Goal: Transaction & Acquisition: Purchase product/service

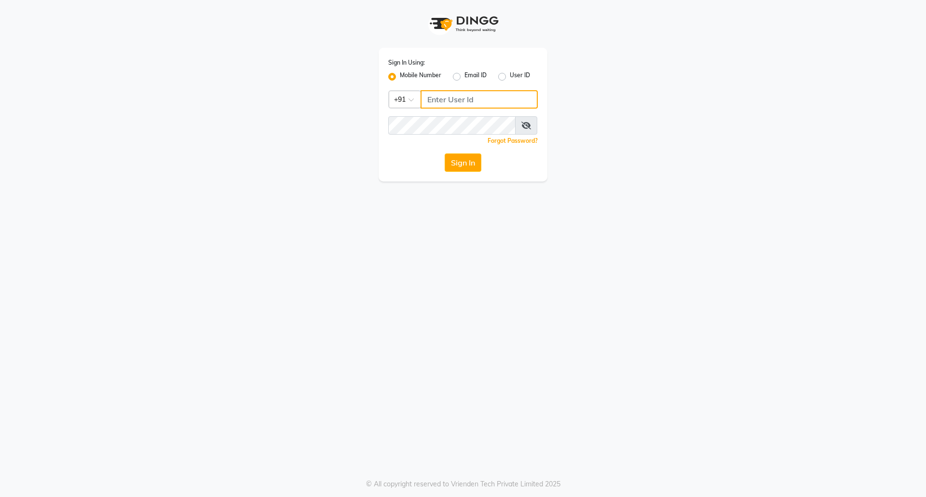
click at [460, 101] on input "Username" at bounding box center [479, 99] width 117 height 18
drag, startPoint x: 479, startPoint y: 99, endPoint x: 404, endPoint y: 101, distance: 75.3
click at [369, 94] on div "Sign In Using: Mobile Number Email ID User ID Country Code × [PHONE_NUMBER] Rem…" at bounding box center [463, 90] width 550 height 181
type input "9458466166"
click at [462, 163] on button "Sign In" at bounding box center [463, 162] width 37 height 18
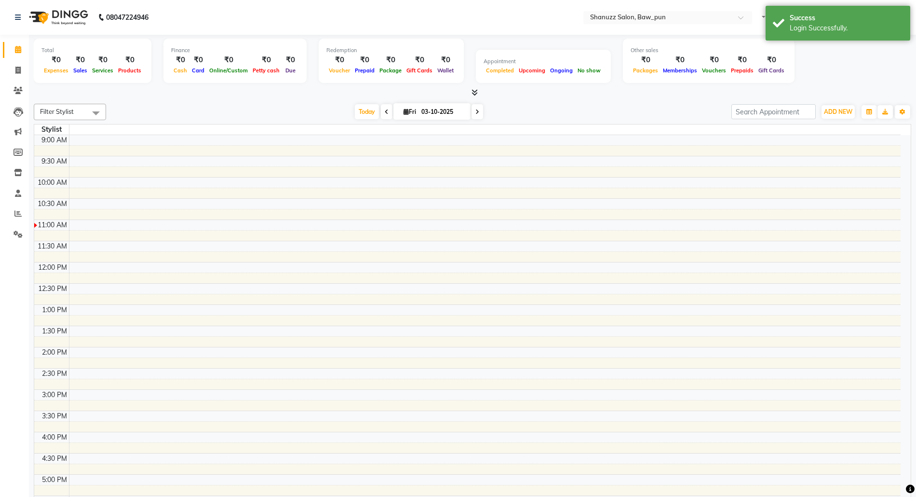
select select "en"
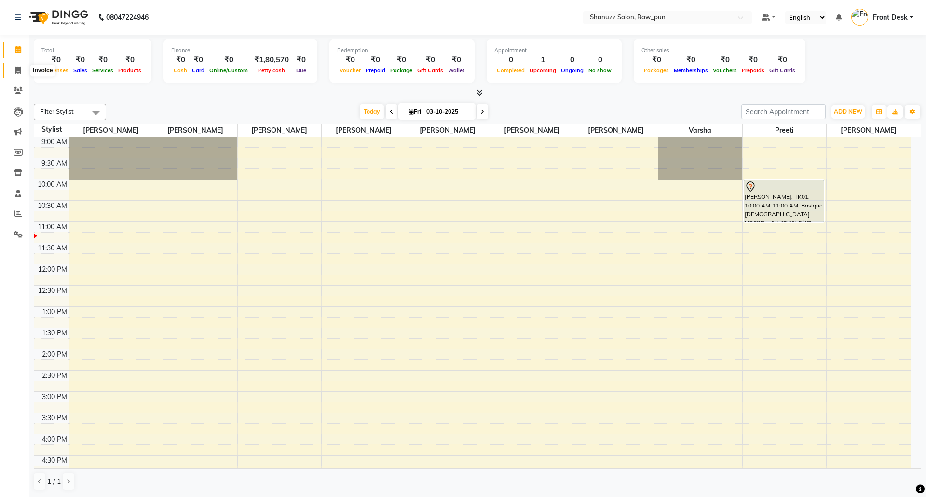
click at [18, 71] on icon at bounding box center [17, 70] width 5 height 7
select select "service"
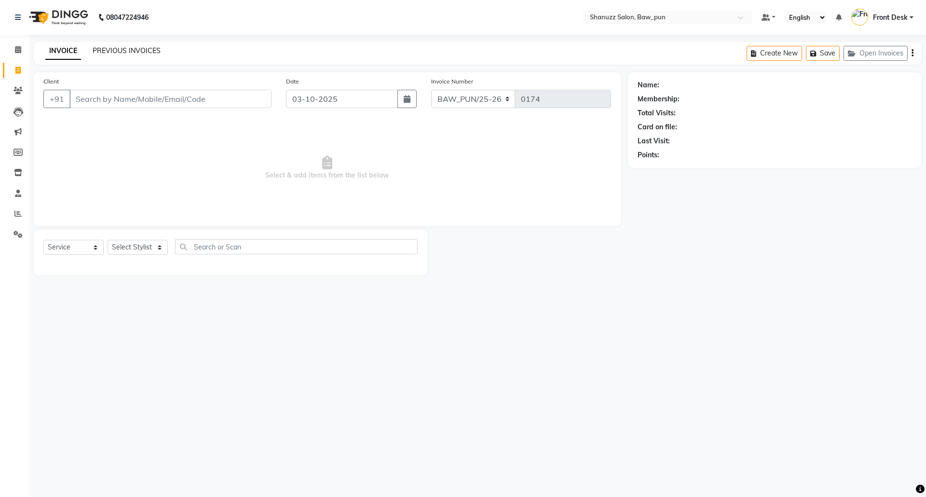
click at [120, 51] on link "PREVIOUS INVOICES" at bounding box center [127, 50] width 68 height 9
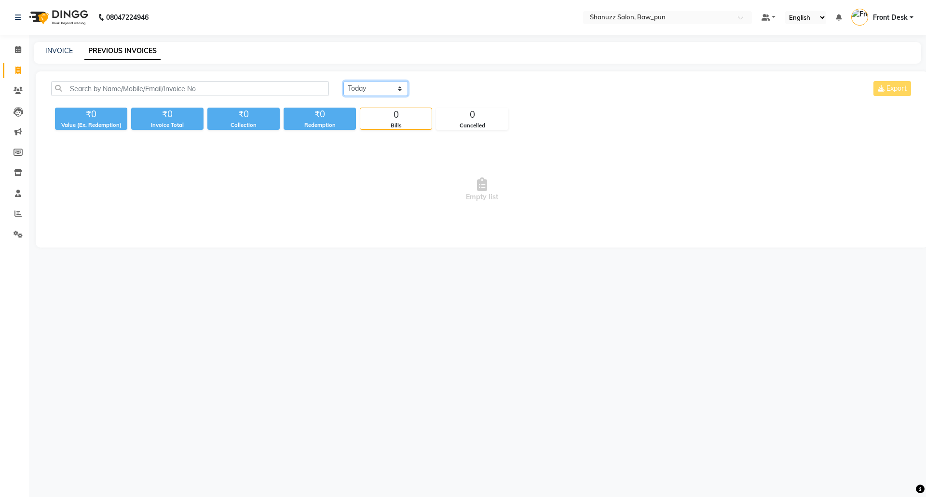
click at [374, 91] on select "[DATE] [DATE] Custom Range" at bounding box center [375, 88] width 65 height 15
select select "[DATE]"
click at [343, 81] on select "[DATE] [DATE] Custom Range" at bounding box center [375, 88] width 65 height 15
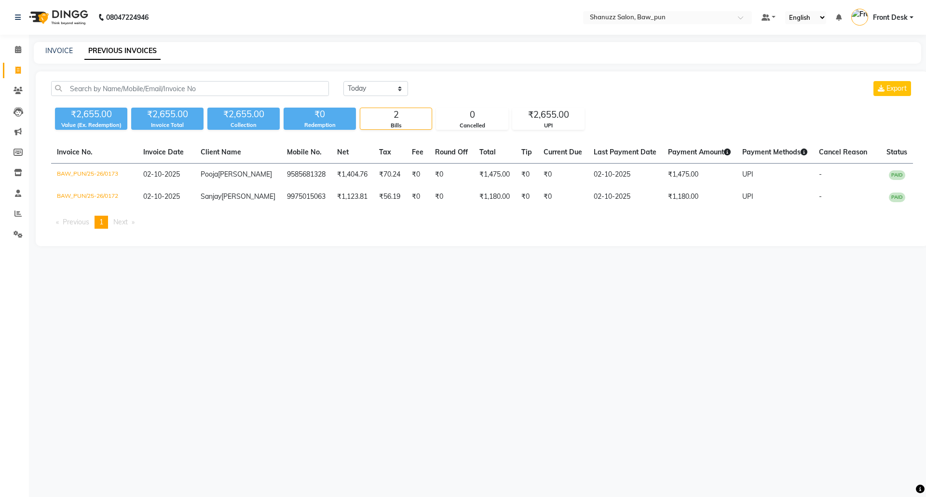
click at [122, 226] on span "Next page" at bounding box center [120, 222] width 14 height 9
click at [22, 67] on span at bounding box center [18, 70] width 17 height 11
select select "service"
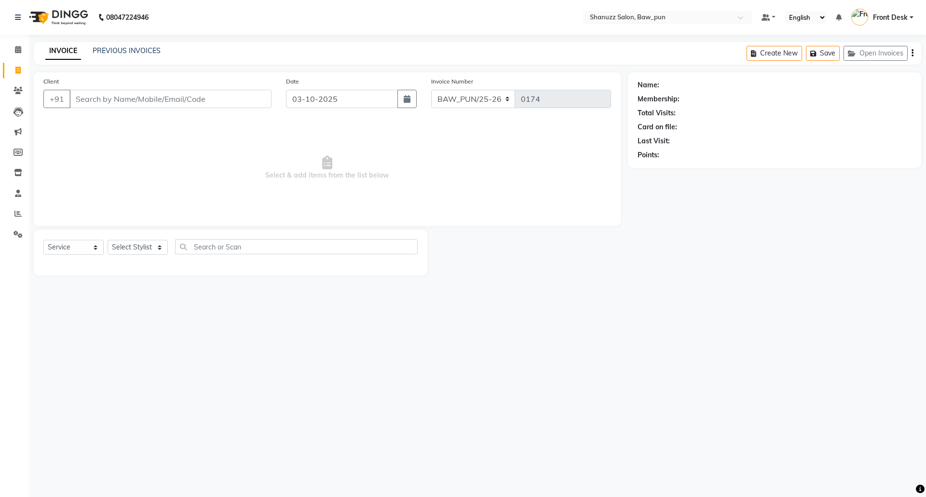
click at [168, 101] on input "Client" at bounding box center [170, 99] width 202 height 18
type input "8265094998"
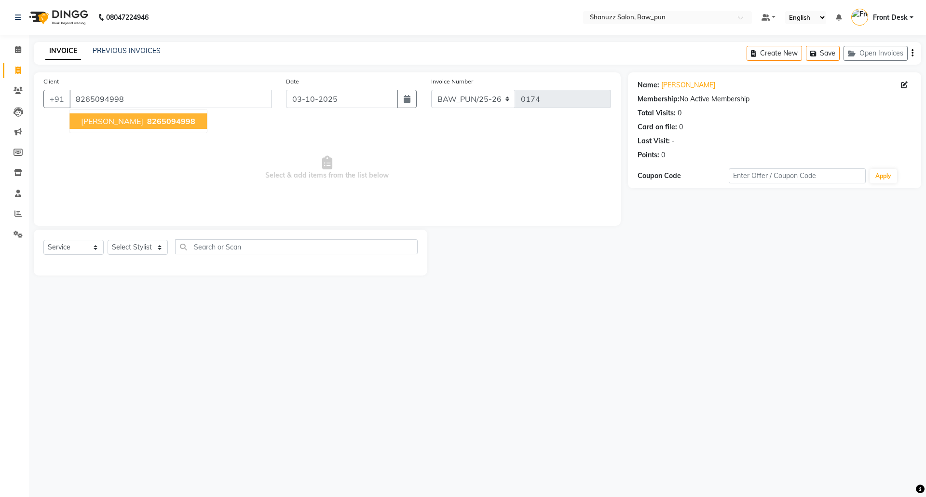
click at [158, 118] on span "8265094998" at bounding box center [171, 121] width 48 height 10
click at [406, 107] on button "button" at bounding box center [406, 99] width 19 height 18
select select "10"
select select "2025"
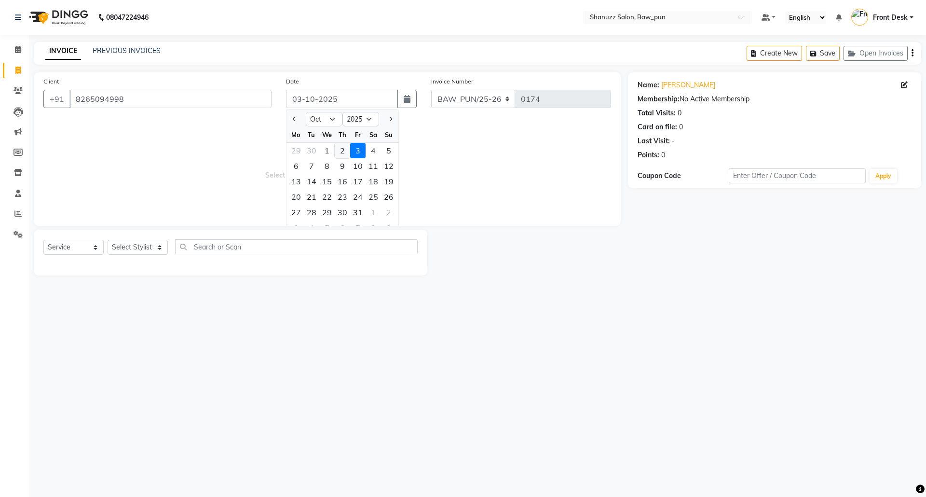
click at [345, 152] on div "2" at bounding box center [342, 150] width 15 height 15
type input "02-10-2025"
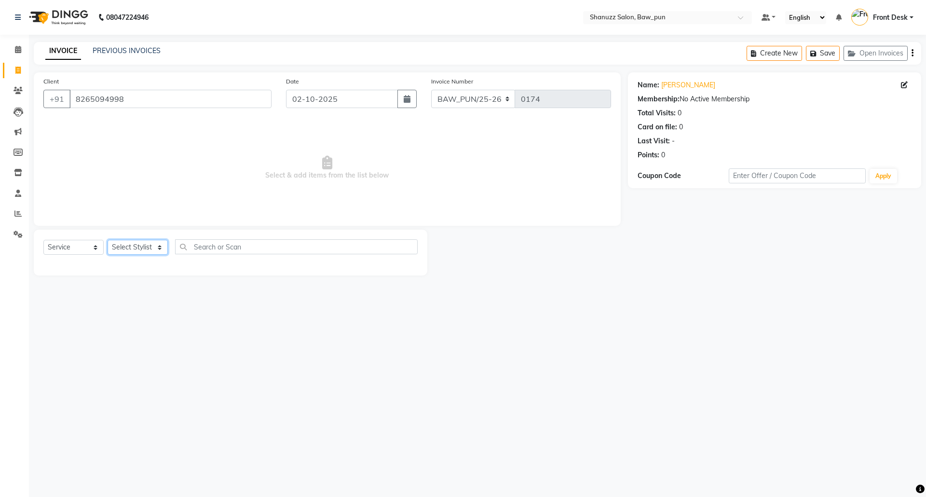
click at [139, 250] on select "Select Stylist [PERSON_NAME] AMIT [PERSON_NAME] Front Desk [PERSON_NAME] [PERSO…" at bounding box center [138, 247] width 60 height 15
click at [132, 244] on select "Select Stylist [PERSON_NAME] AMIT [PERSON_NAME] Front Desk [PERSON_NAME] [PERSO…" at bounding box center [138, 247] width 60 height 15
select select "91887"
click at [108, 240] on select "Select Stylist [PERSON_NAME] AMIT [PERSON_NAME] Front Desk [PERSON_NAME] [PERSO…" at bounding box center [138, 247] width 60 height 15
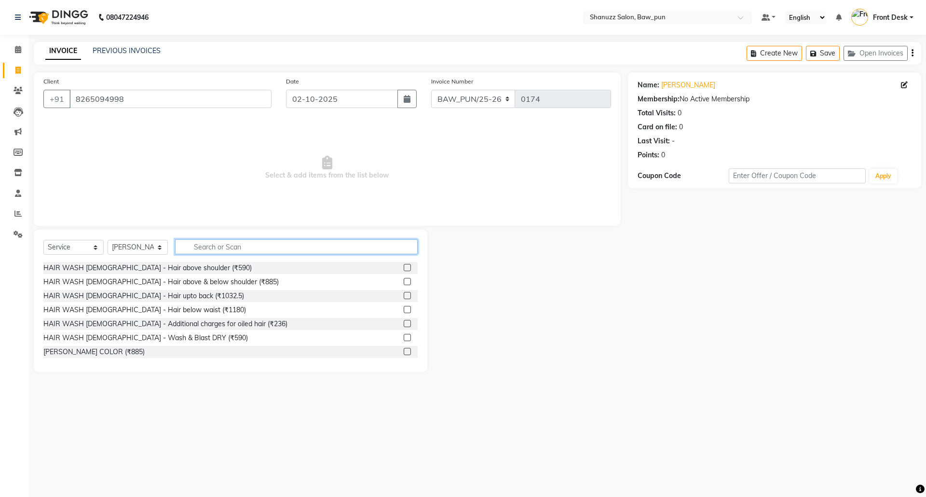
click at [217, 250] on input "text" at bounding box center [296, 246] width 243 height 15
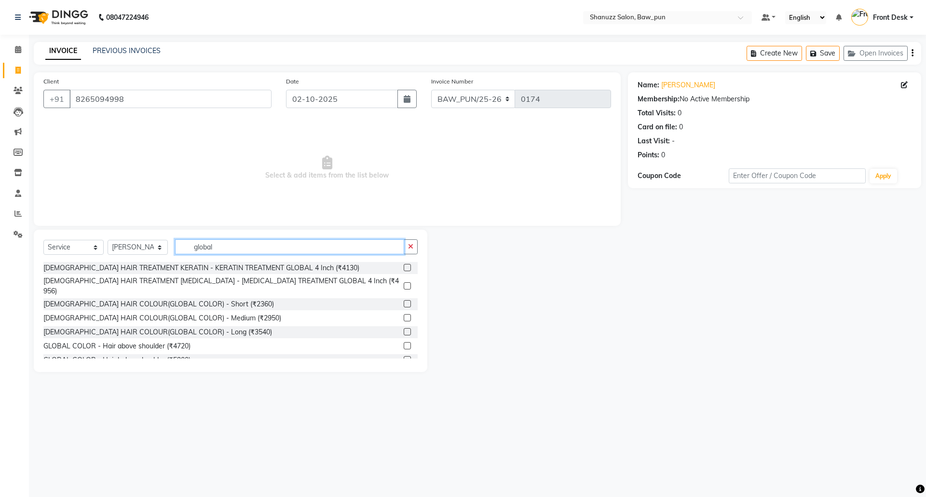
type input "global"
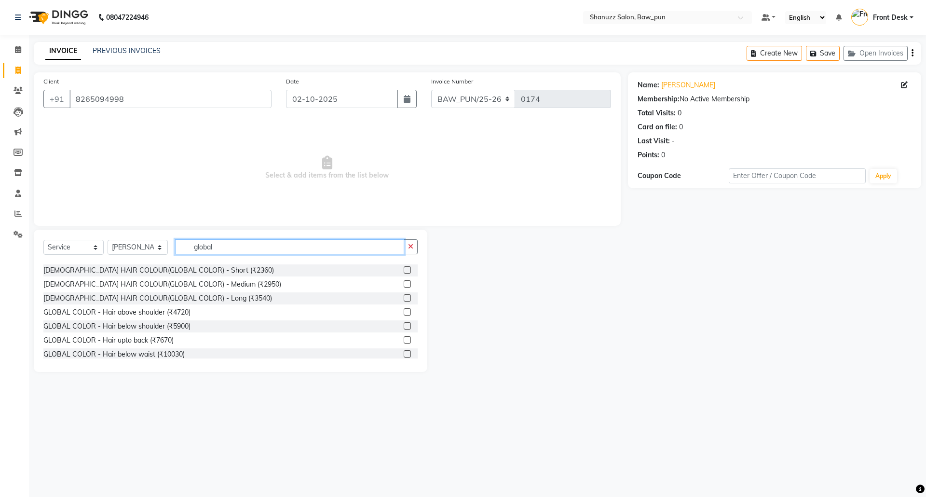
scroll to position [64, 0]
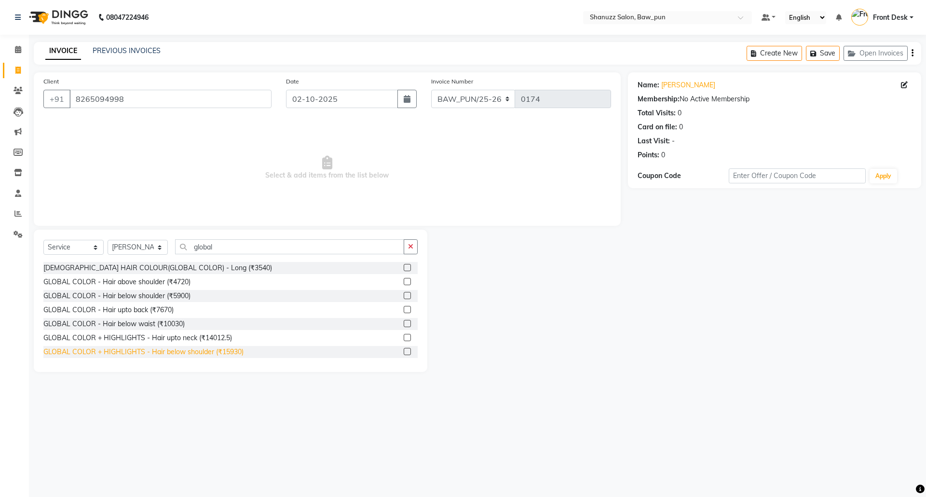
click at [202, 347] on div "GLOBAL COLOR + HIGHLIGHTS - Hair below shoulder (₹15930)" at bounding box center [143, 352] width 200 height 10
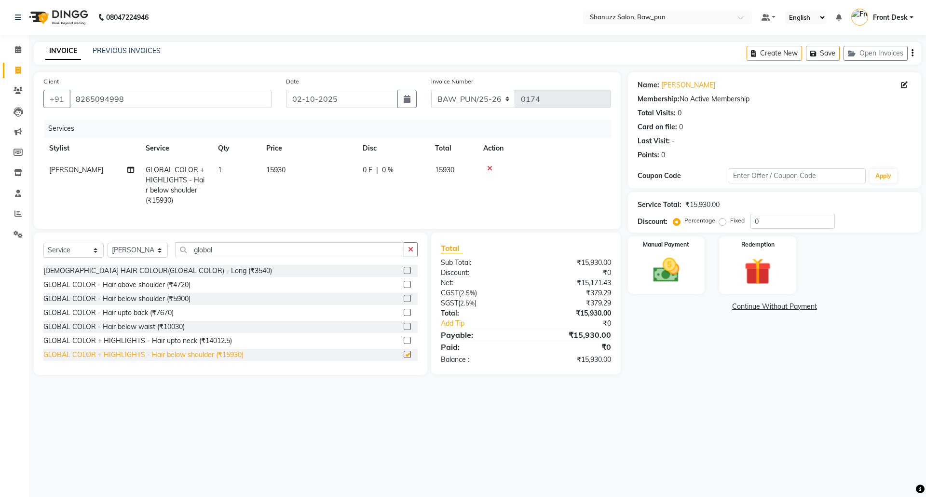
checkbox input "false"
click at [278, 170] on span "15930" at bounding box center [275, 169] width 19 height 9
select select "91887"
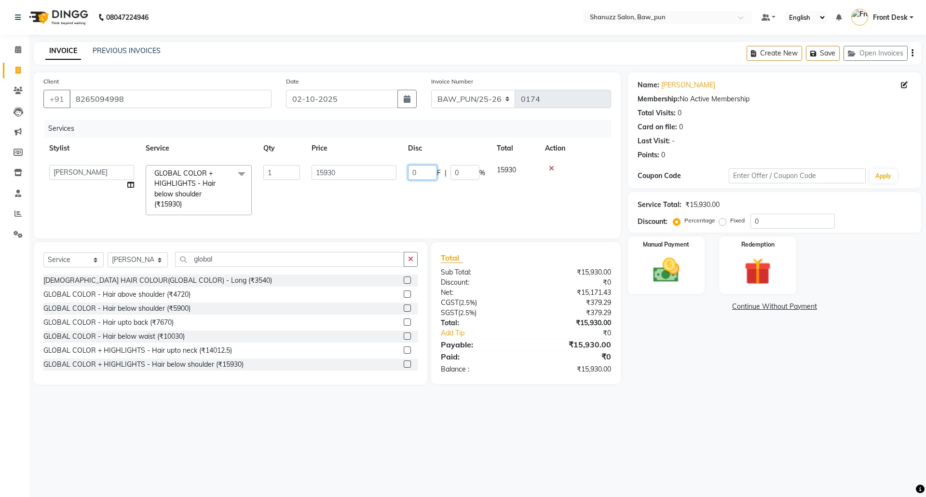
click at [417, 170] on input "0" at bounding box center [422, 172] width 29 height 15
type input "0"
type input "5680"
click at [343, 228] on div "Services Stylist Service Qty Price Disc Total Action [PERSON_NAME] AMIT [PERSON…" at bounding box center [327, 174] width 568 height 109
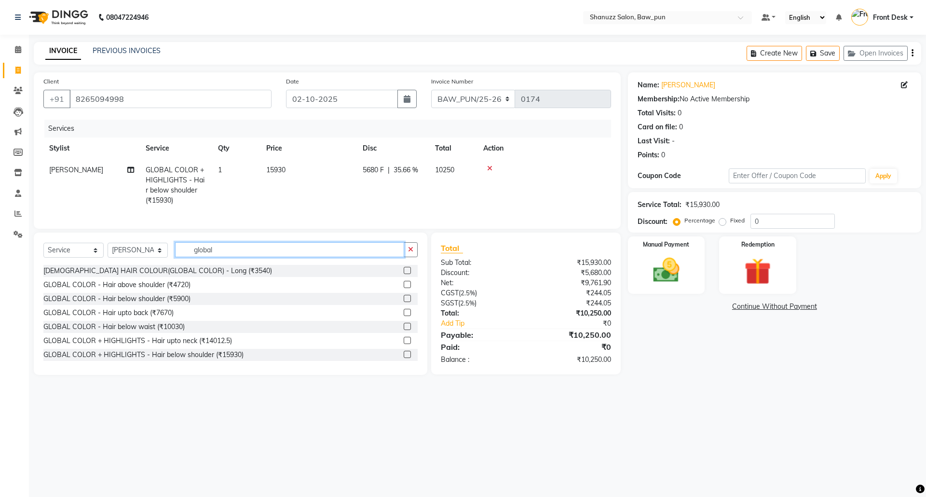
drag, startPoint x: 222, startPoint y: 262, endPoint x: 173, endPoint y: 255, distance: 50.2
click at [173, 255] on div "Select Service Product Membership Package Voucher Prepaid Gift Card Select Styl…" at bounding box center [230, 253] width 374 height 23
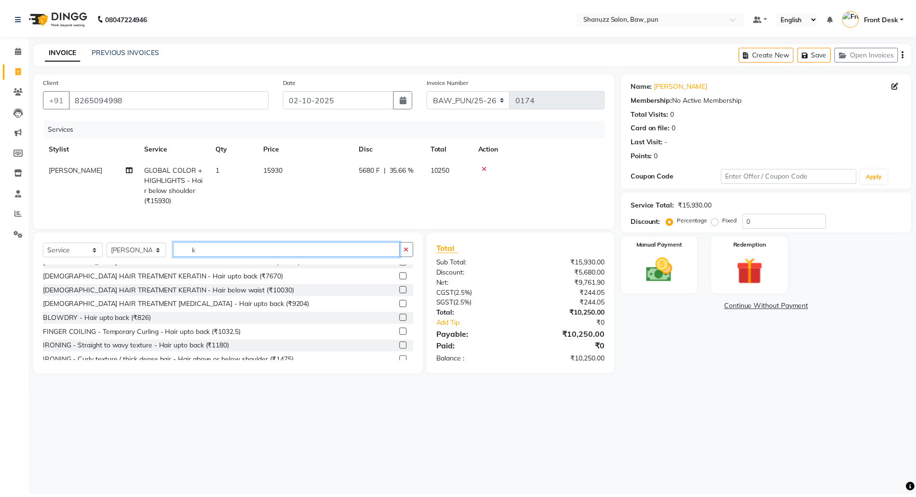
scroll to position [0, 0]
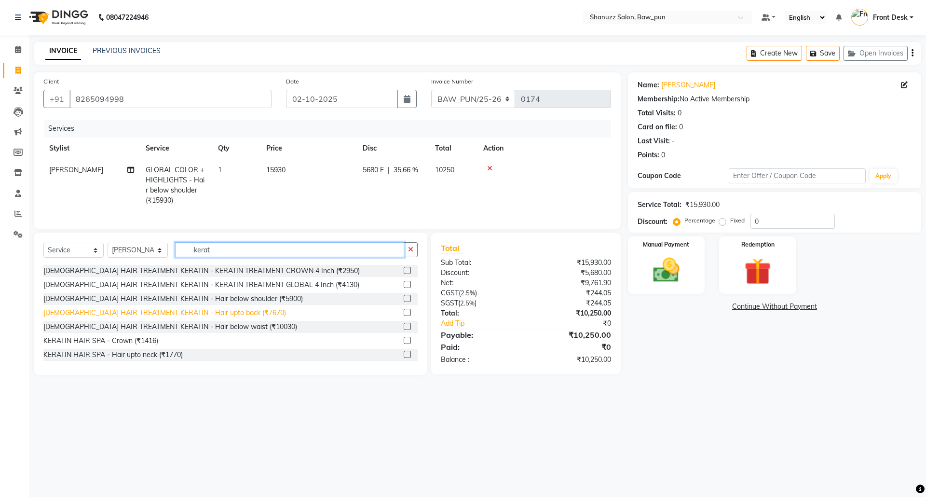
type input "kerat"
click at [189, 318] on div "[DEMOGRAPHIC_DATA] HAIR TREATMENT KERATIN - Hair upto back (₹7670)" at bounding box center [164, 313] width 243 height 10
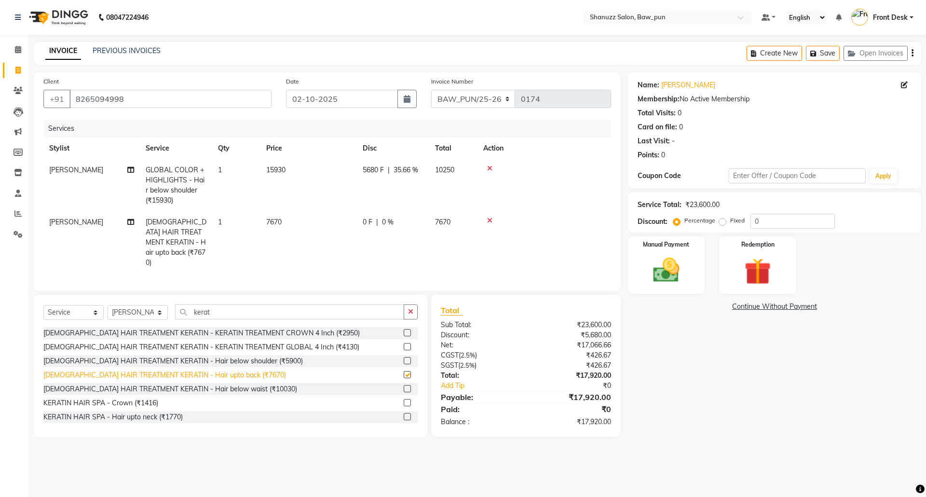
checkbox input "false"
click at [282, 169] on span "15930" at bounding box center [275, 169] width 19 height 9
select select "91887"
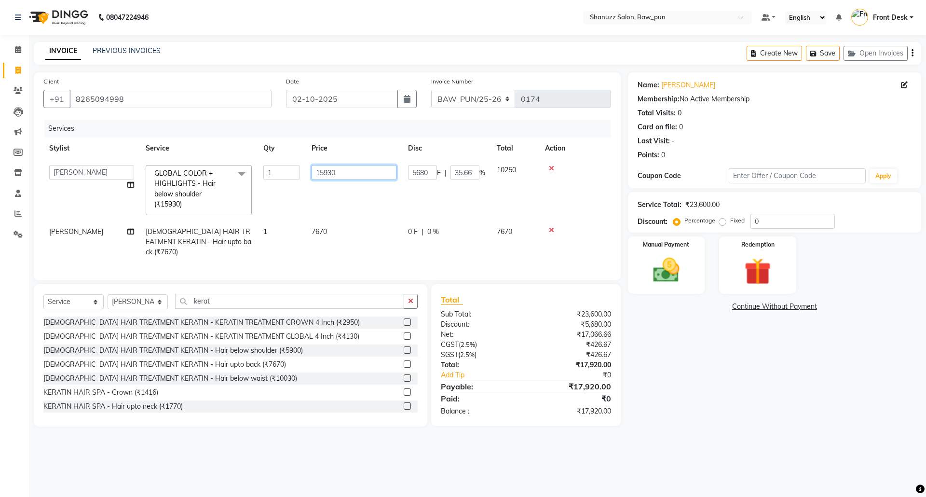
drag, startPoint x: 349, startPoint y: 172, endPoint x: 257, endPoint y: 170, distance: 92.1
click at [257, 170] on tr "[PERSON_NAME] AMIT [PERSON_NAME] Front Desk [PERSON_NAME] [PERSON_NAME] [PERSON…" at bounding box center [327, 190] width 568 height 62
type input "11000"
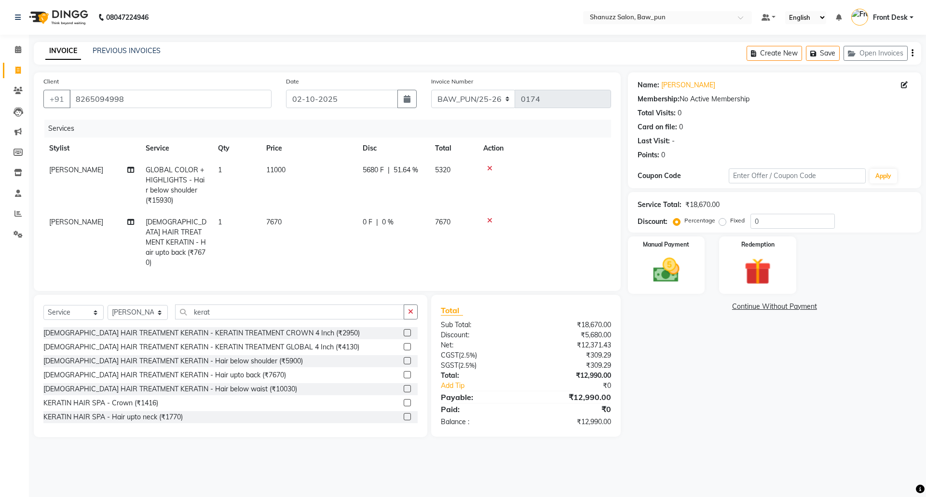
click at [378, 166] on span "5680 F" at bounding box center [373, 170] width 21 height 10
select select "91887"
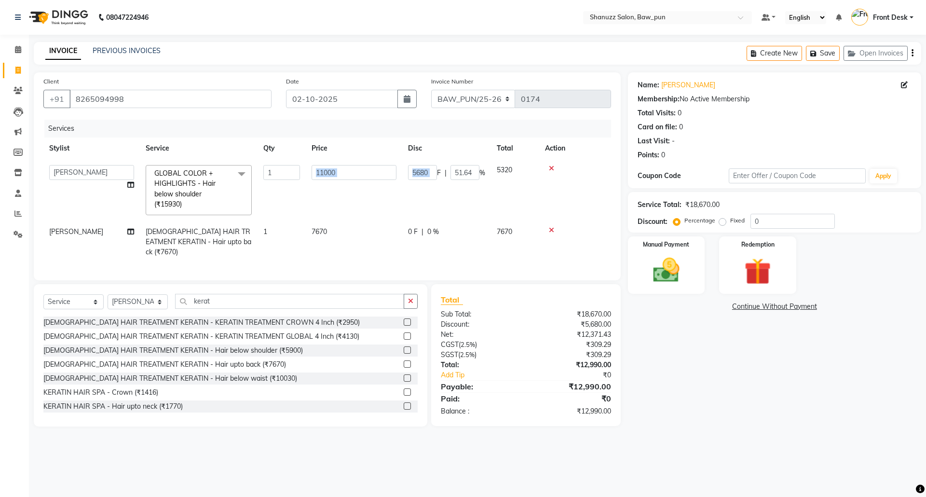
drag, startPoint x: 437, startPoint y: 171, endPoint x: 396, endPoint y: 174, distance: 41.1
click at [396, 174] on tr "[PERSON_NAME] AMIT [PERSON_NAME] Front Desk [PERSON_NAME] [PERSON_NAME] [PERSON…" at bounding box center [327, 190] width 568 height 62
click at [423, 199] on td "5680 F | 51.64 %" at bounding box center [446, 190] width 89 height 62
click at [427, 174] on input "5680" at bounding box center [422, 172] width 29 height 15
type input "5"
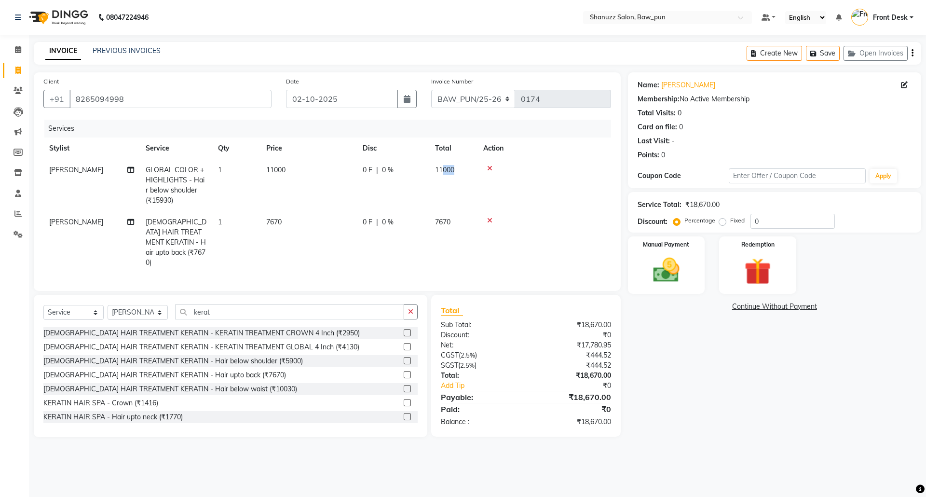
drag, startPoint x: 475, startPoint y: 173, endPoint x: 444, endPoint y: 174, distance: 30.9
click at [594, 257] on td at bounding box center [545, 242] width 134 height 62
click at [282, 224] on span "7670" at bounding box center [273, 222] width 15 height 9
select select "91887"
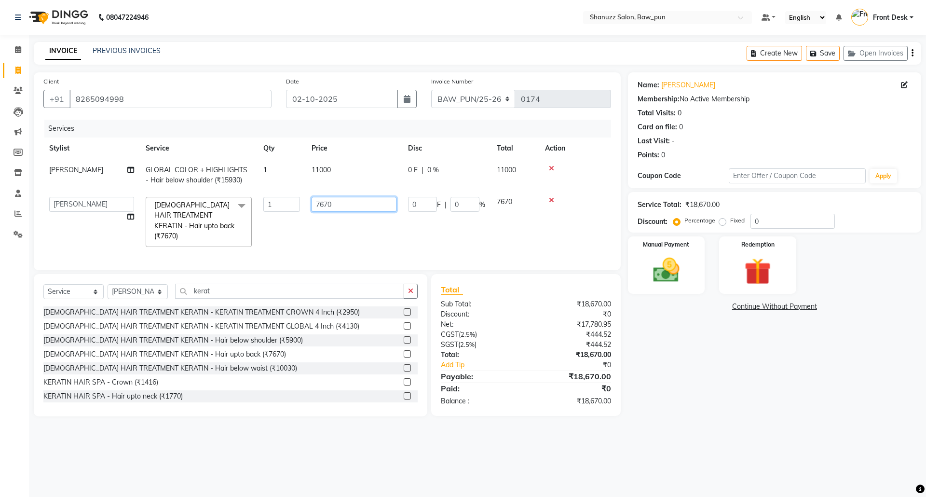
drag, startPoint x: 349, startPoint y: 204, endPoint x: 283, endPoint y: 201, distance: 66.6
click at [283, 201] on tr "[PERSON_NAME] [PERSON_NAME] Front Desk [PERSON_NAME] [PERSON_NAME] [PERSON_NAME…" at bounding box center [327, 222] width 568 height 62
type input "9500"
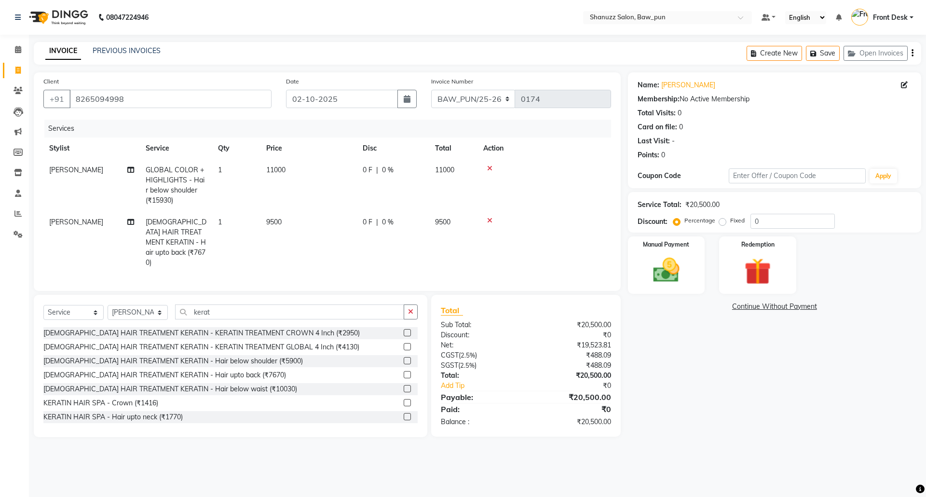
click at [305, 238] on td "9500" at bounding box center [308, 242] width 96 height 62
select select "91887"
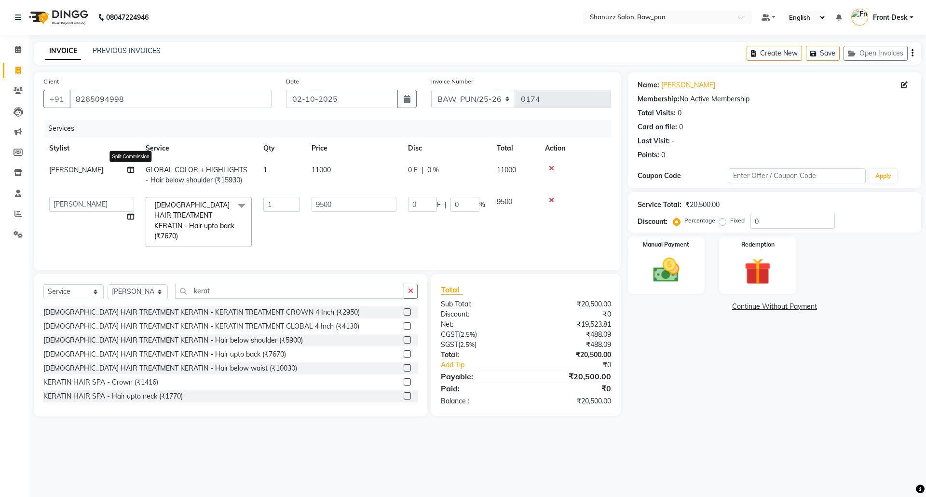
click at [129, 170] on icon at bounding box center [130, 169] width 7 height 7
select select "91887"
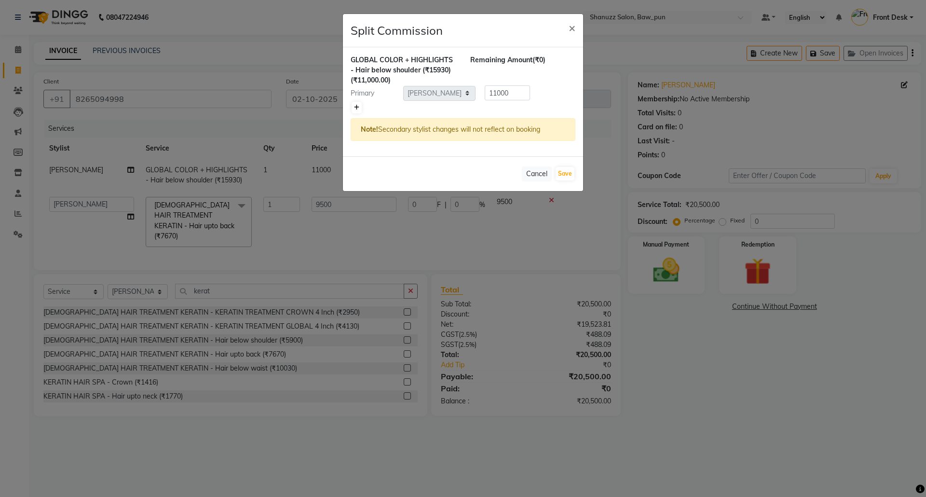
click at [357, 107] on icon at bounding box center [356, 108] width 5 height 6
type input "5500"
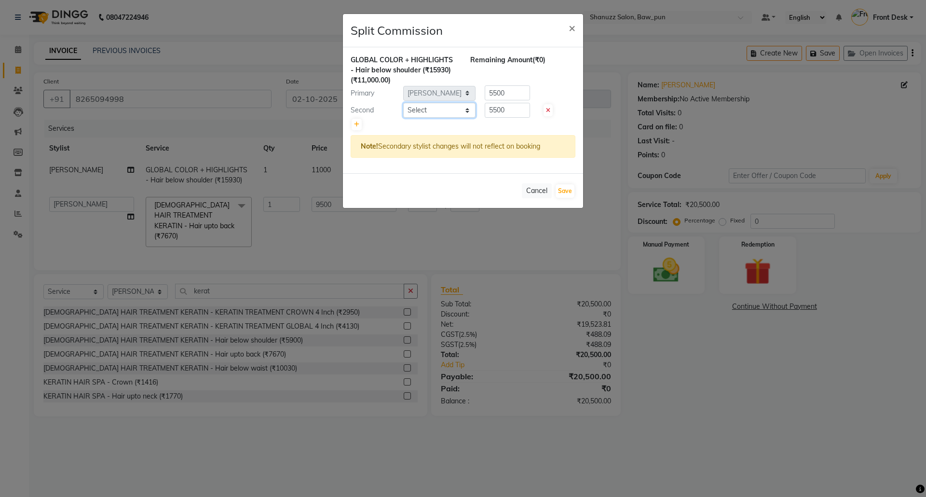
click at [427, 109] on select "Select [PERSON_NAME] [PERSON_NAME] Front Desk [PERSON_NAME] [PERSON_NAME] [PERS…" at bounding box center [439, 110] width 72 height 15
select select "91995"
click at [403, 103] on select "Select [PERSON_NAME] [PERSON_NAME] Front Desk [PERSON_NAME] [PERSON_NAME] [PERS…" at bounding box center [439, 110] width 72 height 15
click at [357, 124] on icon at bounding box center [356, 125] width 5 height 6
type input "3666.67"
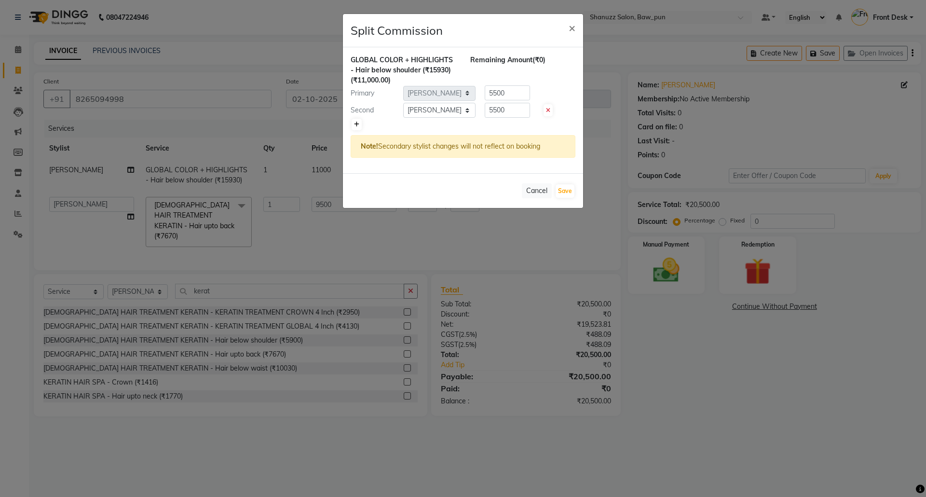
type input "3666.67"
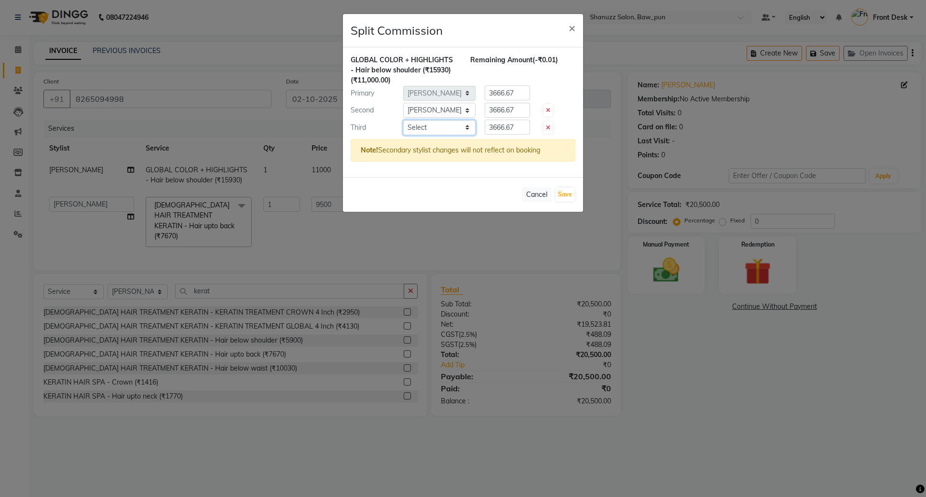
click at [426, 127] on select "Select [PERSON_NAME] [PERSON_NAME] Front Desk [PERSON_NAME] [PERSON_NAME] [PERS…" at bounding box center [439, 127] width 72 height 15
select select "91884"
click at [403, 121] on select "Select [PERSON_NAME] [PERSON_NAME] Front Desk [PERSON_NAME] [PERSON_NAME] [PERS…" at bounding box center [439, 127] width 72 height 15
click at [564, 196] on button "Save" at bounding box center [565, 195] width 19 height 14
select select "Select"
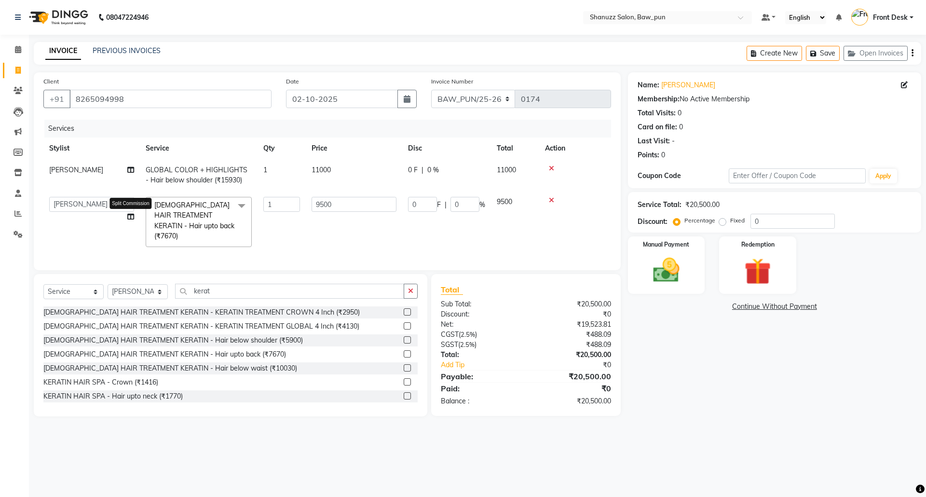
click at [134, 215] on icon at bounding box center [130, 216] width 7 height 7
select select "91887"
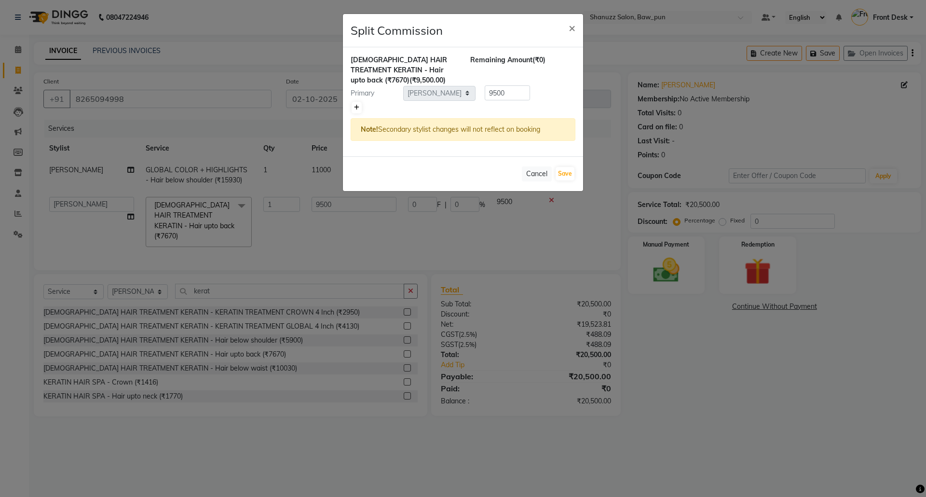
click at [356, 109] on icon at bounding box center [356, 108] width 5 height 6
type input "4750"
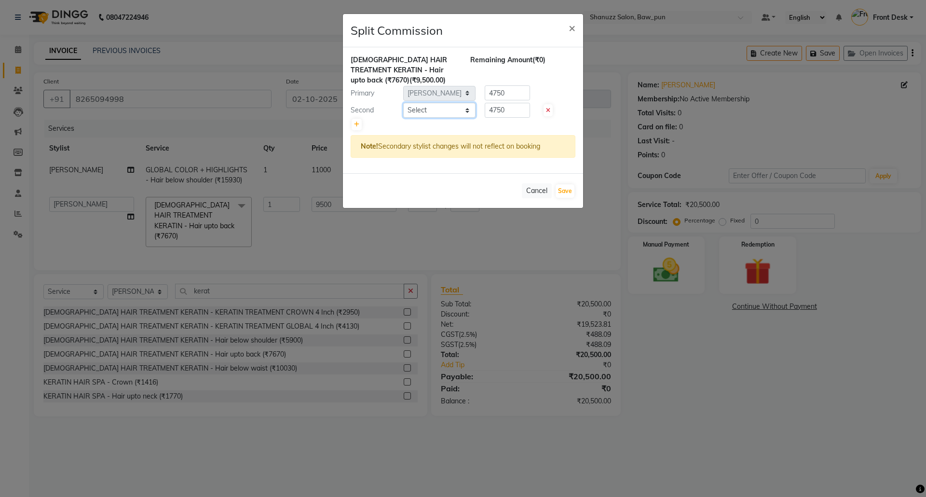
click at [435, 114] on select "Select [PERSON_NAME] [PERSON_NAME] Front Desk [PERSON_NAME] [PERSON_NAME] [PERS…" at bounding box center [439, 110] width 72 height 15
select select "91995"
click at [403, 103] on select "Select [PERSON_NAME] [PERSON_NAME] Front Desk [PERSON_NAME] [PERSON_NAME] [PERS…" at bounding box center [439, 110] width 72 height 15
click at [357, 124] on icon at bounding box center [356, 125] width 5 height 6
type input "3166.67"
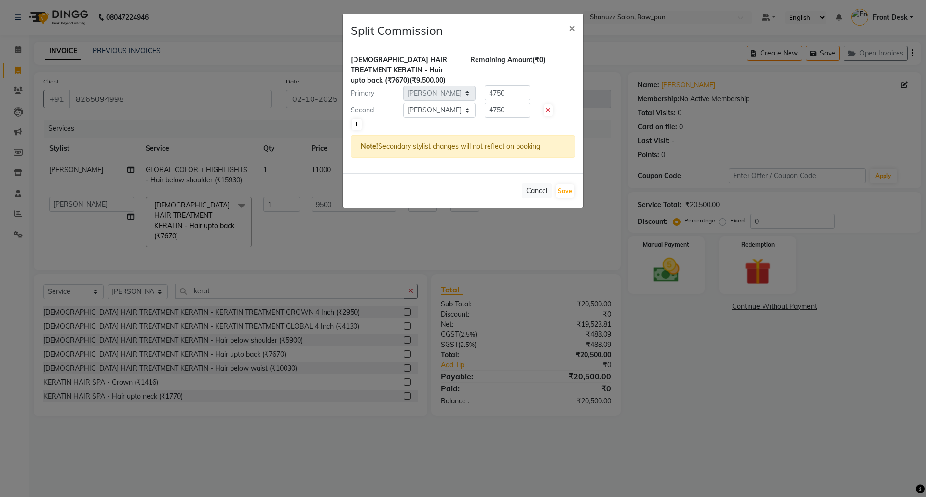
type input "3166.67"
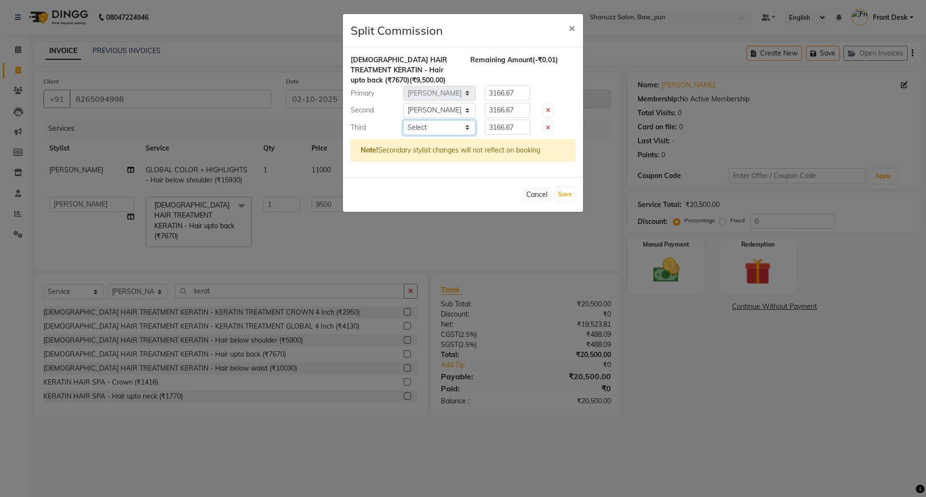
click at [433, 129] on select "Select [PERSON_NAME] [PERSON_NAME] Front Desk [PERSON_NAME] [PERSON_NAME] [PERS…" at bounding box center [439, 127] width 72 height 15
select select "91884"
click at [403, 121] on select "Select [PERSON_NAME] [PERSON_NAME] Front Desk [PERSON_NAME] [PERSON_NAME] [PERS…" at bounding box center [439, 127] width 72 height 15
click at [568, 194] on button "Save" at bounding box center [565, 195] width 19 height 14
select select "Select"
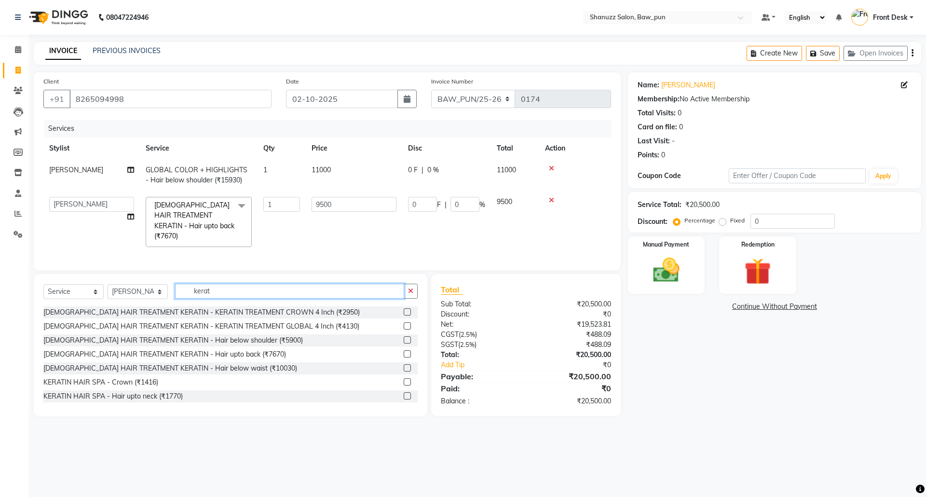
drag, startPoint x: 228, startPoint y: 293, endPoint x: 168, endPoint y: 293, distance: 59.8
click at [168, 293] on div "Select Service Product Membership Package Voucher Prepaid Gift Card Select Styl…" at bounding box center [230, 295] width 374 height 23
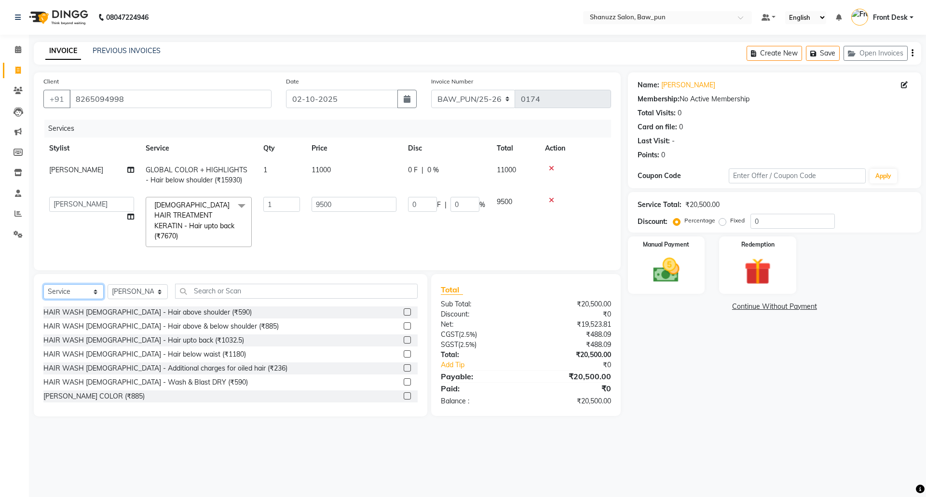
click at [72, 294] on select "Select Service Product Membership Package Voucher Prepaid Gift Card" at bounding box center [73, 291] width 60 height 15
select select "product"
click at [43, 284] on select "Select Service Product Membership Package Voucher Prepaid Gift Card" at bounding box center [73, 291] width 60 height 15
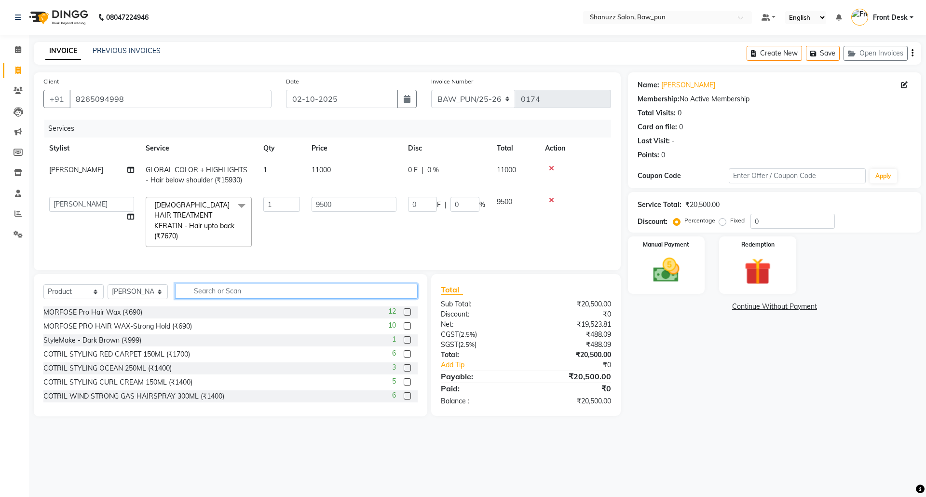
click at [232, 292] on input "text" at bounding box center [296, 291] width 243 height 15
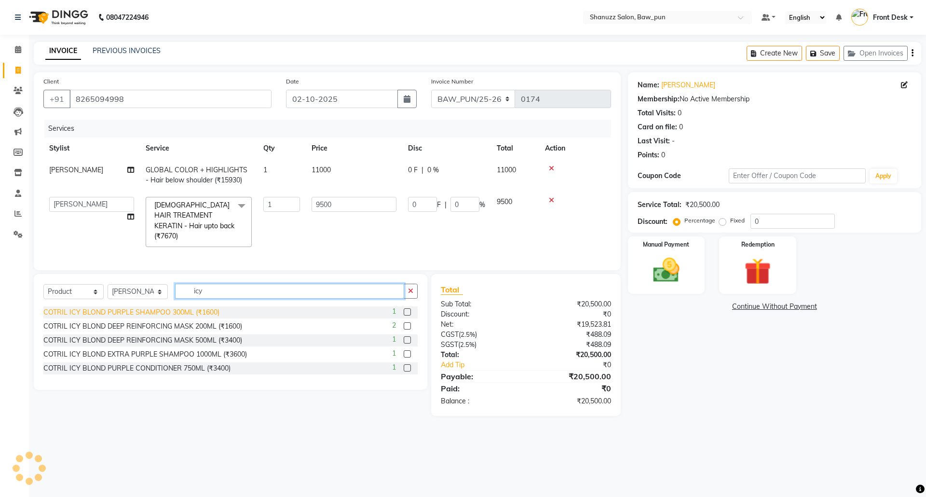
type input "icy"
click at [209, 307] on div "COTRIL ICY BLOND PURPLE SHAMPOO 300ML (₹1600)" at bounding box center [131, 312] width 176 height 10
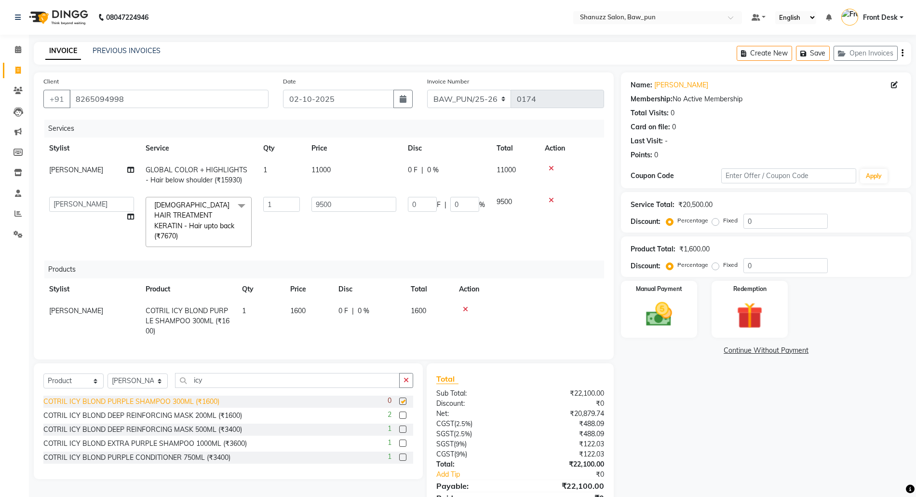
checkbox input "false"
click at [130, 382] on select "Select Stylist [PERSON_NAME] AMIT [PERSON_NAME] Front Desk [PERSON_NAME] [PERSO…" at bounding box center [138, 380] width 60 height 15
select select "91995"
click at [108, 373] on select "Select Stylist [PERSON_NAME] AMIT [PERSON_NAME] Front Desk [PERSON_NAME] [PERSO…" at bounding box center [138, 380] width 60 height 15
click at [226, 415] on div "COTRIL ICY BLOND DEEP REINFORCING MASK 200ML (₹1600)" at bounding box center [142, 415] width 199 height 10
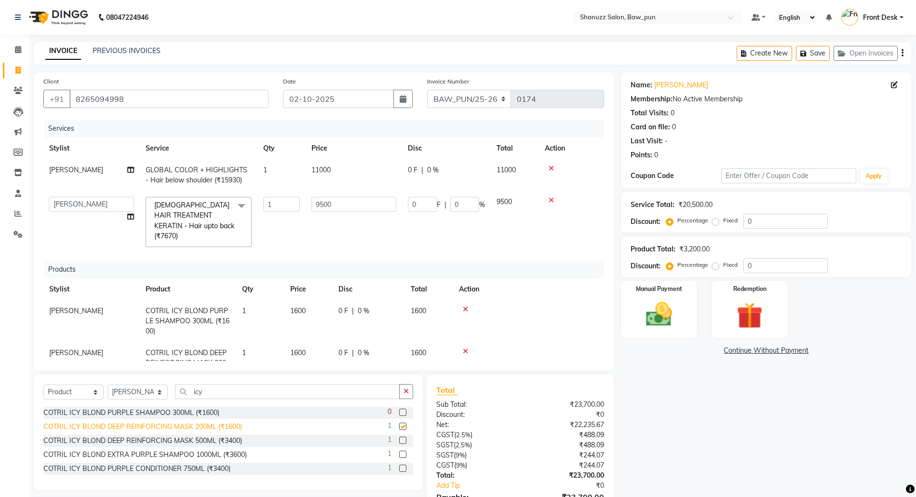
checkbox input "false"
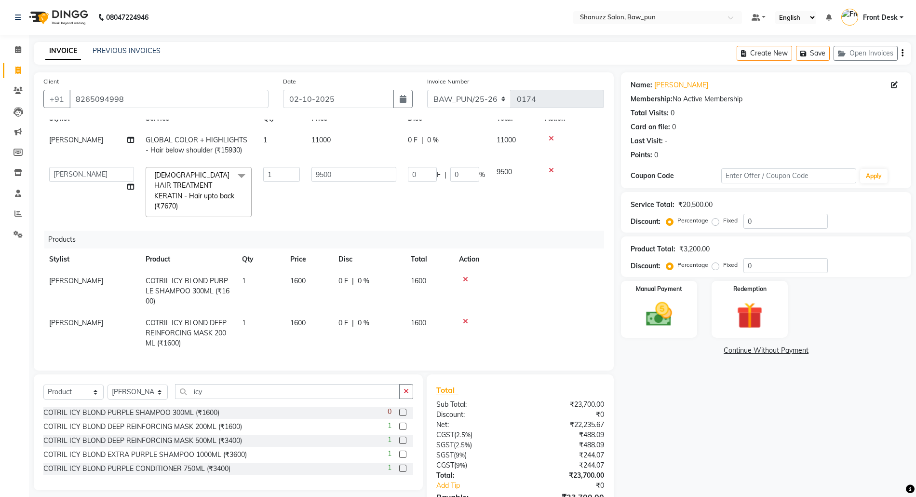
scroll to position [54, 0]
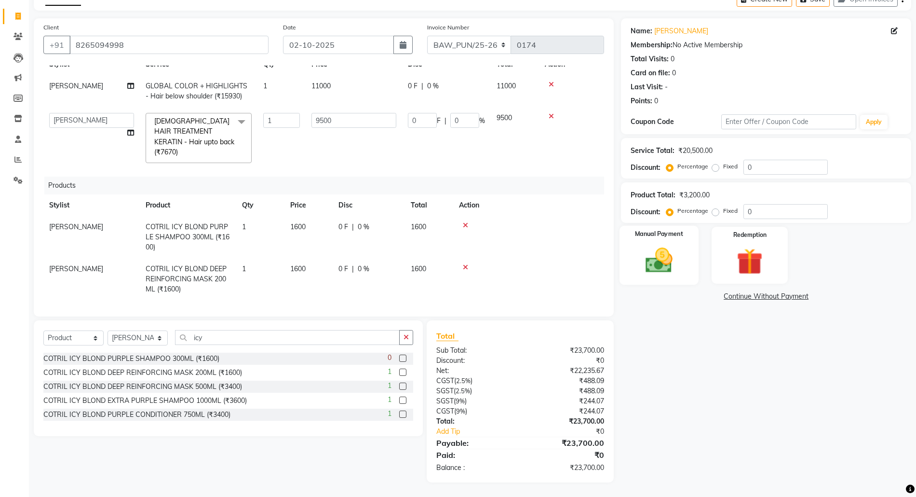
click at [654, 254] on img at bounding box center [659, 260] width 44 height 31
click at [725, 297] on span "UPI" at bounding box center [723, 296] width 15 height 11
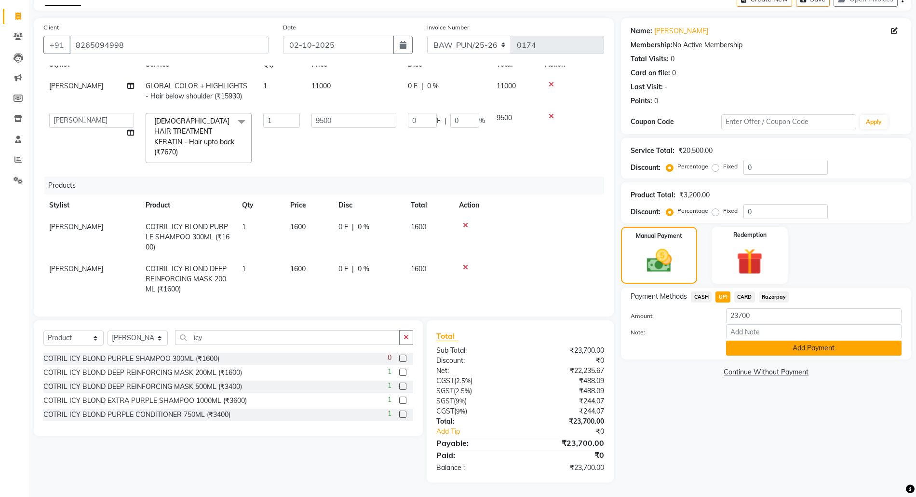
click at [792, 346] on button "Add Payment" at bounding box center [814, 348] width 176 height 15
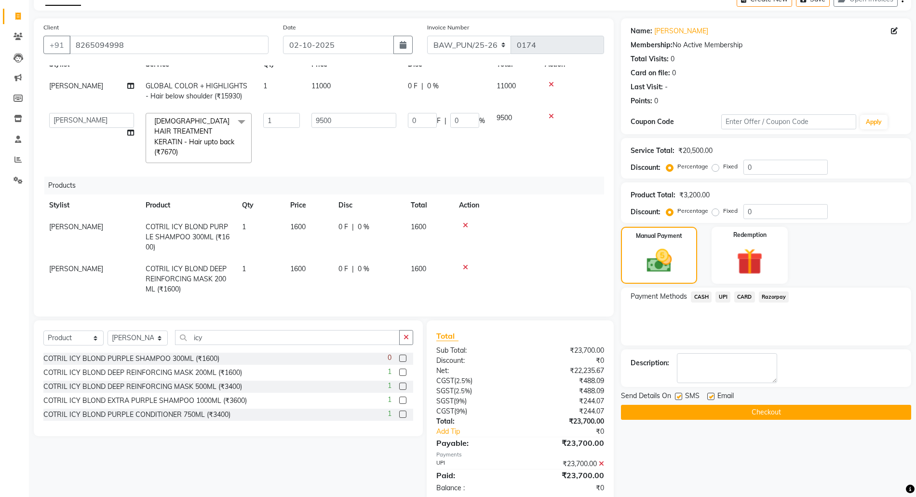
click at [714, 396] on label at bounding box center [711, 396] width 7 height 7
click at [714, 396] on input "checkbox" at bounding box center [711, 397] width 6 height 6
checkbox input "false"
click at [680, 396] on label at bounding box center [678, 396] width 7 height 7
click at [680, 396] on input "checkbox" at bounding box center [678, 397] width 6 height 6
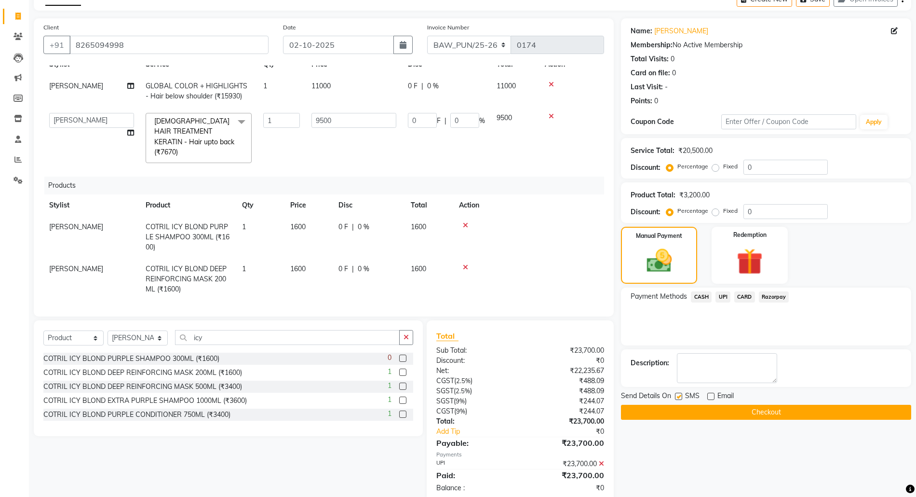
checkbox input "false"
click at [771, 412] on button "Checkout" at bounding box center [766, 412] width 290 height 15
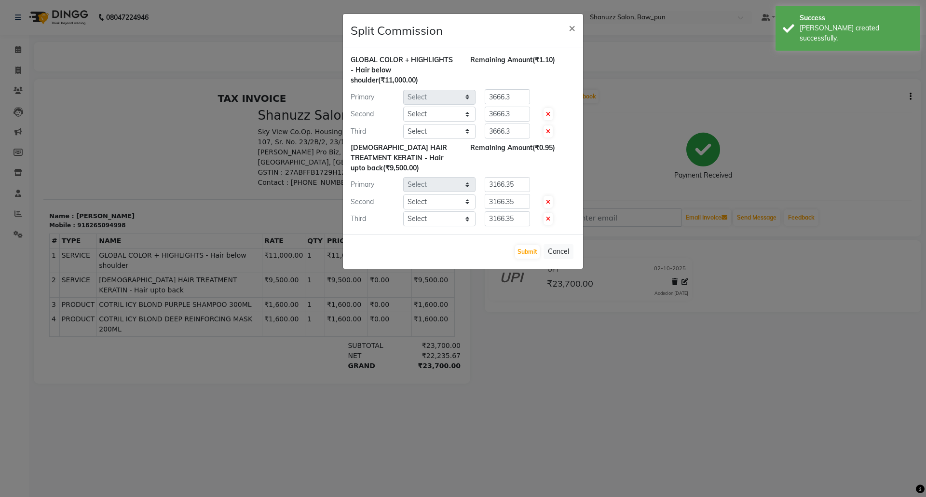
select select "91887"
select select "91995"
select select "91884"
select select "91887"
select select "91995"
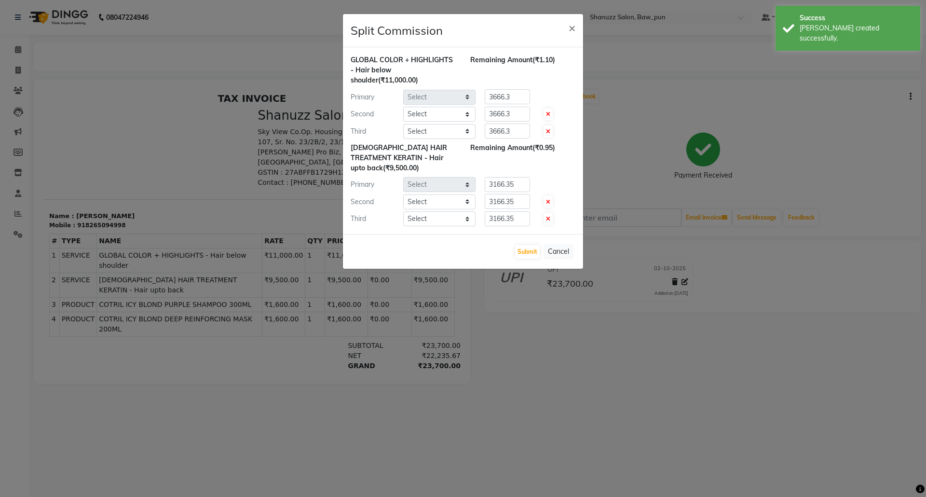
select select "91884"
click at [528, 255] on button "Submit" at bounding box center [527, 252] width 25 height 14
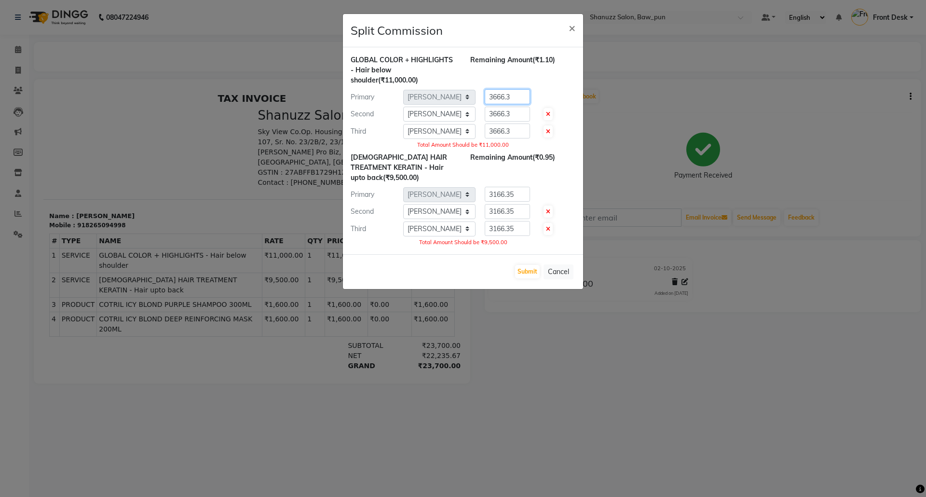
click at [521, 97] on input "3666.3" at bounding box center [507, 96] width 45 height 15
type input "3666.5"
click at [511, 116] on input "3666.3" at bounding box center [507, 114] width 45 height 15
type input "3666.5"
click at [516, 133] on input "3666.3" at bounding box center [507, 130] width 45 height 15
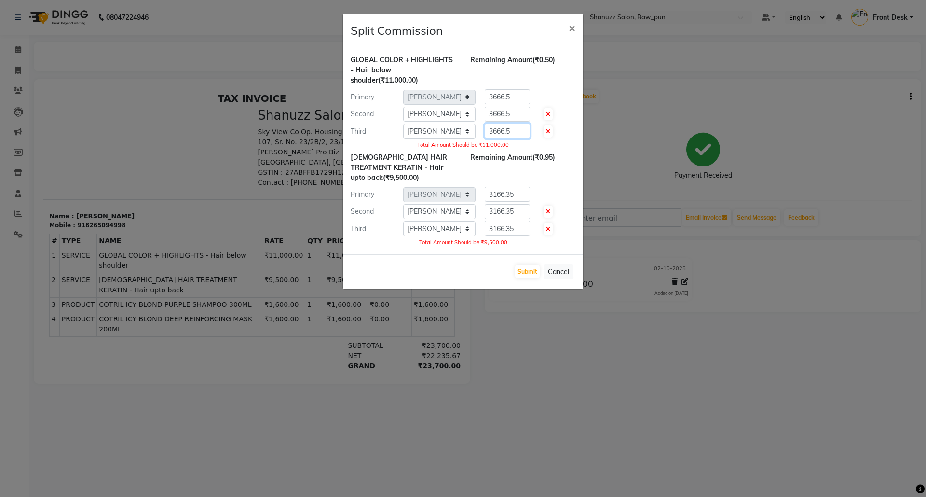
type input "3666.5"
click at [518, 193] on input "3166.35" at bounding box center [507, 194] width 45 height 15
click at [516, 195] on input "3166.35" at bounding box center [507, 194] width 45 height 15
type input "3167"
click at [517, 213] on input "3166.35" at bounding box center [507, 211] width 45 height 15
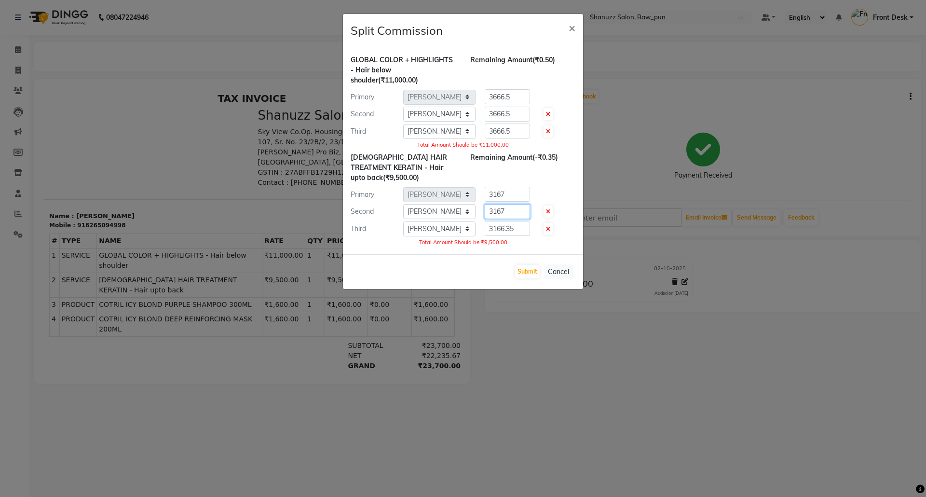
type input "3167"
click at [521, 230] on input "3166.35" at bounding box center [507, 228] width 45 height 15
type input "3167"
click at [516, 96] on input "3666.5" at bounding box center [507, 96] width 45 height 15
click at [510, 100] on input "366" at bounding box center [507, 96] width 45 height 15
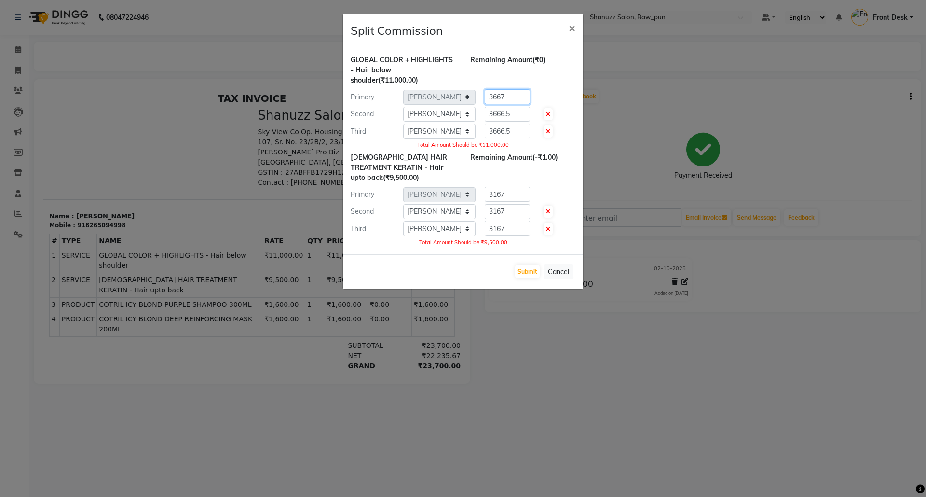
type input "3667"
click at [518, 116] on input "3666.5" at bounding box center [507, 114] width 45 height 15
type input "3667"
click at [520, 132] on input "3666.5" at bounding box center [507, 130] width 45 height 15
type input "3667"
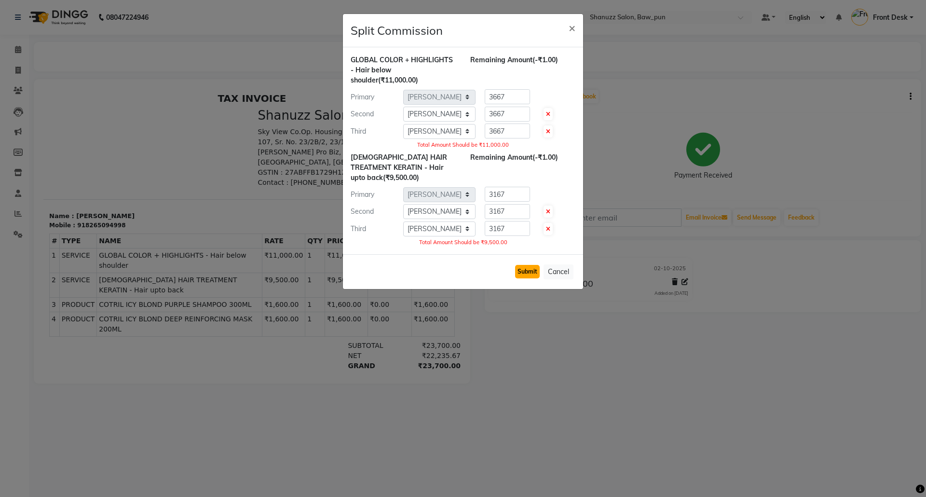
click at [533, 274] on button "Submit" at bounding box center [527, 272] width 25 height 14
click at [513, 191] on input "3167" at bounding box center [507, 194] width 45 height 15
type input "3167.1"
click at [512, 215] on input "3167" at bounding box center [507, 211] width 45 height 15
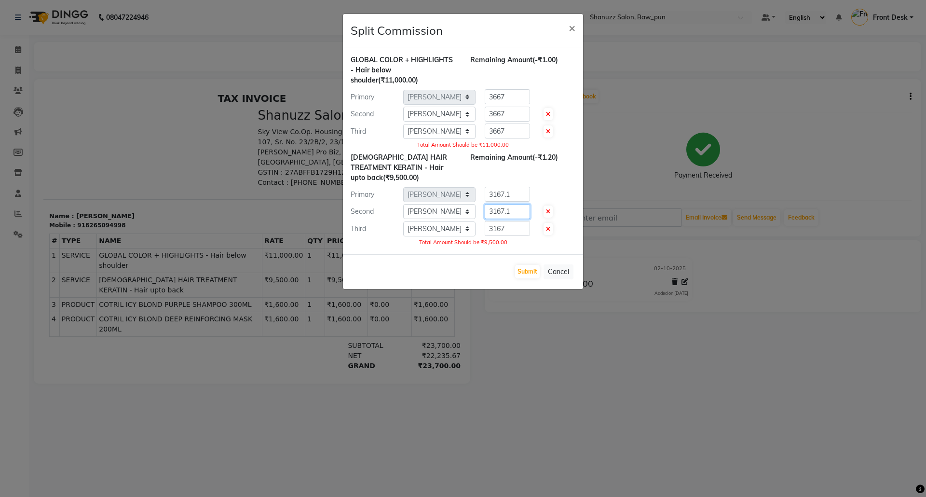
type input "3167.1"
click at [509, 227] on input "3167" at bounding box center [507, 228] width 45 height 15
type input "3167.1"
click at [524, 273] on button "Submit" at bounding box center [527, 272] width 25 height 14
click at [508, 132] on input "3667" at bounding box center [507, 130] width 45 height 15
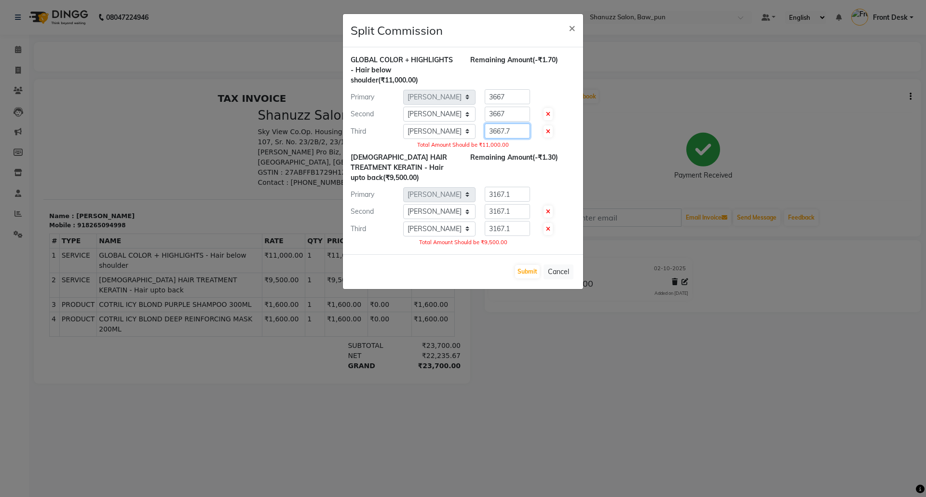
type input "3667.7"
click at [521, 118] on input "3667" at bounding box center [507, 114] width 45 height 15
type input "3667.7"
click at [519, 95] on input "3667" at bounding box center [507, 96] width 45 height 15
click at [529, 274] on button "Submit" at bounding box center [527, 272] width 25 height 14
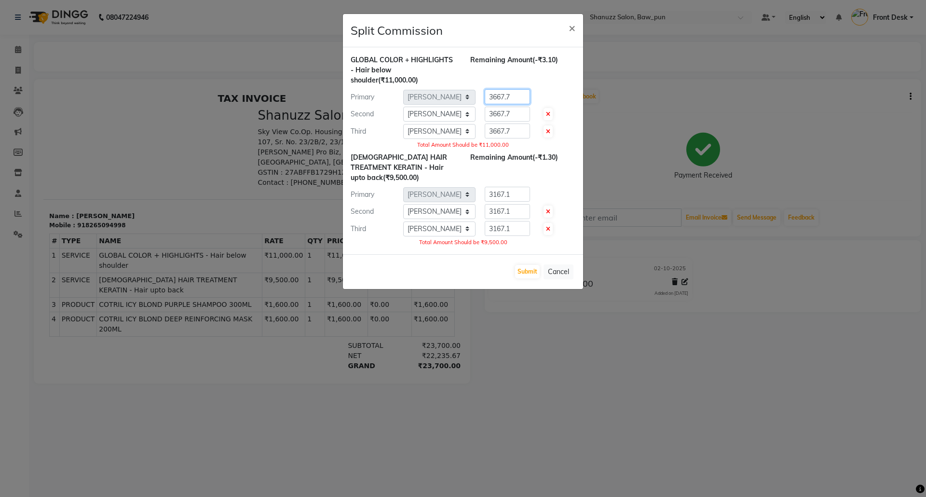
click at [518, 94] on input "3667.7" at bounding box center [507, 96] width 45 height 15
type input "3666.6"
click at [512, 114] on input "3667.7" at bounding box center [507, 114] width 45 height 15
type input "3666.6"
click at [523, 131] on input "3667.7" at bounding box center [507, 130] width 45 height 15
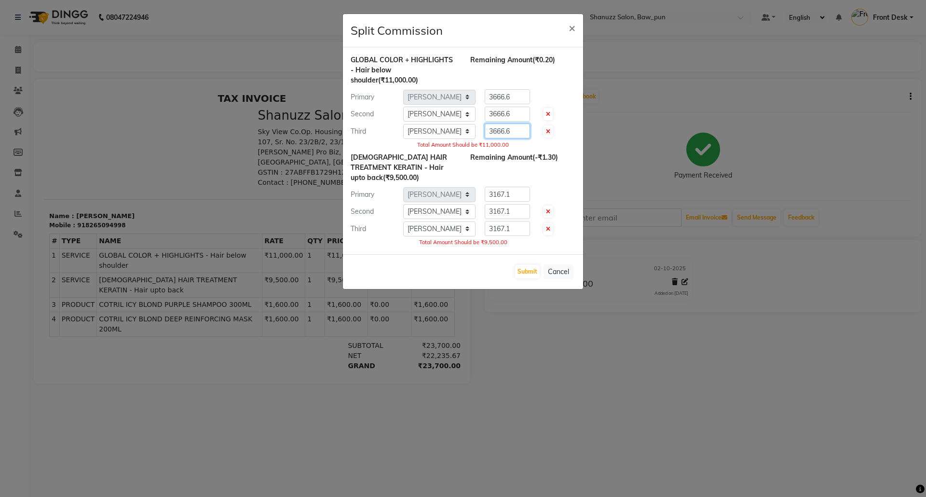
type input "3666.6"
click at [521, 194] on input "3167.1" at bounding box center [507, 194] width 45 height 15
click at [516, 195] on input "3167.1" at bounding box center [507, 194] width 45 height 15
type input "3166.6"
click at [522, 211] on input "3167.1" at bounding box center [507, 211] width 45 height 15
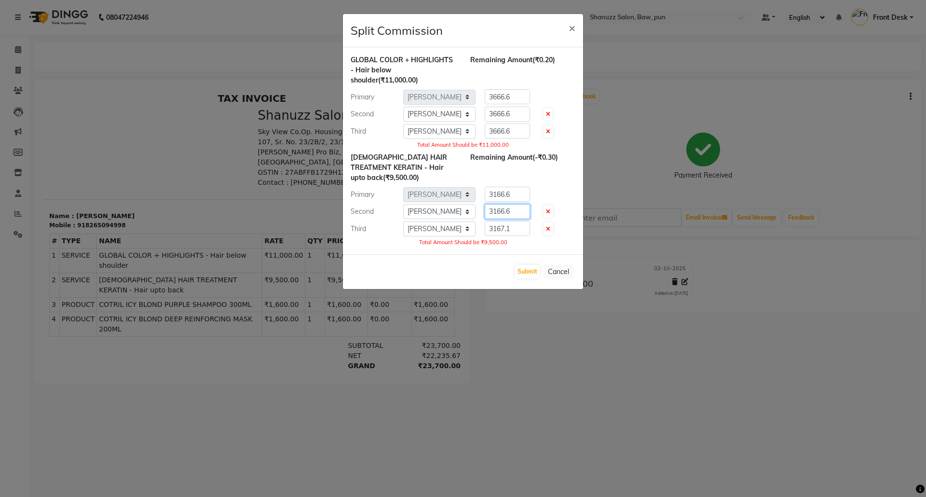
type input "3166.6"
click at [518, 231] on input "3167.1" at bounding box center [507, 228] width 45 height 15
type input "3166.6"
click at [531, 271] on button "Submit" at bounding box center [527, 272] width 25 height 14
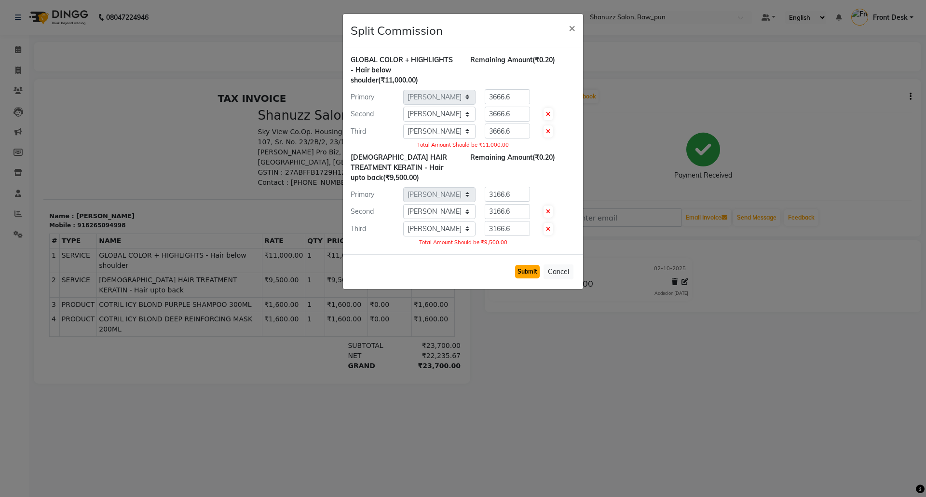
click at [531, 271] on button "Submit" at bounding box center [527, 272] width 25 height 14
click at [510, 99] on input "3666.6" at bounding box center [507, 96] width 45 height 15
type input "3666.66"
click at [518, 109] on input "3666.6" at bounding box center [507, 114] width 45 height 15
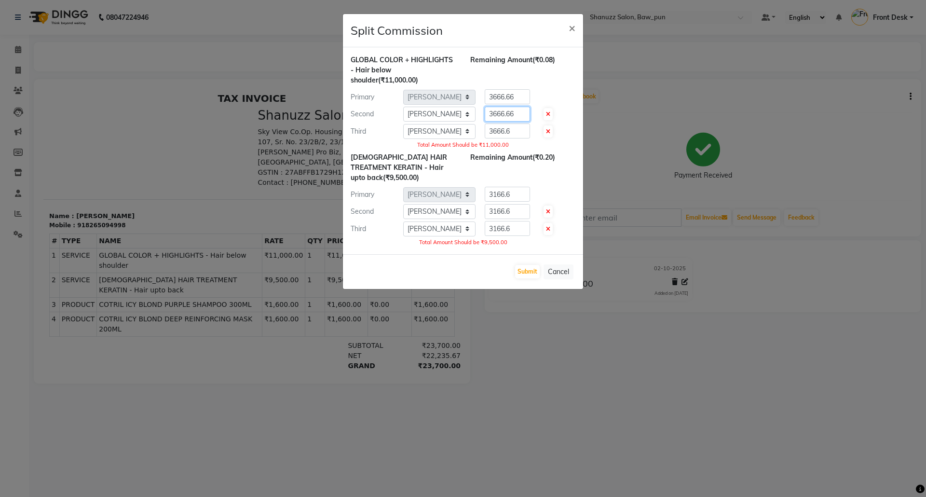
type input "3666.66"
click at [518, 130] on input "3666.6" at bounding box center [507, 130] width 45 height 15
type input "3666.66"
click at [518, 193] on input "3166.6" at bounding box center [507, 194] width 45 height 15
type input "3166.66"
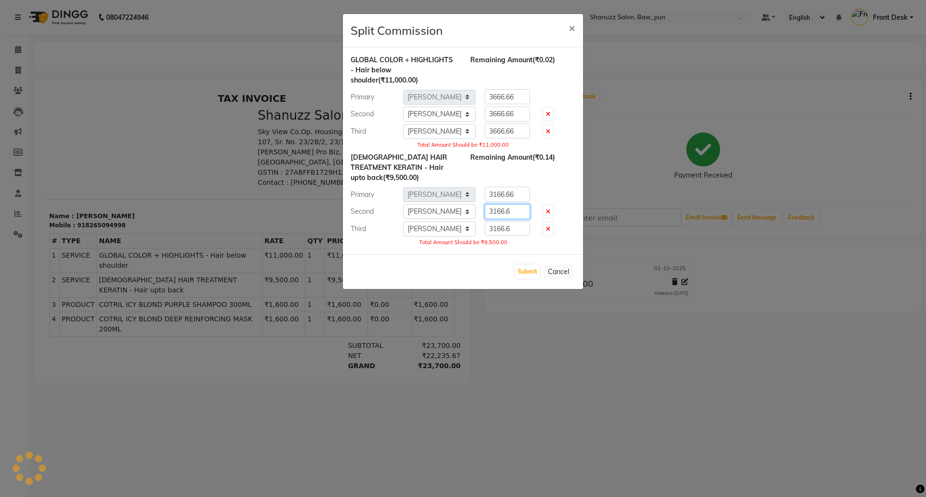
click at [517, 211] on input "3166.6" at bounding box center [507, 211] width 45 height 15
type input "3166.66"
click at [516, 231] on input "3166.6" at bounding box center [507, 228] width 45 height 15
type input "3166.66"
click at [527, 269] on button "Submit" at bounding box center [527, 272] width 25 height 14
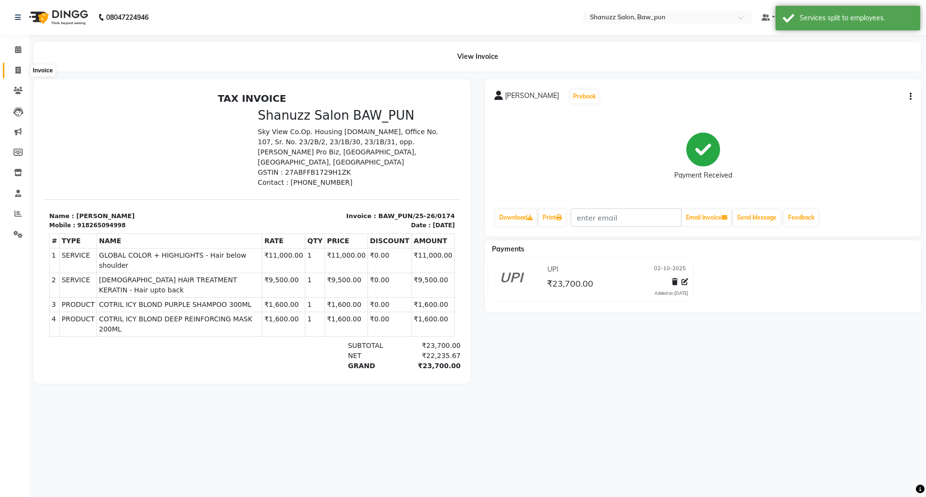
click at [18, 71] on icon at bounding box center [17, 70] width 5 height 7
select select "service"
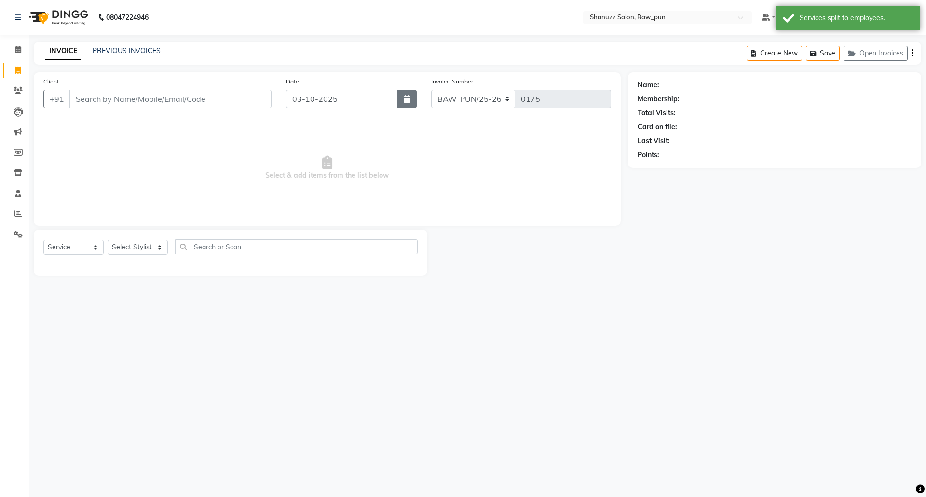
click at [408, 101] on icon "button" at bounding box center [407, 99] width 7 height 8
select select "10"
select select "2025"
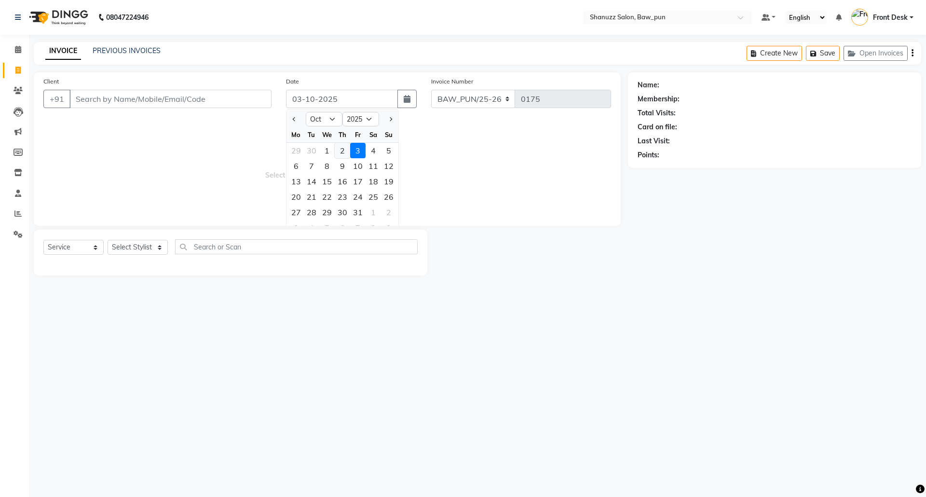
click at [344, 150] on div "2" at bounding box center [342, 150] width 15 height 15
type input "02-10-2025"
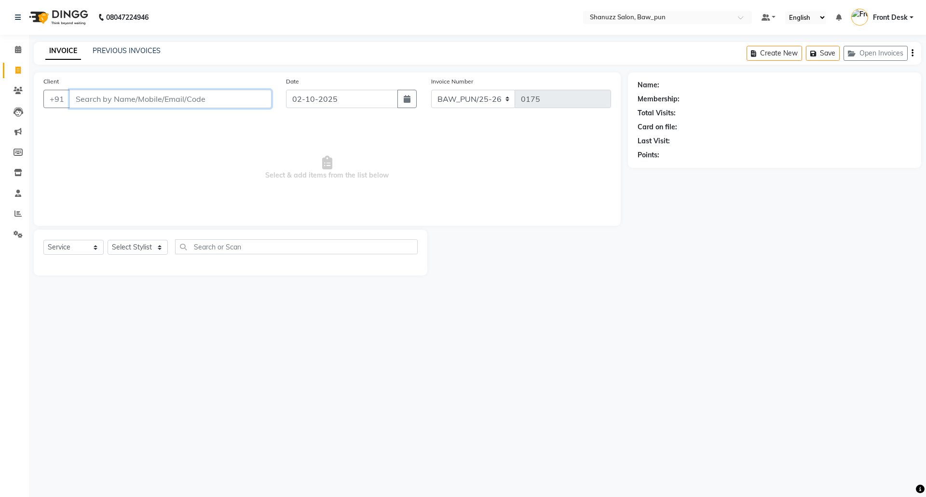
click at [125, 96] on input "Client" at bounding box center [170, 99] width 202 height 18
paste input "8265094998"
click at [134, 100] on input "8265094998" at bounding box center [170, 99] width 202 height 18
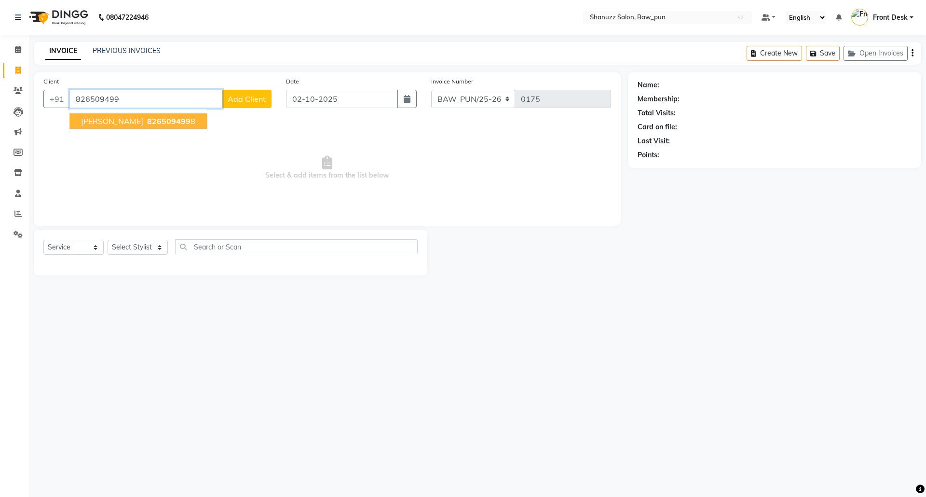
click at [145, 123] on ngb-highlight "826509499 8" at bounding box center [170, 121] width 50 height 10
type input "8265094998"
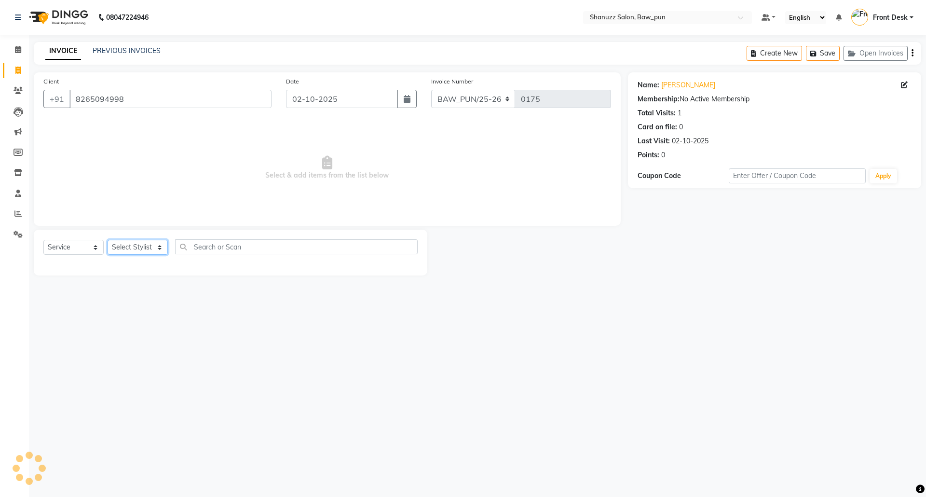
click at [144, 249] on select "Select Stylist [PERSON_NAME] AMIT [PERSON_NAME] Front Desk [PERSON_NAME] [PERSO…" at bounding box center [138, 247] width 60 height 15
click at [149, 250] on select "Select Stylist [PERSON_NAME] AMIT [PERSON_NAME] Front Desk [PERSON_NAME] [PERSO…" at bounding box center [138, 247] width 60 height 15
click at [141, 247] on select "Select Stylist [PERSON_NAME] AMIT [PERSON_NAME] Front Desk [PERSON_NAME] [PERSO…" at bounding box center [138, 247] width 60 height 15
select select "91888"
click at [108, 240] on select "Select Stylist [PERSON_NAME] AMIT [PERSON_NAME] Front Desk [PERSON_NAME] [PERSO…" at bounding box center [138, 247] width 60 height 15
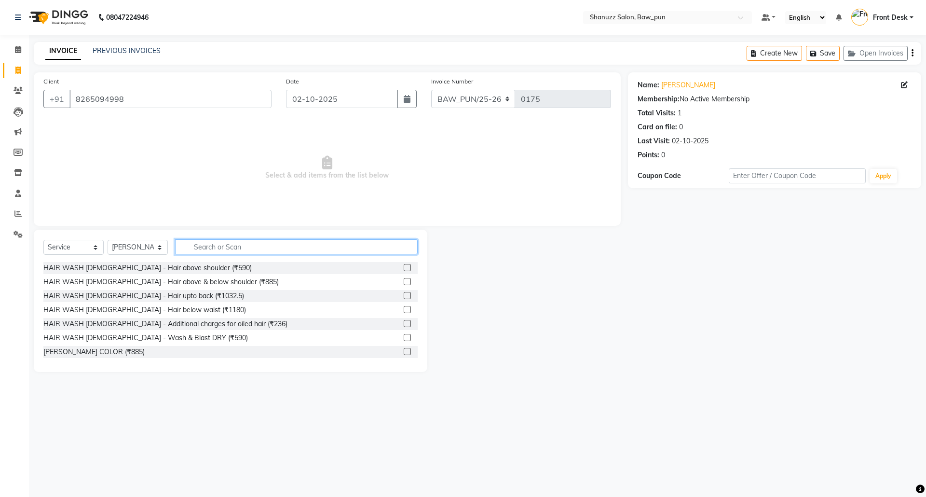
click at [238, 248] on input "text" at bounding box center [296, 246] width 243 height 15
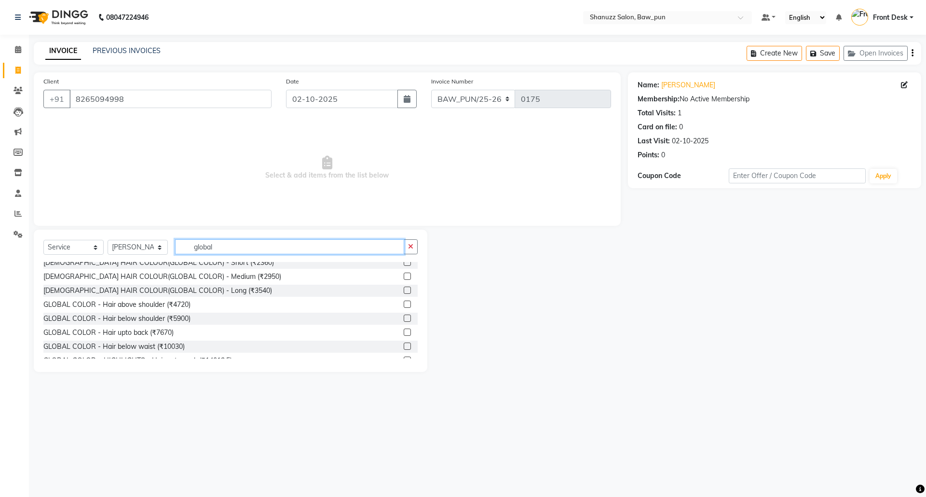
scroll to position [64, 0]
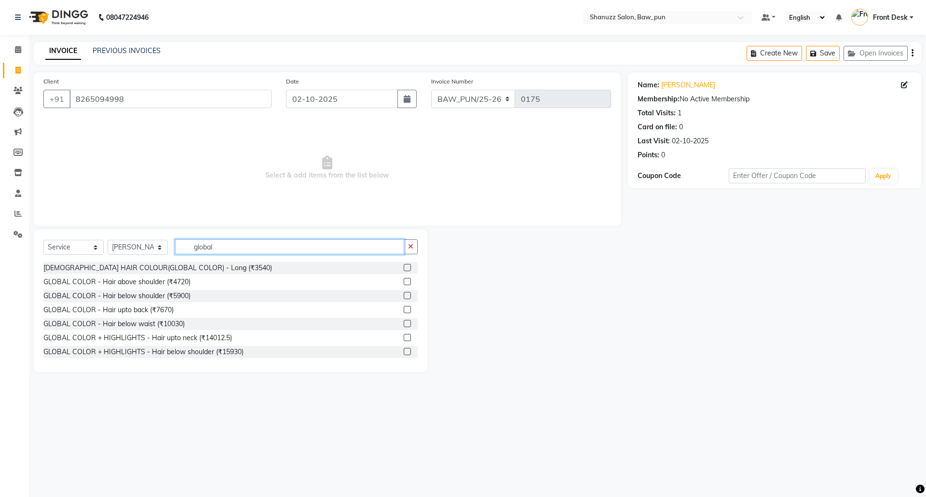
type input "global"
click at [219, 333] on div "GLOBAL COLOR + HIGHLIGHTS - Hair upto neck (₹14012.5)" at bounding box center [137, 338] width 189 height 10
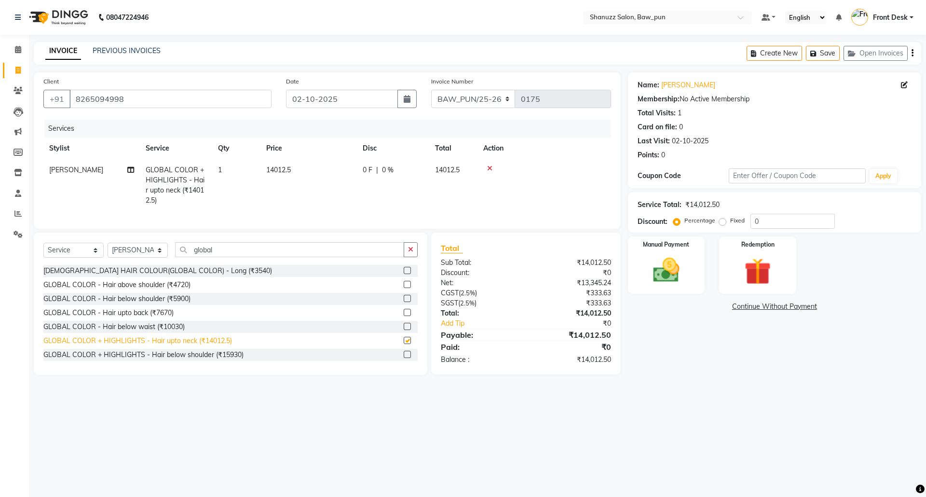
checkbox input "false"
click at [282, 171] on span "14012.5" at bounding box center [278, 169] width 25 height 9
select select "91888"
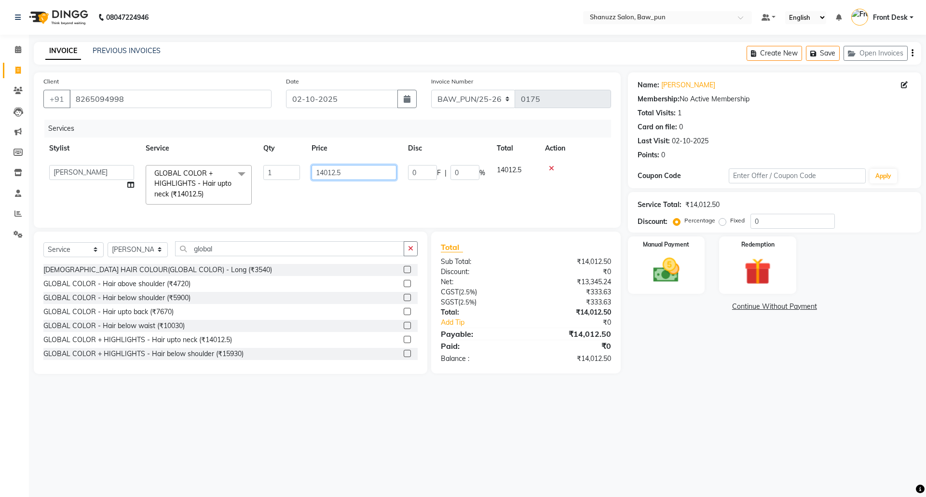
drag, startPoint x: 343, startPoint y: 172, endPoint x: 573, endPoint y: 210, distance: 232.7
click at [278, 163] on tr "[PERSON_NAME] AMIT [PERSON_NAME] Front Desk [PERSON_NAME] [PERSON_NAME] [PERSON…" at bounding box center [327, 184] width 568 height 51
type input "1"
click at [526, 206] on tr "[PERSON_NAME] AMIT [PERSON_NAME] Front Desk [PERSON_NAME] [PERSON_NAME] [PERSON…" at bounding box center [327, 184] width 568 height 51
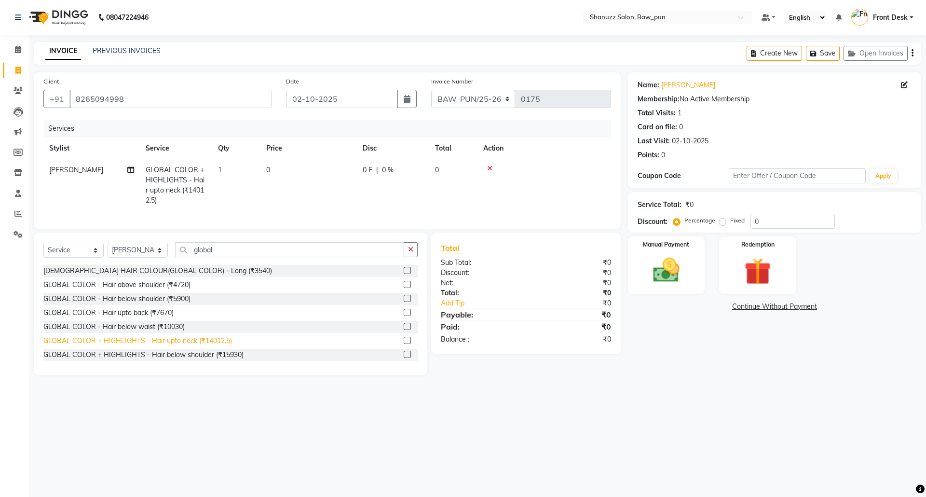
click at [220, 340] on div "GLOBAL COLOR + HIGHLIGHTS - Hair upto neck (₹14012.5)" at bounding box center [137, 341] width 189 height 10
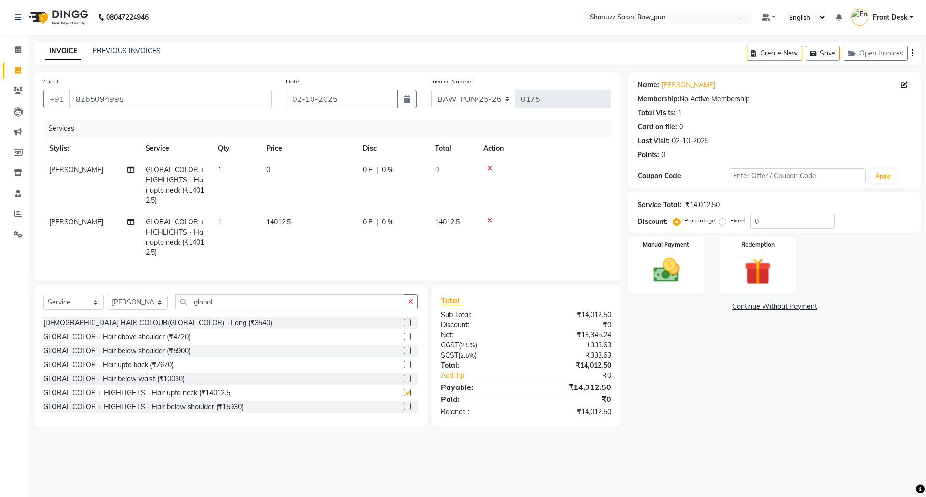
checkbox input "false"
click at [492, 167] on icon at bounding box center [489, 168] width 5 height 7
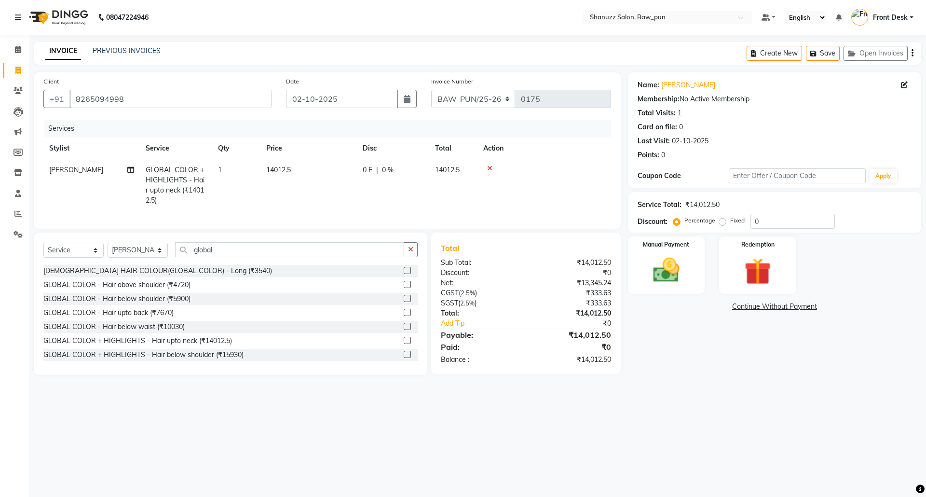
click at [367, 172] on span "0 F" at bounding box center [368, 170] width 10 height 10
select select "91888"
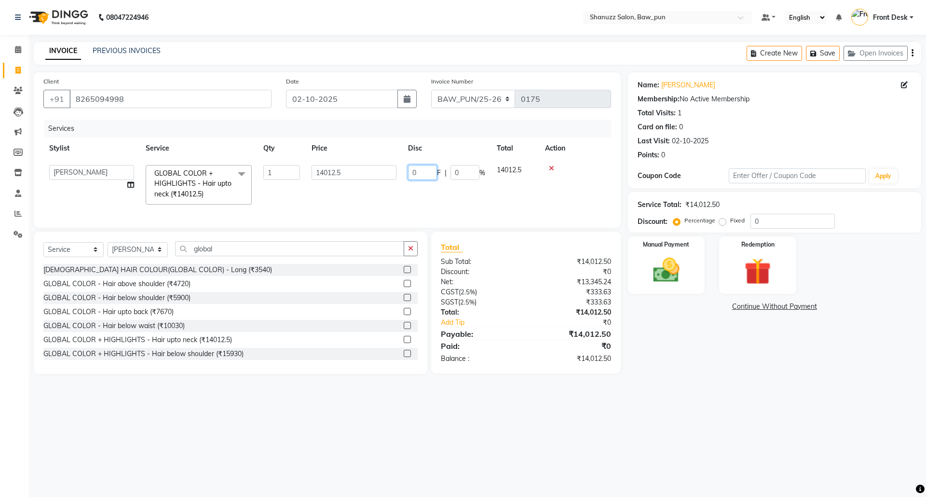
click at [433, 171] on input "0" at bounding box center [422, 172] width 29 height 15
type input "1512"
click at [373, 214] on div "Services Stylist Service Qty Price Disc Total Action [PERSON_NAME] AMIT [PERSON…" at bounding box center [327, 169] width 568 height 98
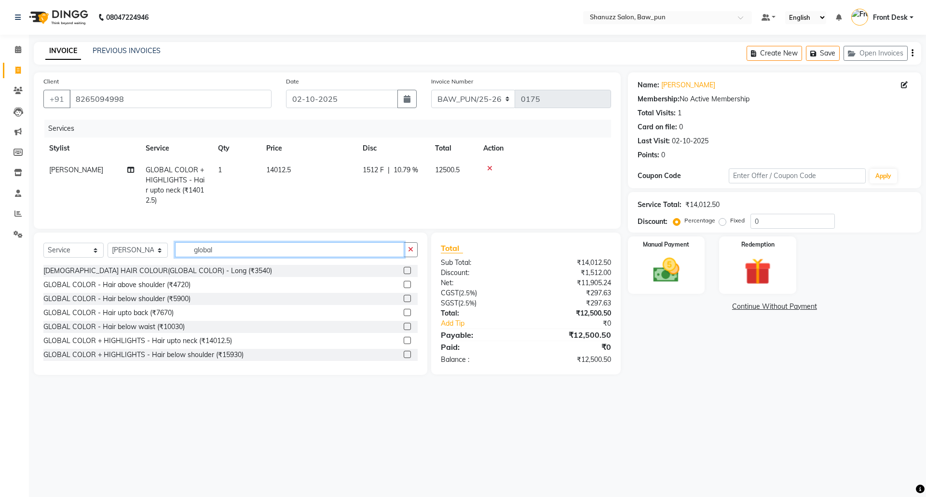
drag, startPoint x: 236, startPoint y: 261, endPoint x: 171, endPoint y: 263, distance: 65.6
click at [171, 263] on div "Select Service Product Membership Package Voucher Prepaid Gift Card Select Styl…" at bounding box center [230, 253] width 374 height 23
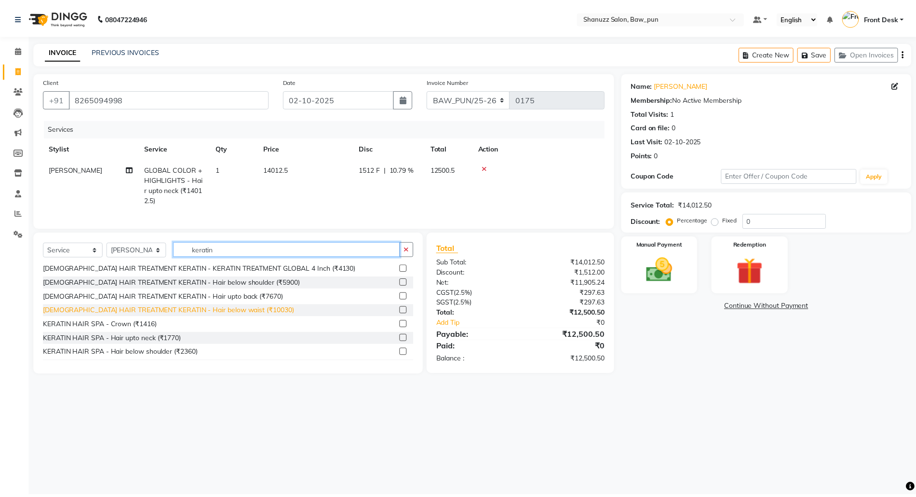
scroll to position [0, 0]
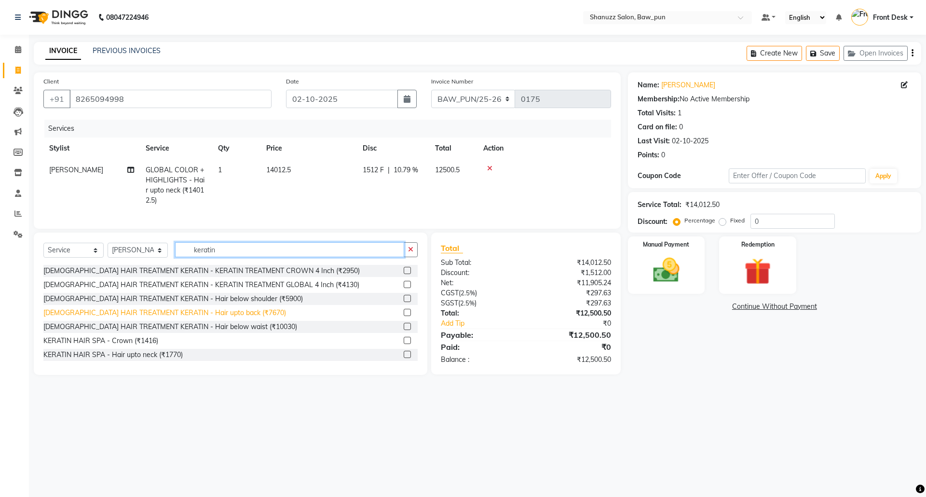
type input "keratin"
click at [219, 318] on div "[DEMOGRAPHIC_DATA] HAIR TREATMENT KERATIN - Hair upto back (₹7670)" at bounding box center [164, 313] width 243 height 10
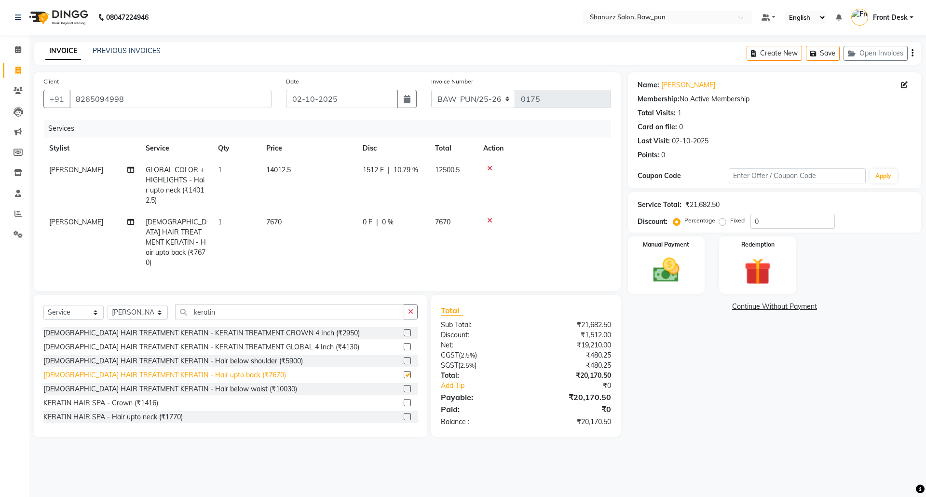
checkbox input "false"
click at [287, 222] on td "7670" at bounding box center [308, 242] width 96 height 62
select select "91888"
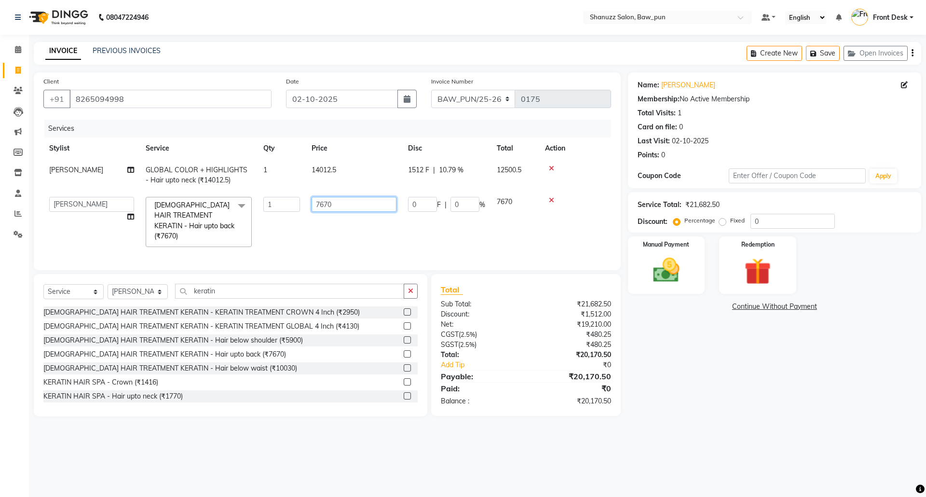
drag, startPoint x: 357, startPoint y: 209, endPoint x: 766, endPoint y: 290, distance: 417.0
click at [211, 207] on tr "[PERSON_NAME] [PERSON_NAME] Front Desk [PERSON_NAME] [PERSON_NAME] [PERSON_NAME…" at bounding box center [327, 222] width 568 height 62
type input "9000"
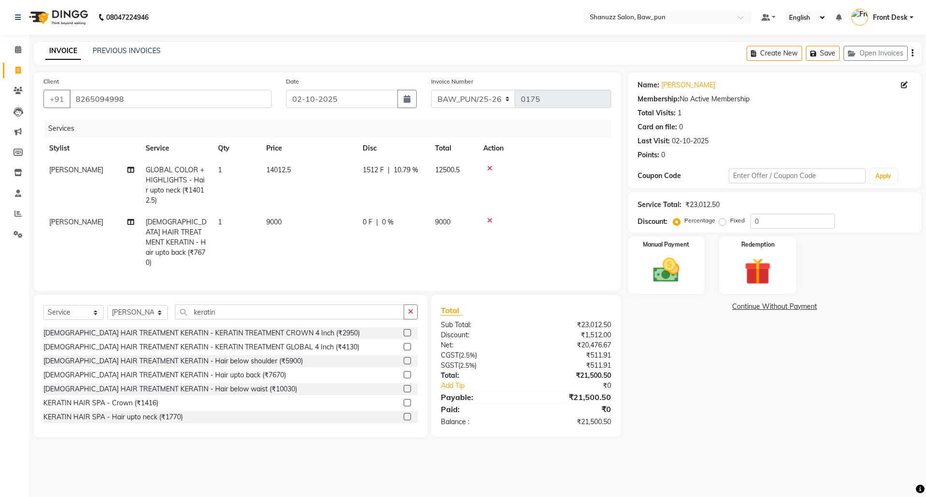
click at [550, 236] on td at bounding box center [545, 242] width 134 height 62
click at [130, 170] on icon at bounding box center [130, 169] width 7 height 7
select select "91888"
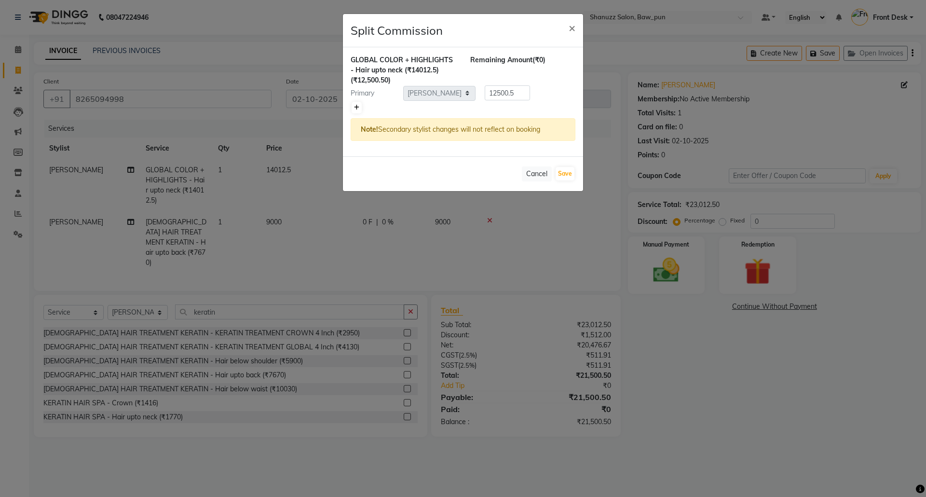
click at [355, 107] on icon at bounding box center [356, 108] width 5 height 6
type input "6250.25"
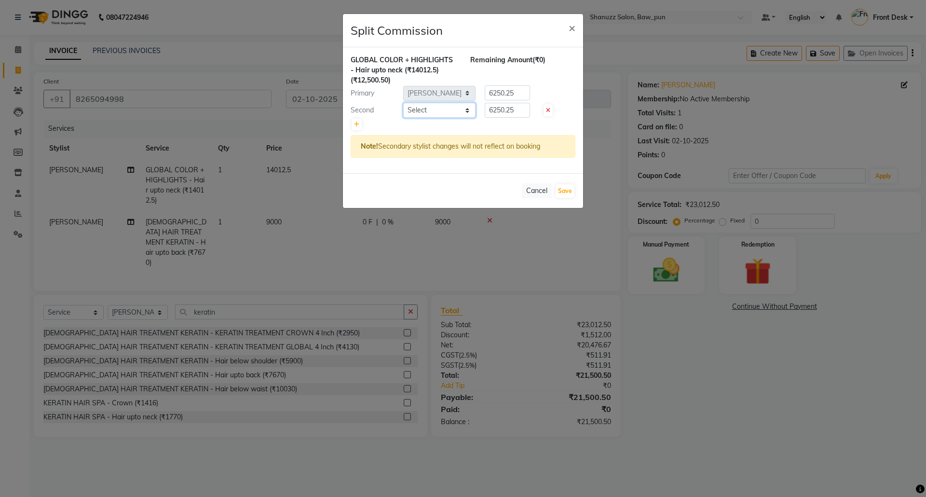
click at [438, 109] on select "Select [PERSON_NAME] [PERSON_NAME] Front Desk [PERSON_NAME] [PERSON_NAME] [PERS…" at bounding box center [439, 110] width 72 height 15
select select "91997"
click at [403, 103] on select "Select [PERSON_NAME] [PERSON_NAME] Front Desk [PERSON_NAME] [PERSON_NAME] [PERS…" at bounding box center [439, 110] width 72 height 15
click at [569, 193] on button "Save" at bounding box center [565, 191] width 19 height 14
select select "Select"
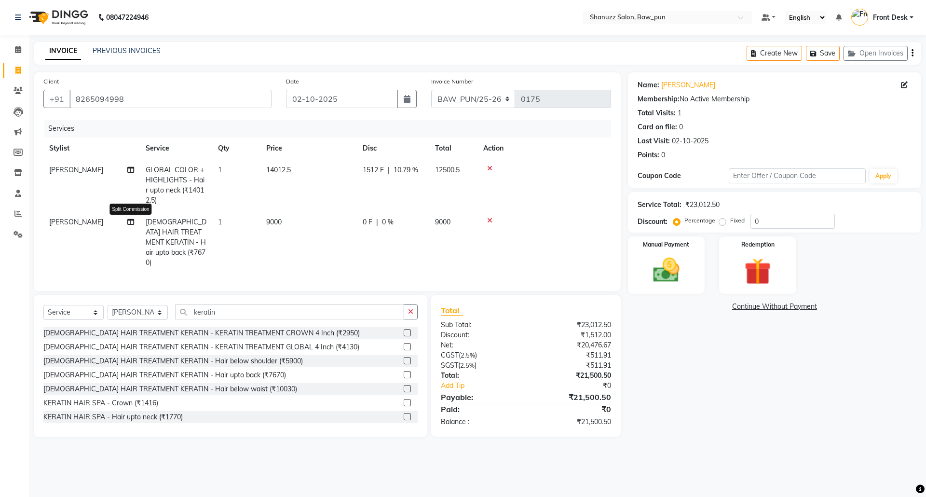
click at [134, 222] on icon at bounding box center [130, 222] width 7 height 7
select select "91888"
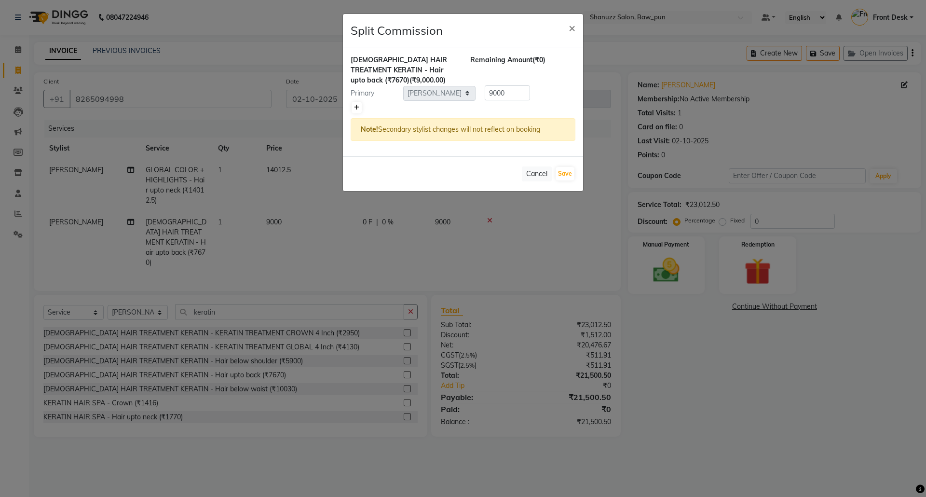
click at [358, 107] on icon at bounding box center [356, 108] width 5 height 6
type input "4500"
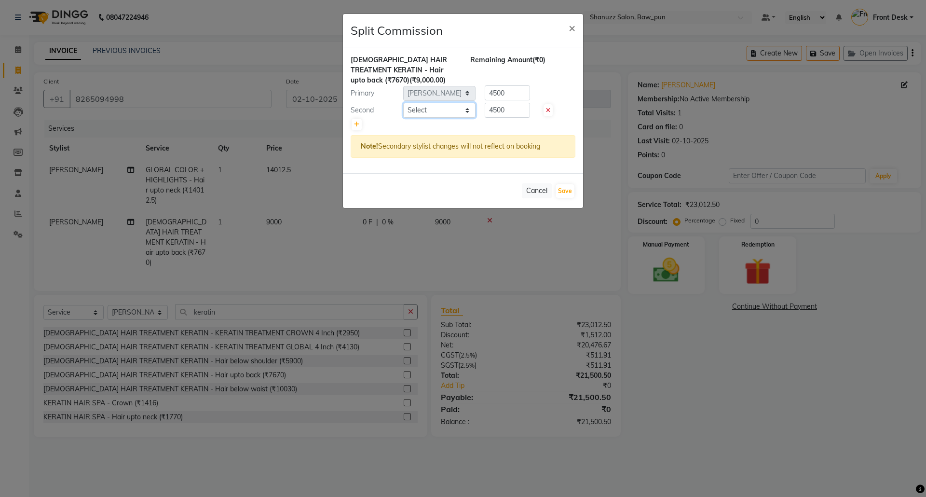
click at [440, 115] on select "Select [PERSON_NAME] [PERSON_NAME] Front Desk [PERSON_NAME] [PERSON_NAME] [PERS…" at bounding box center [439, 110] width 72 height 15
select select "91997"
click at [403, 103] on select "Select [PERSON_NAME] [PERSON_NAME] Front Desk [PERSON_NAME] [PERSON_NAME] [PERS…" at bounding box center [439, 110] width 72 height 15
click at [567, 192] on button "Save" at bounding box center [565, 191] width 19 height 14
select select "Select"
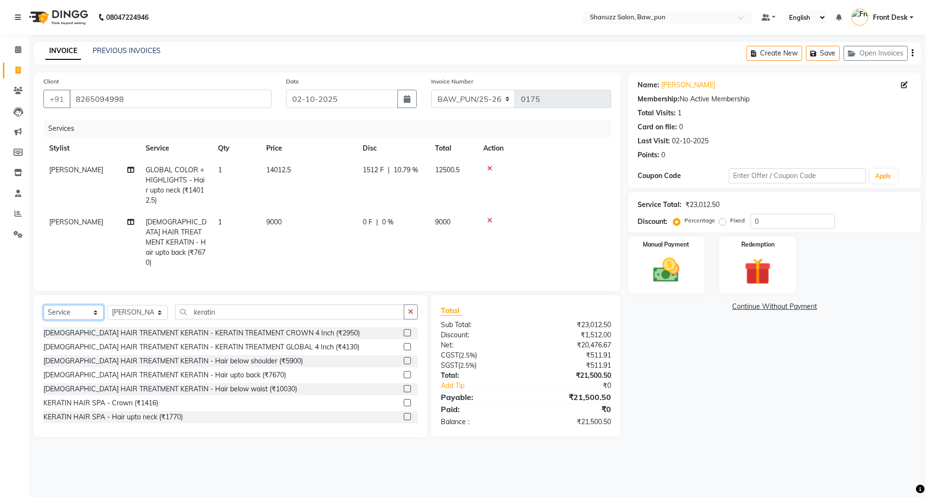
click at [71, 311] on select "Select Service Product Membership Package Voucher Prepaid Gift Card" at bounding box center [73, 312] width 60 height 15
select select "product"
click at [43, 305] on select "Select Service Product Membership Package Voucher Prepaid Gift Card" at bounding box center [73, 312] width 60 height 15
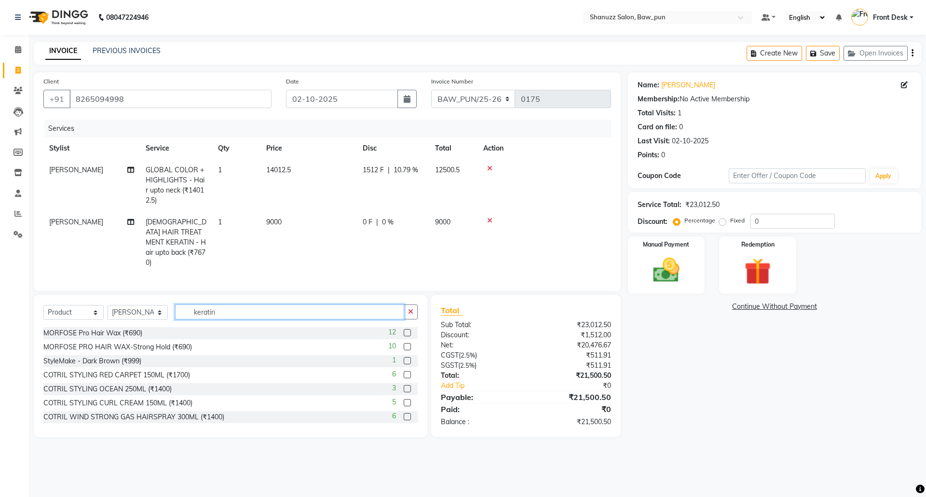
drag, startPoint x: 232, startPoint y: 309, endPoint x: 165, endPoint y: 309, distance: 67.5
click at [165, 309] on div "Select Service Product Membership Package Voucher Prepaid Gift Card Select Styl…" at bounding box center [230, 315] width 374 height 23
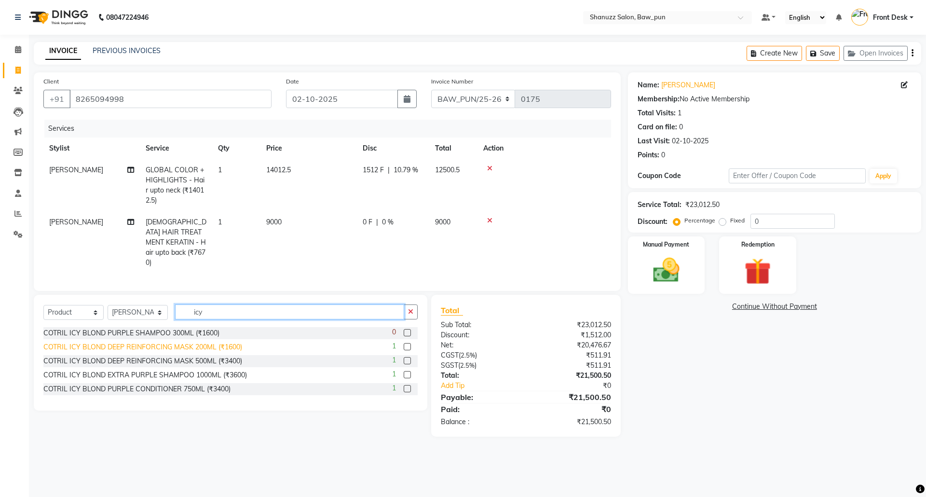
type input "icy"
click at [182, 345] on div "COTRIL ICY BLOND DEEP REINFORCING MASK 200ML (₹1600)" at bounding box center [142, 347] width 199 height 10
checkbox input "false"
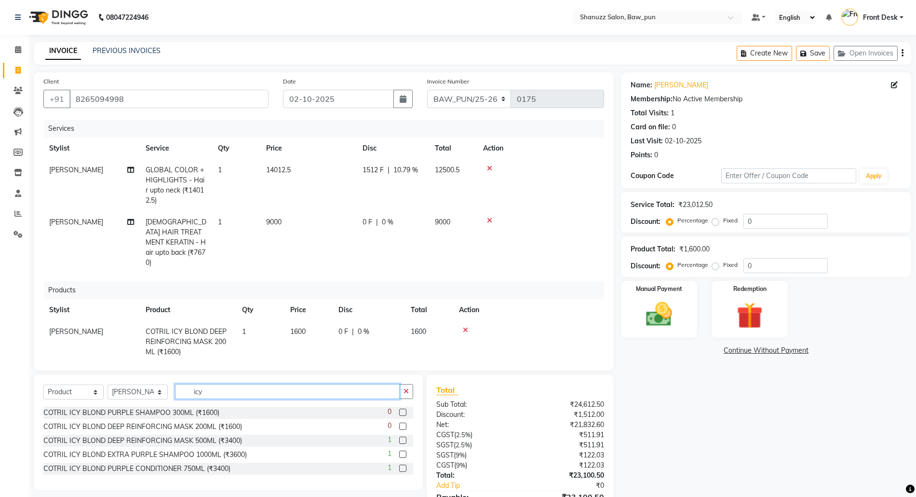
drag, startPoint x: 220, startPoint y: 390, endPoint x: 174, endPoint y: 382, distance: 47.5
click at [163, 389] on div "Select Service Product Membership Package Voucher Prepaid Gift Card Select Styl…" at bounding box center [228, 395] width 370 height 23
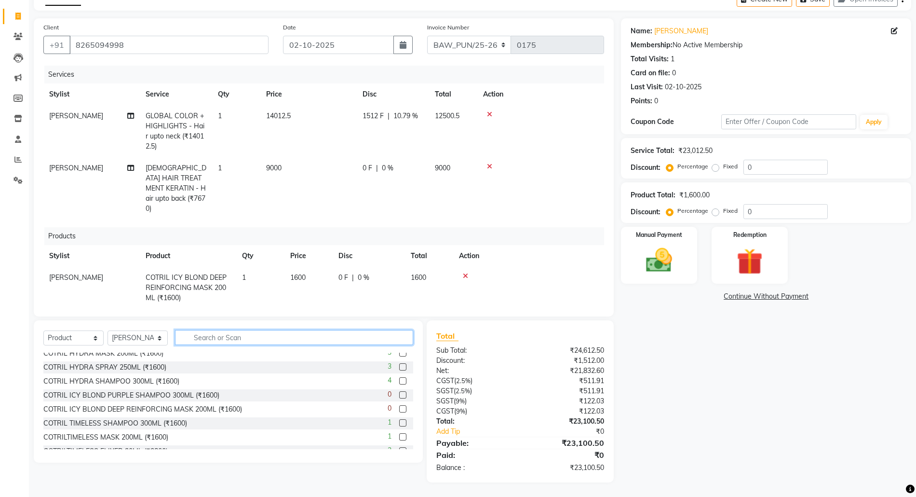
scroll to position [321, 0]
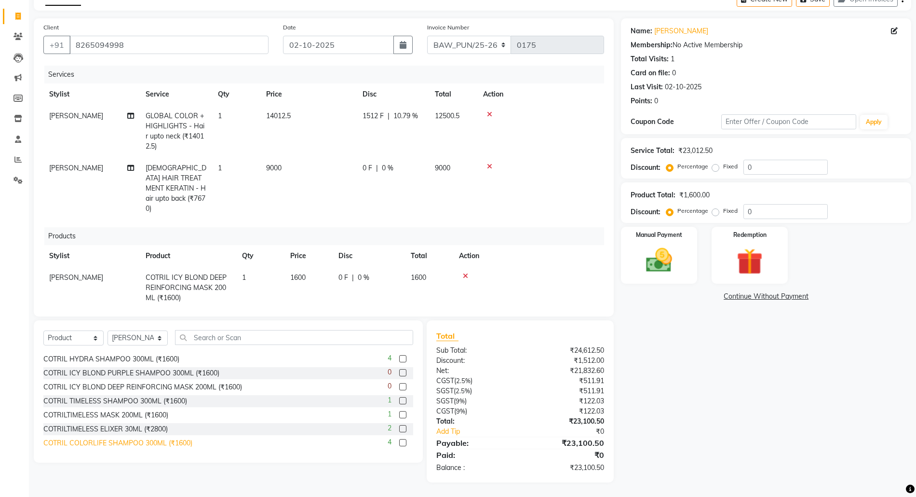
click at [178, 440] on div "COTRIL COLORLIFE SHAMPOO 300ML (₹1600)" at bounding box center [117, 443] width 149 height 10
checkbox input "false"
click at [220, 334] on input "text" at bounding box center [294, 337] width 238 height 15
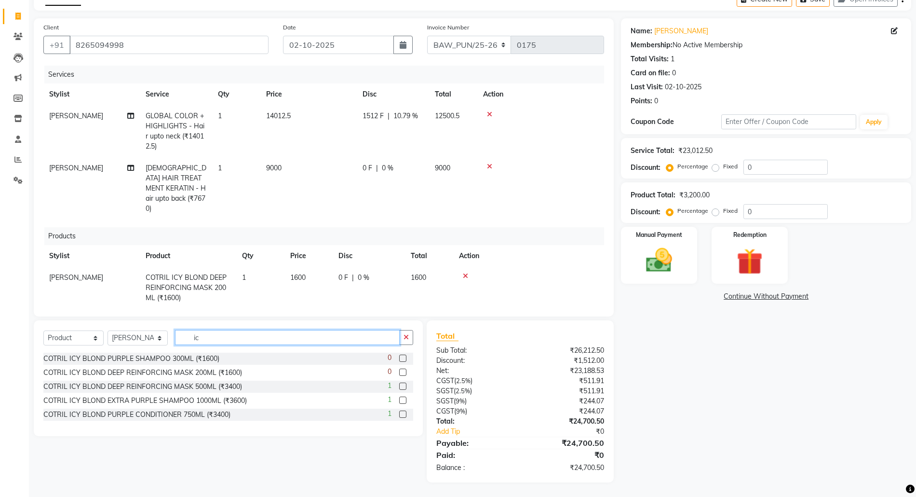
type input "i"
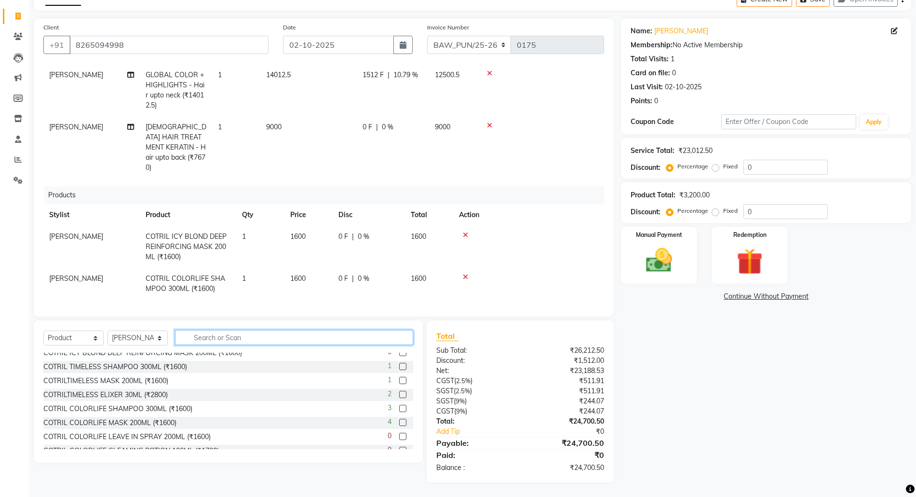
scroll to position [386, 0]
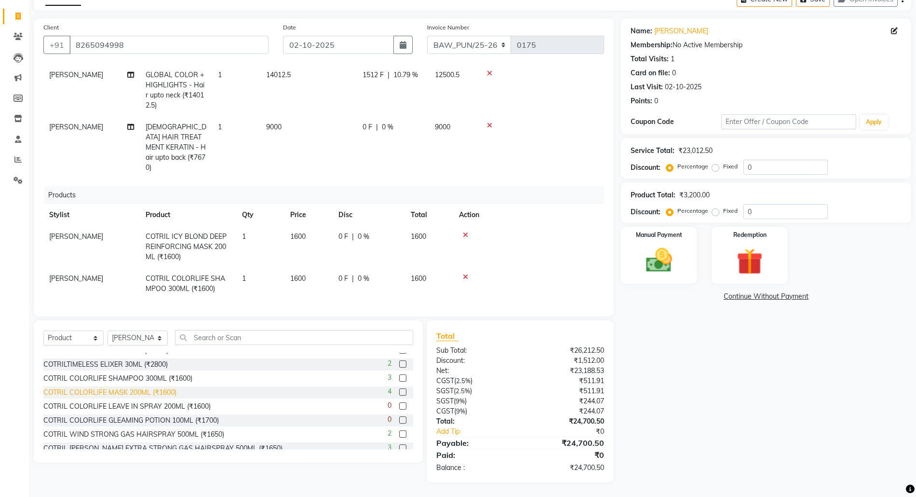
click at [171, 387] on div "COTRIL COLORLIFE MASK 200ML (₹1600)" at bounding box center [109, 392] width 133 height 10
checkbox input "false"
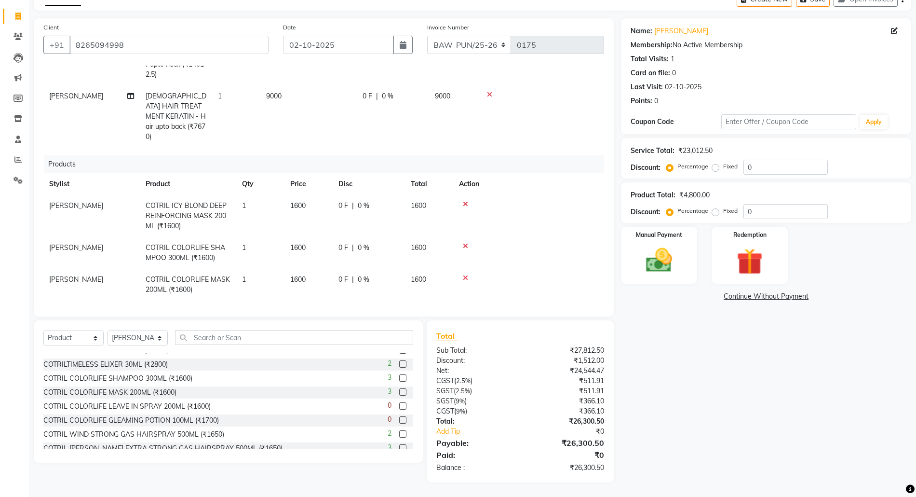
scroll to position [72, 0]
click at [57, 274] on span "[PERSON_NAME]" at bounding box center [76, 278] width 54 height 9
select select "91888"
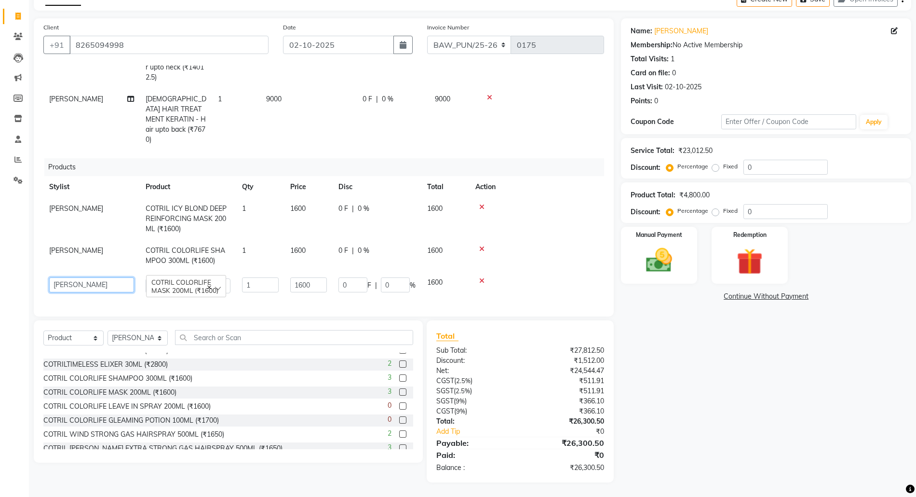
click at [72, 277] on select "[PERSON_NAME] AMIT [PERSON_NAME] Front Desk [PERSON_NAME] [PERSON_NAME] [PERSON…" at bounding box center [91, 284] width 85 height 15
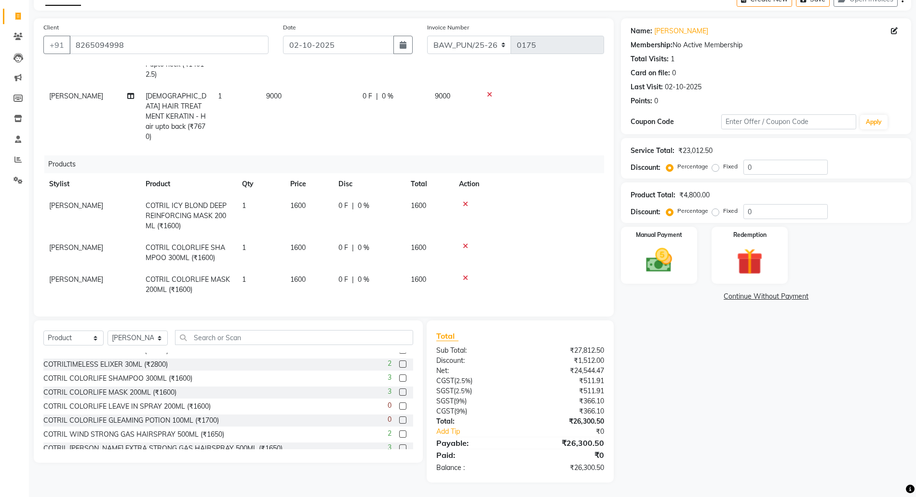
scroll to position [72, 0]
click at [662, 266] on img at bounding box center [659, 260] width 44 height 31
click at [726, 297] on span "UPI" at bounding box center [723, 296] width 15 height 11
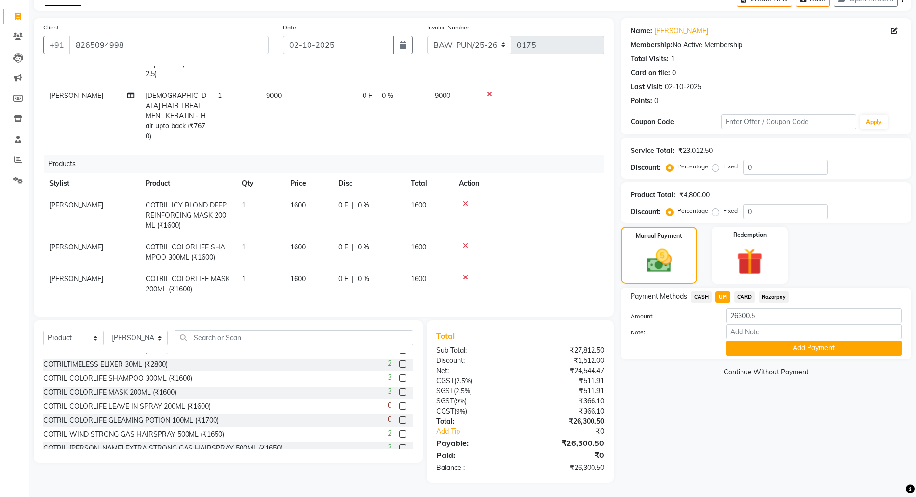
click at [674, 487] on main "INVOICE PREVIOUS INVOICES Create New Save Open Invoices Client [PHONE_NUMBER] D…" at bounding box center [473, 242] width 888 height 509
click at [812, 347] on button "Add Payment" at bounding box center [814, 348] width 176 height 15
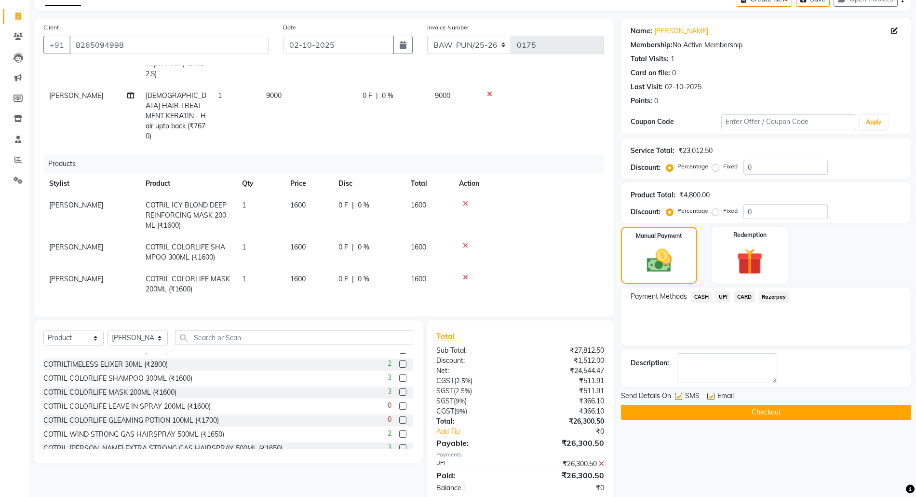
click at [711, 396] on label at bounding box center [711, 396] width 7 height 7
click at [711, 396] on input "checkbox" at bounding box center [711, 397] width 6 height 6
checkbox input "false"
click at [679, 396] on label at bounding box center [678, 396] width 7 height 7
click at [679, 396] on input "checkbox" at bounding box center [678, 397] width 6 height 6
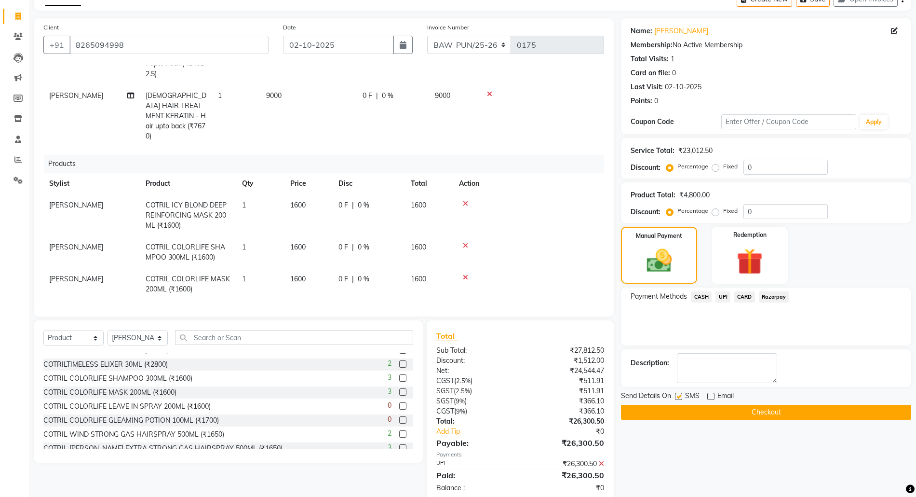
checkbox input "false"
click at [774, 412] on button "Checkout" at bounding box center [766, 412] width 290 height 15
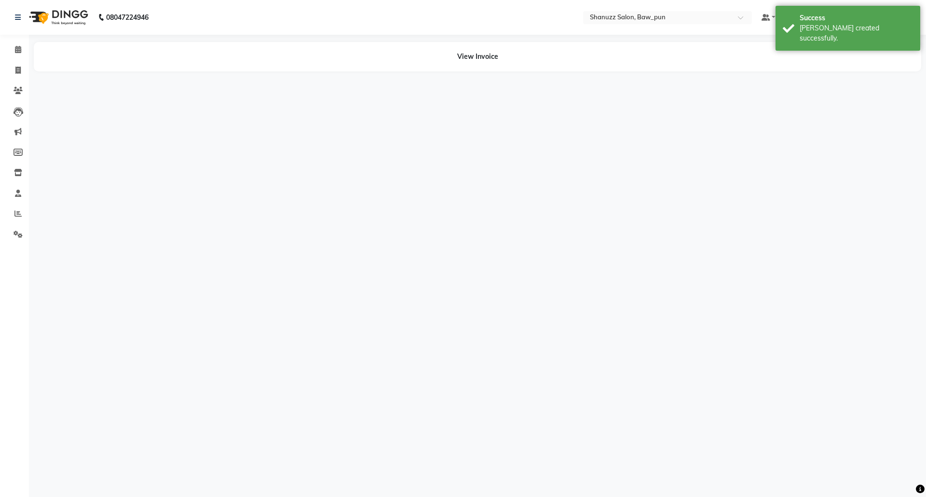
select select "91888"
select select "91997"
select select "91888"
select select "91997"
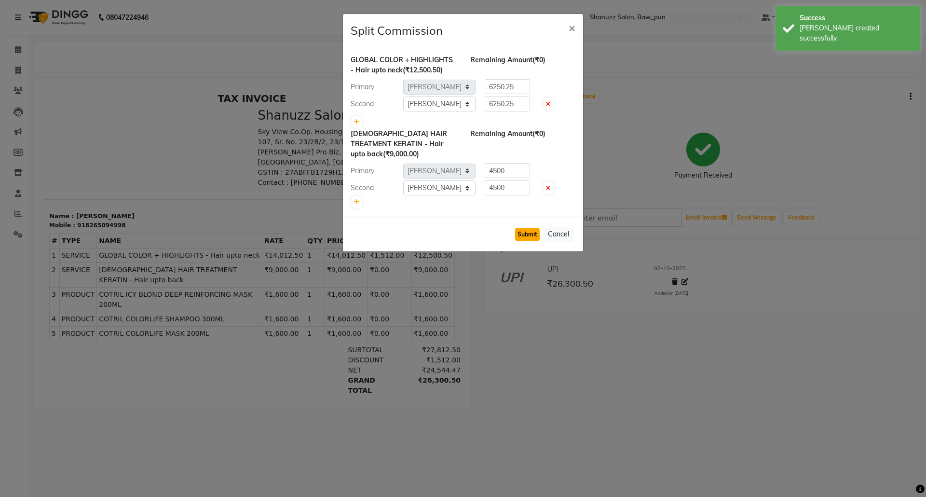
click at [531, 236] on button "Submit" at bounding box center [527, 235] width 25 height 14
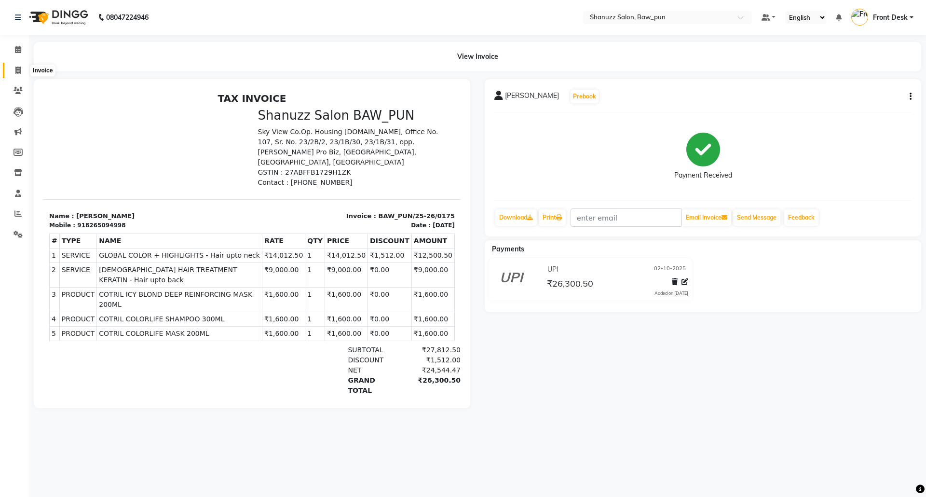
click at [14, 72] on span at bounding box center [18, 70] width 17 height 11
select select "service"
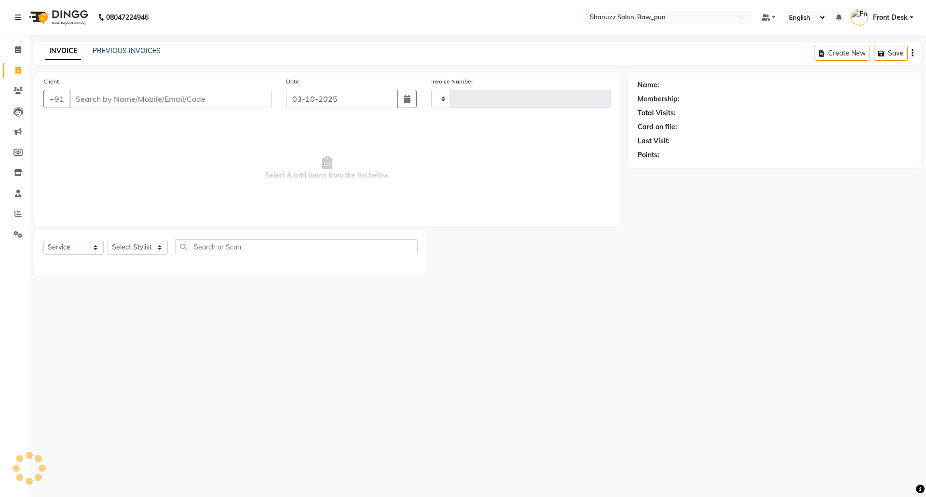
type input "0176"
select select "9025"
click at [419, 97] on div "Date [DATE]" at bounding box center [352, 96] width 146 height 40
click at [398, 101] on button "button" at bounding box center [406, 99] width 19 height 18
select select "10"
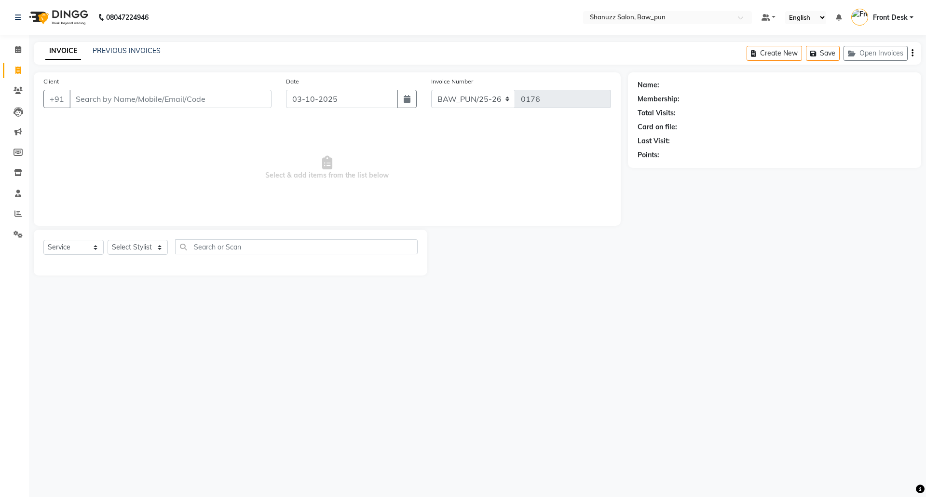
select select "2025"
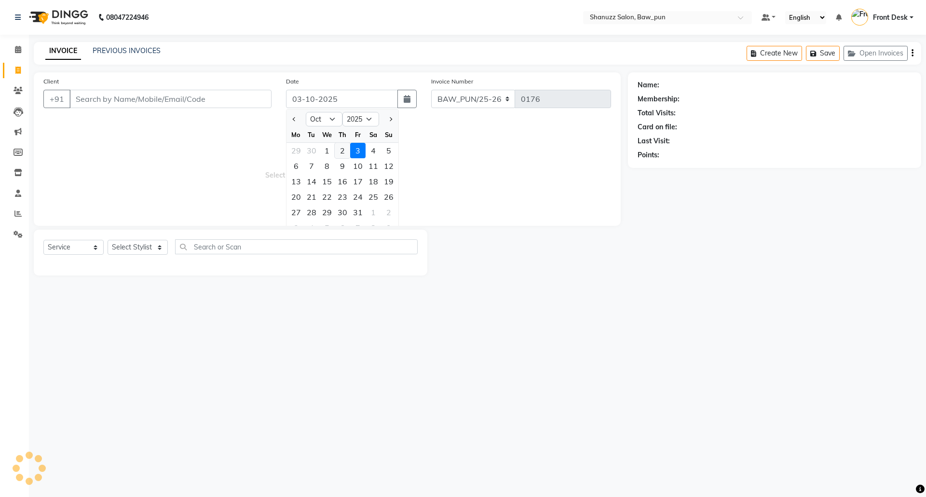
click at [341, 155] on div "2" at bounding box center [342, 150] width 15 height 15
type input "02-10-2025"
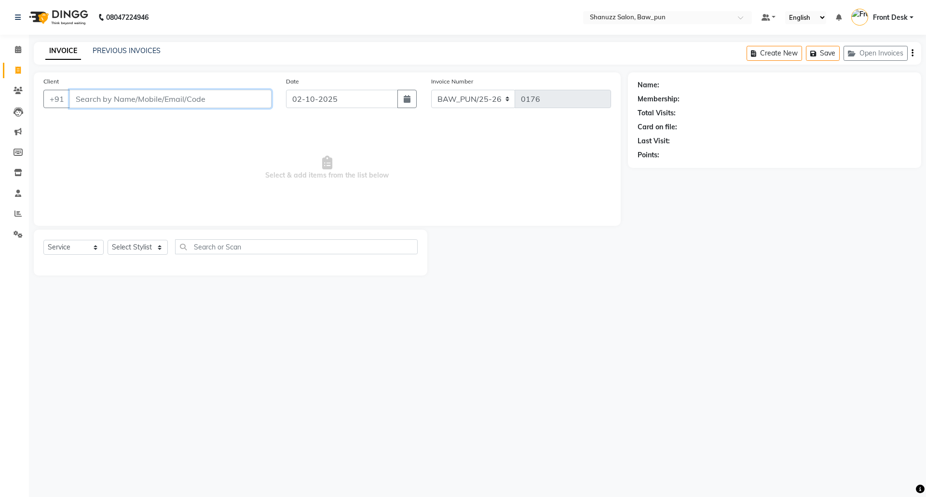
click at [112, 95] on input "Client" at bounding box center [170, 99] width 202 height 18
paste input "8999665433"
type input "8999665433"
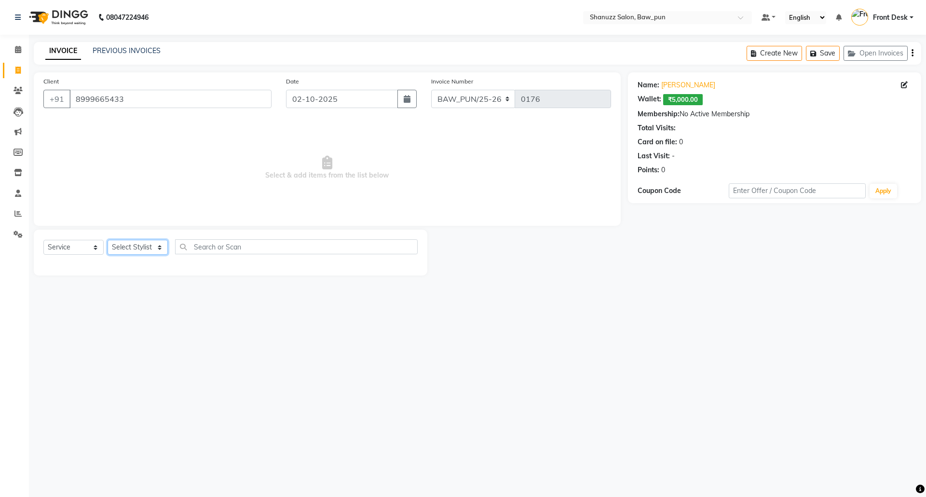
click at [120, 247] on select "Select Stylist [PERSON_NAME] AMIT [PERSON_NAME] Front Desk [PERSON_NAME] [PERSO…" at bounding box center [138, 247] width 60 height 15
select select "91995"
click at [108, 240] on select "Select Stylist [PERSON_NAME] AMIT [PERSON_NAME] Front Desk [PERSON_NAME] [PERSO…" at bounding box center [138, 247] width 60 height 15
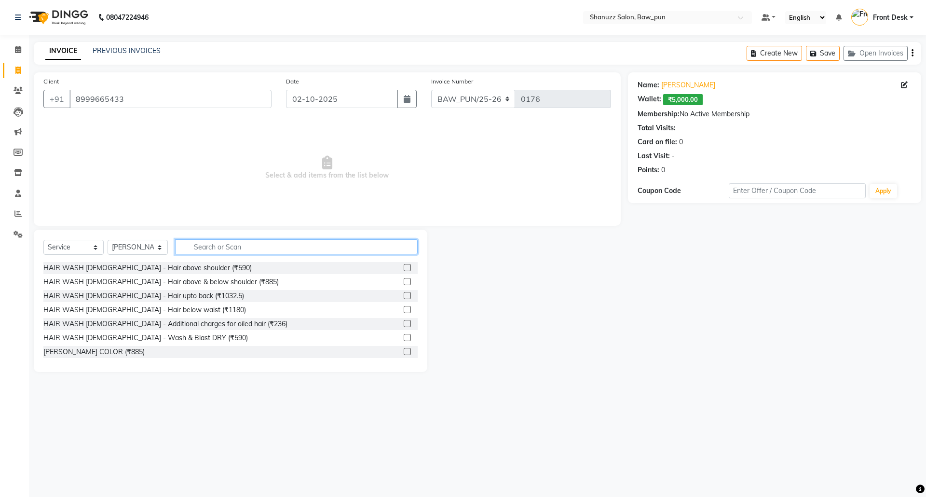
click at [242, 247] on input "text" at bounding box center [296, 246] width 243 height 15
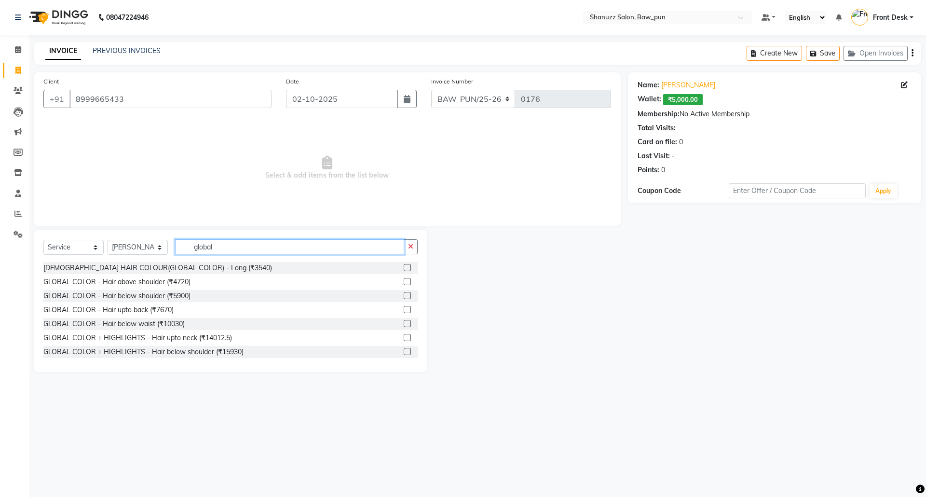
scroll to position [85, 0]
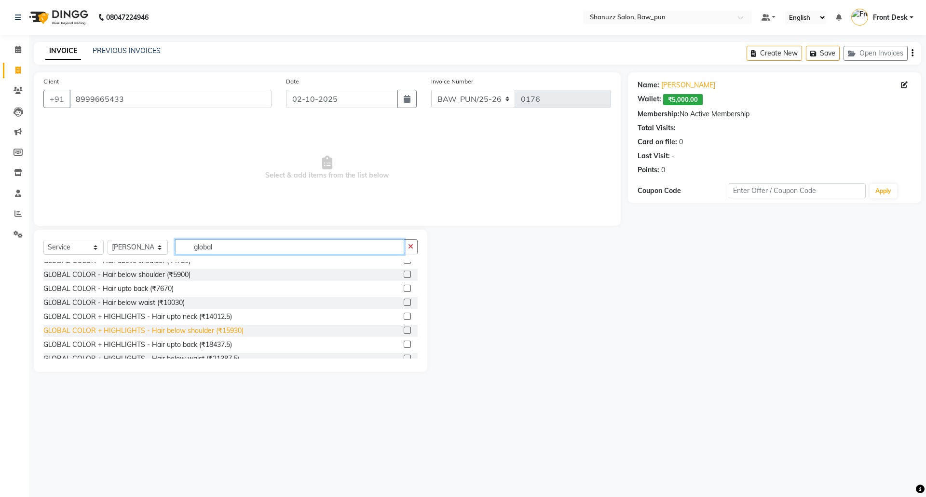
type input "global"
click at [232, 326] on div "GLOBAL COLOR + HIGHLIGHTS - Hair below shoulder (₹15930)" at bounding box center [143, 331] width 200 height 10
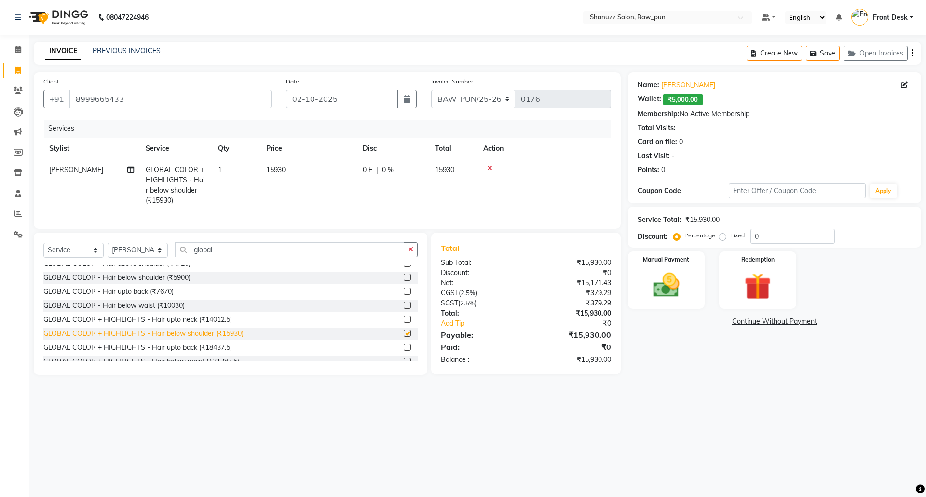
checkbox input "false"
click at [289, 168] on td "15930" at bounding box center [308, 185] width 96 height 52
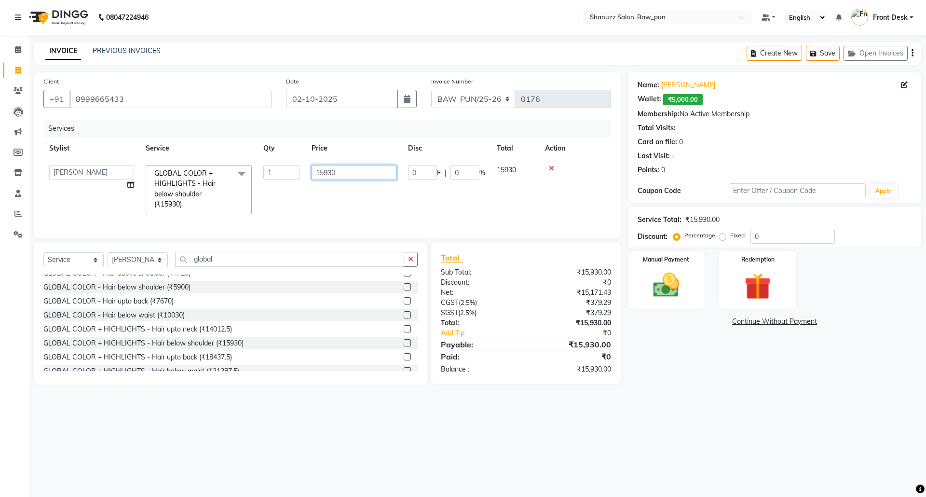
drag, startPoint x: 350, startPoint y: 174, endPoint x: 267, endPoint y: 169, distance: 83.6
click at [267, 169] on tr "[PERSON_NAME] AMIT [PERSON_NAME] Front Desk [PERSON_NAME] [PERSON_NAME] [PERSON…" at bounding box center [327, 190] width 568 height 62
type input "10000"
click at [383, 217] on div "Services Stylist Service Qty Price Disc Total Action [PERSON_NAME] AMIT [PERSON…" at bounding box center [327, 174] width 568 height 109
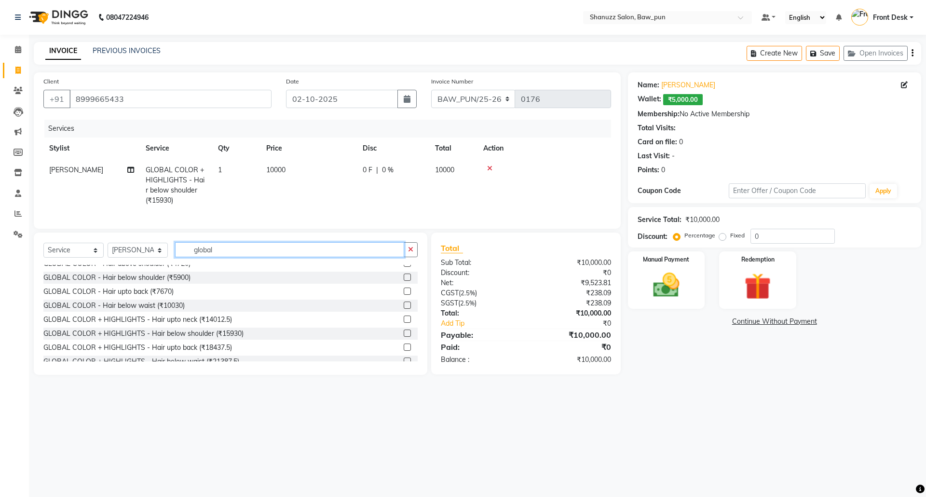
drag, startPoint x: 230, startPoint y: 256, endPoint x: 168, endPoint y: 260, distance: 62.4
click at [168, 260] on div "Select Service Product Membership Package Voucher Prepaid Gift Card Select Styl…" at bounding box center [230, 253] width 374 height 23
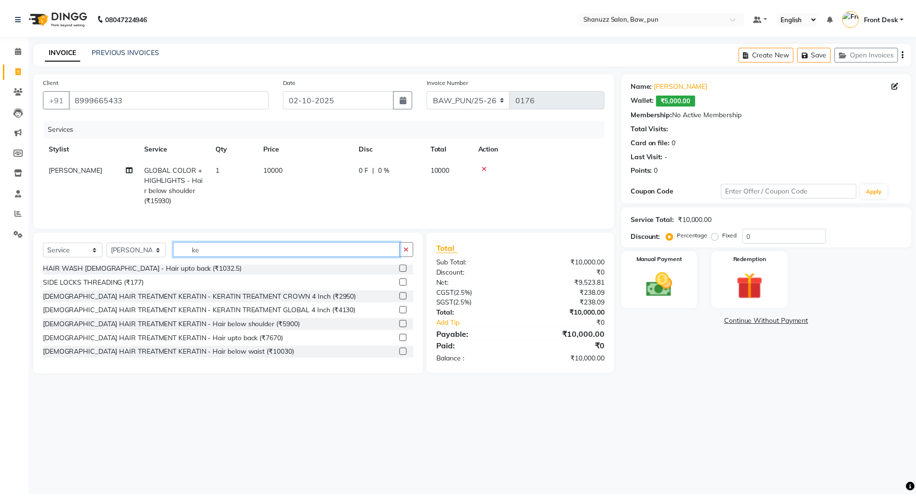
scroll to position [0, 0]
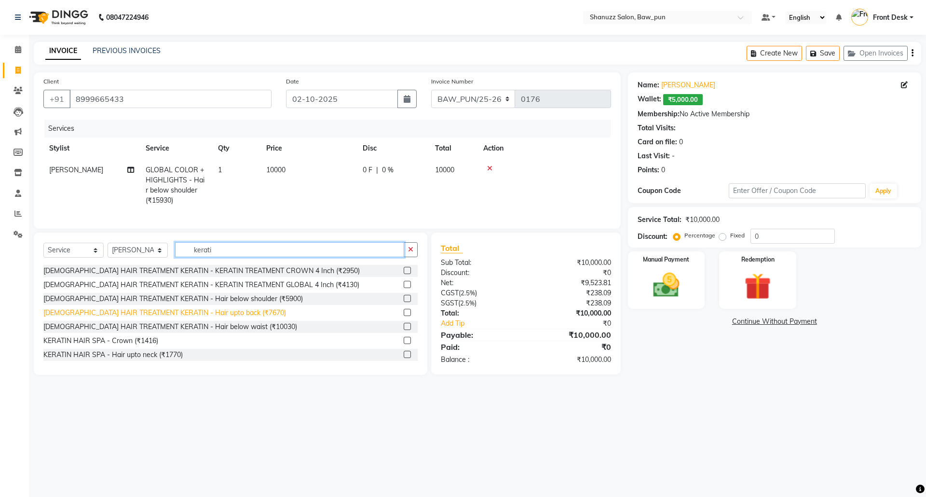
type input "kerati"
click at [217, 318] on div "[DEMOGRAPHIC_DATA] HAIR TREATMENT KERATIN - Hair upto back (₹7670)" at bounding box center [164, 313] width 243 height 10
checkbox input "false"
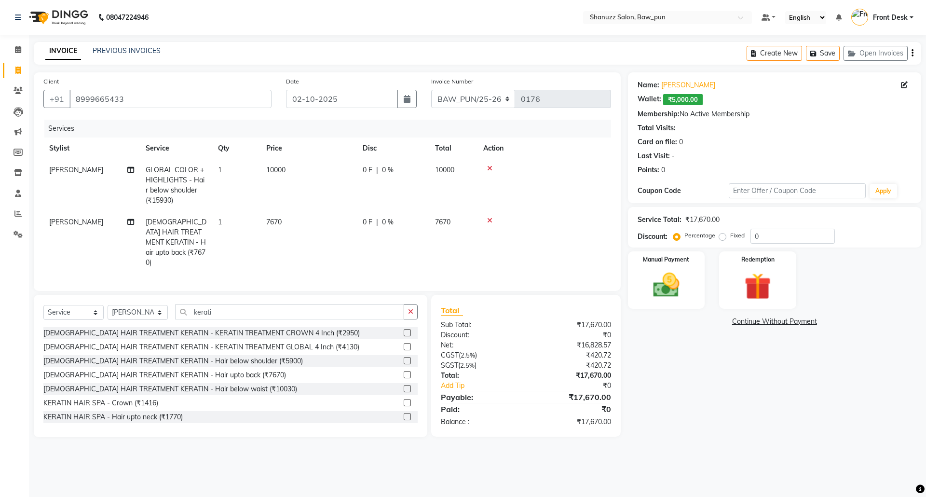
click at [287, 220] on td "7670" at bounding box center [308, 242] width 96 height 62
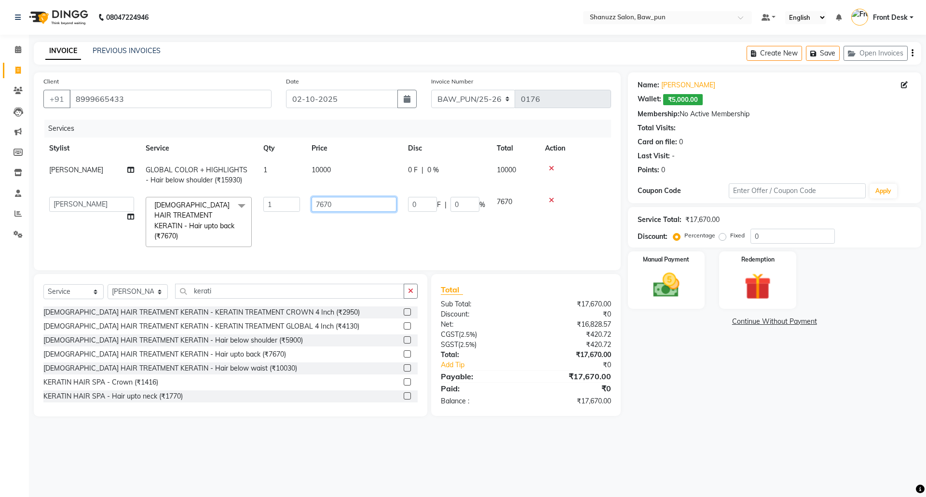
click at [348, 205] on input "7670" at bounding box center [354, 204] width 85 height 15
type input "7000"
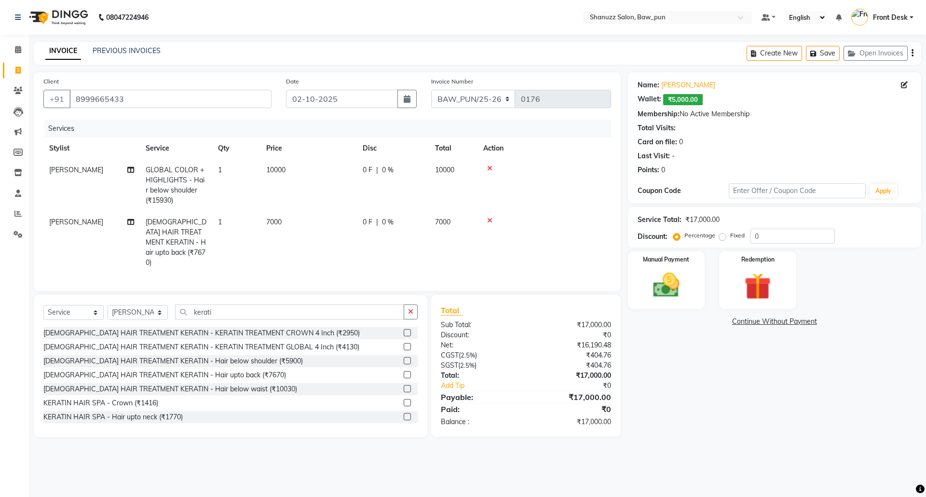
click at [550, 199] on tbody "Adnan GLOBAL COLOR + HIGHLIGHTS - Hair below shoulder (₹15930) 1 10000 0 F | 0 …" at bounding box center [327, 216] width 568 height 114
drag, startPoint x: 219, startPoint y: 311, endPoint x: 165, endPoint y: 321, distance: 55.0
click at [165, 321] on div "Select Service Product Membership Package Voucher Prepaid Gift Card Select Styl…" at bounding box center [230, 315] width 374 height 23
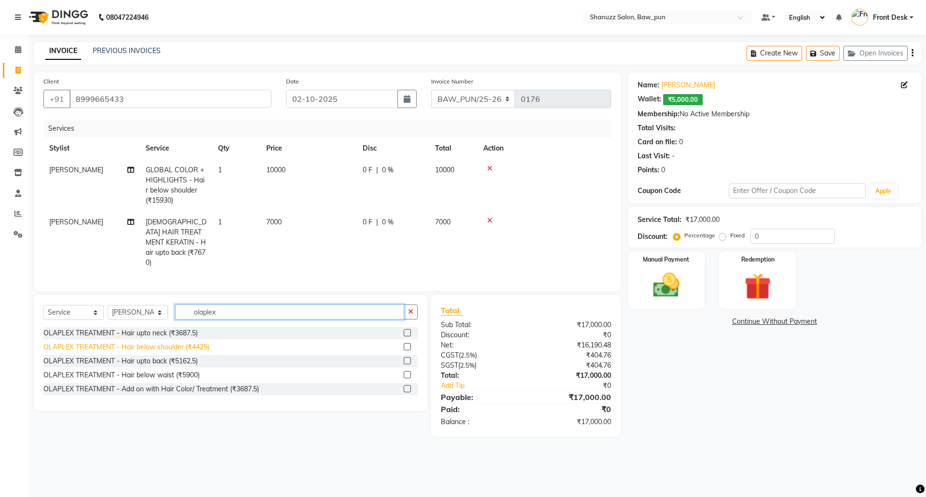
type input "olaplex"
click at [205, 345] on div "OLAPLEX TREATMENT - Hair below shoulder (₹4425)" at bounding box center [126, 347] width 166 height 10
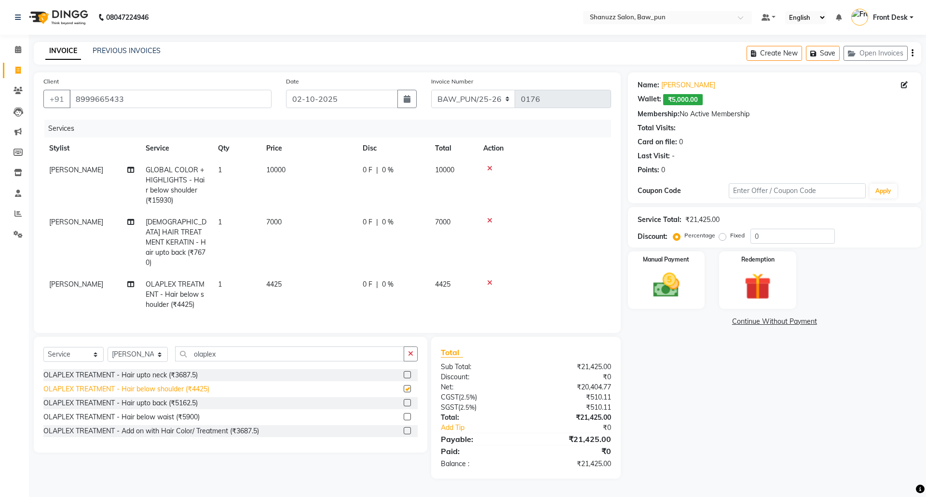
checkbox input "false"
click at [368, 279] on span "0 F" at bounding box center [368, 284] width 10 height 10
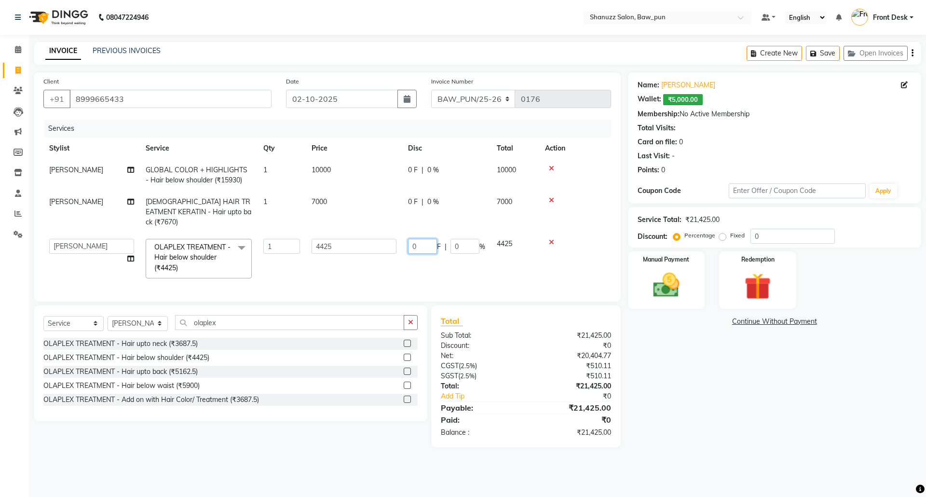
click at [420, 240] on input "0" at bounding box center [422, 246] width 29 height 15
type input "1425"
click at [399, 273] on tr "[PERSON_NAME] AMIT [PERSON_NAME] Front Desk [PERSON_NAME] [PERSON_NAME] [PERSON…" at bounding box center [327, 258] width 568 height 51
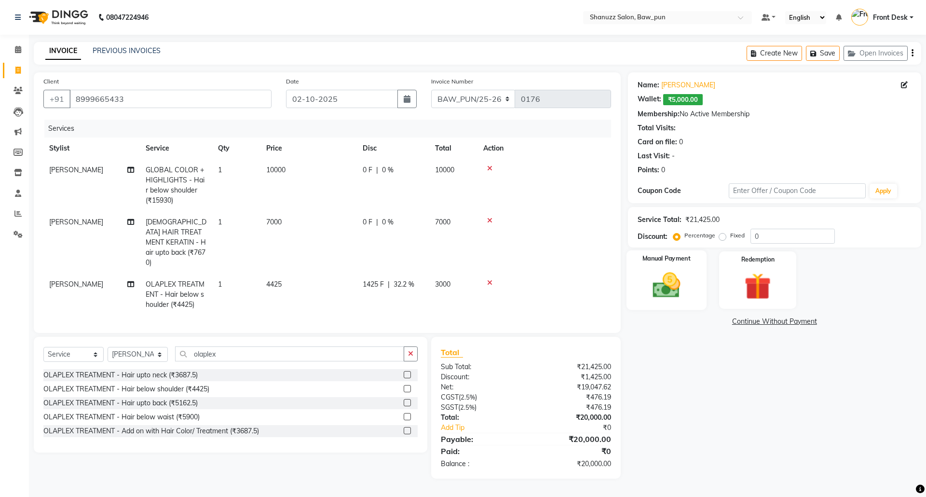
click at [672, 288] on img at bounding box center [666, 285] width 45 height 32
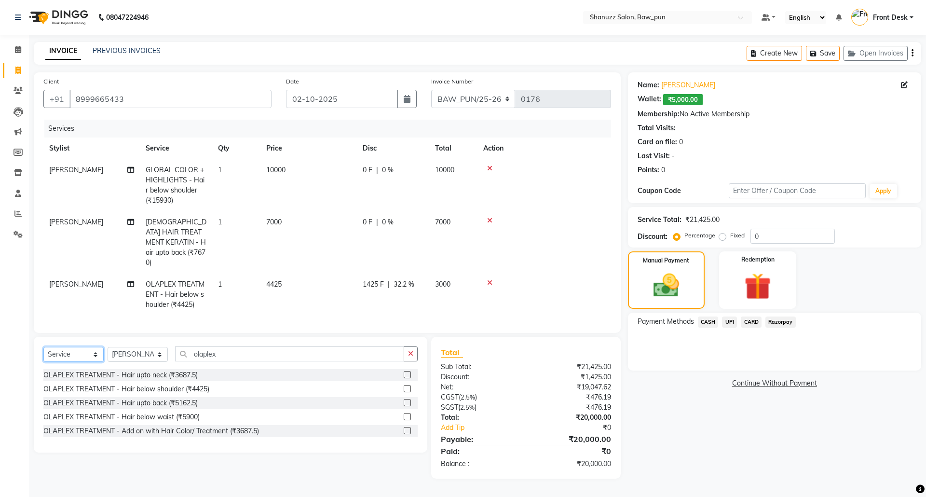
click at [69, 352] on select "Select Service Product Membership Package Voucher Prepaid Gift Card" at bounding box center [73, 354] width 60 height 15
select select "product"
click at [43, 347] on select "Select Service Product Membership Package Voucher Prepaid Gift Card" at bounding box center [73, 354] width 60 height 15
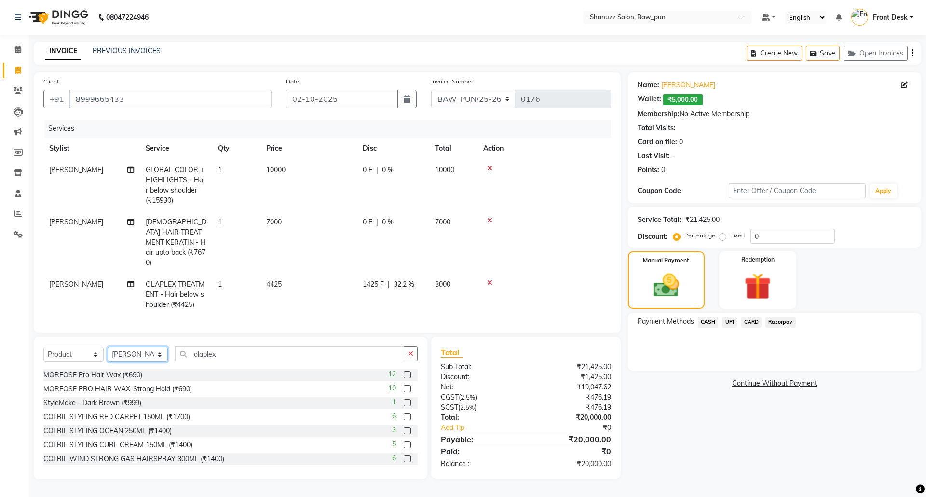
click at [125, 355] on select "Select Stylist [PERSON_NAME] AMIT [PERSON_NAME] Front Desk [PERSON_NAME] [PERSO…" at bounding box center [138, 354] width 60 height 15
click at [221, 357] on input "olaplex" at bounding box center [289, 353] width 229 height 15
type input "o"
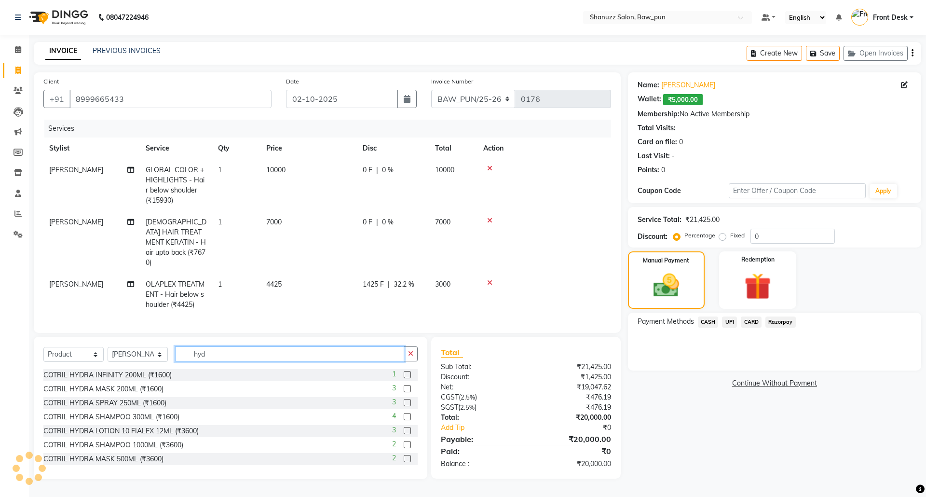
type input "hyd"
click at [404, 416] on label at bounding box center [407, 416] width 7 height 7
click at [404, 416] on input "checkbox" at bounding box center [407, 417] width 6 height 6
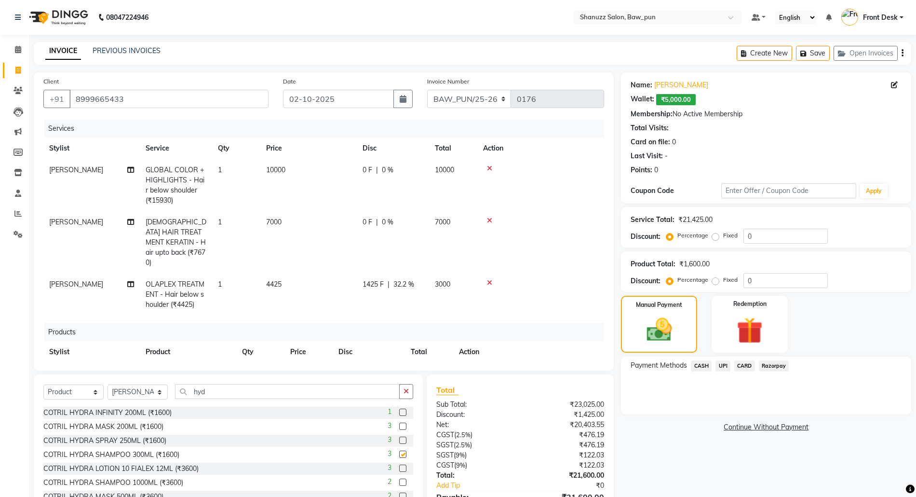
checkbox input "false"
click at [399, 428] on label at bounding box center [402, 426] width 7 height 7
click at [399, 428] on input "checkbox" at bounding box center [402, 427] width 6 height 6
checkbox input "false"
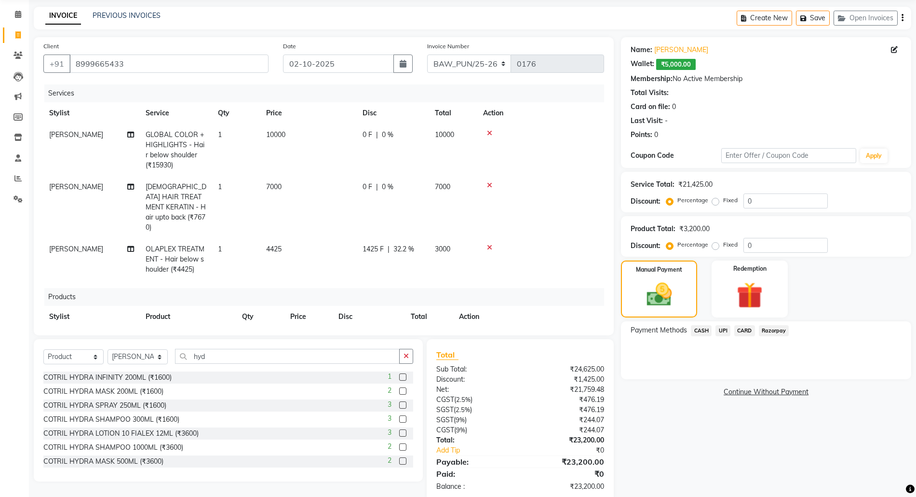
scroll to position [54, 0]
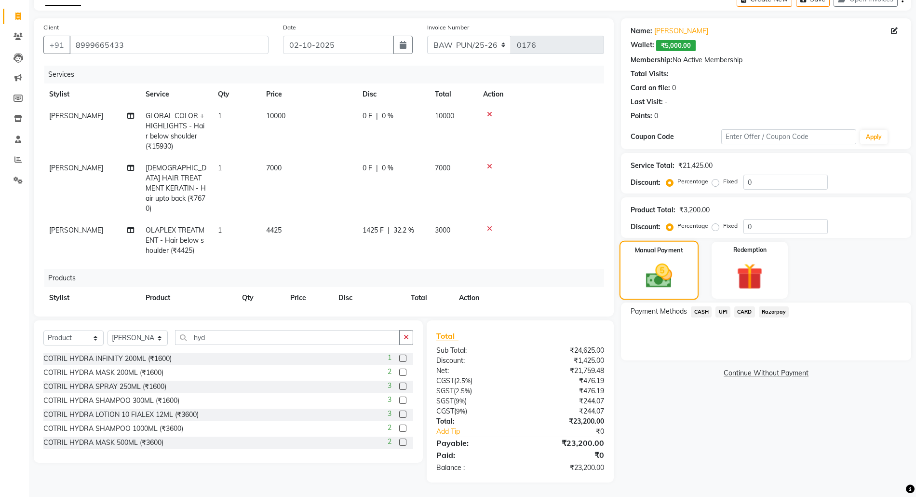
drag, startPoint x: 672, startPoint y: 281, endPoint x: 677, endPoint y: 281, distance: 5.3
click at [671, 281] on img at bounding box center [659, 275] width 43 height 30
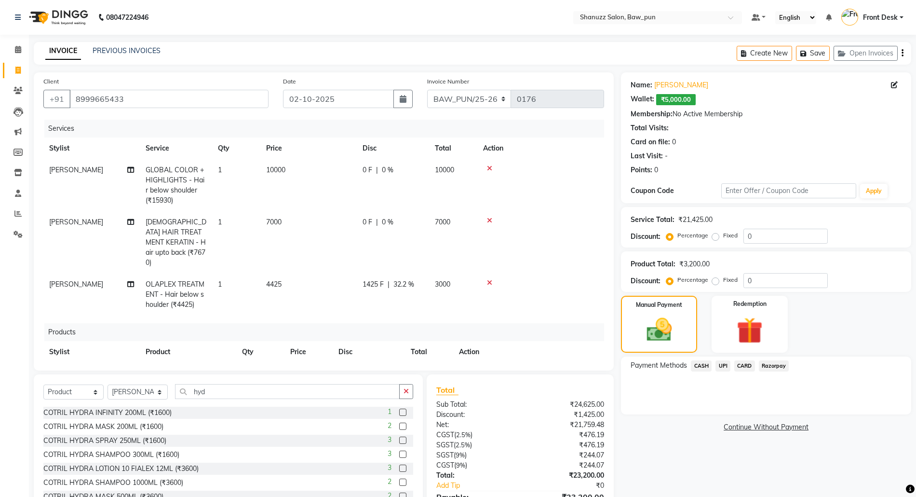
click at [131, 171] on icon at bounding box center [130, 169] width 7 height 7
select select "91995"
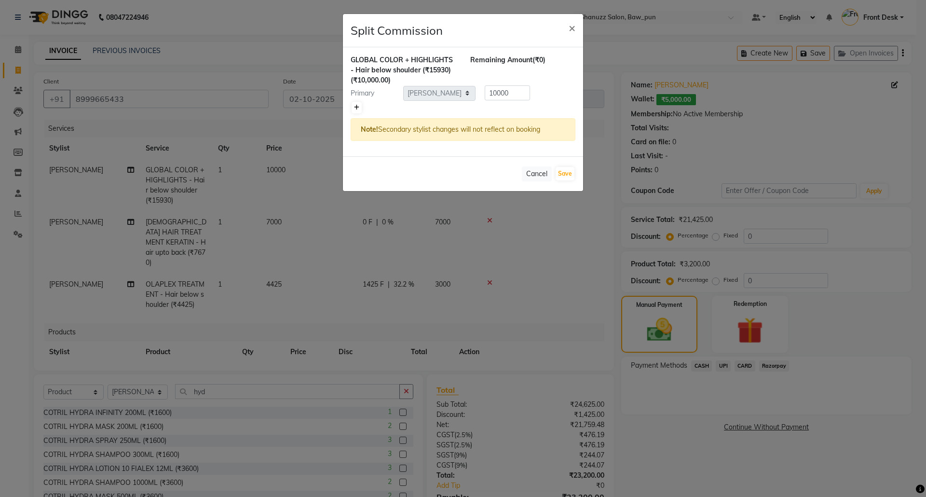
click at [357, 107] on icon at bounding box center [356, 108] width 5 height 6
type input "5000"
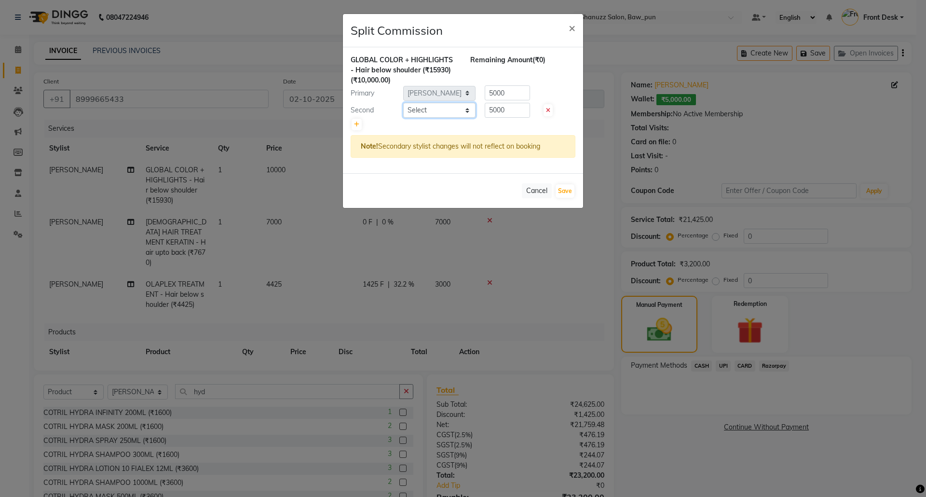
click at [441, 116] on select "Select [PERSON_NAME] [PERSON_NAME] Front Desk [PERSON_NAME] [PERSON_NAME] [PERS…" at bounding box center [439, 110] width 72 height 15
select select "91886"
click at [403, 103] on select "Select [PERSON_NAME] [PERSON_NAME] Front Desk [PERSON_NAME] [PERSON_NAME] [PERS…" at bounding box center [439, 110] width 72 height 15
click at [562, 190] on button "Save" at bounding box center [565, 191] width 19 height 14
select select "Select"
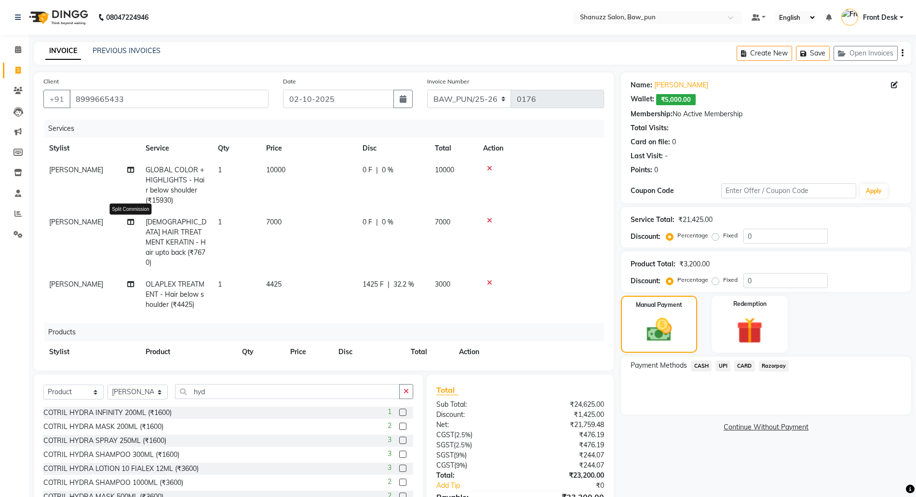
click at [132, 220] on icon at bounding box center [130, 222] width 7 height 7
select select "91995"
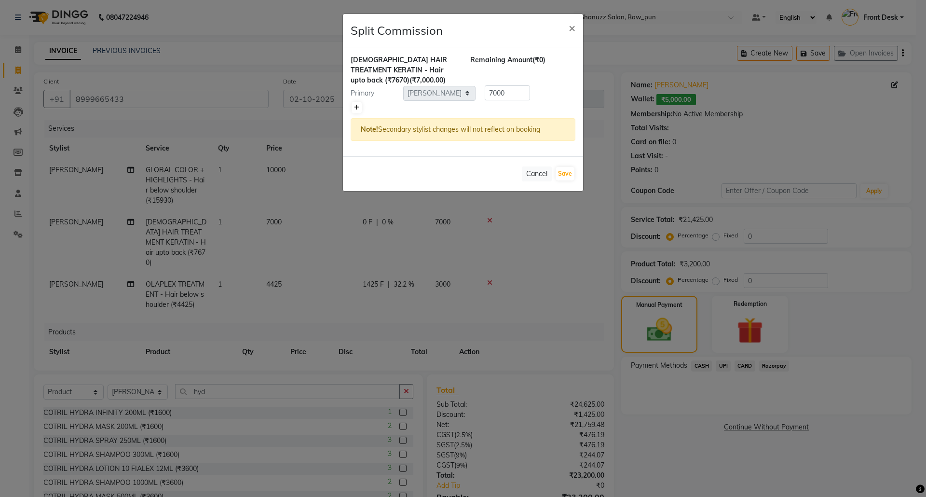
click at [354, 108] on icon at bounding box center [356, 108] width 5 height 6
type input "3500"
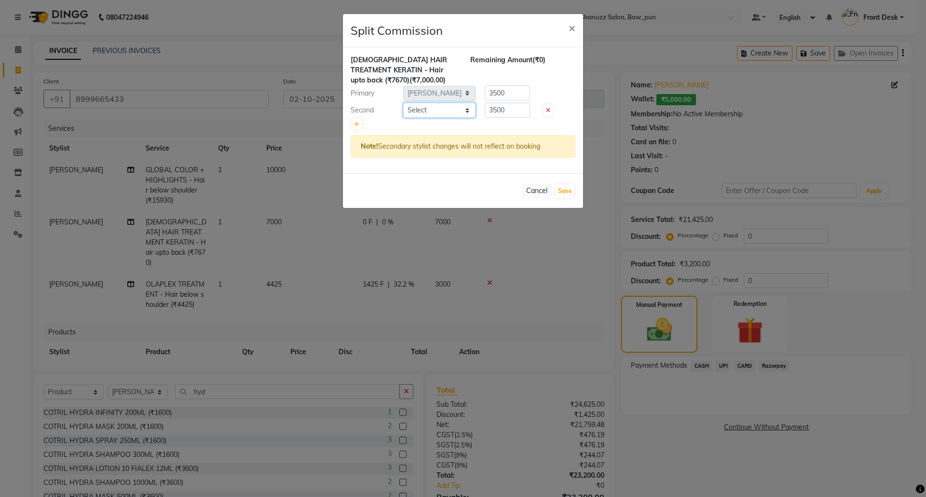
click at [434, 114] on select "Select [PERSON_NAME] [PERSON_NAME] Front Desk [PERSON_NAME] [PERSON_NAME] [PERS…" at bounding box center [439, 110] width 72 height 15
select select "91886"
click at [403, 103] on select "Select [PERSON_NAME] [PERSON_NAME] Front Desk [PERSON_NAME] [PERSON_NAME] [PERS…" at bounding box center [439, 110] width 72 height 15
click at [564, 191] on button "Save" at bounding box center [565, 191] width 19 height 14
select select "Select"
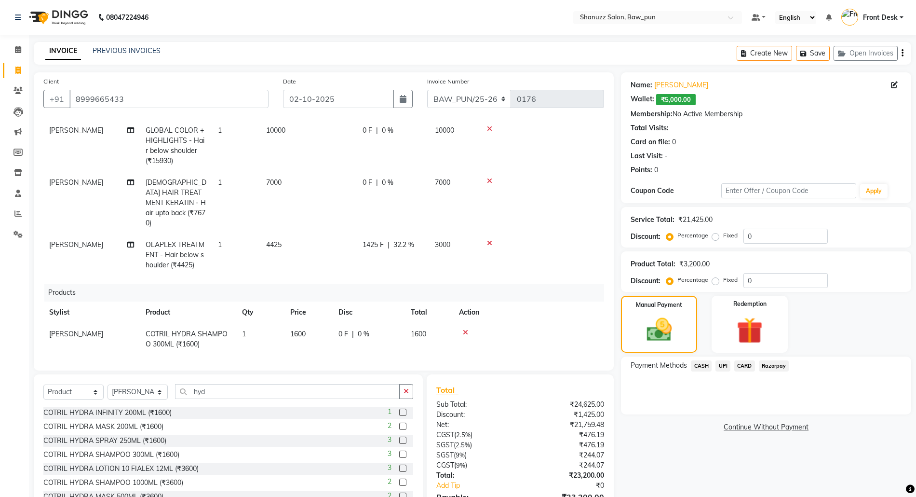
scroll to position [72, 0]
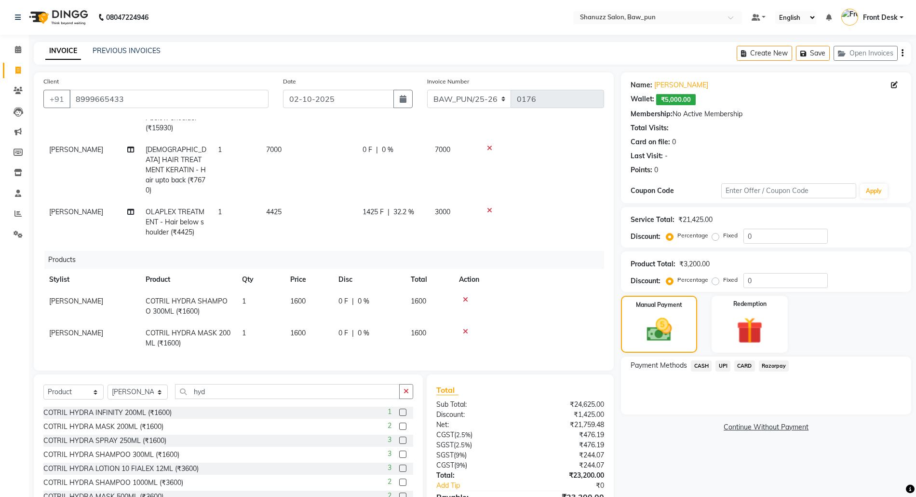
click at [726, 368] on span "UPI" at bounding box center [723, 365] width 15 height 11
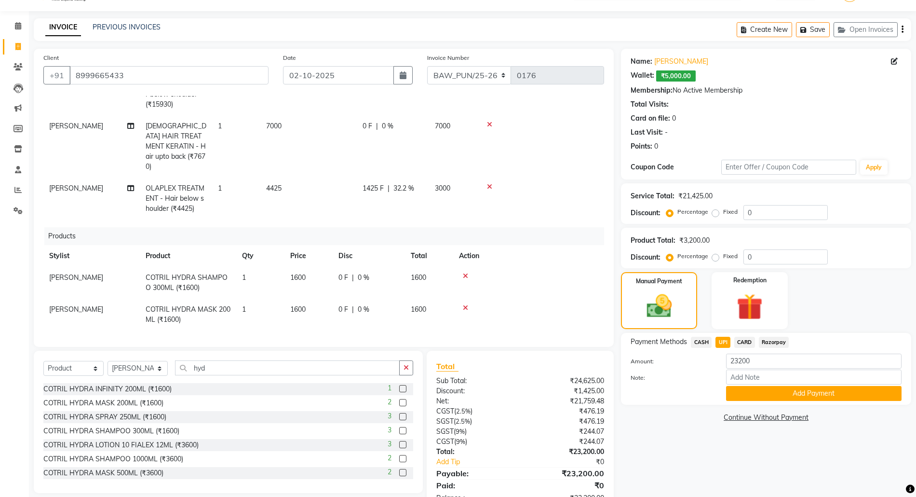
scroll to position [0, 0]
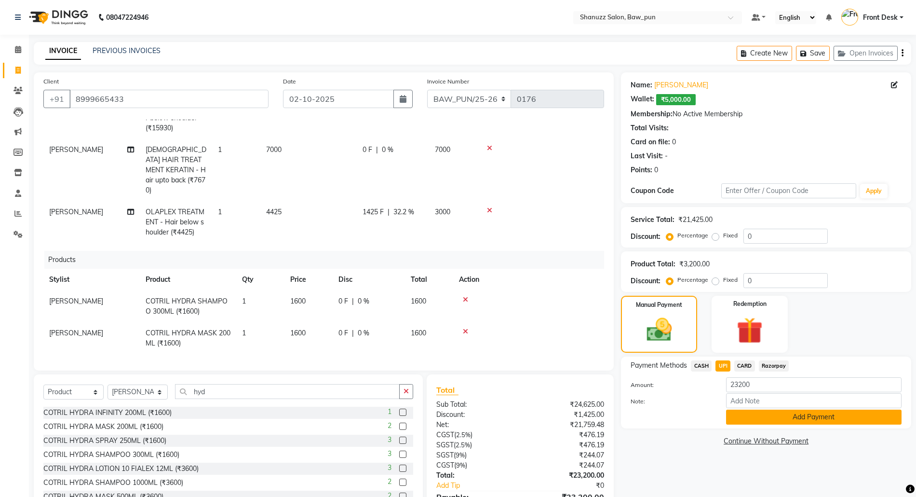
click at [770, 415] on button "Add Payment" at bounding box center [814, 417] width 176 height 15
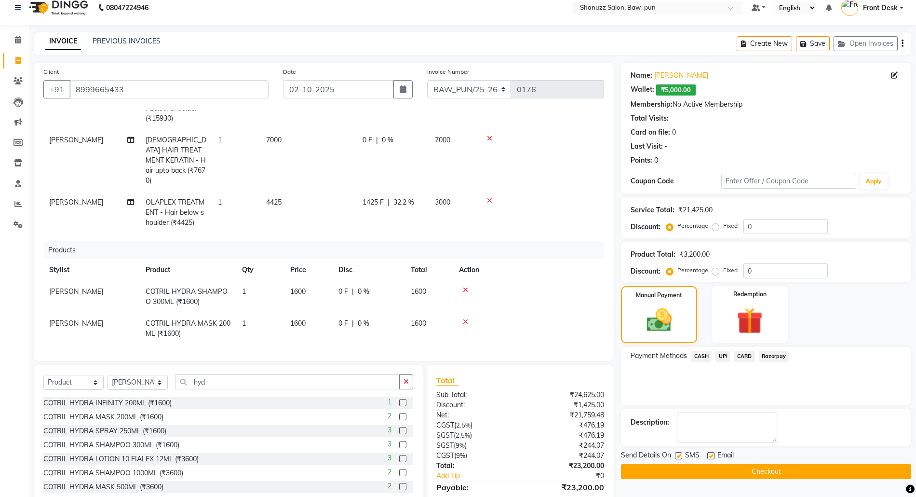
scroll to position [74, 0]
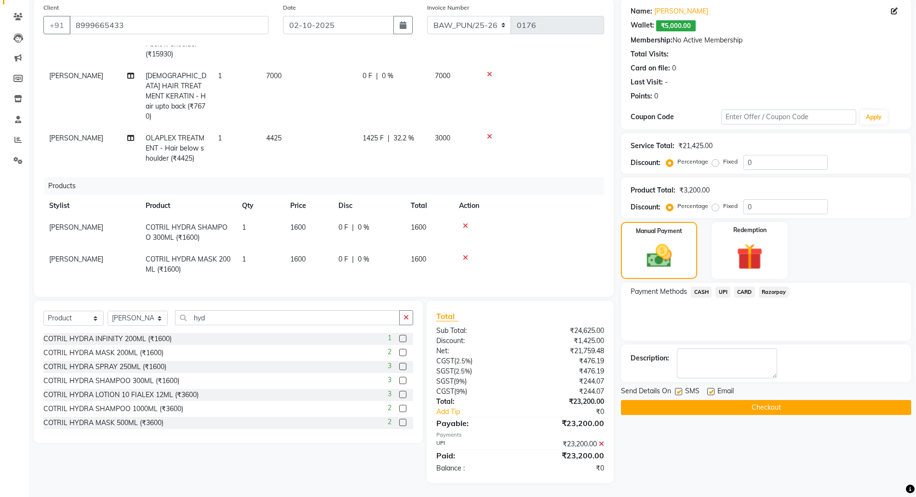
click at [678, 392] on label at bounding box center [678, 391] width 7 height 7
click at [678, 392] on input "checkbox" at bounding box center [678, 392] width 6 height 6
checkbox input "false"
click at [711, 394] on label at bounding box center [711, 391] width 7 height 7
click at [711, 394] on input "checkbox" at bounding box center [711, 392] width 6 height 6
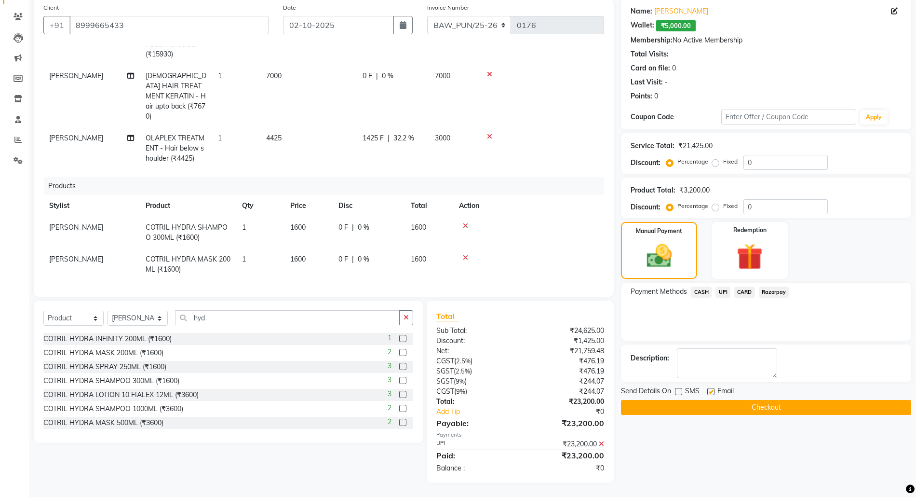
checkbox input "false"
click at [718, 289] on span "UPI" at bounding box center [723, 292] width 15 height 11
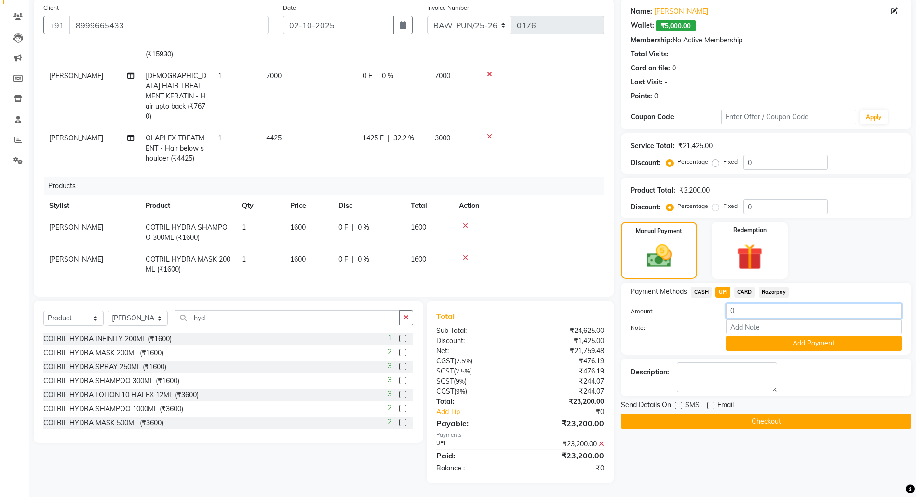
click at [767, 311] on input "0" at bounding box center [814, 310] width 176 height 15
type input "18200"
click at [758, 349] on button "Add Payment" at bounding box center [814, 343] width 176 height 15
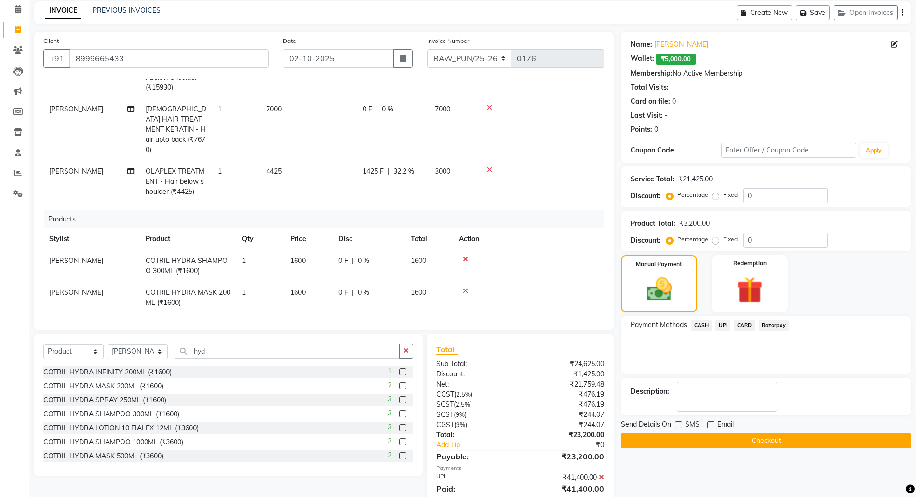
scroll to position [18, 0]
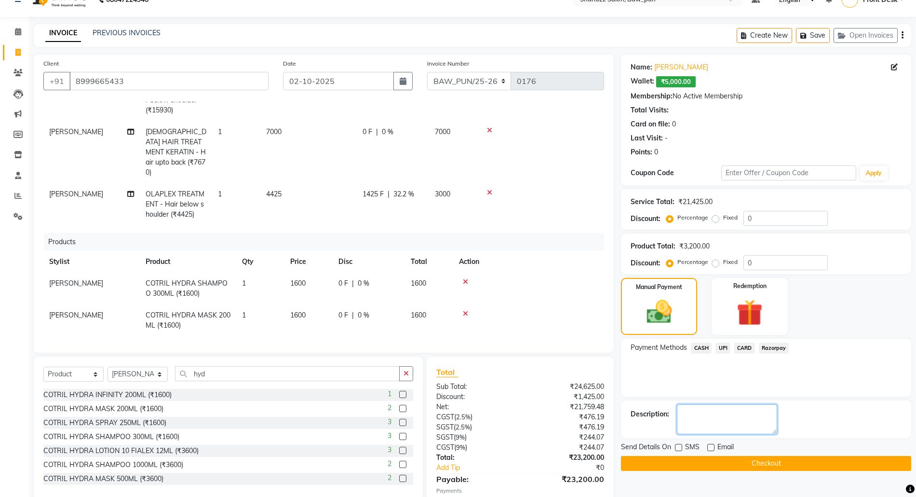
click at [706, 416] on textarea at bounding box center [727, 419] width 100 height 30
click at [758, 314] on img at bounding box center [750, 313] width 44 height 34
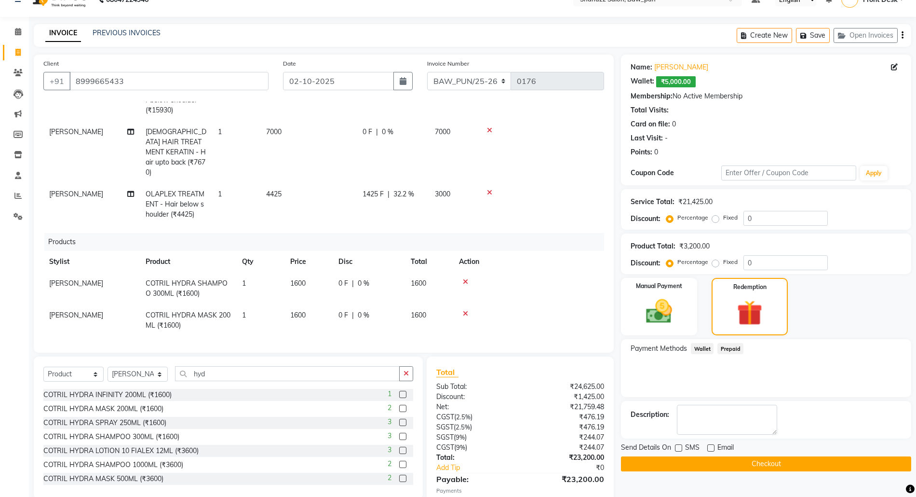
click at [702, 347] on span "Wallet" at bounding box center [702, 348] width 23 height 11
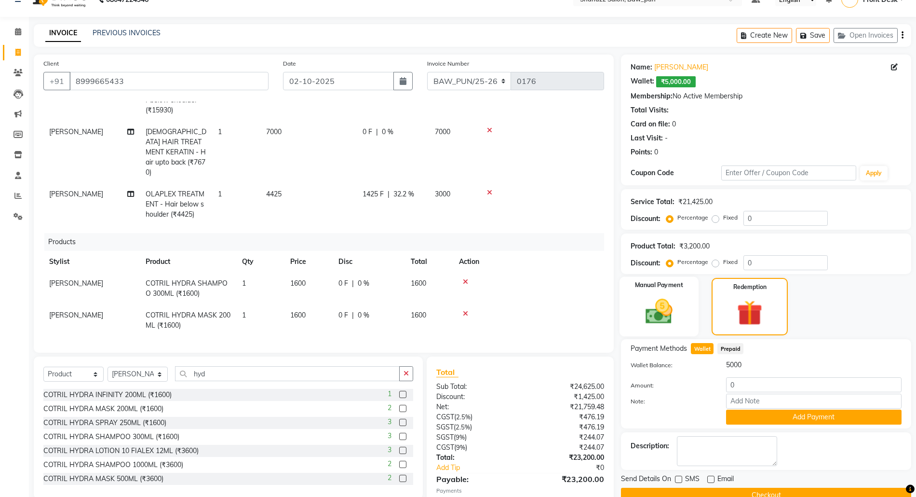
click at [695, 317] on div "Manual Payment" at bounding box center [659, 307] width 79 height 60
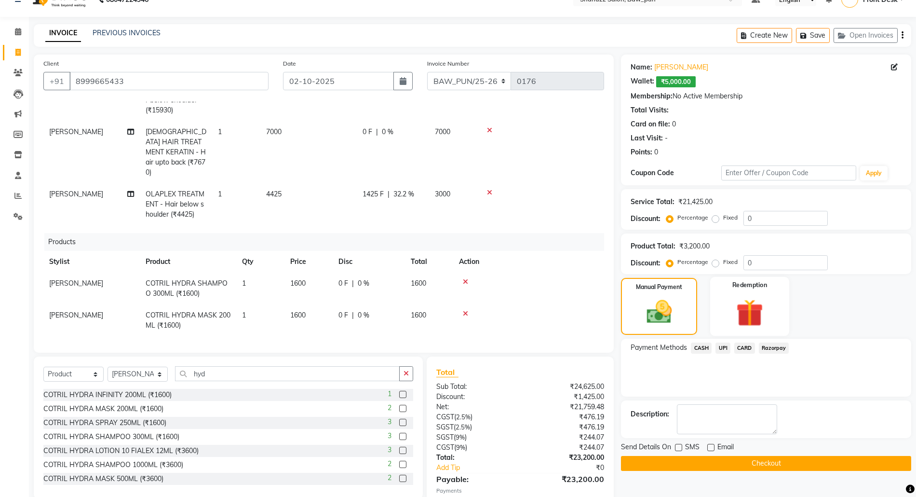
click at [730, 303] on img at bounding box center [750, 313] width 44 height 34
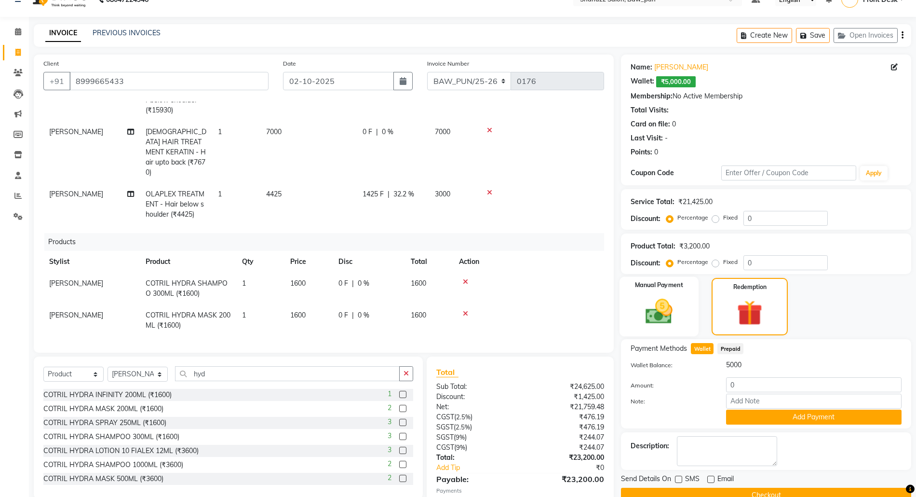
click at [671, 304] on img at bounding box center [659, 311] width 44 height 31
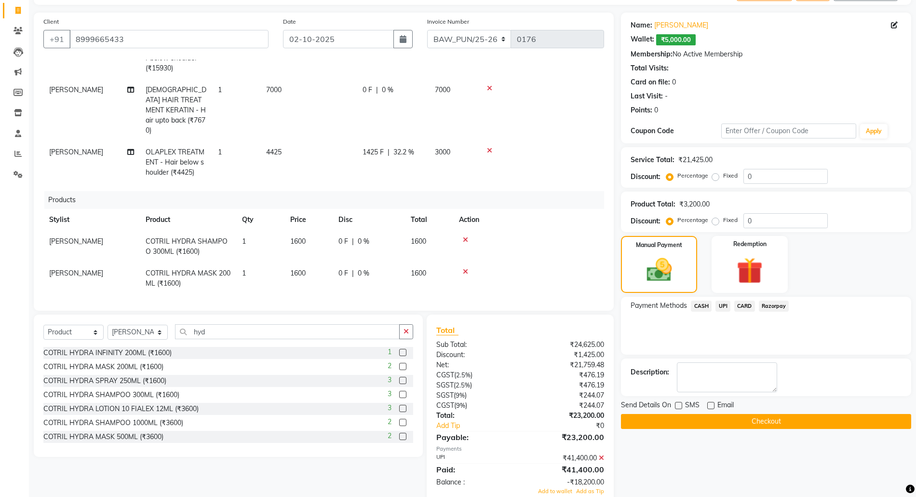
scroll to position [82, 0]
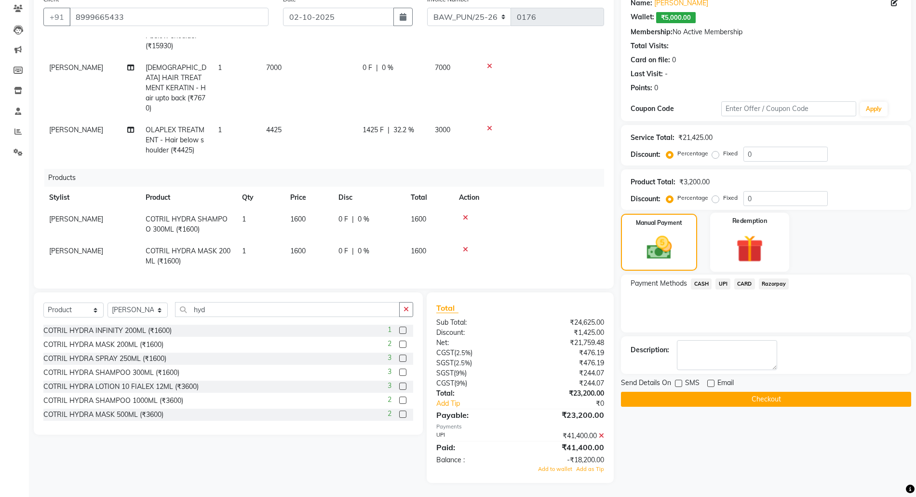
click at [753, 242] on img at bounding box center [750, 249] width 44 height 34
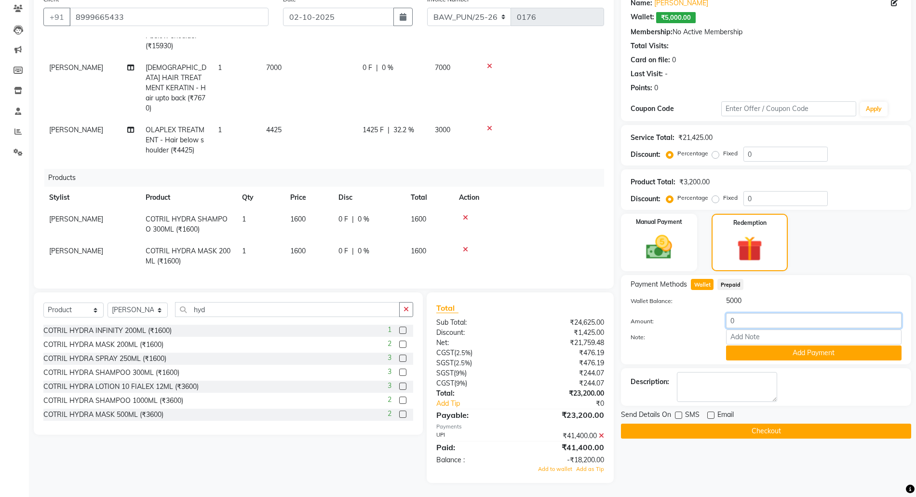
click at [747, 322] on input "0" at bounding box center [814, 320] width 176 height 15
type input "5000"
click at [774, 354] on button "Add Payment" at bounding box center [814, 352] width 176 height 15
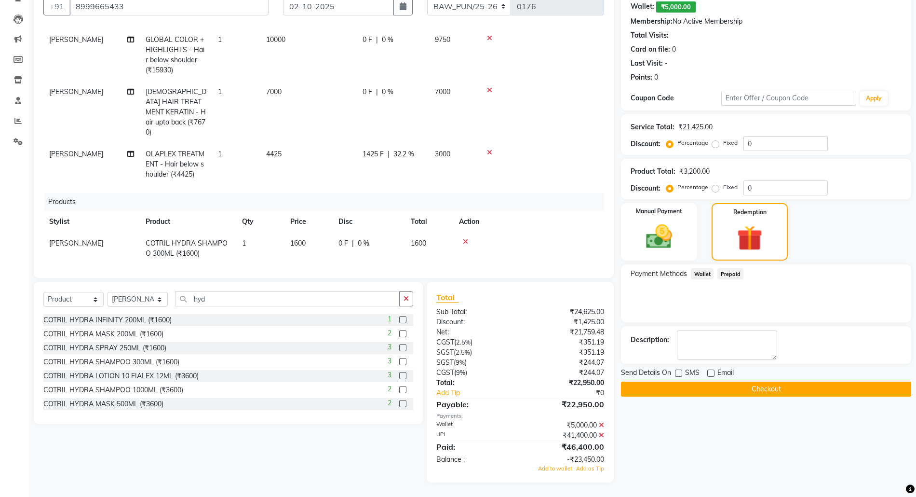
scroll to position [72, 0]
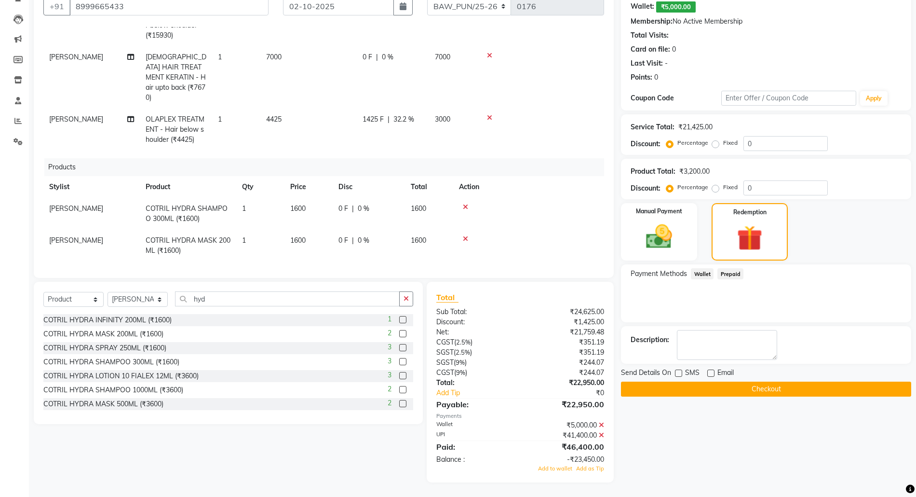
click at [467, 204] on icon at bounding box center [465, 207] width 5 height 7
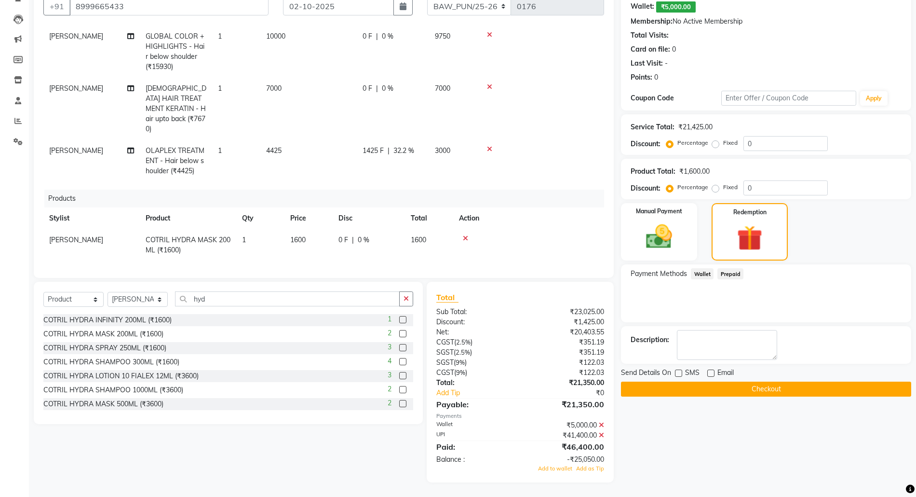
click at [465, 235] on icon at bounding box center [465, 238] width 5 height 7
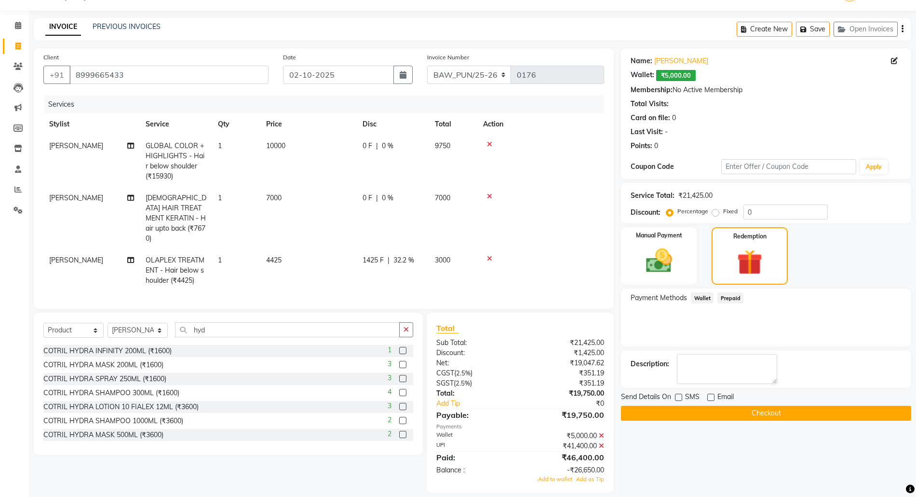
scroll to position [0, 0]
click at [604, 442] on icon at bounding box center [601, 445] width 5 height 7
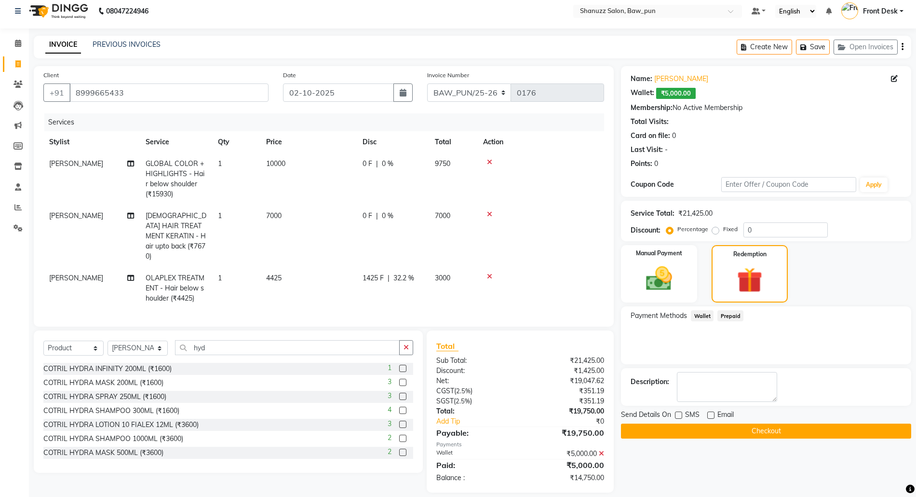
click at [602, 450] on icon at bounding box center [601, 453] width 5 height 7
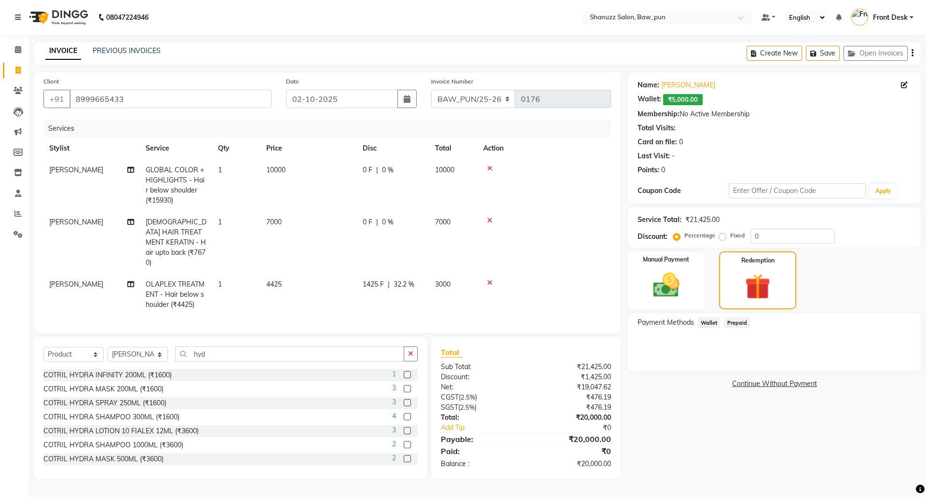
click at [413, 279] on span "32.2 %" at bounding box center [404, 284] width 21 height 10
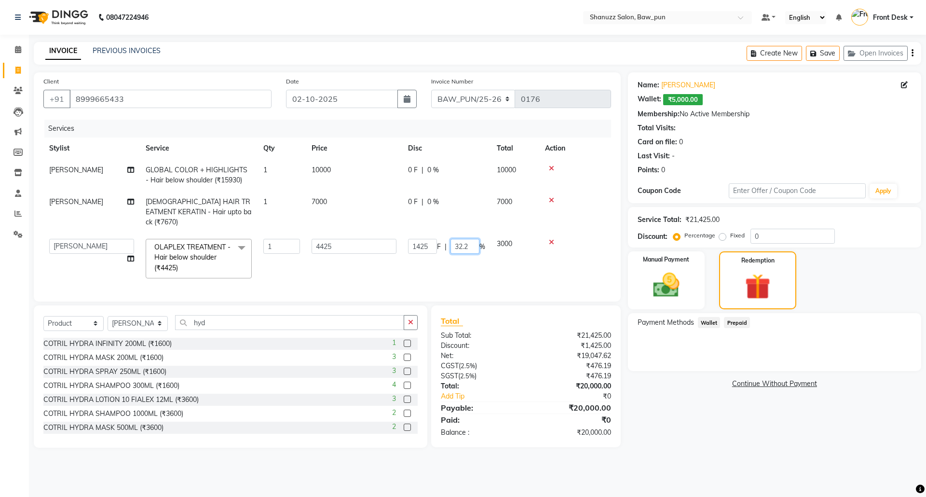
click at [475, 240] on input "32.2" at bounding box center [465, 246] width 29 height 15
type input "3"
drag, startPoint x: 435, startPoint y: 270, endPoint x: 434, endPoint y: 255, distance: 15.4
click at [435, 265] on tr "[PERSON_NAME] AMIT [PERSON_NAME] Front Desk [PERSON_NAME] [PERSON_NAME] [PERSON…" at bounding box center [327, 258] width 568 height 51
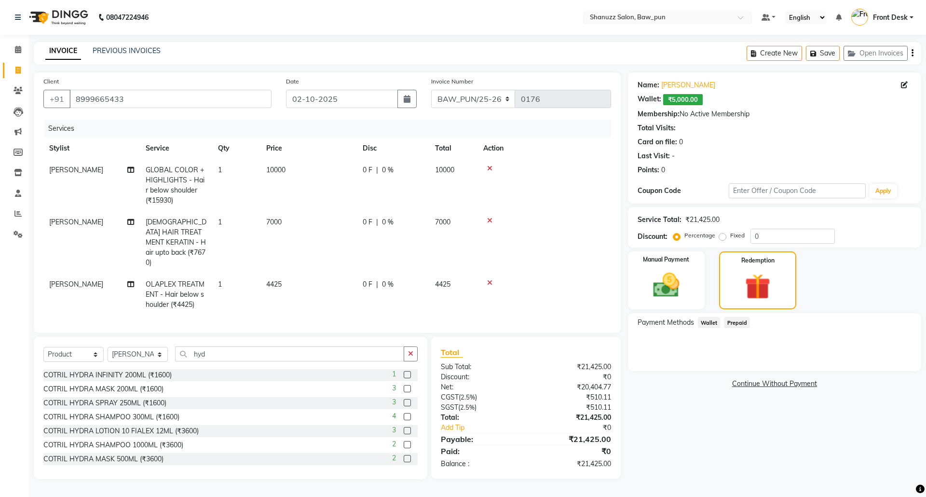
click at [453, 287] on td "4425" at bounding box center [453, 294] width 48 height 42
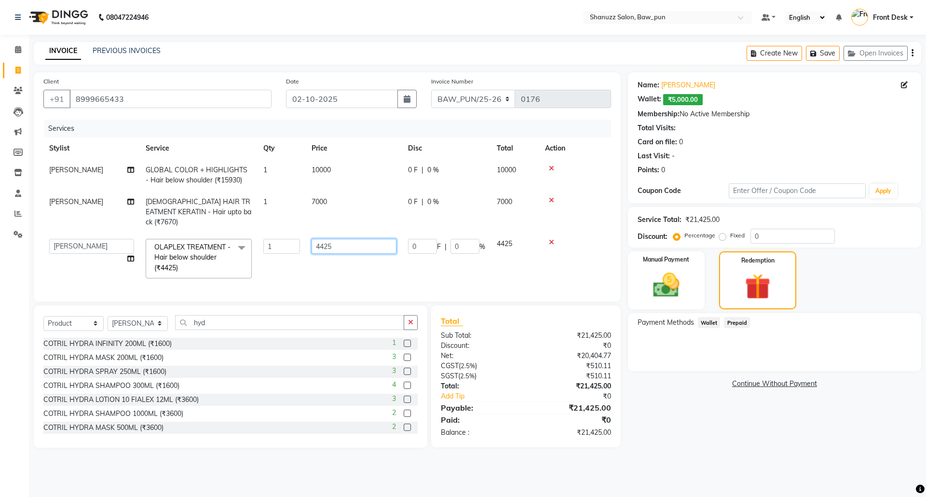
click at [361, 239] on input "4425" at bounding box center [354, 246] width 85 height 15
type input "4"
click at [353, 255] on tbody "Adnan GLOBAL COLOR + HIGHLIGHTS - Hair below shoulder (₹15930) 1 10000 0 F | 0 …" at bounding box center [327, 221] width 568 height 125
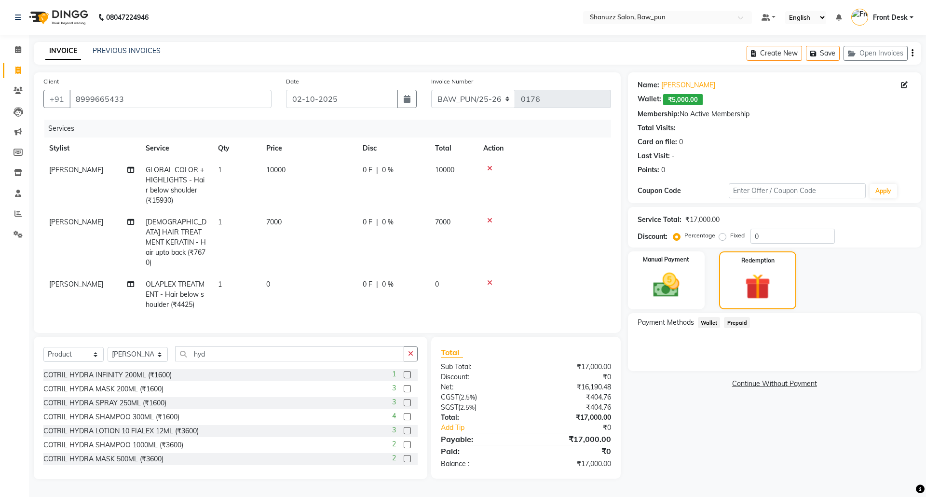
click at [284, 277] on td "0" at bounding box center [308, 294] width 96 height 42
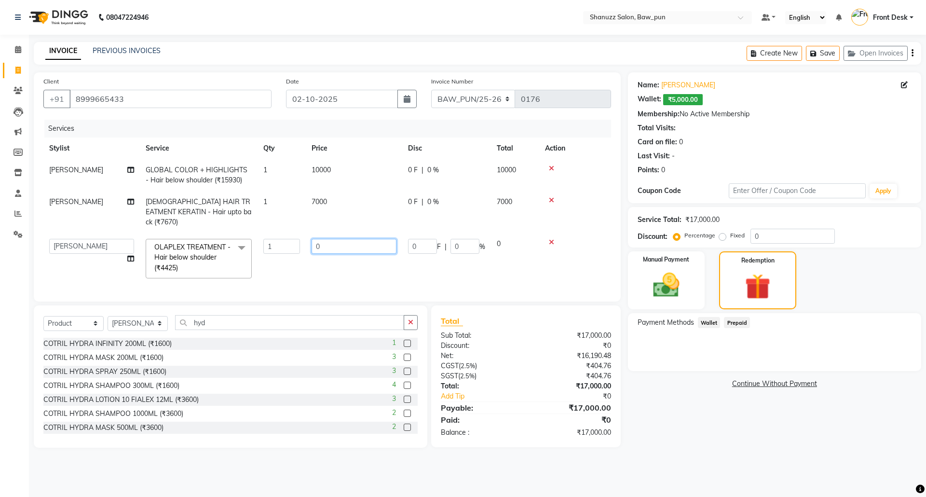
click at [325, 239] on input "0" at bounding box center [354, 246] width 85 height 15
type input "3000"
click at [353, 262] on tbody "Adnan GLOBAL COLOR + HIGHLIGHTS - Hair below shoulder (₹15930) 1 10000 0 F | 0 …" at bounding box center [327, 221] width 568 height 125
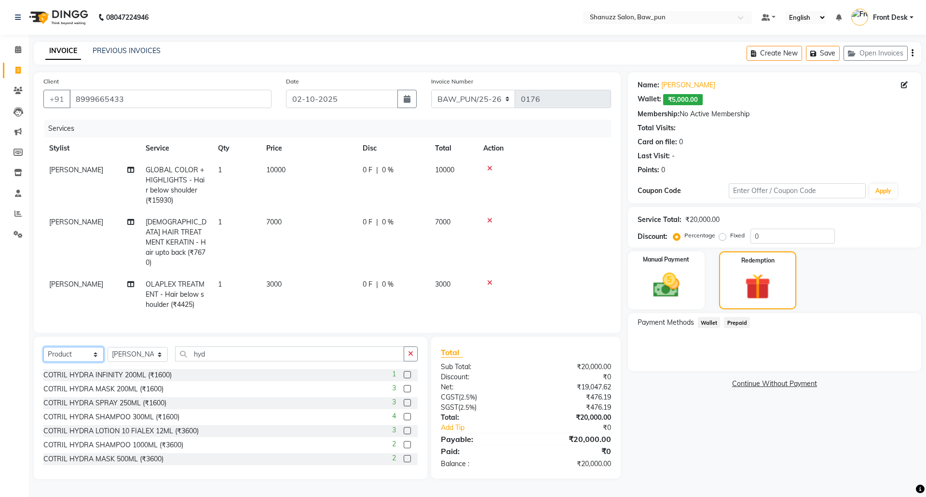
click at [60, 354] on select "Select Service Product Membership Package Voucher Prepaid Gift Card" at bounding box center [73, 354] width 60 height 15
click at [43, 347] on select "Select Service Product Membership Package Voucher Prepaid Gift Card" at bounding box center [73, 354] width 60 height 15
click at [128, 354] on select "Select Stylist [PERSON_NAME] AMIT [PERSON_NAME] Front Desk [PERSON_NAME] [PERSO…" at bounding box center [138, 354] width 60 height 15
click at [266, 388] on div "COTRIL HYDRA INFINITY 200ML (₹1600) 1 COTRIL HYDRA MASK 200ML (₹1600) 3 COTRIL …" at bounding box center [230, 417] width 374 height 96
click at [404, 390] on label at bounding box center [407, 388] width 7 height 7
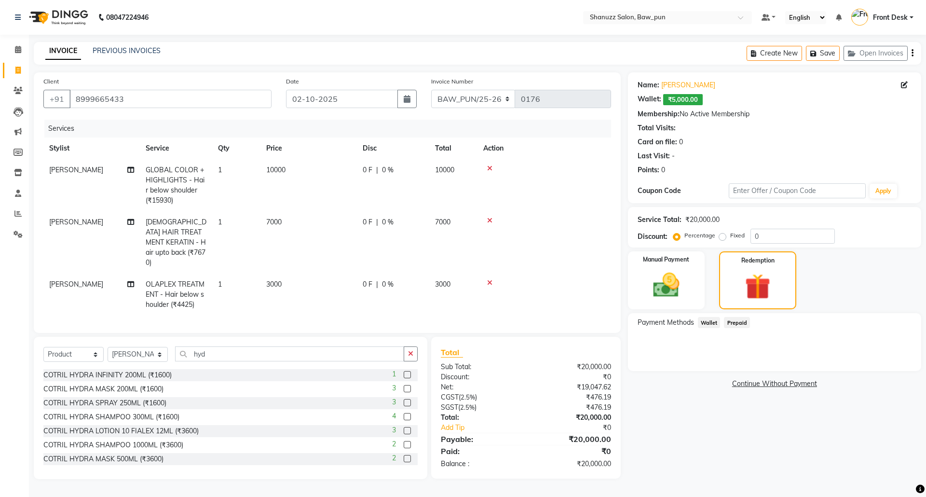
click at [404, 390] on input "checkbox" at bounding box center [407, 389] width 6 height 6
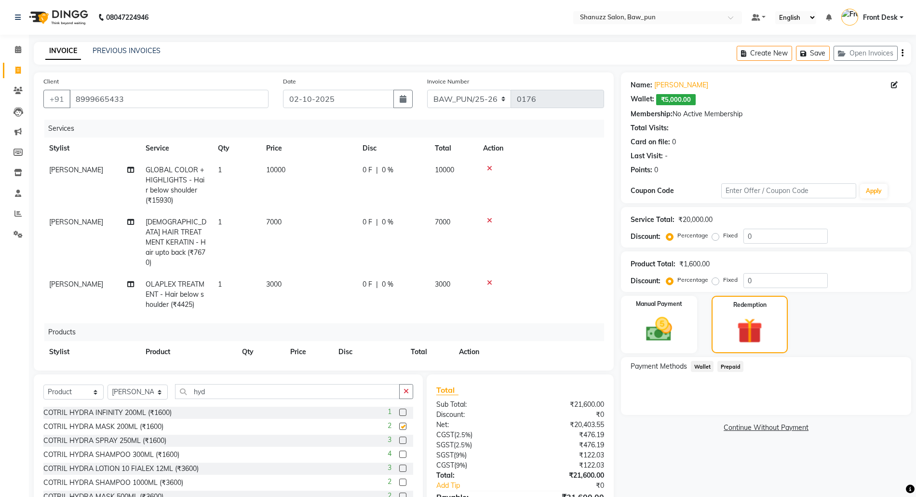
checkbox input "false"
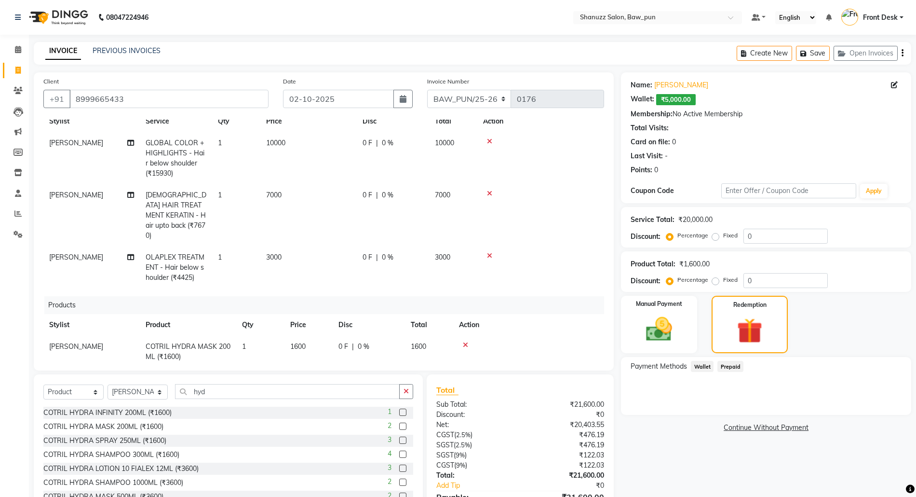
scroll to position [41, 0]
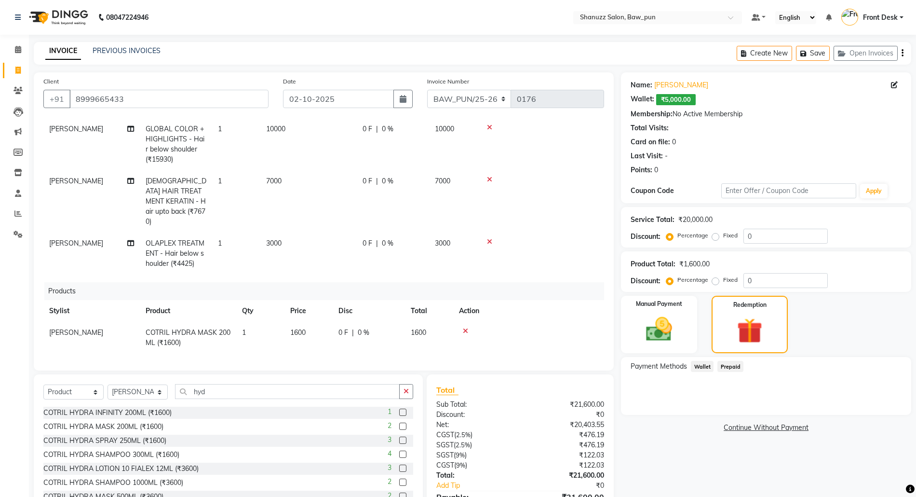
click at [399, 454] on label at bounding box center [402, 454] width 7 height 7
click at [399, 454] on input "checkbox" at bounding box center [402, 454] width 6 height 6
checkbox input "false"
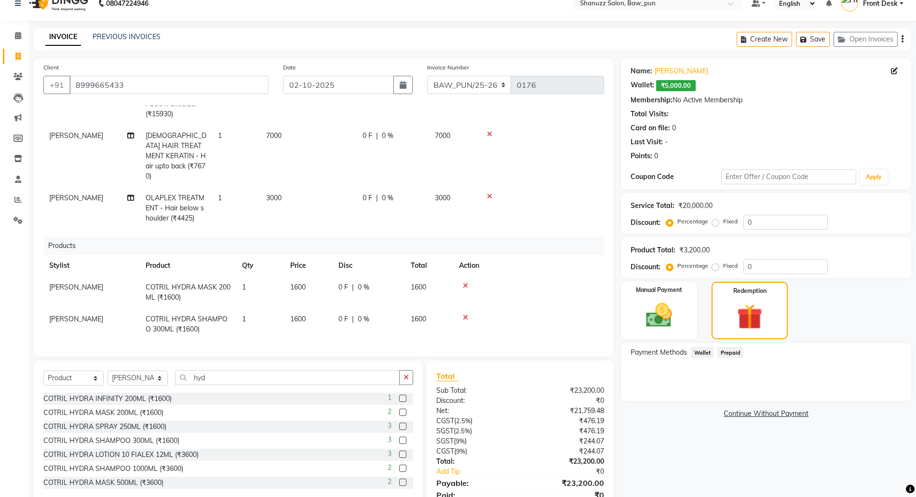
scroll to position [54, 0]
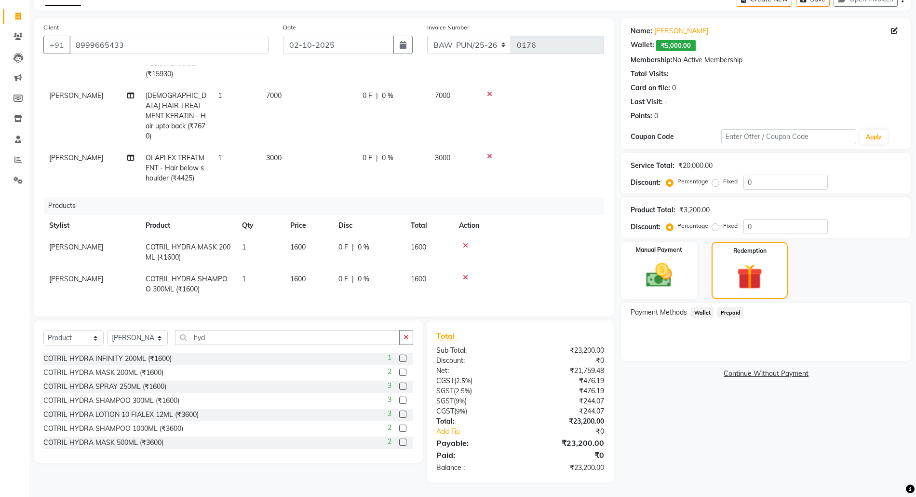
click at [661, 418] on div "Name: [PERSON_NAME]: ₹5,000.00 Membership: No Active Membership Total Visits: C…" at bounding box center [770, 250] width 298 height 464
click at [663, 260] on img at bounding box center [659, 275] width 44 height 31
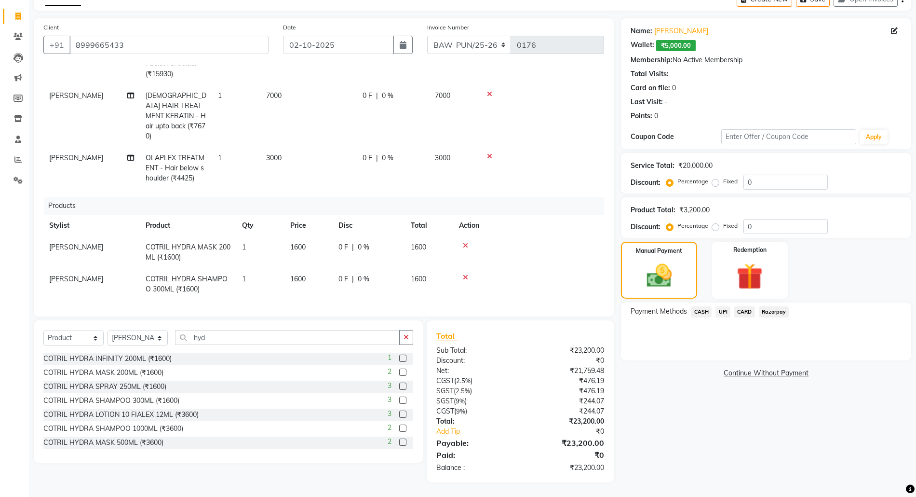
click at [723, 309] on span "UPI" at bounding box center [723, 311] width 15 height 11
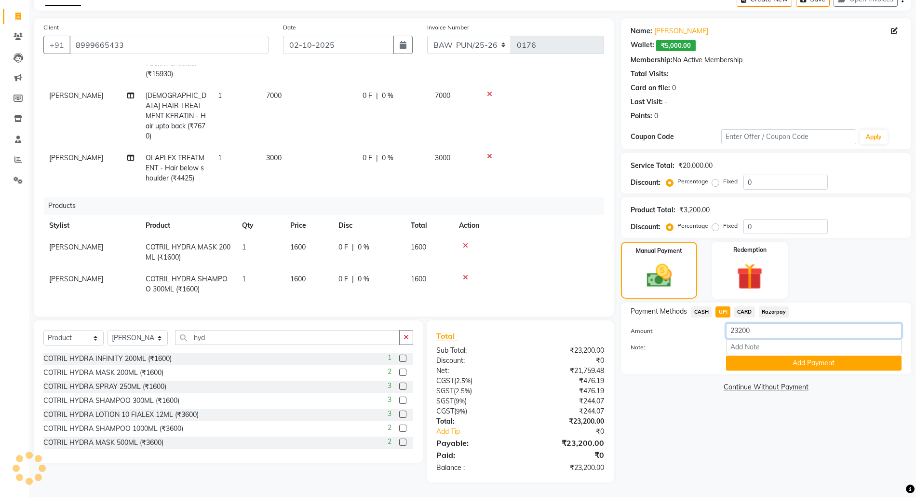
click at [763, 330] on input "23200" at bounding box center [814, 330] width 176 height 15
type input "2"
type input "18200"
click at [755, 365] on button "Add Payment" at bounding box center [814, 362] width 176 height 15
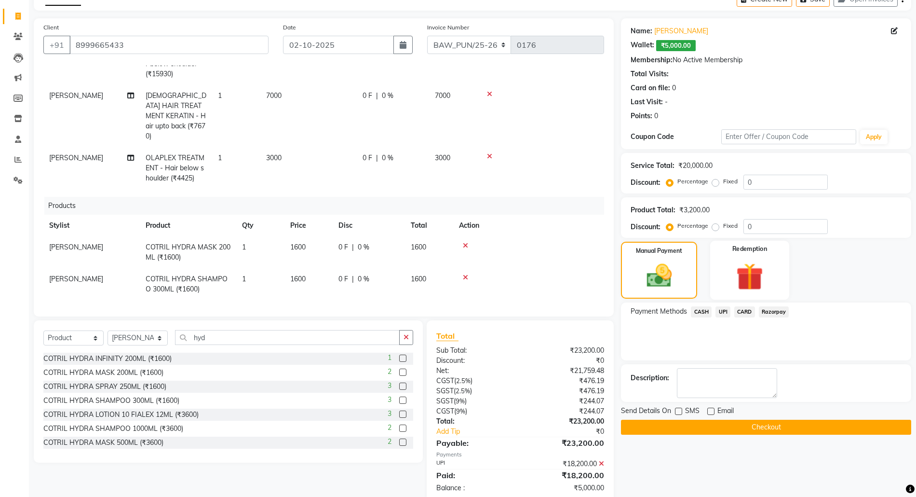
click at [741, 280] on img at bounding box center [750, 277] width 44 height 34
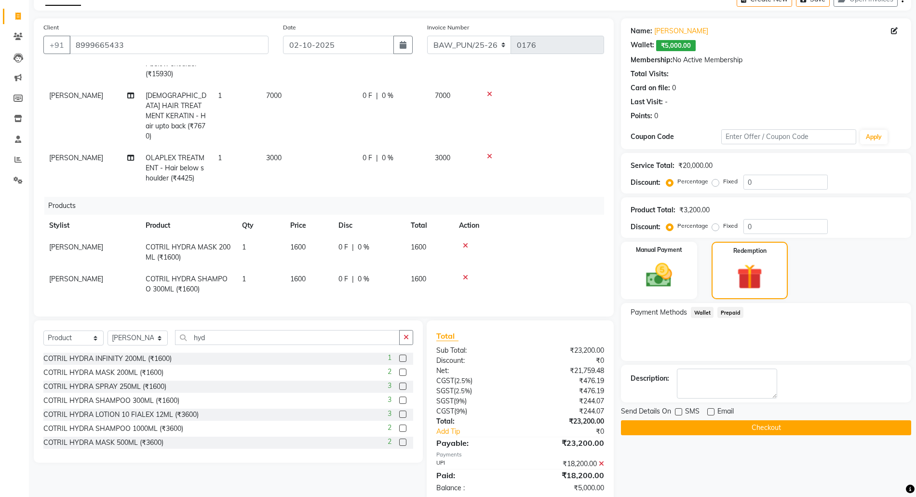
click at [707, 313] on span "Wallet" at bounding box center [702, 312] width 23 height 11
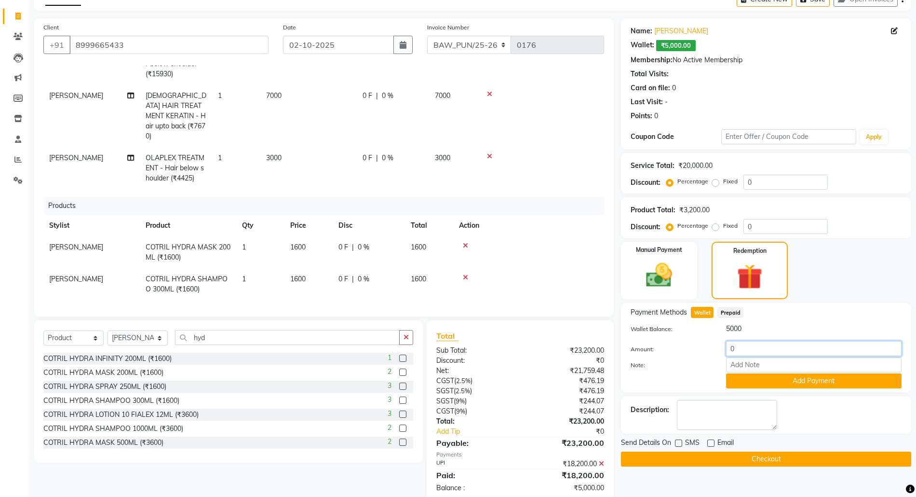
click at [736, 348] on input "0" at bounding box center [814, 348] width 176 height 15
type input "5000"
click at [789, 385] on button "Add Payment" at bounding box center [814, 380] width 176 height 15
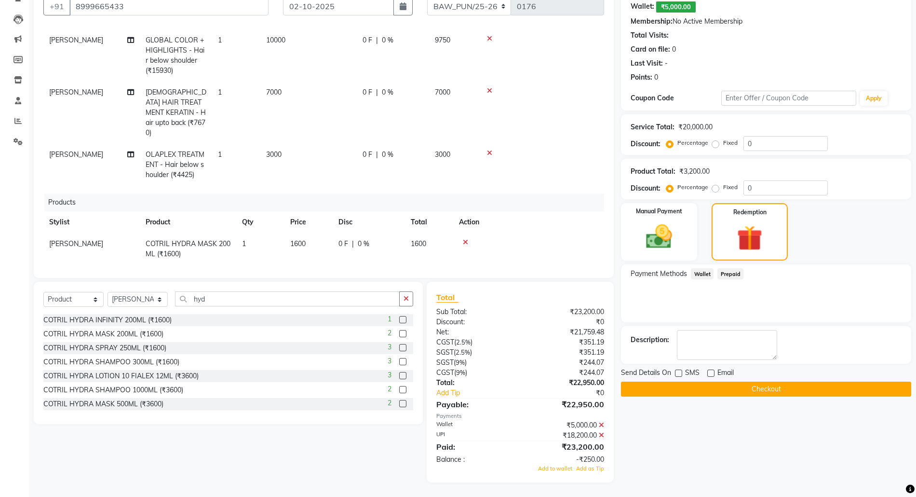
scroll to position [72, 0]
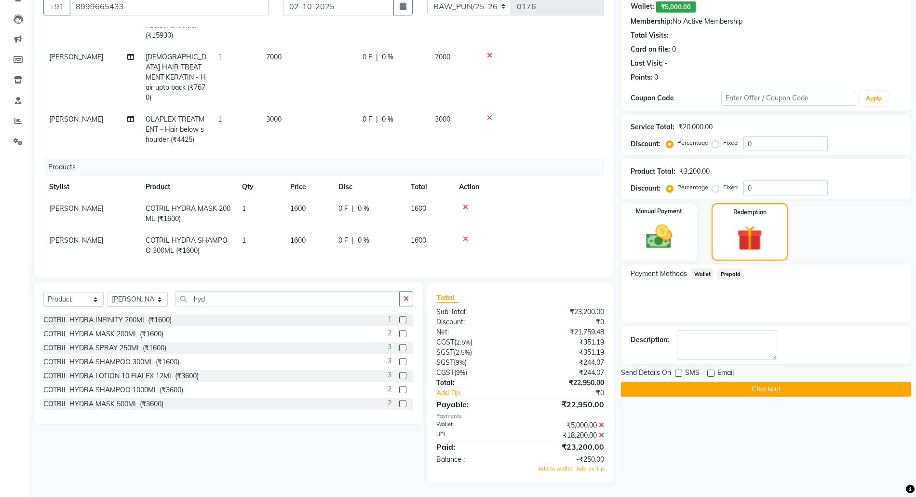
click at [701, 271] on span "Wallet" at bounding box center [702, 273] width 23 height 11
click at [678, 327] on div "Description:" at bounding box center [766, 345] width 290 height 38
click at [688, 454] on div "Name: [PERSON_NAME]: ₹5,000.00 Membership: No Active Membership Total Visits: C…" at bounding box center [770, 231] width 298 height 503
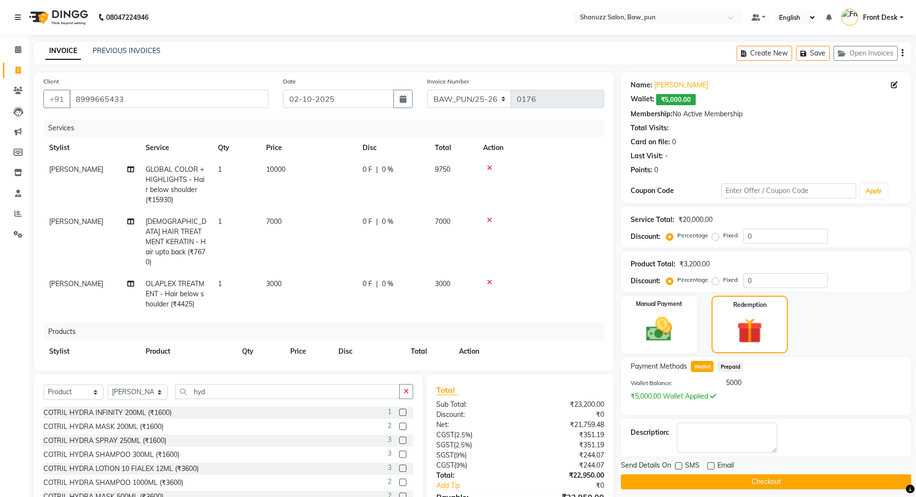
scroll to position [0, 0]
click at [462, 168] on td "9750" at bounding box center [453, 185] width 48 height 52
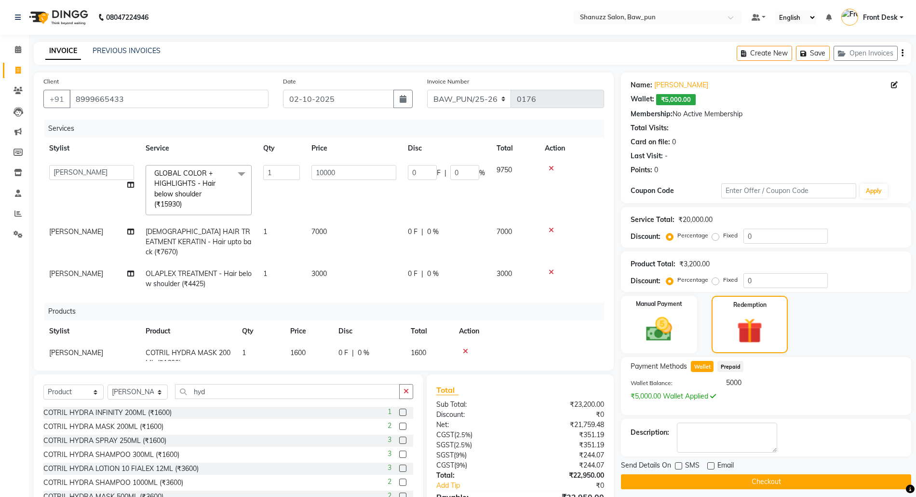
click at [514, 174] on td "9750" at bounding box center [515, 190] width 48 height 62
click at [510, 168] on span "9750" at bounding box center [504, 169] width 15 height 9
click at [337, 171] on input "10000" at bounding box center [354, 172] width 85 height 15
type input "1"
type input "10000"
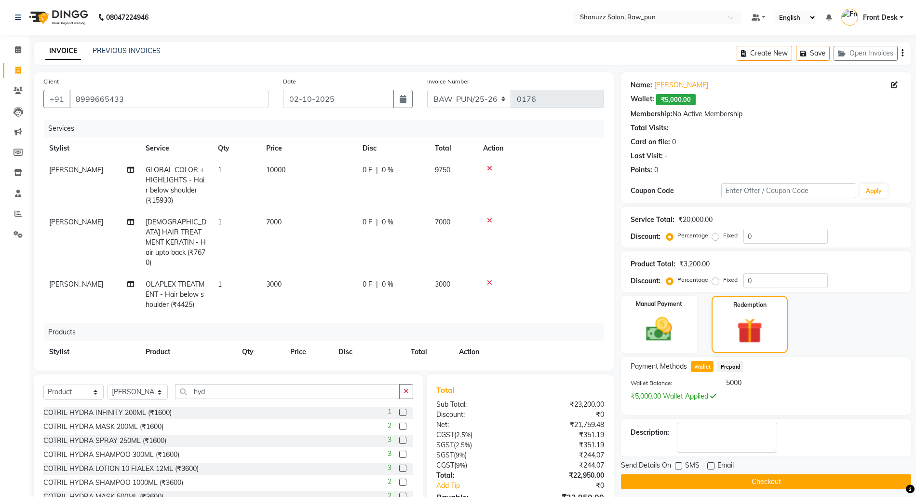
click at [348, 196] on td "10000" at bounding box center [308, 185] width 96 height 52
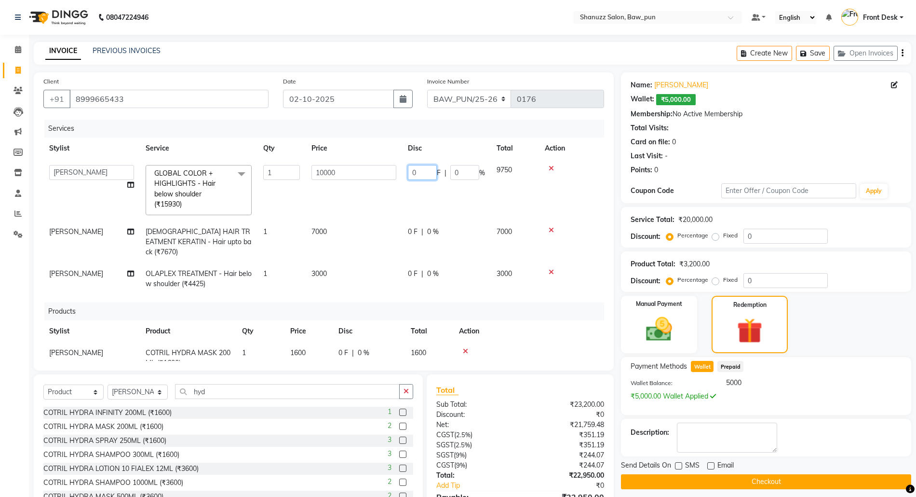
click at [417, 171] on input "0" at bounding box center [422, 172] width 29 height 15
type input "0"
click at [363, 193] on tr "[PERSON_NAME] AMIT [PERSON_NAME] Front Desk [PERSON_NAME] [PERSON_NAME] [PERSON…" at bounding box center [323, 190] width 561 height 62
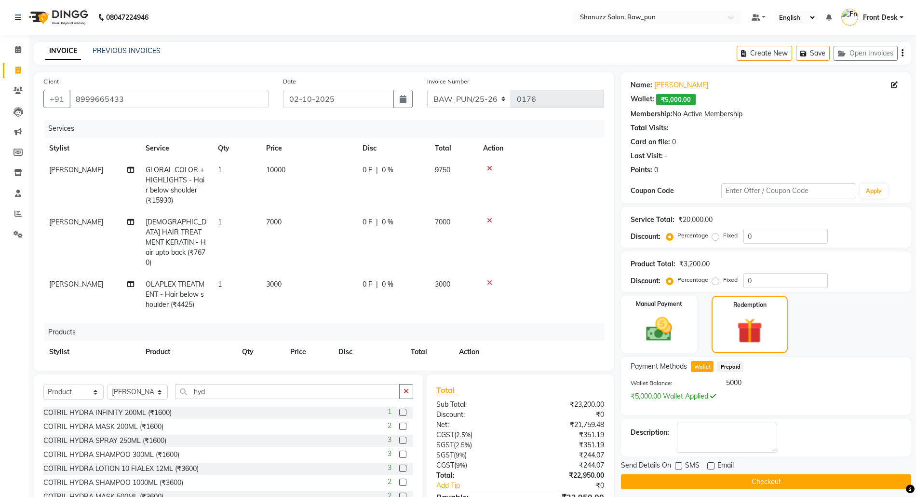
click at [394, 168] on div "0 F | 0 %" at bounding box center [393, 170] width 61 height 10
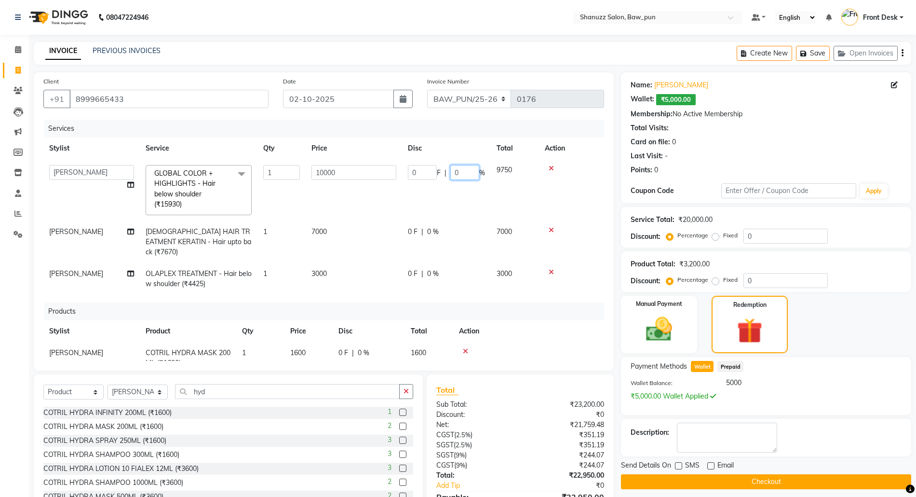
click at [462, 175] on input "0" at bounding box center [465, 172] width 29 height 15
type input "0"
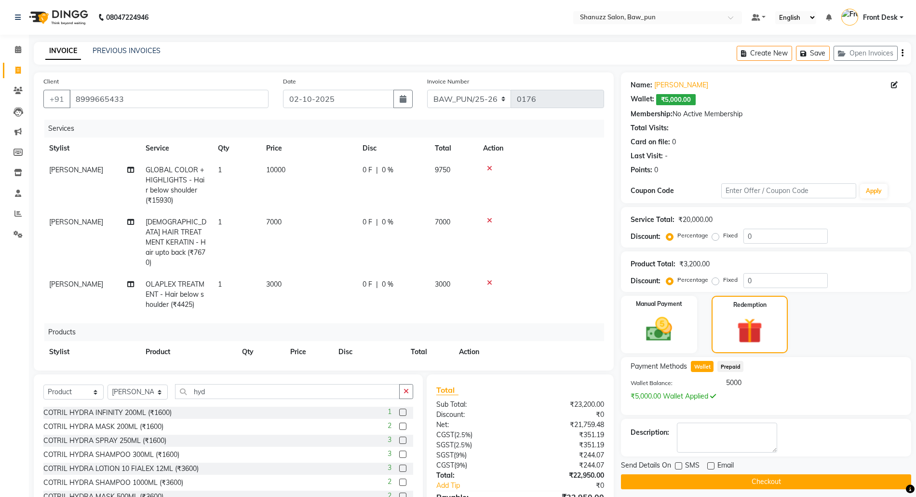
click at [392, 204] on tr "Adnan GLOBAL COLOR + HIGHLIGHTS - Hair below shoulder (₹15930) 1 10000 0 F | 0 …" at bounding box center [323, 185] width 561 height 52
click at [451, 172] on span "9750" at bounding box center [442, 169] width 15 height 9
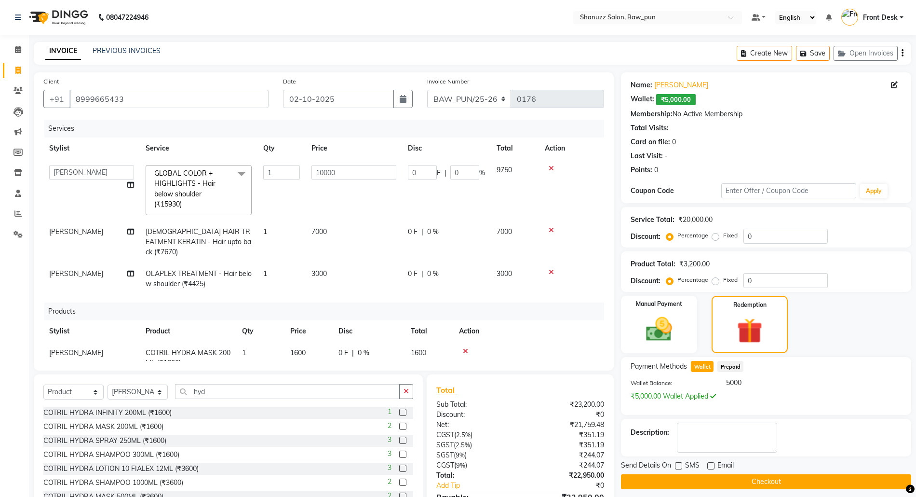
click at [510, 170] on span "9750" at bounding box center [504, 169] width 15 height 9
click at [292, 195] on td "1" at bounding box center [282, 190] width 48 height 62
click at [393, 199] on td "10000" at bounding box center [354, 190] width 96 height 62
click at [240, 173] on span at bounding box center [241, 174] width 19 height 18
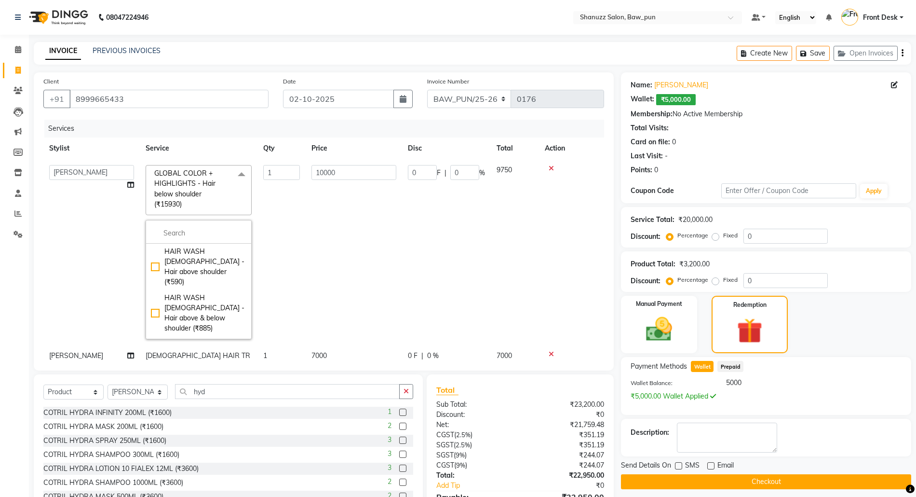
click at [357, 193] on td "10000" at bounding box center [354, 252] width 96 height 186
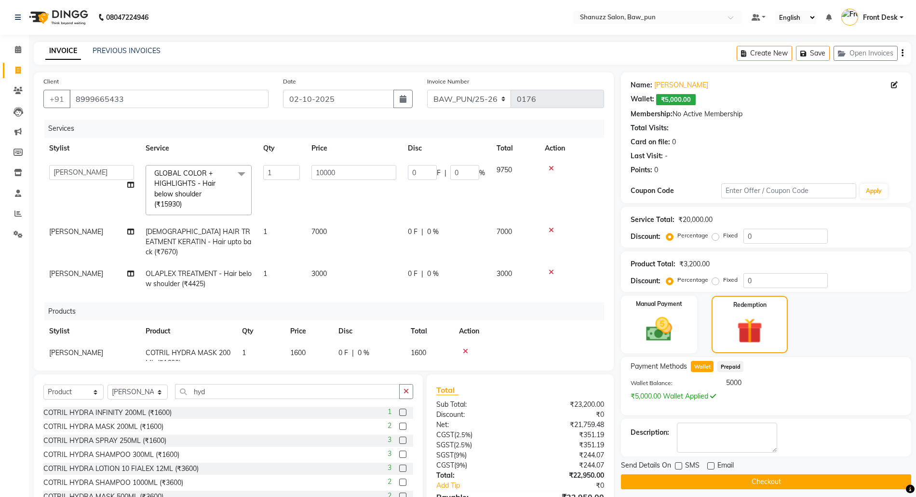
click at [131, 179] on ngb-tooltip-window "Split Commission" at bounding box center [130, 171] width 42 height 17
click at [130, 183] on icon at bounding box center [130, 184] width 7 height 7
select select "91995"
select select "91886"
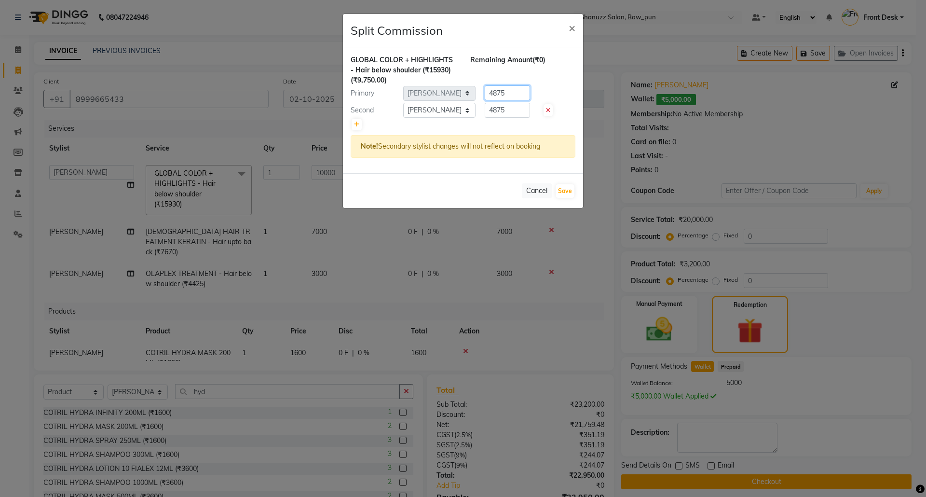
click at [512, 97] on input "4875" at bounding box center [507, 92] width 45 height 15
type input "4"
type input "5000"
click at [509, 105] on input "4875" at bounding box center [507, 110] width 45 height 15
type input "4"
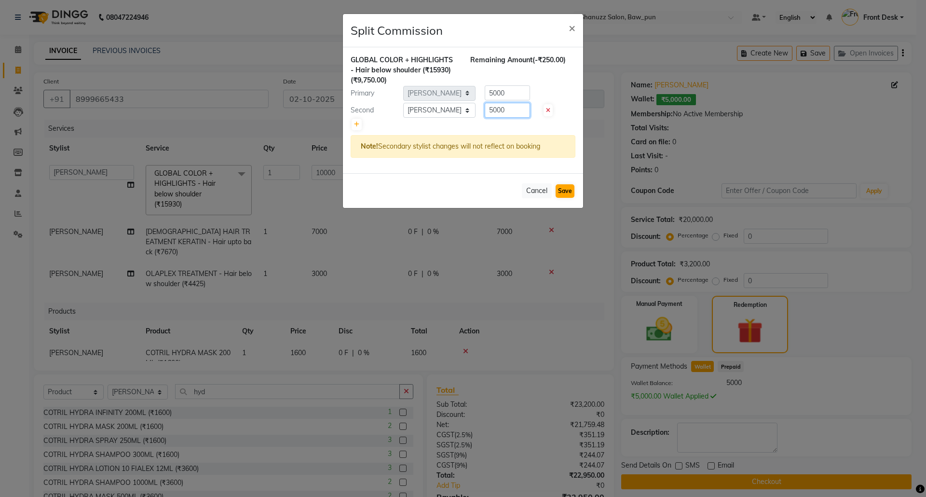
type input "5000"
click at [560, 193] on button "Save" at bounding box center [565, 191] width 19 height 14
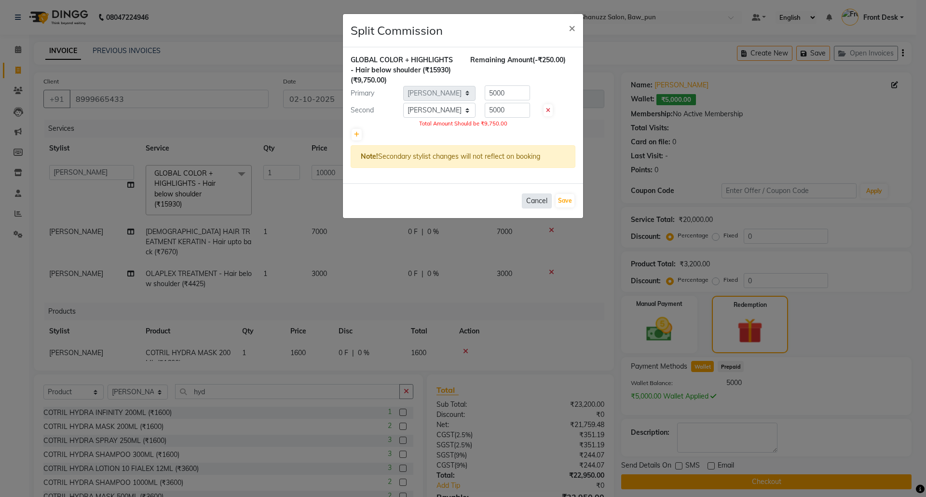
click at [545, 204] on button "Cancel" at bounding box center [537, 200] width 30 height 15
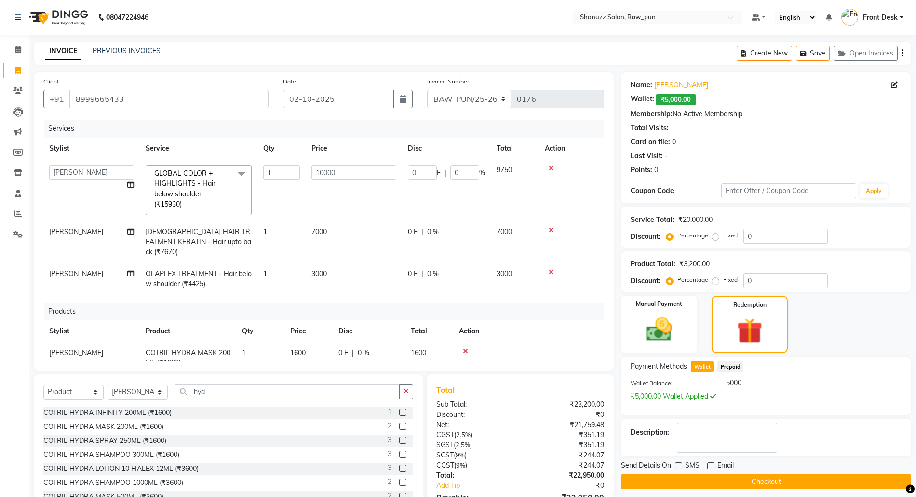
click at [135, 182] on td "[PERSON_NAME] AMIT [PERSON_NAME] Front Desk [PERSON_NAME] [PERSON_NAME] [PERSON…" at bounding box center [91, 190] width 96 height 62
click at [127, 185] on icon at bounding box center [130, 184] width 7 height 7
select select "91995"
select select "91886"
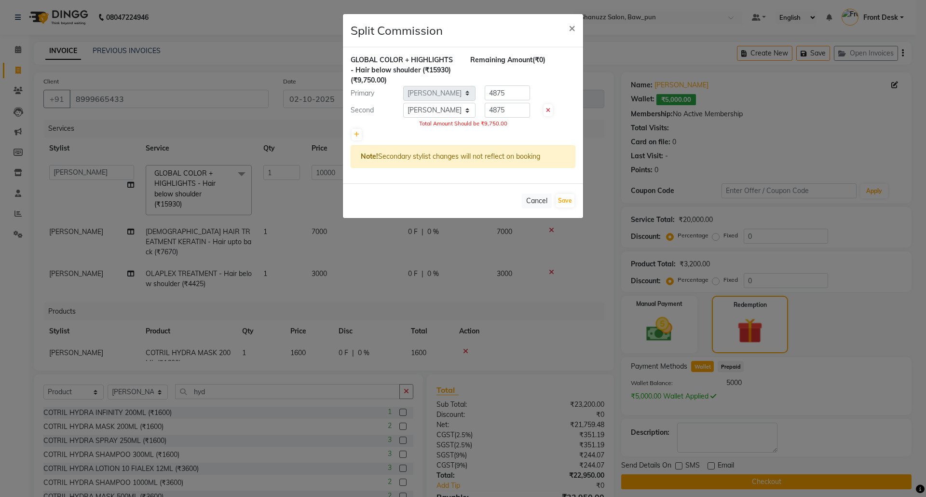
click at [247, 117] on ngb-modal-window "Split Commission × GLOBAL COLOR + HIGHLIGHTS - Hair below shoulder (₹15930) (₹9…" at bounding box center [463, 248] width 926 height 497
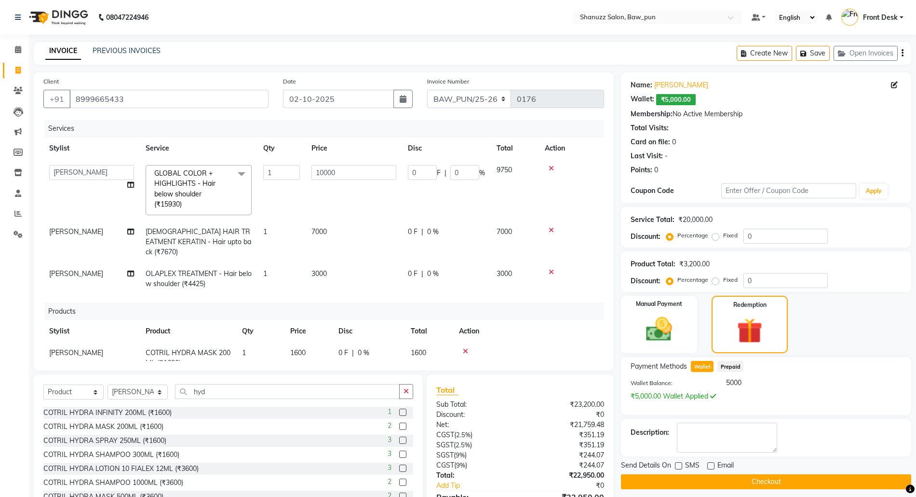
click at [371, 193] on td "10000" at bounding box center [354, 190] width 96 height 62
click at [458, 172] on input "0" at bounding box center [465, 172] width 29 height 15
type input "00"
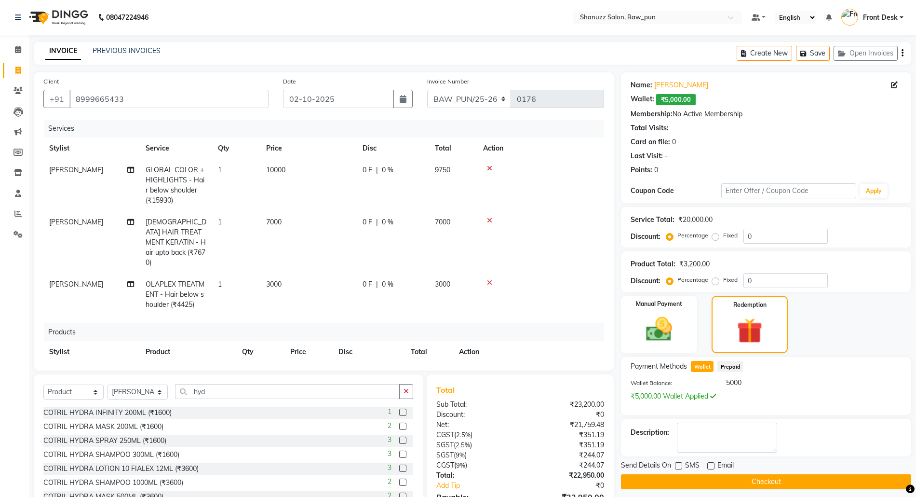
click at [439, 192] on tr "Adnan GLOBAL COLOR + HIGHLIGHTS - Hair below shoulder (₹15930) 1 10000 0 F | 0 …" at bounding box center [323, 185] width 561 height 52
click at [369, 172] on span "0 F" at bounding box center [368, 170] width 10 height 10
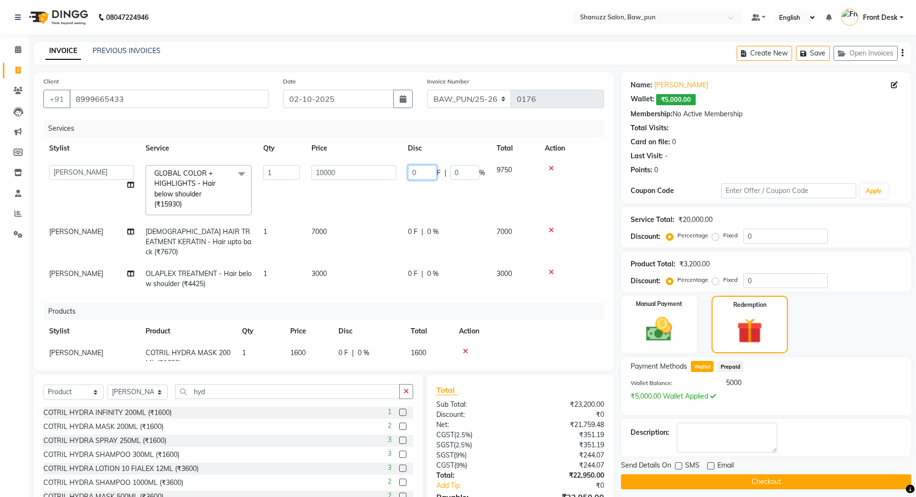
click at [421, 175] on input "0" at bounding box center [422, 172] width 29 height 15
type input "000"
click at [390, 184] on tr "[PERSON_NAME] AMIT [PERSON_NAME] Front Desk [PERSON_NAME] [PERSON_NAME] [PERSON…" at bounding box center [323, 190] width 561 height 62
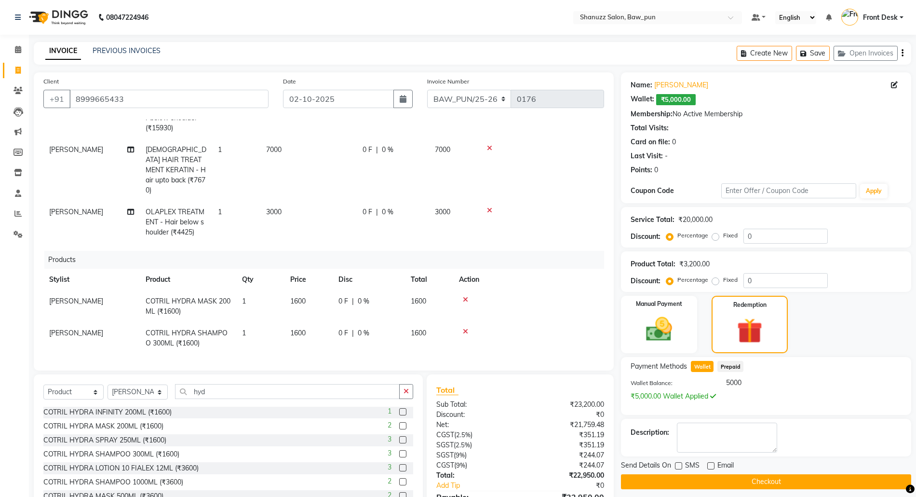
scroll to position [1, 0]
click at [339, 395] on input "hyd" at bounding box center [287, 391] width 225 height 15
type input "h"
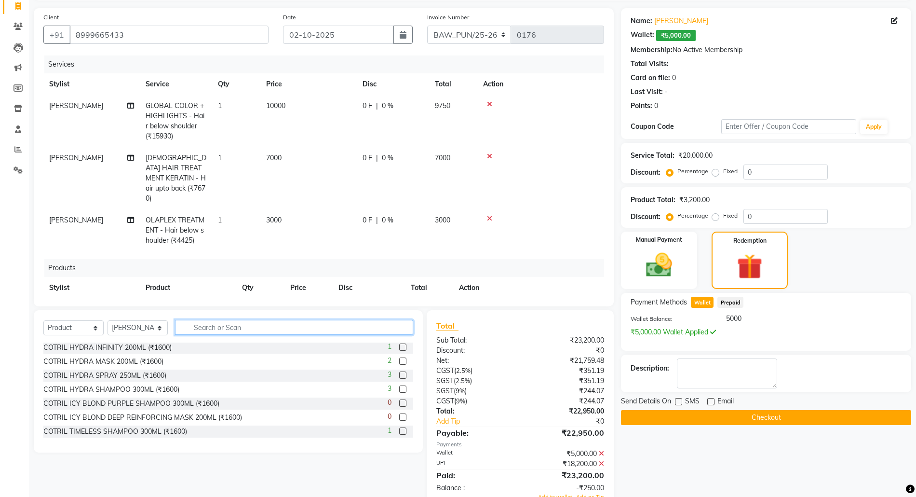
scroll to position [0, 0]
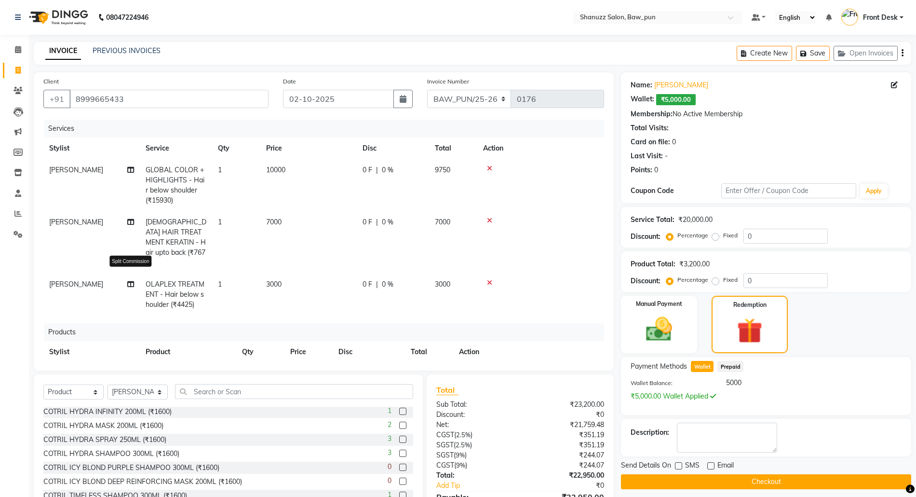
click at [132, 281] on icon at bounding box center [130, 284] width 7 height 7
select select "91995"
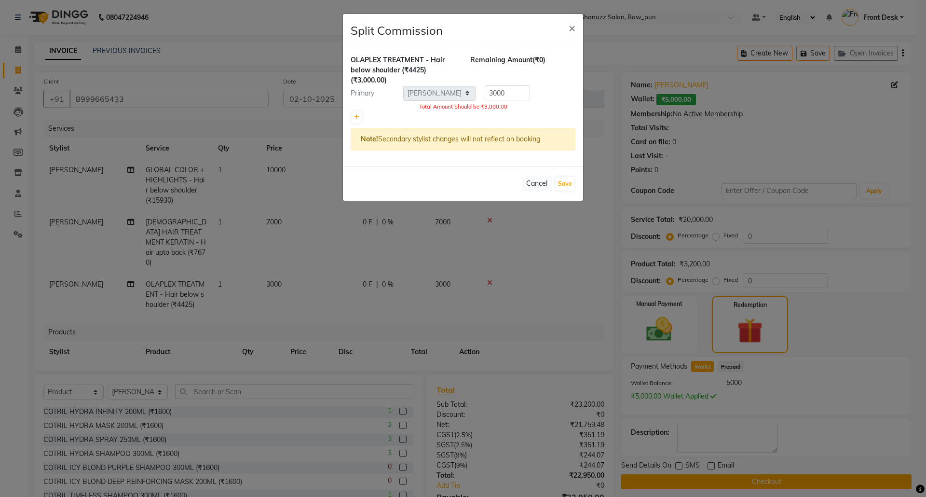
click at [123, 243] on ngb-modal-window "Split Commission × OLAPLEX TREATMENT - Hair below shoulder (₹4425) (₹3,000.00) …" at bounding box center [463, 248] width 926 height 497
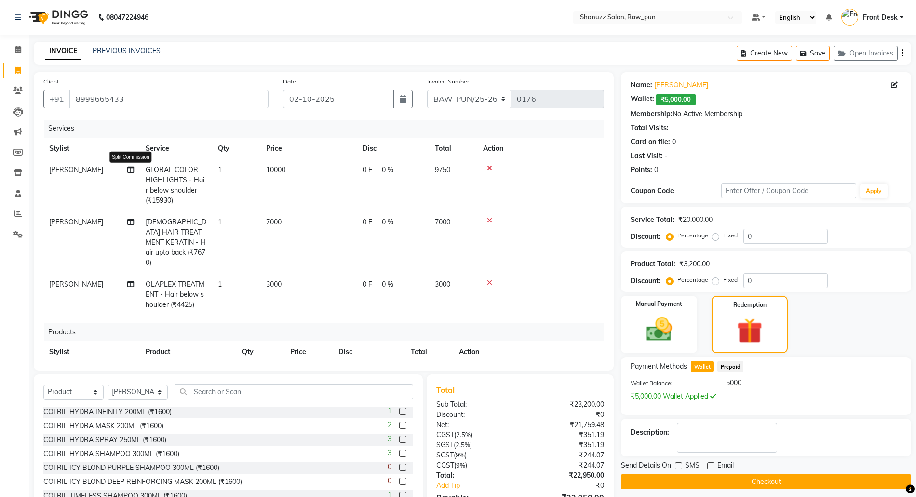
click at [130, 174] on span at bounding box center [130, 170] width 7 height 10
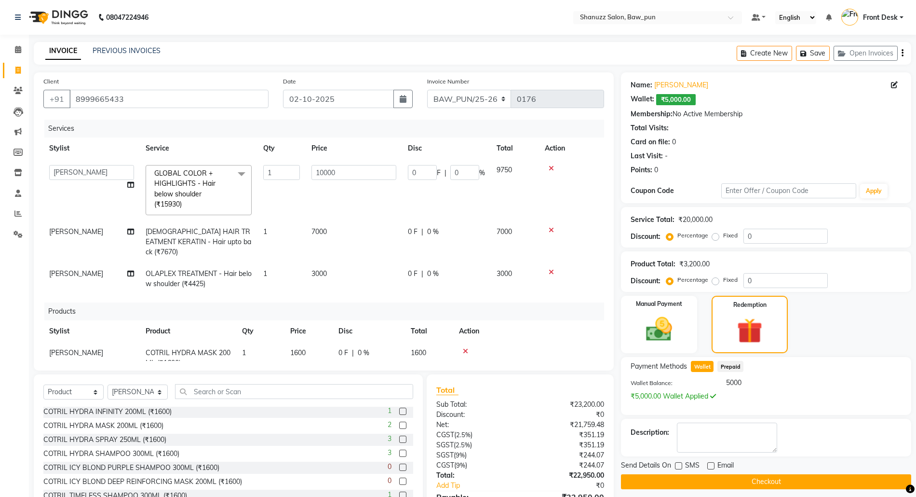
click at [96, 274] on td "[PERSON_NAME]" at bounding box center [91, 279] width 96 height 32
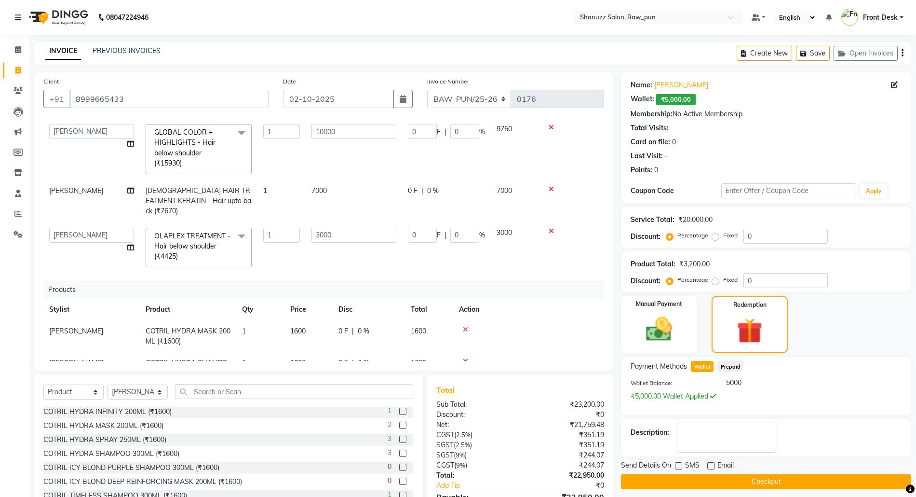
scroll to position [72, 0]
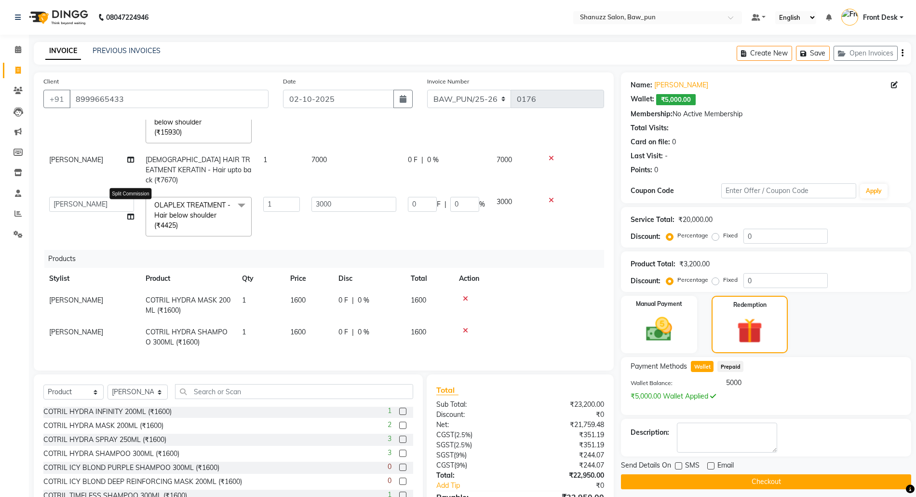
click at [131, 213] on icon at bounding box center [130, 216] width 7 height 7
select select "91995"
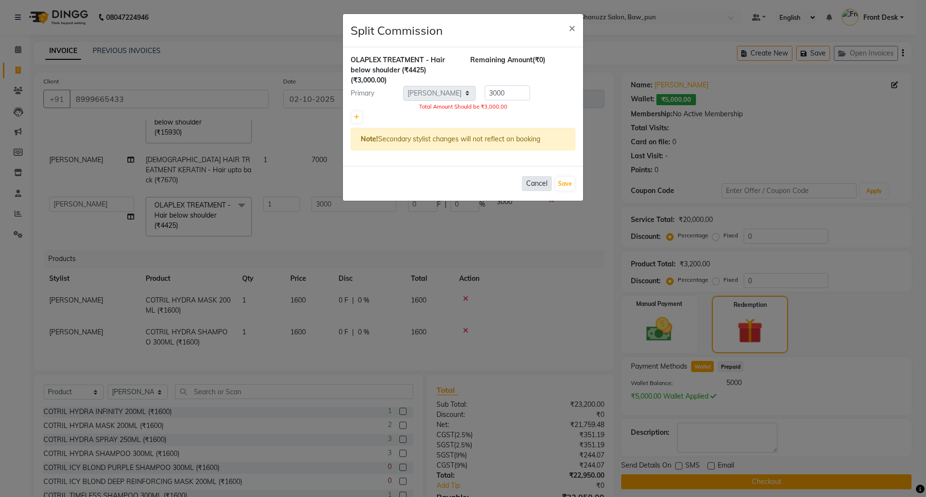
click at [536, 184] on button "Cancel" at bounding box center [537, 183] width 30 height 15
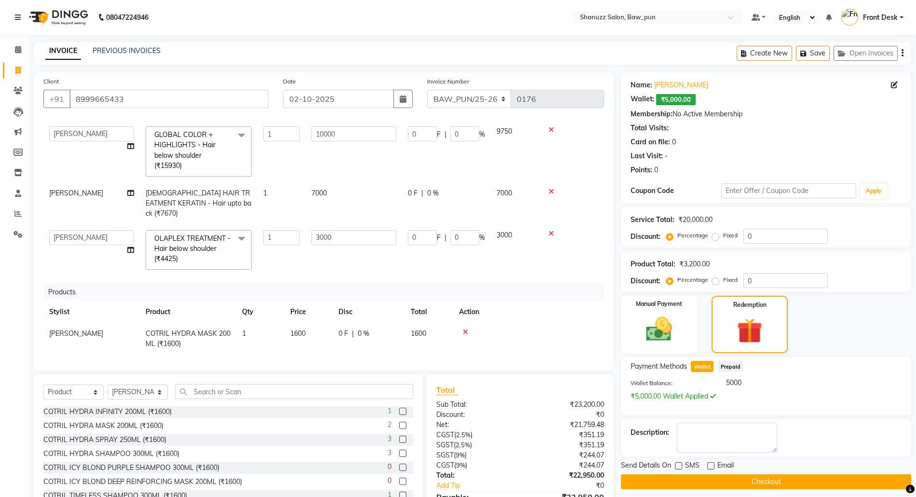
scroll to position [8, 0]
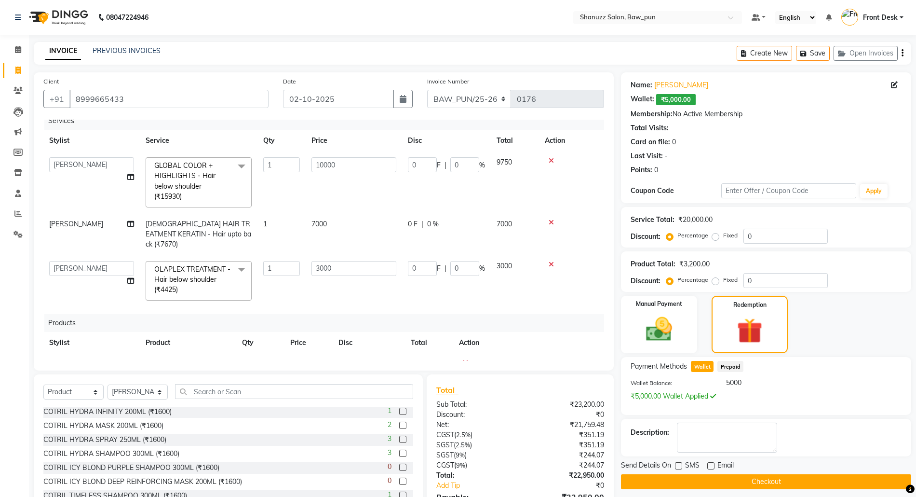
click at [130, 177] on icon at bounding box center [130, 177] width 7 height 7
select select "91995"
select select "91886"
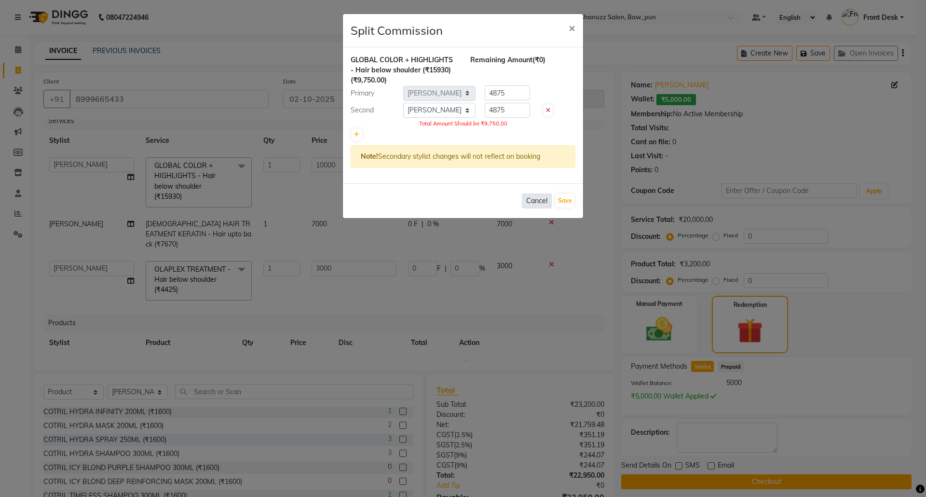
click at [535, 202] on button "Cancel" at bounding box center [537, 200] width 30 height 15
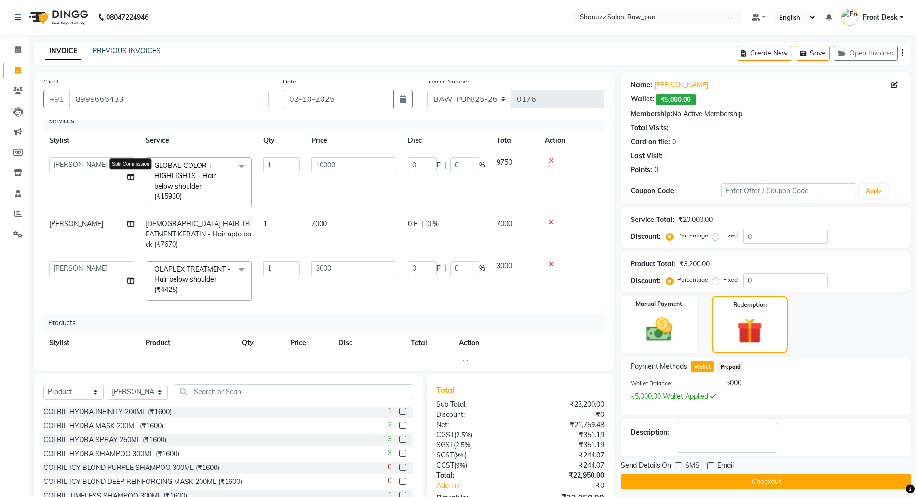
click at [128, 179] on icon at bounding box center [130, 177] width 7 height 7
select select "91995"
select select "91886"
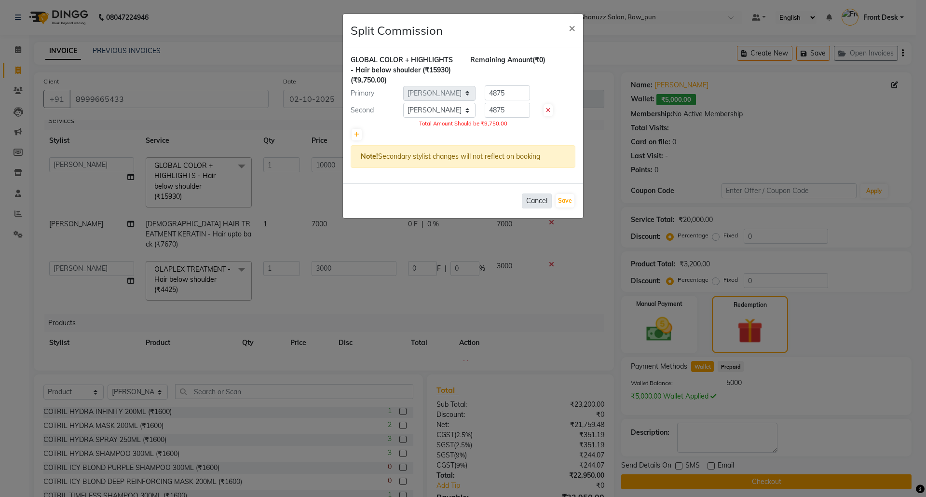
click at [531, 199] on button "Cancel" at bounding box center [537, 200] width 30 height 15
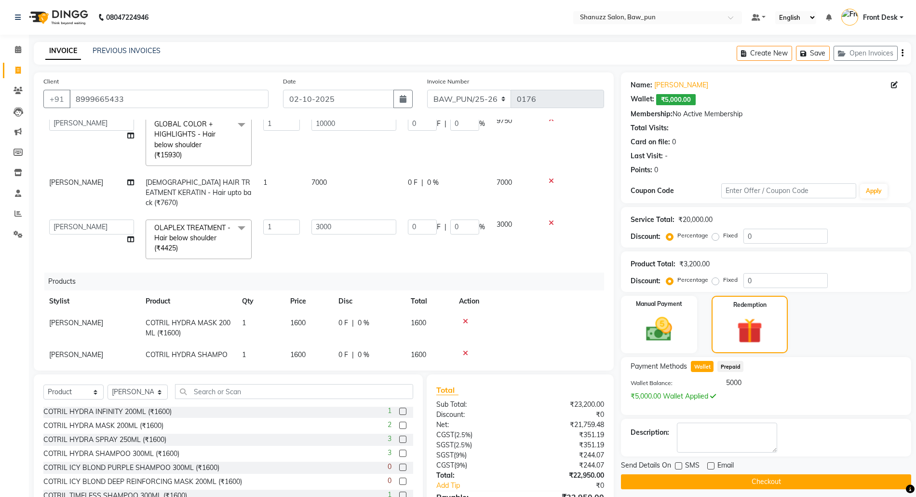
scroll to position [72, 0]
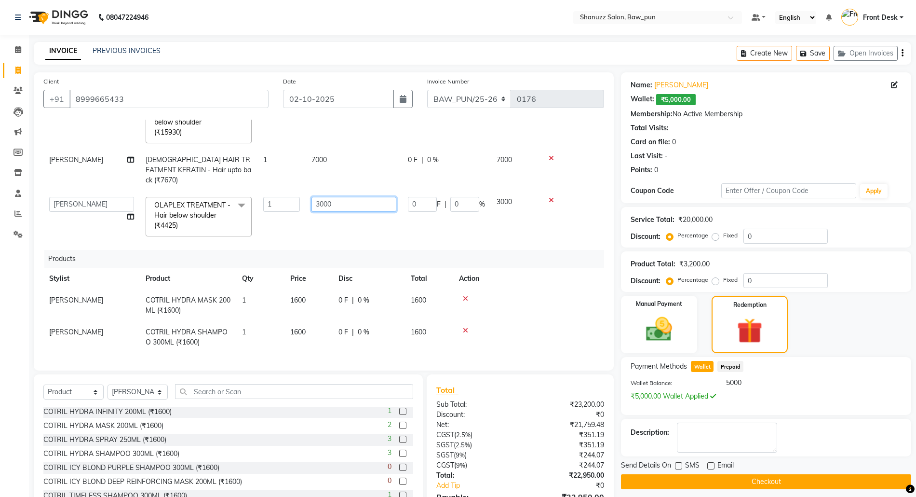
click at [340, 197] on input "3000" at bounding box center [354, 204] width 85 height 15
type input "3125"
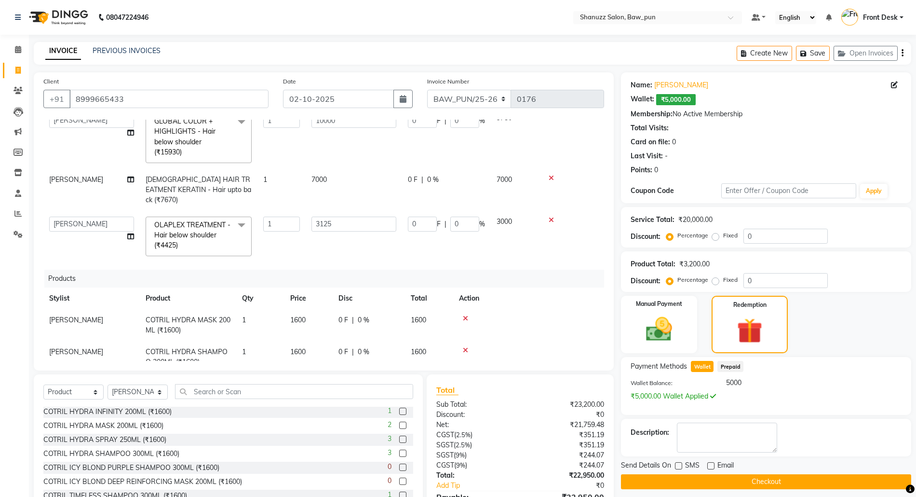
click at [287, 167] on tbody "[PERSON_NAME] AMIT [PERSON_NAME] Front Desk [PERSON_NAME] [PERSON_NAME] [PERSON…" at bounding box center [323, 184] width 561 height 155
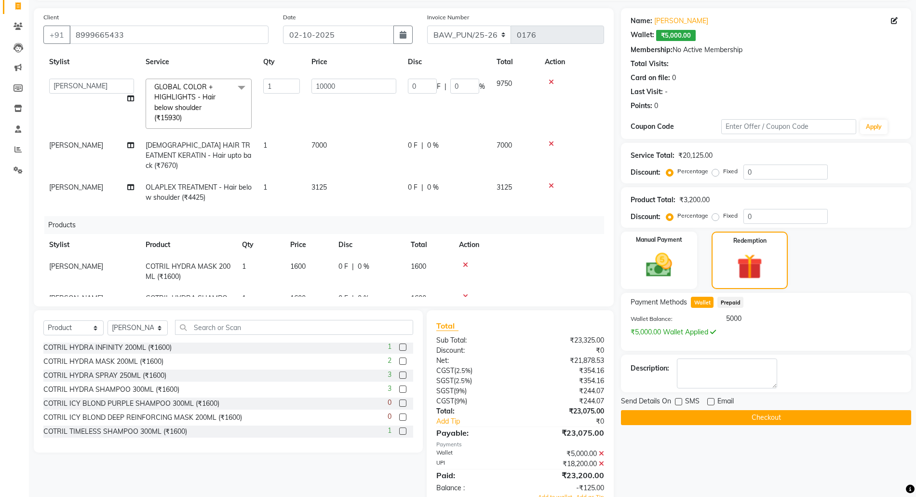
scroll to position [0, 0]
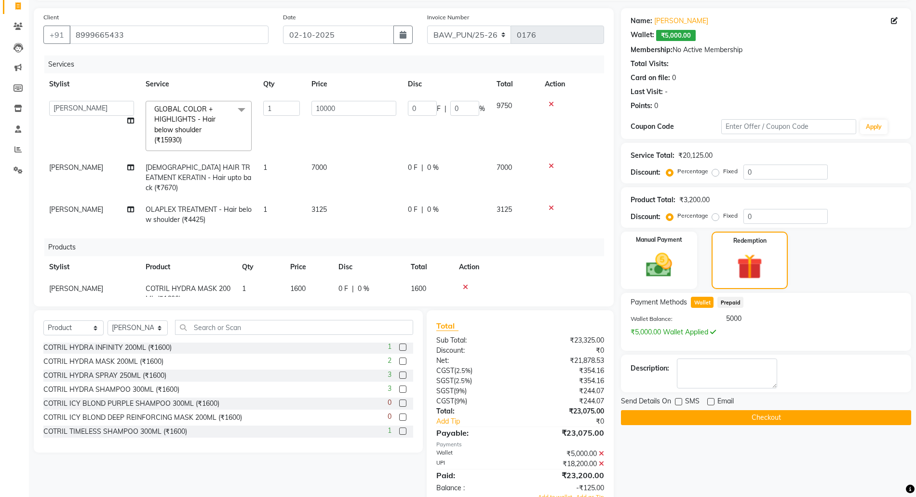
click at [128, 122] on icon at bounding box center [130, 120] width 7 height 7
select select "91995"
select select "91886"
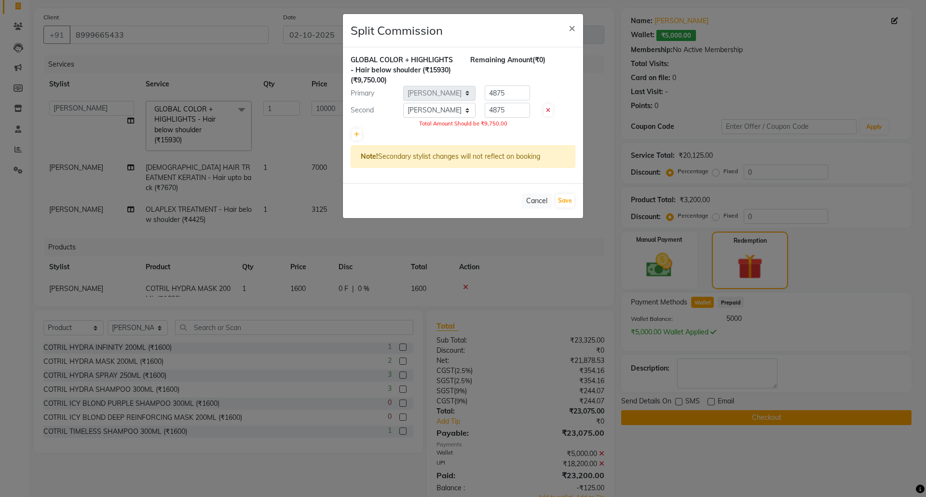
click at [178, 67] on ngb-modal-window "Split Commission × GLOBAL COLOR + HIGHLIGHTS - Hair below shoulder (₹15930) (₹9…" at bounding box center [463, 248] width 926 height 497
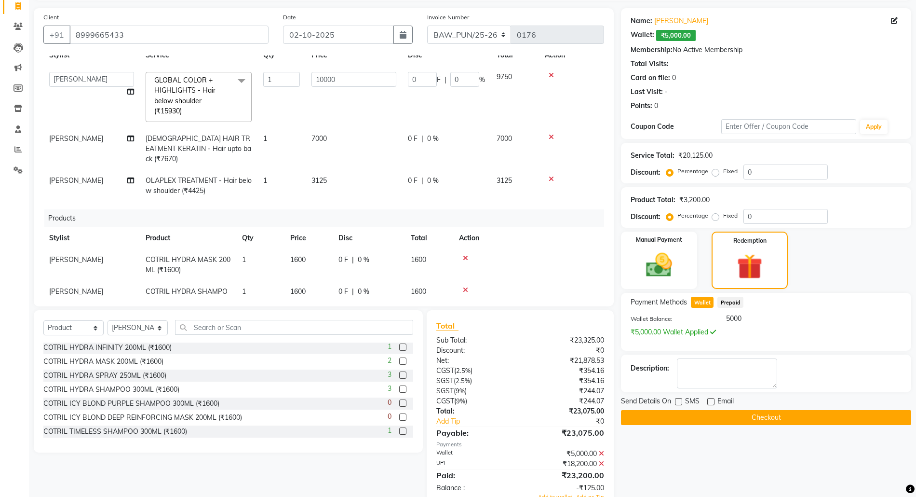
scroll to position [52, 0]
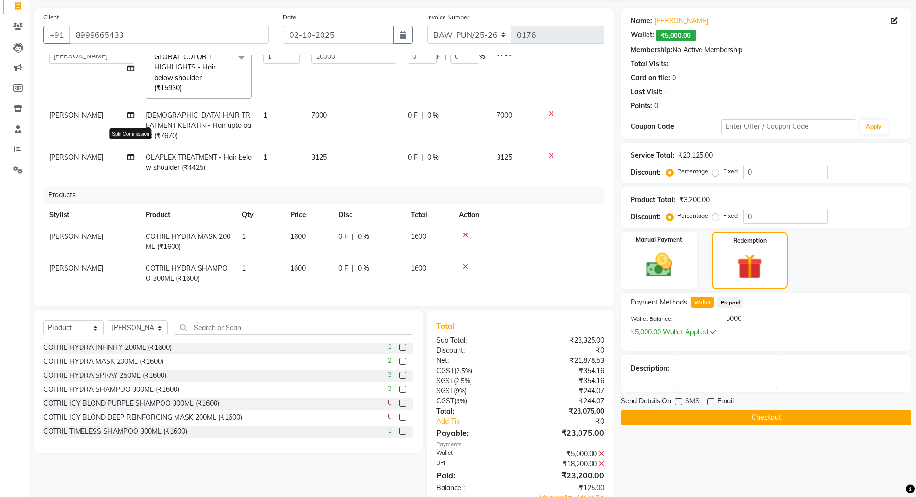
click at [130, 154] on icon at bounding box center [130, 157] width 7 height 7
select select "91995"
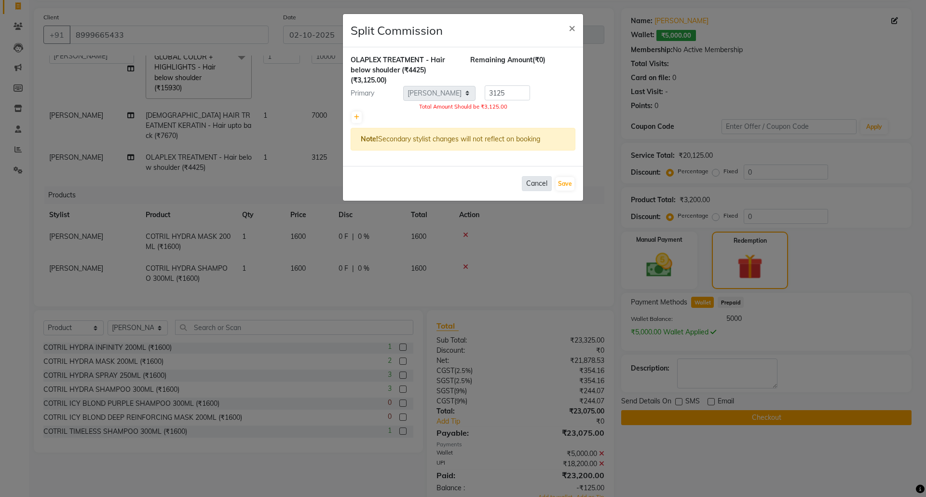
click at [538, 182] on button "Cancel" at bounding box center [537, 183] width 30 height 15
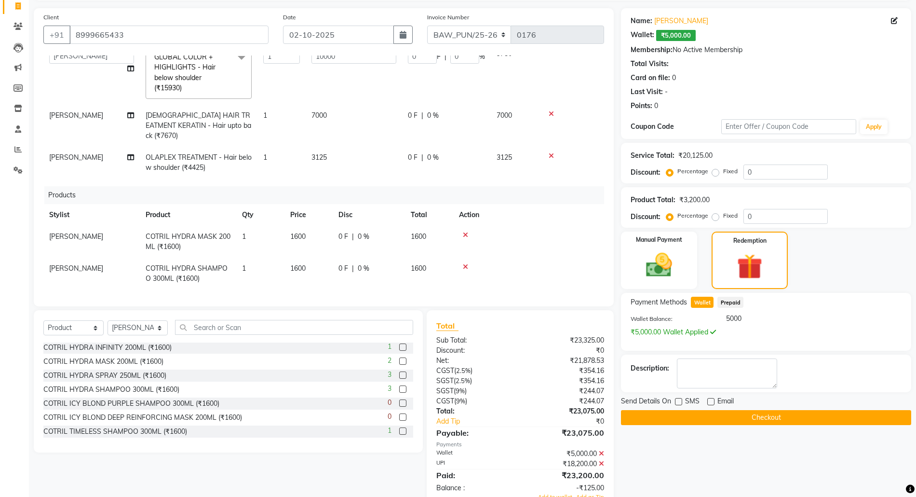
scroll to position [0, 0]
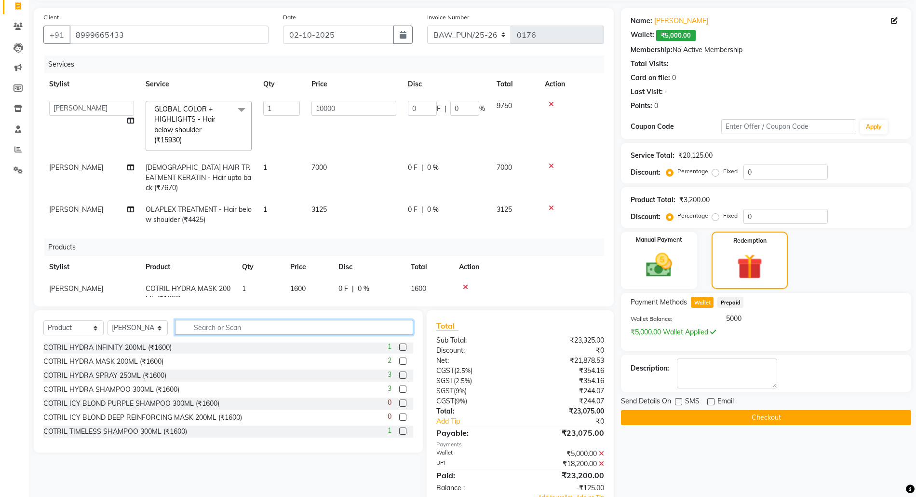
click at [249, 330] on input "text" at bounding box center [294, 327] width 238 height 15
type input "h"
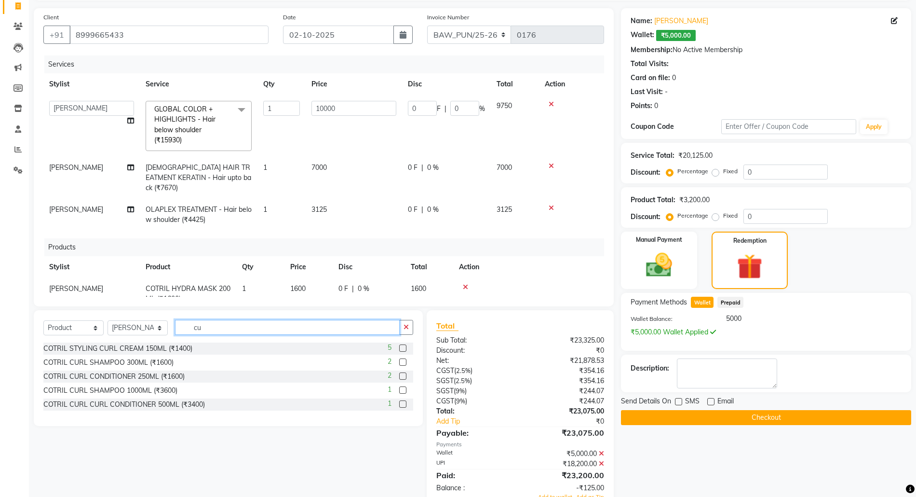
scroll to position [0, 0]
type input "c"
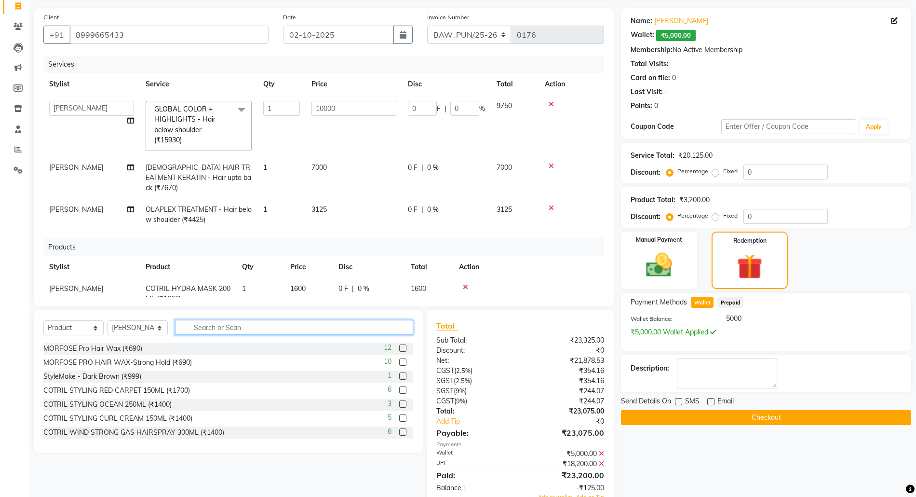
type input "g"
type input "h"
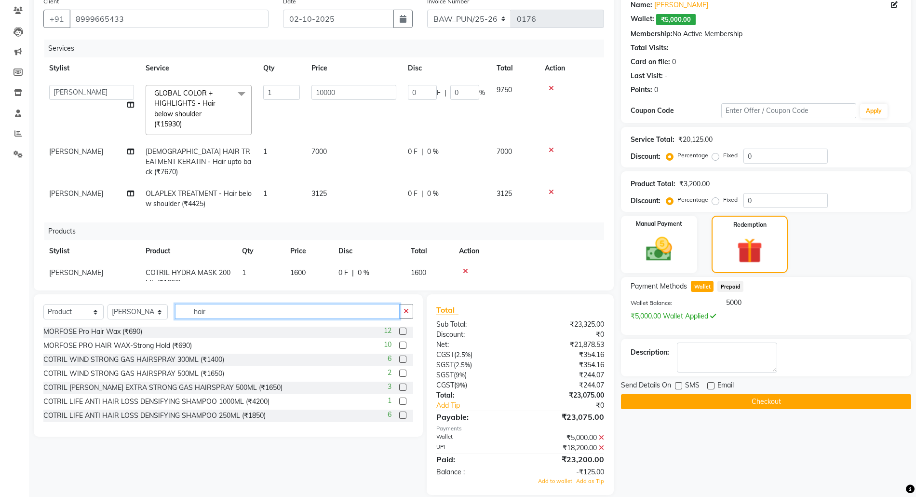
scroll to position [93, 0]
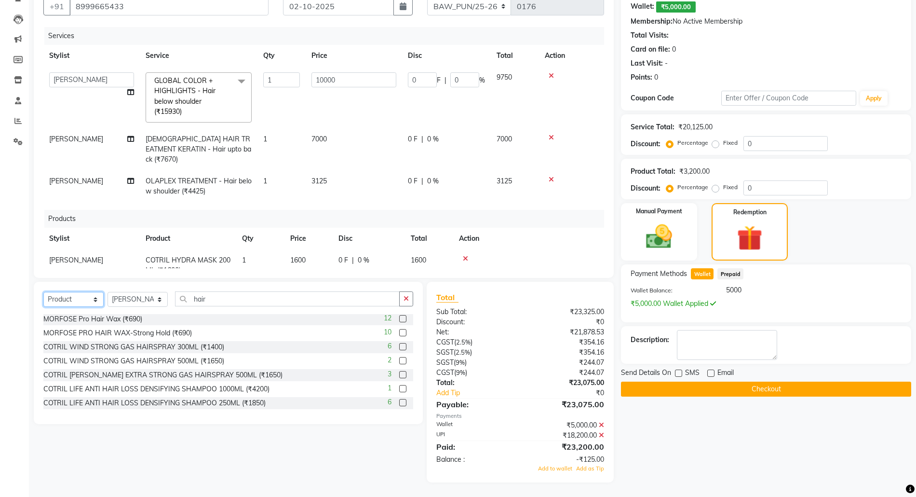
click at [75, 292] on select "Select Service Product Membership Package Voucher Prepaid Gift Card" at bounding box center [73, 299] width 60 height 15
click at [43, 292] on select "Select Service Product Membership Package Voucher Prepaid Gift Card" at bounding box center [73, 299] width 60 height 15
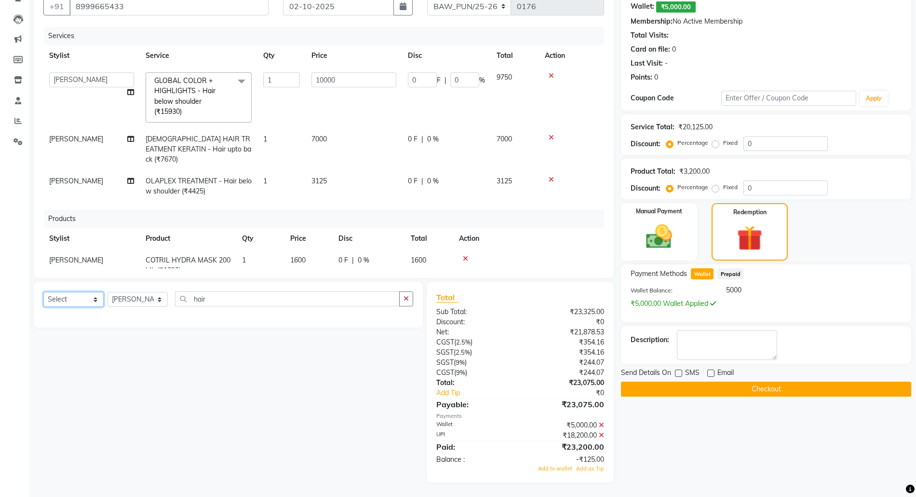
drag, startPoint x: 77, startPoint y: 296, endPoint x: 75, endPoint y: 304, distance: 8.4
click at [77, 296] on select "Select Service Product Membership Package Voucher Prepaid Gift Card" at bounding box center [73, 299] width 60 height 15
click at [43, 292] on select "Select Service Product Membership Package Voucher Prepaid Gift Card" at bounding box center [73, 299] width 60 height 15
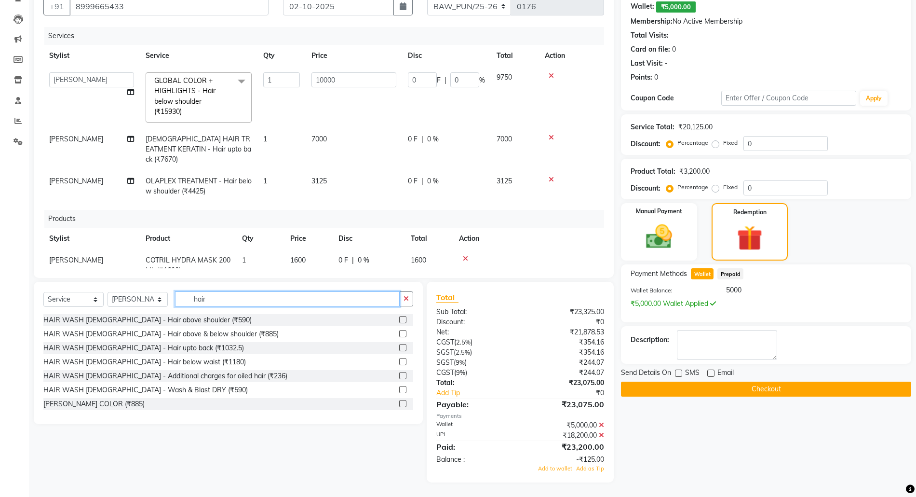
click at [259, 303] on input "hair" at bounding box center [287, 298] width 225 height 15
click at [399, 360] on label at bounding box center [402, 361] width 7 height 7
click at [399, 360] on input "checkbox" at bounding box center [402, 362] width 6 height 6
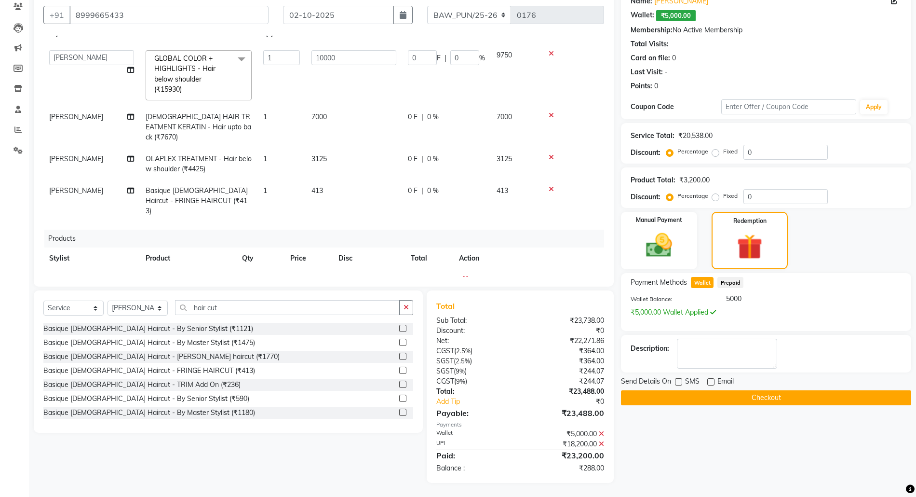
scroll to position [84, 0]
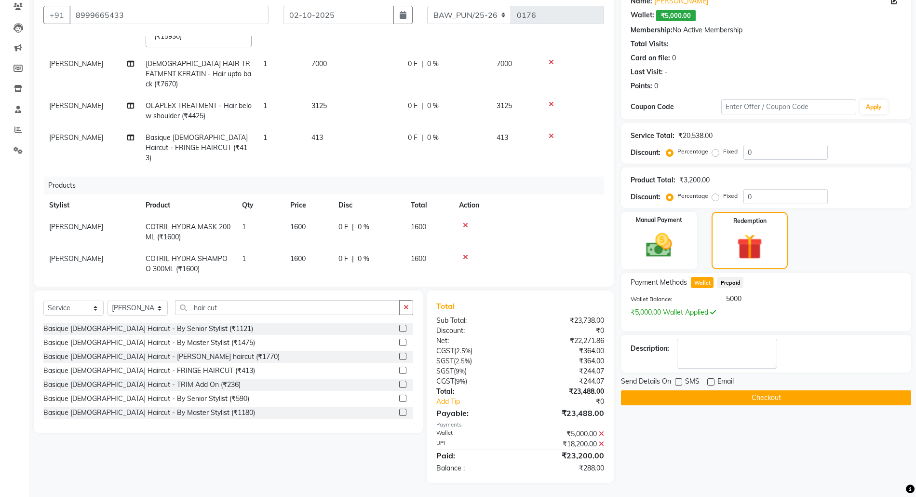
click at [55, 133] on span "[PERSON_NAME]" at bounding box center [76, 137] width 54 height 9
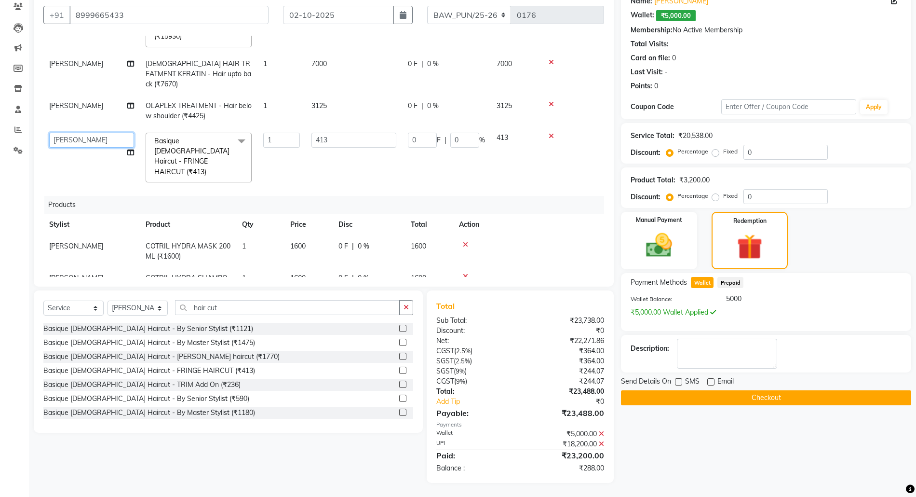
click at [74, 133] on select "[PERSON_NAME] AMIT [PERSON_NAME] Front Desk [PERSON_NAME] [PERSON_NAME] [PERSON…" at bounding box center [91, 140] width 85 height 15
click at [347, 133] on input "413" at bounding box center [354, 140] width 85 height 15
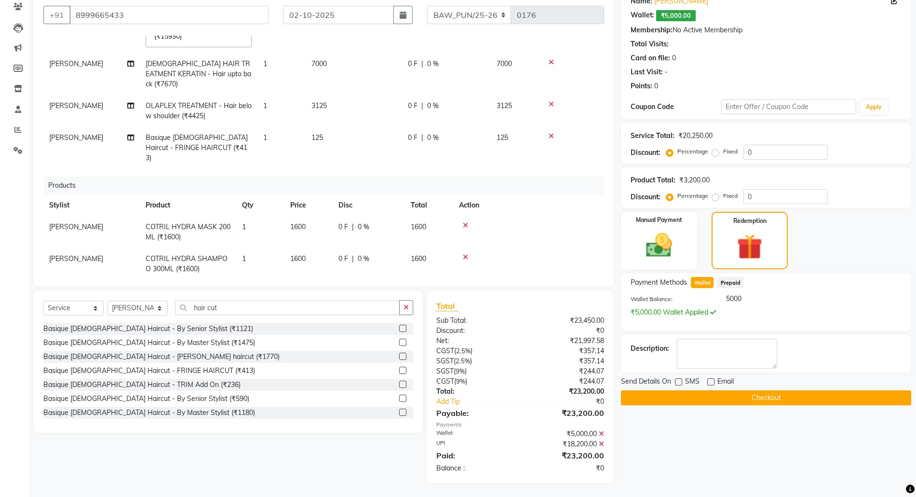
click at [308, 164] on div "Services Stylist Service Qty Price Disc Total Action [PERSON_NAME] AMIT [PERSON…" at bounding box center [323, 156] width 561 height 241
click at [723, 402] on button "Checkout" at bounding box center [766, 397] width 290 height 15
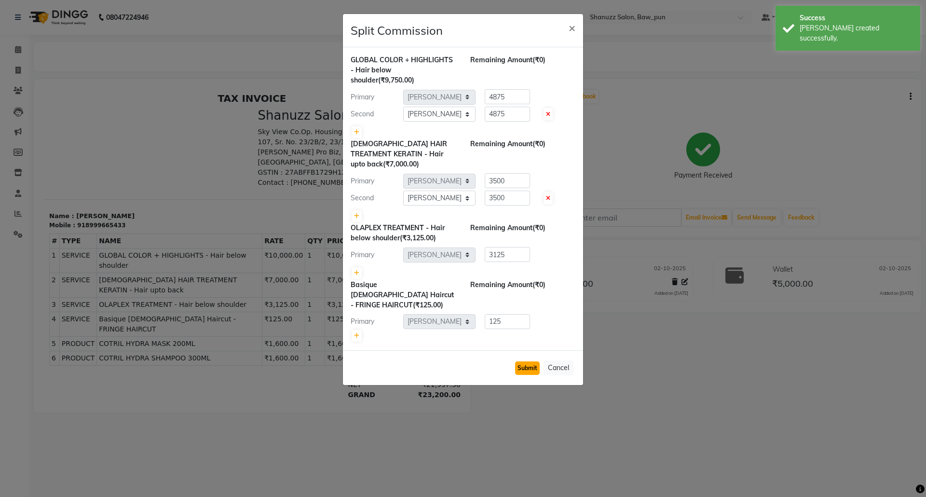
click at [532, 361] on button "Submit" at bounding box center [527, 368] width 25 height 14
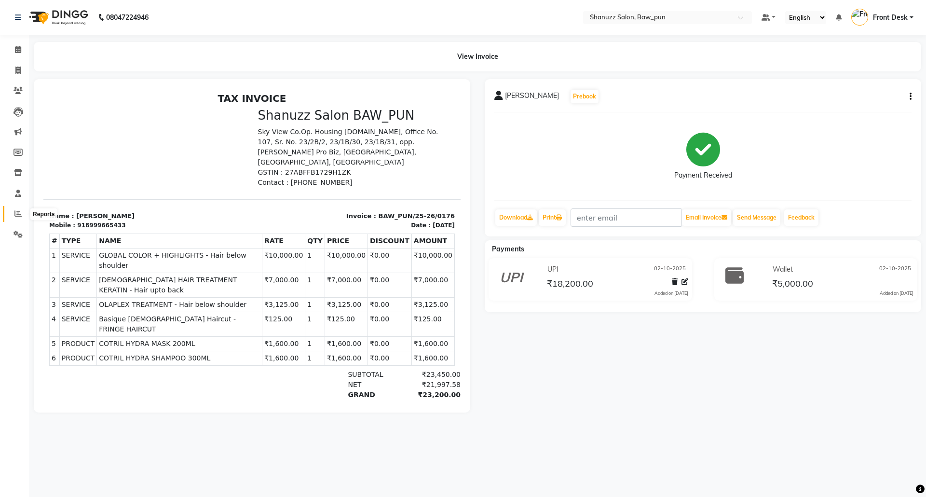
click at [18, 209] on span at bounding box center [18, 213] width 17 height 11
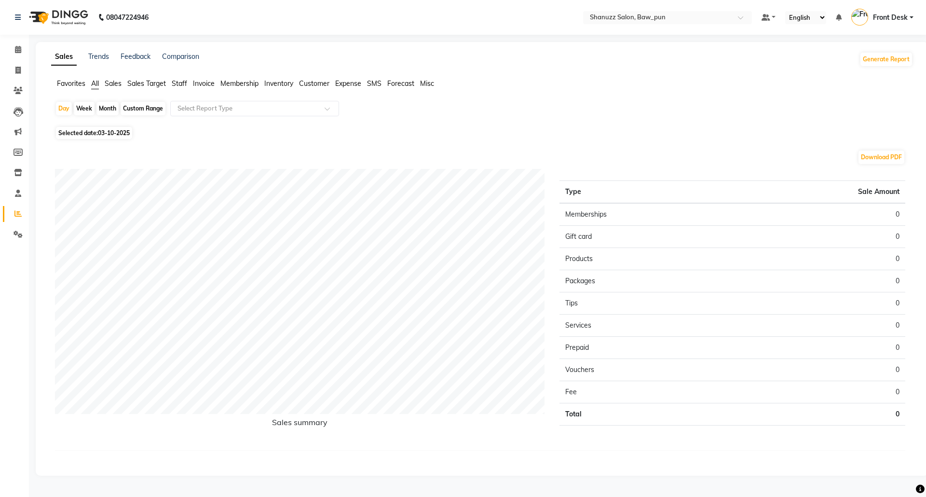
click at [133, 84] on span "Sales Target" at bounding box center [146, 83] width 39 height 9
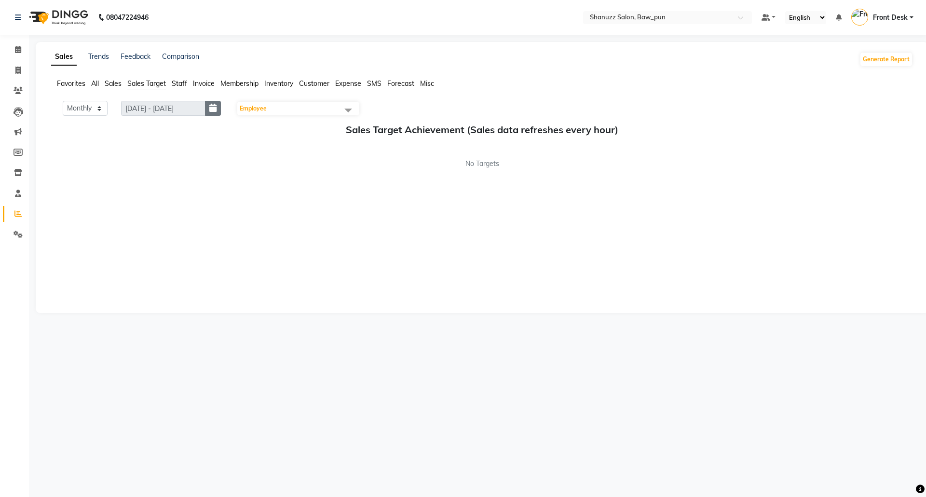
click at [221, 102] on button "button" at bounding box center [213, 108] width 16 height 15
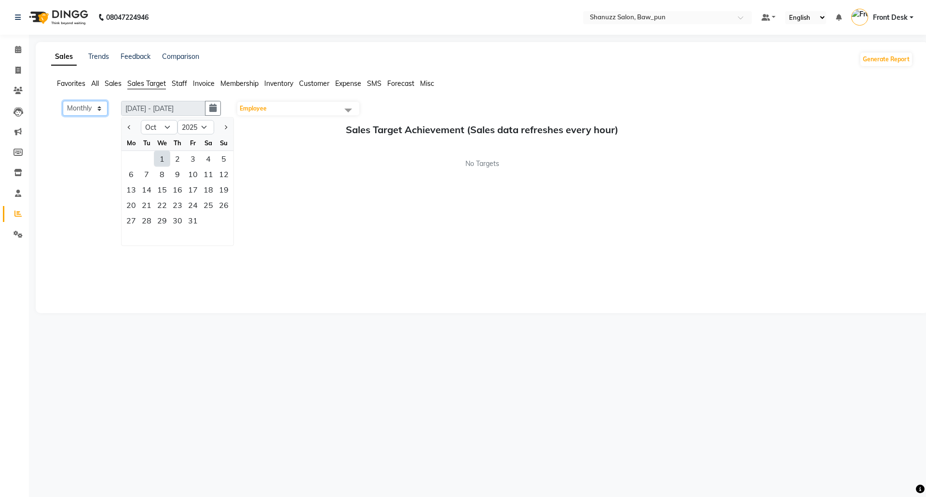
click at [93, 106] on select "Monthly Weekly" at bounding box center [85, 108] width 45 height 15
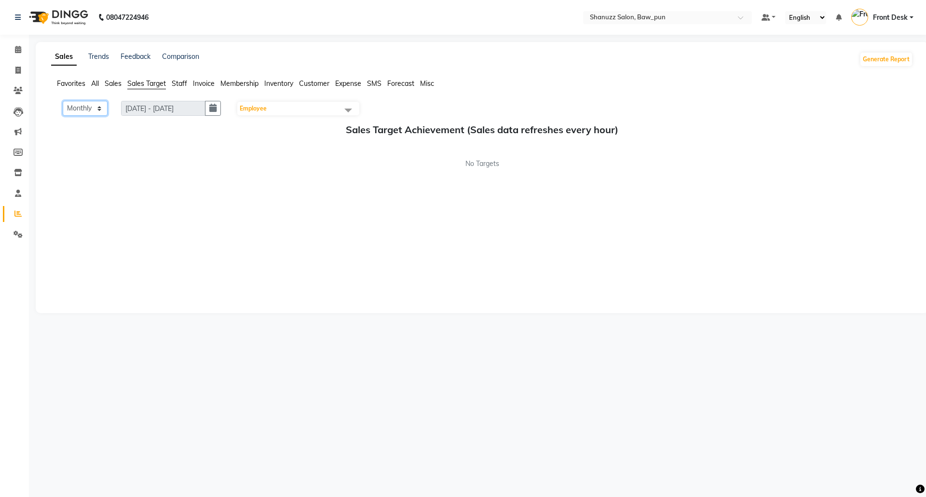
click at [91, 111] on select "Monthly Weekly" at bounding box center [85, 108] width 45 height 15
click at [63, 101] on select "Monthly Weekly" at bounding box center [85, 108] width 45 height 15
click at [215, 106] on button "button" at bounding box center [213, 108] width 16 height 15
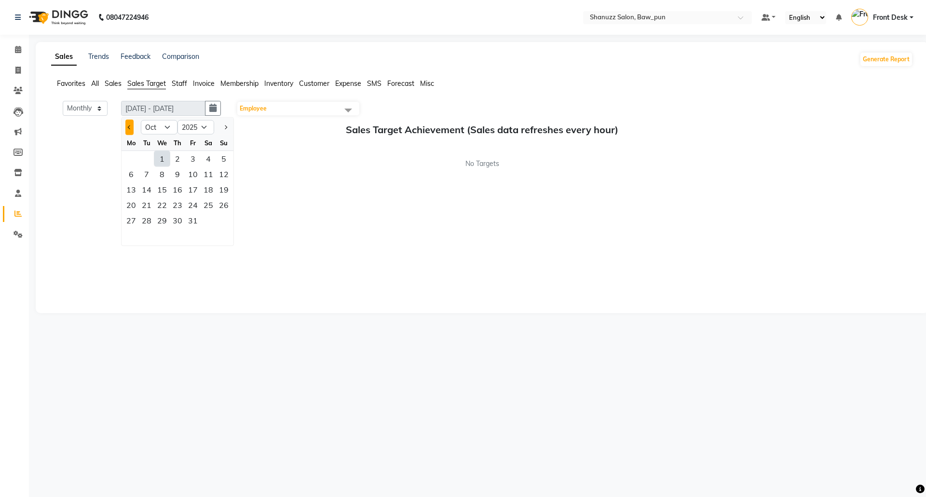
click at [127, 125] on button "Previous month" at bounding box center [129, 127] width 8 height 15
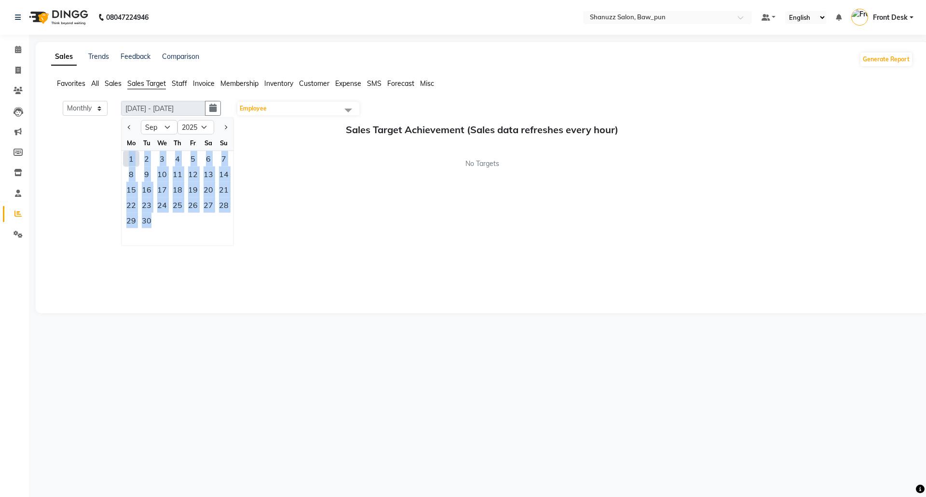
drag, startPoint x: 131, startPoint y: 159, endPoint x: 172, endPoint y: 220, distance: 74.1
click at [172, 220] on ngb-datepicker-month "Mo Tu We Th Fr Sa Su 1 2 3 4 5 6 7 8 9 10 11 12 13 14 15 16 17 18 19 20 21 22 2…" at bounding box center [178, 190] width 112 height 110
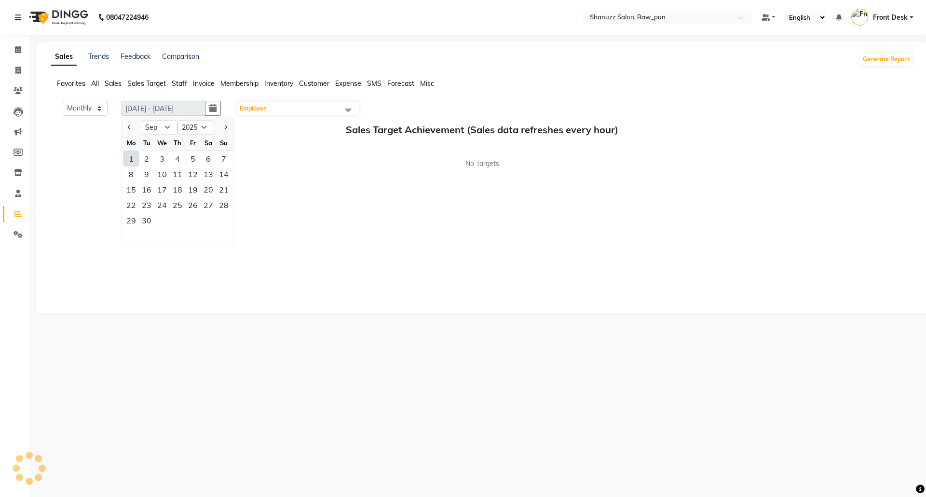
click at [305, 164] on div "No Targets" at bounding box center [482, 164] width 862 height 10
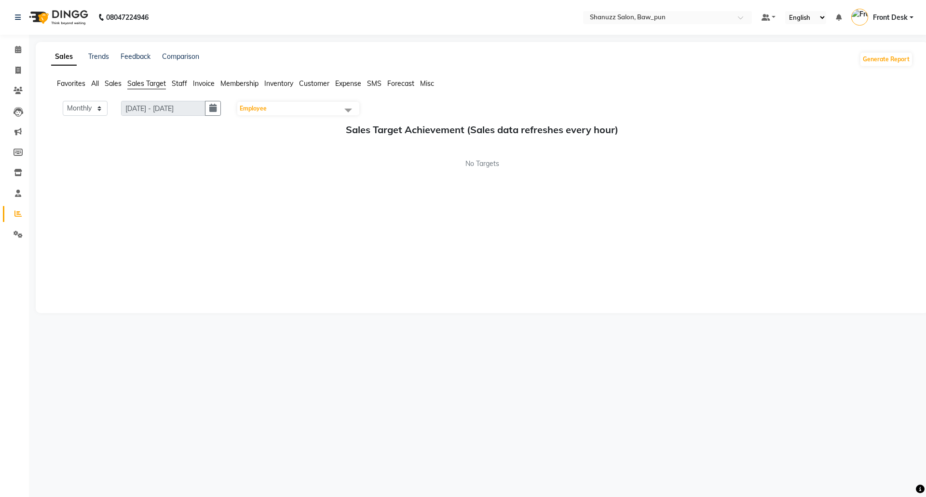
click at [118, 81] on span "Sales" at bounding box center [113, 83] width 17 height 9
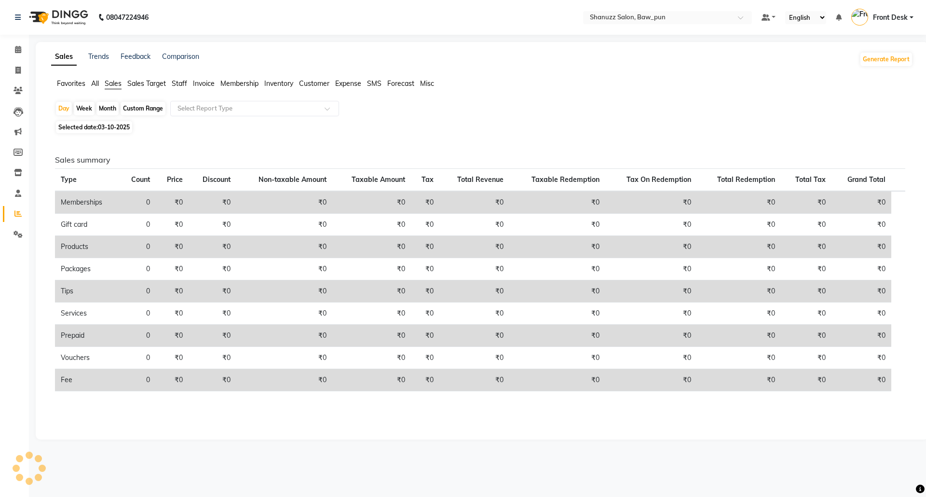
click at [118, 81] on span "Sales" at bounding box center [113, 83] width 17 height 9
click at [107, 108] on div "Month" at bounding box center [107, 109] width 22 height 14
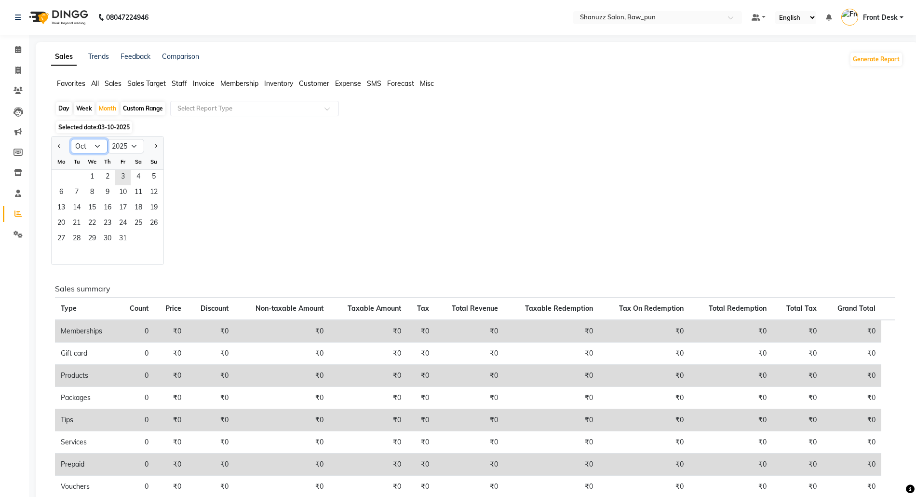
click at [85, 148] on select "Jan Feb Mar Apr May Jun [DATE] Aug Sep Oct Nov Dec" at bounding box center [89, 146] width 37 height 14
click at [71, 139] on select "Jan Feb Mar Apr May Jun [DATE] Aug Sep Oct Nov Dec" at bounding box center [89, 146] width 37 height 14
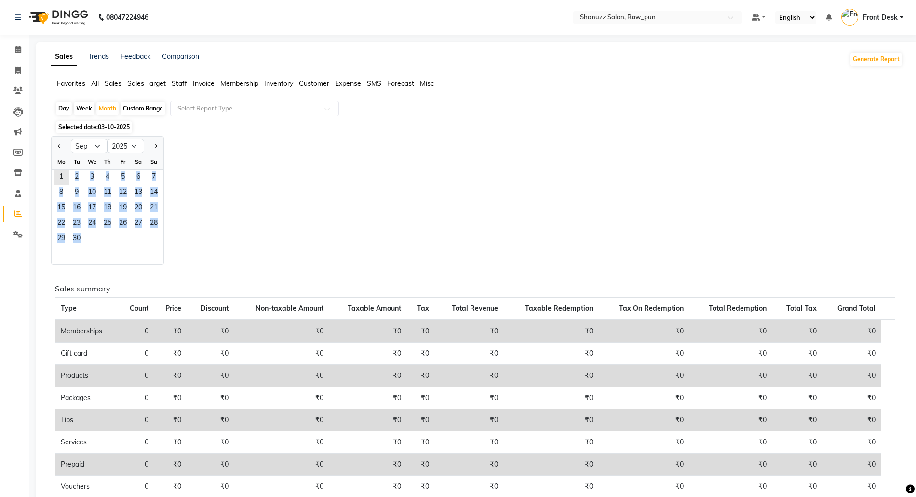
drag, startPoint x: 59, startPoint y: 178, endPoint x: 95, endPoint y: 239, distance: 71.1
click at [95, 239] on ngb-datepicker-month "Mo Tu We Th Fr Sa Su 1 2 3 4 5 6 7 8 9 10 11 12 13 14 15 16 17 18 19 20 21 22 2…" at bounding box center [108, 209] width 112 height 110
click at [174, 253] on div "Jan Feb Mar Apr May Jun [DATE] Aug Sep Oct Nov [DATE] 2016 2017 2018 2019 2020 …" at bounding box center [477, 200] width 852 height 129
click at [110, 128] on span "03-10-2025" at bounding box center [114, 126] width 32 height 7
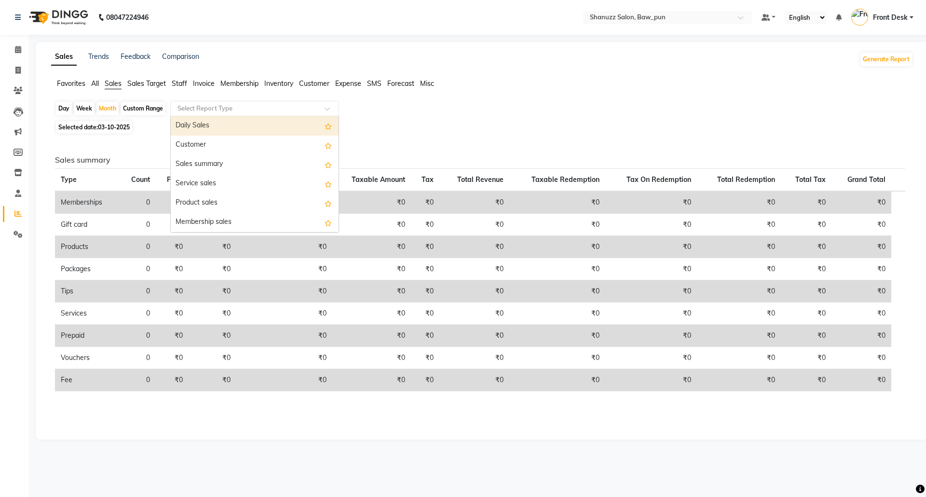
click at [207, 109] on input "text" at bounding box center [245, 109] width 139 height 10
click at [396, 136] on div "Day Week Month Custom Range Select Report Type Daily Sales Customer Sales summa…" at bounding box center [482, 265] width 862 height 329
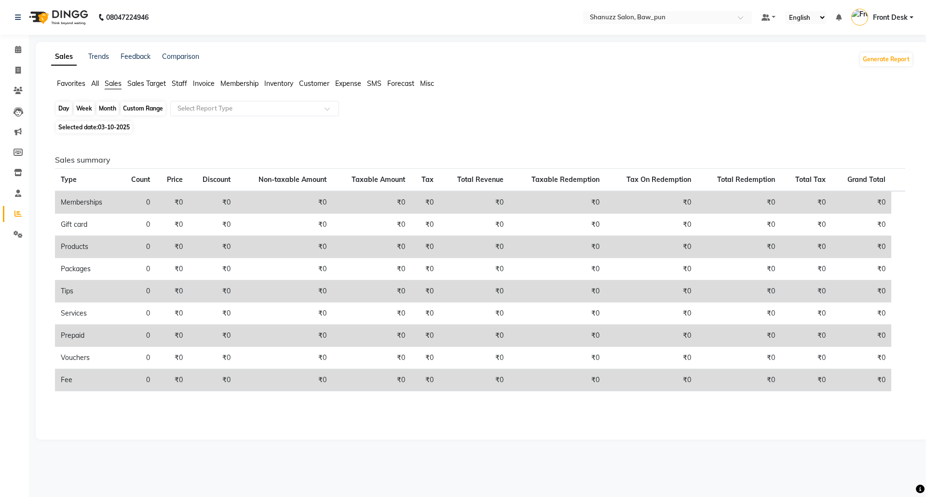
click at [107, 110] on div "Month" at bounding box center [107, 109] width 22 height 14
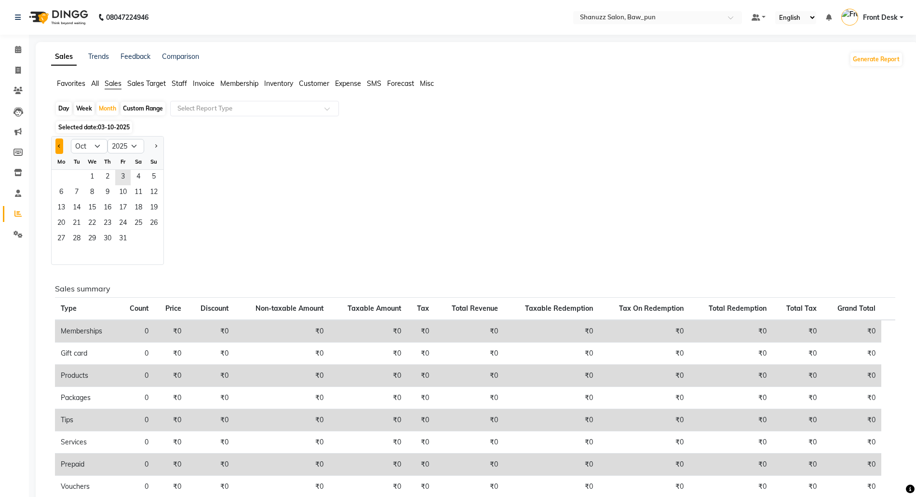
click at [58, 145] on button "Previous month" at bounding box center [59, 145] width 8 height 15
click at [91, 174] on span "3" at bounding box center [91, 177] width 15 height 15
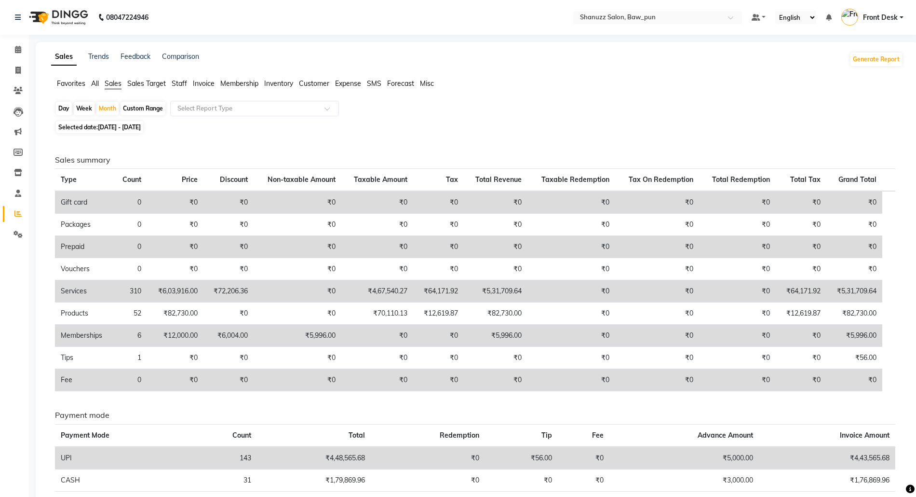
click at [354, 163] on h6 "Sales summary" at bounding box center [475, 159] width 841 height 9
click at [14, 71] on span at bounding box center [18, 70] width 17 height 11
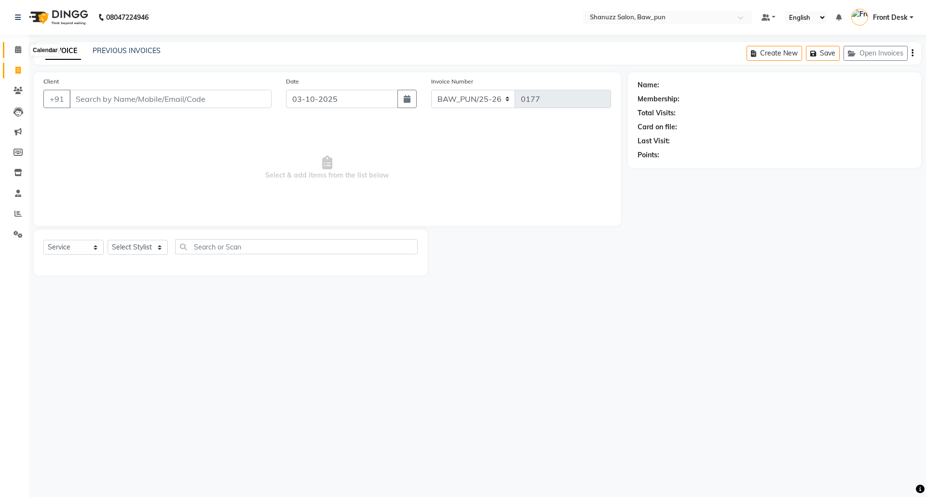
click at [21, 51] on span at bounding box center [18, 49] width 17 height 11
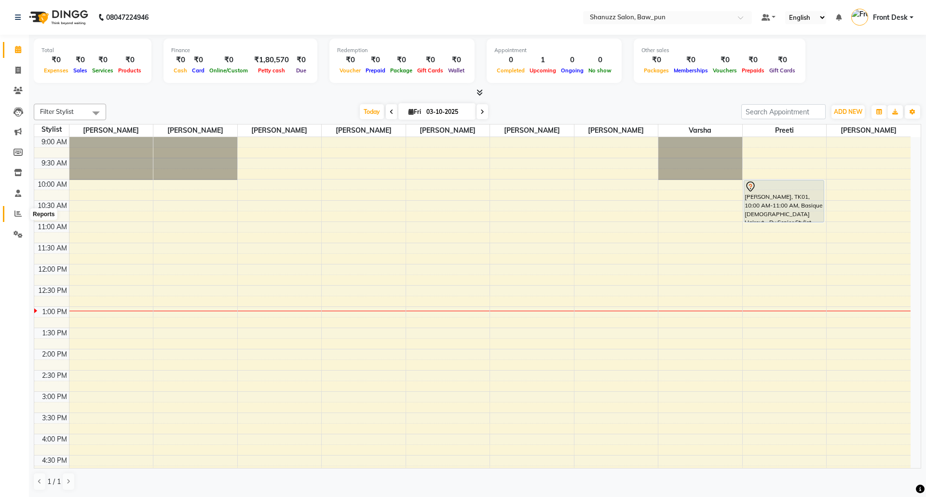
click at [21, 214] on span at bounding box center [18, 213] width 17 height 11
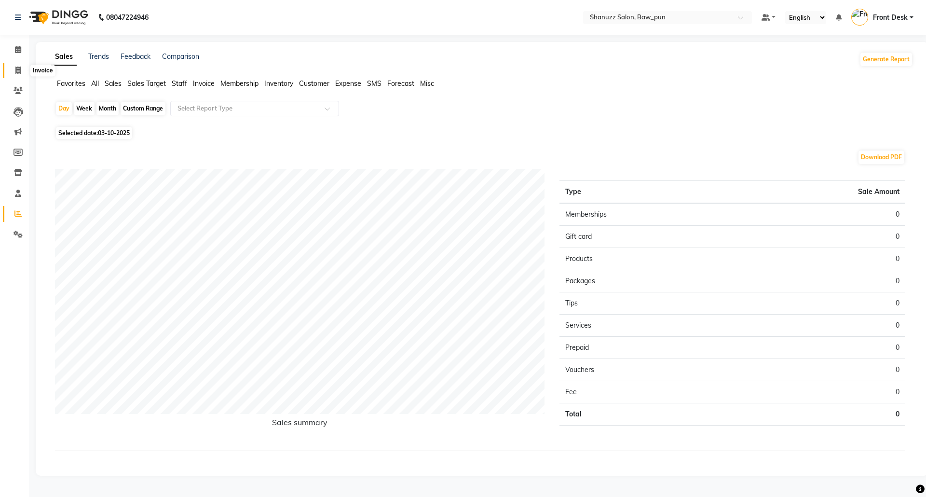
click at [16, 71] on icon at bounding box center [17, 70] width 5 height 7
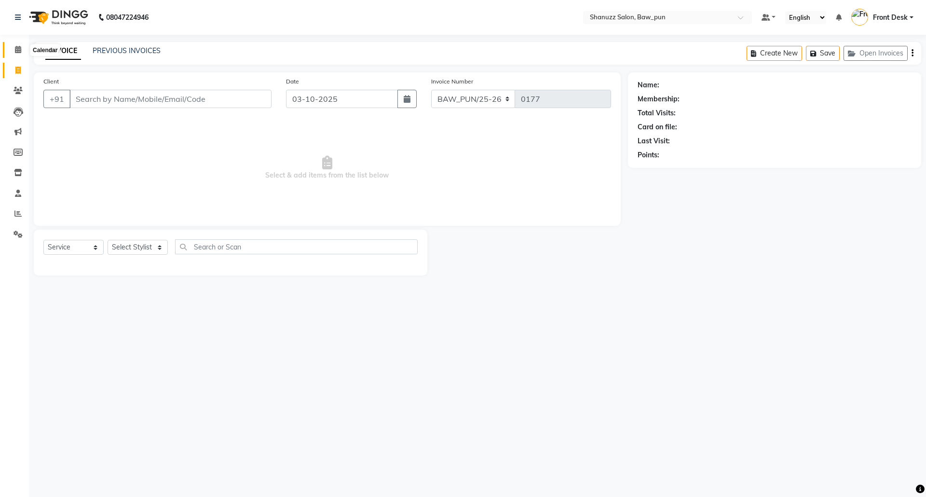
click at [15, 47] on icon at bounding box center [18, 49] width 6 height 7
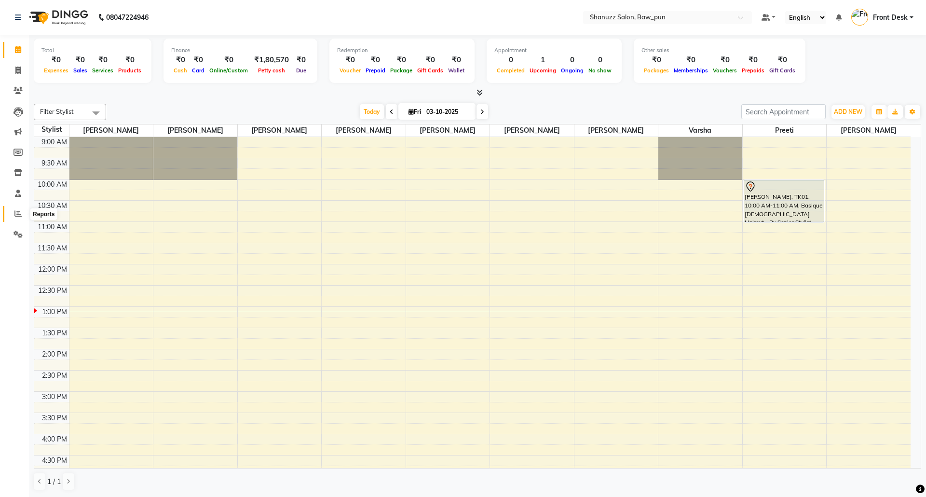
click at [14, 212] on icon at bounding box center [17, 213] width 7 height 7
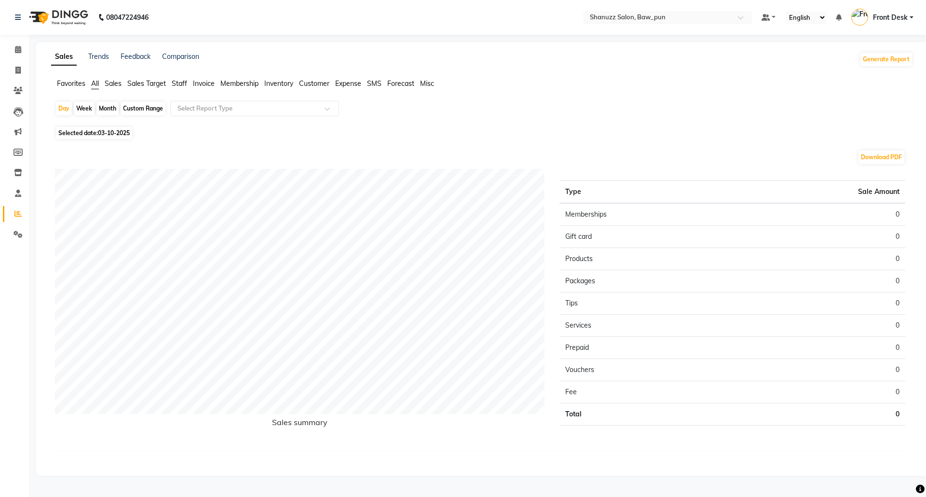
click at [110, 84] on span "Sales" at bounding box center [113, 83] width 17 height 9
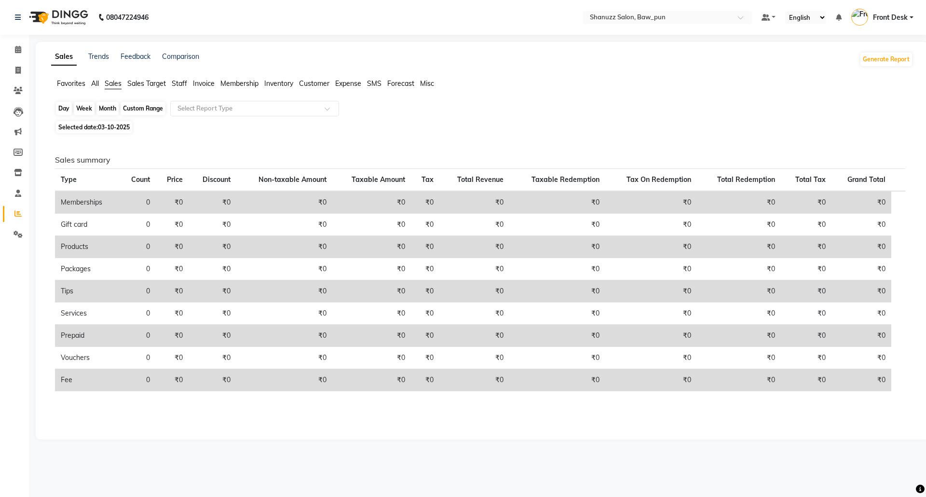
click at [68, 110] on div "Day" at bounding box center [64, 109] width 16 height 14
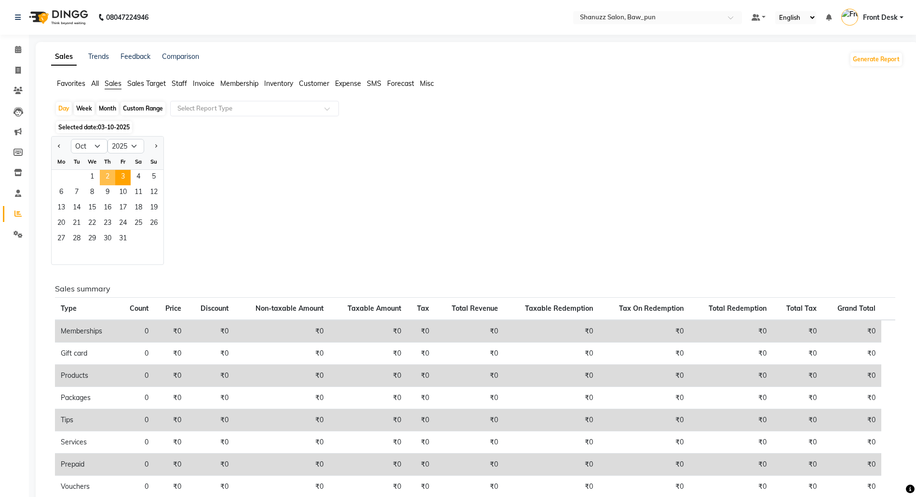
click at [107, 178] on span "2" at bounding box center [107, 177] width 15 height 15
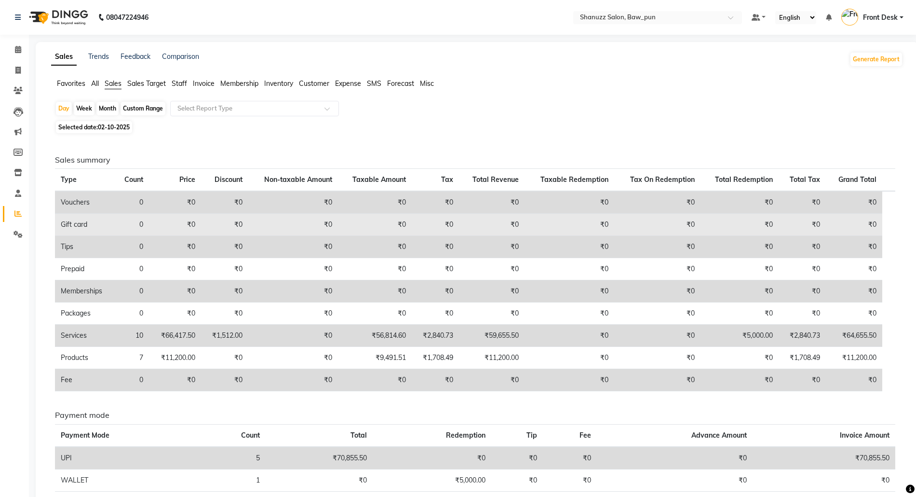
scroll to position [47, 0]
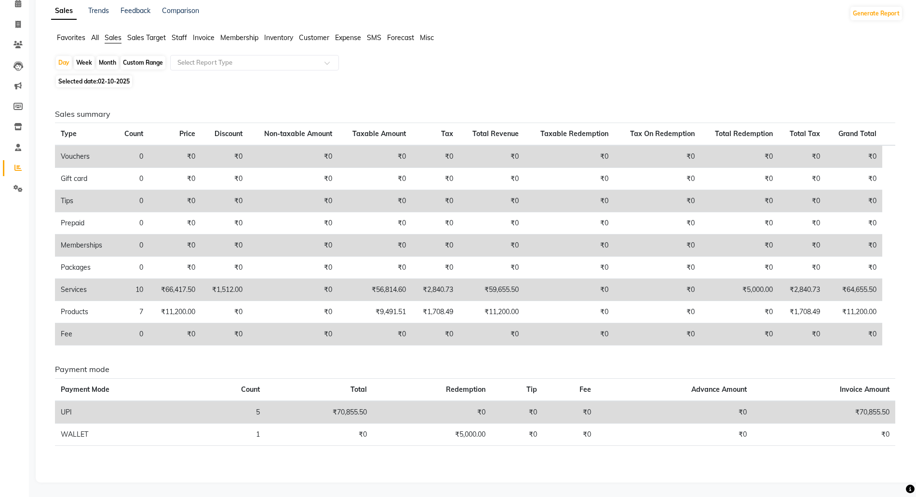
click at [357, 70] on div "Day Week Month Custom Range Select Report Type" at bounding box center [477, 63] width 845 height 17
click at [466, 90] on div "Sales summary Type Count Price Discount Non-taxable Amount Taxable Amount Tax T…" at bounding box center [475, 281] width 856 height 382
click at [19, 163] on span at bounding box center [18, 168] width 17 height 11
drag, startPoint x: 93, startPoint y: 41, endPoint x: 98, endPoint y: 37, distance: 7.2
click at [95, 41] on ul "Favorites All Sales Sales Target Staff Invoice Membership Inventory Customer Ex…" at bounding box center [477, 38] width 852 height 11
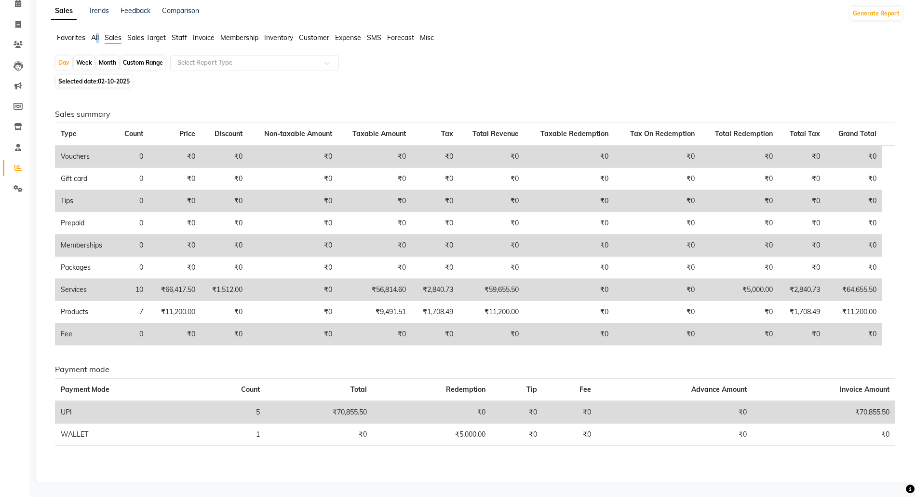
click at [98, 37] on span "All" at bounding box center [95, 37] width 8 height 9
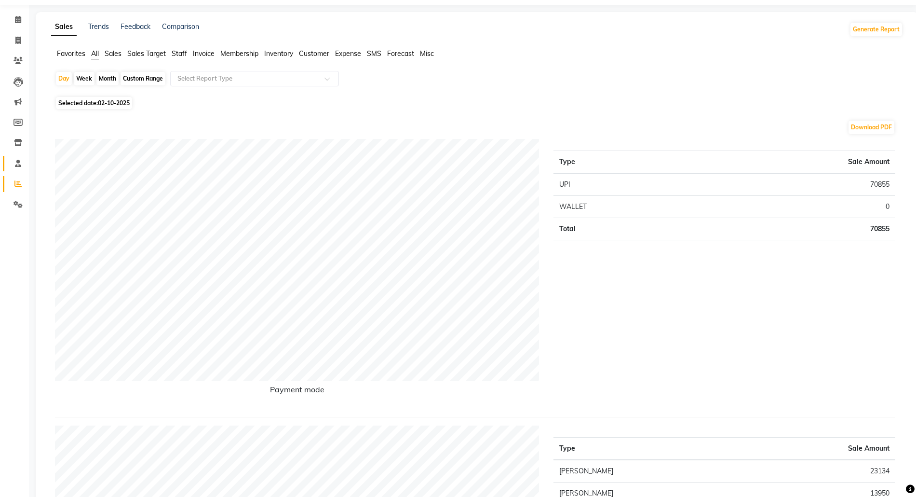
scroll to position [0, 0]
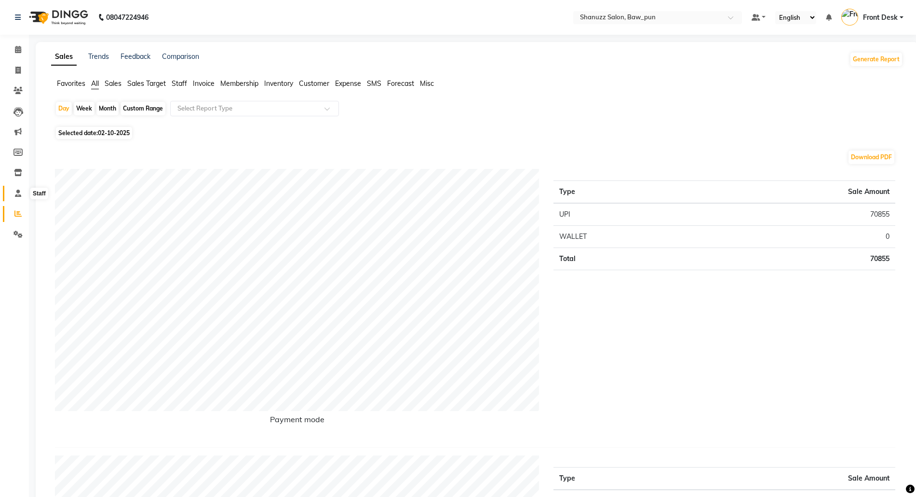
click at [20, 194] on span at bounding box center [18, 193] width 17 height 11
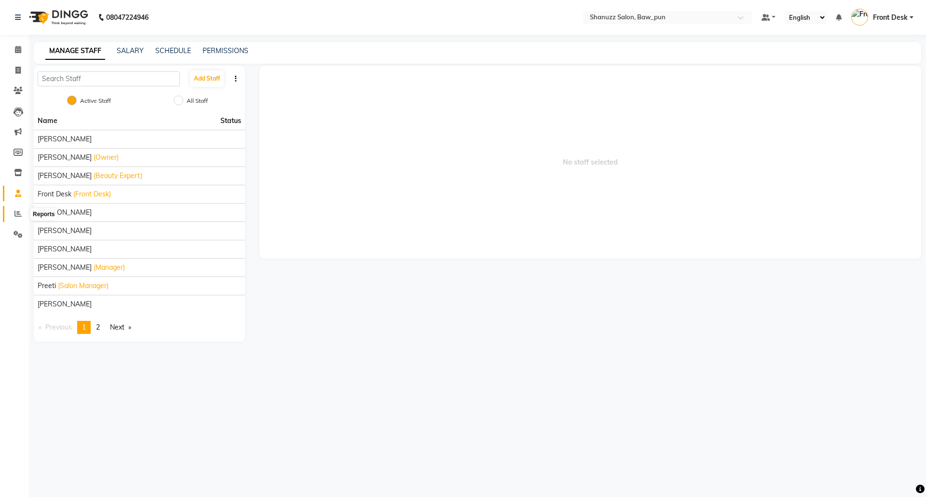
click at [19, 208] on span at bounding box center [18, 213] width 17 height 11
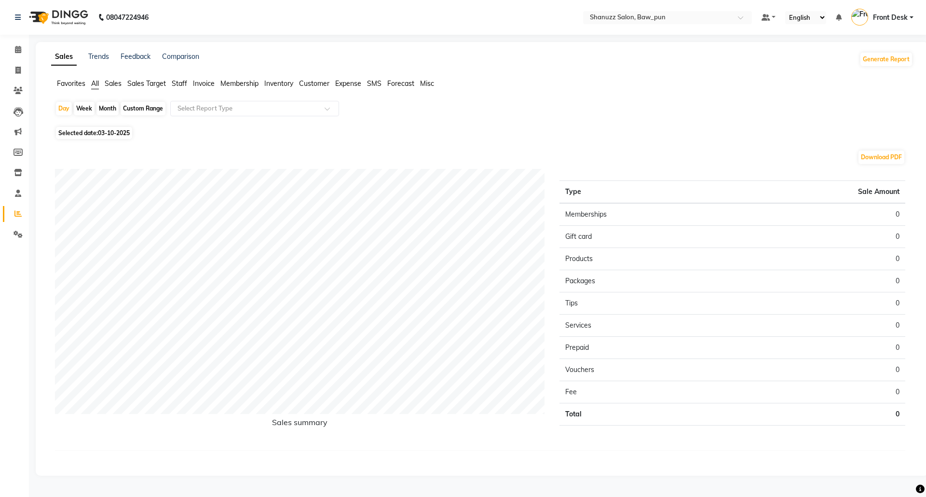
click at [86, 112] on div "Week" at bounding box center [84, 109] width 21 height 14
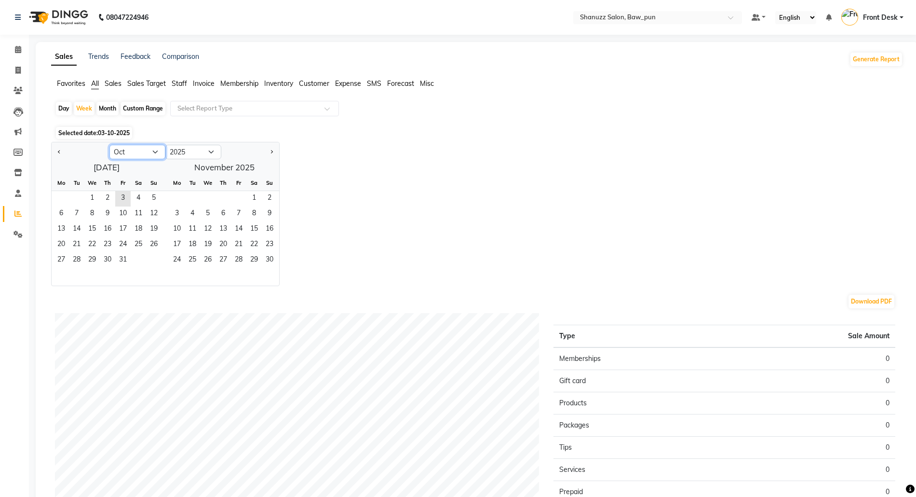
click at [128, 154] on select "Jan Feb Mar Apr May Jun [DATE] Aug Sep Oct Nov Dec" at bounding box center [137, 152] width 56 height 14
click at [110, 203] on span "2" at bounding box center [107, 198] width 15 height 15
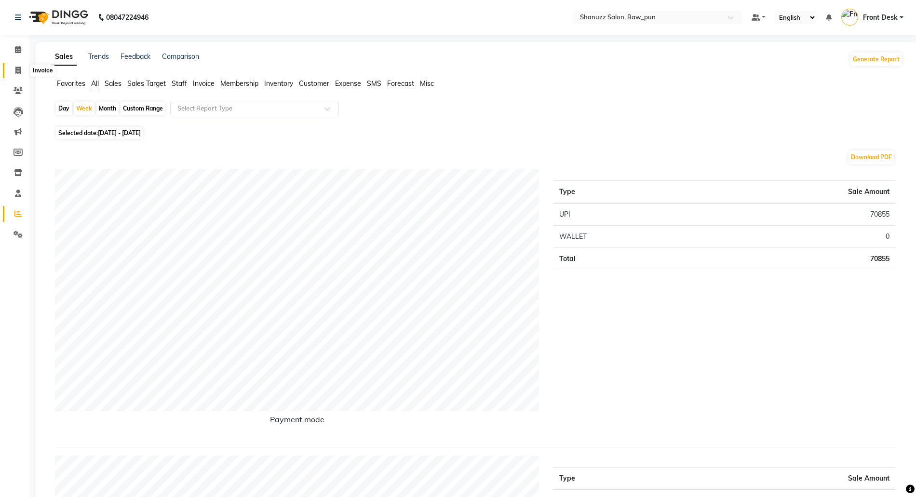
click at [22, 70] on span at bounding box center [18, 70] width 17 height 11
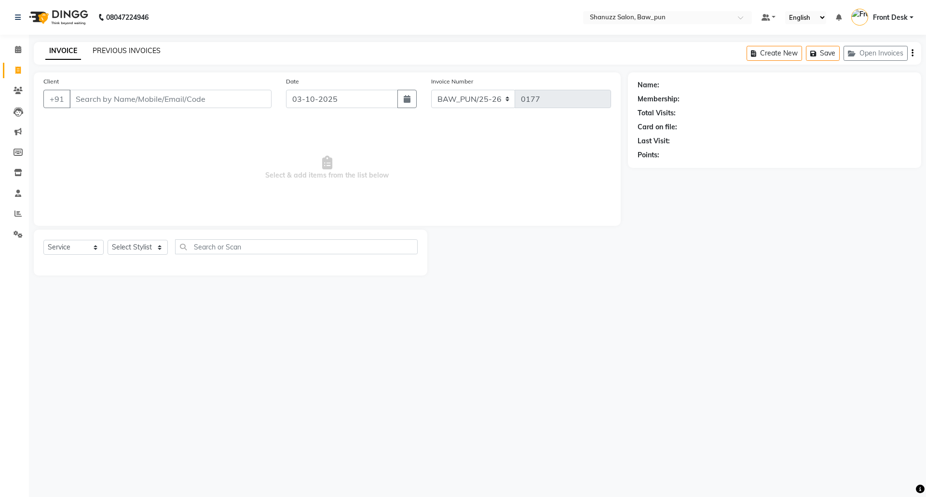
click at [123, 51] on link "PREVIOUS INVOICES" at bounding box center [127, 50] width 68 height 9
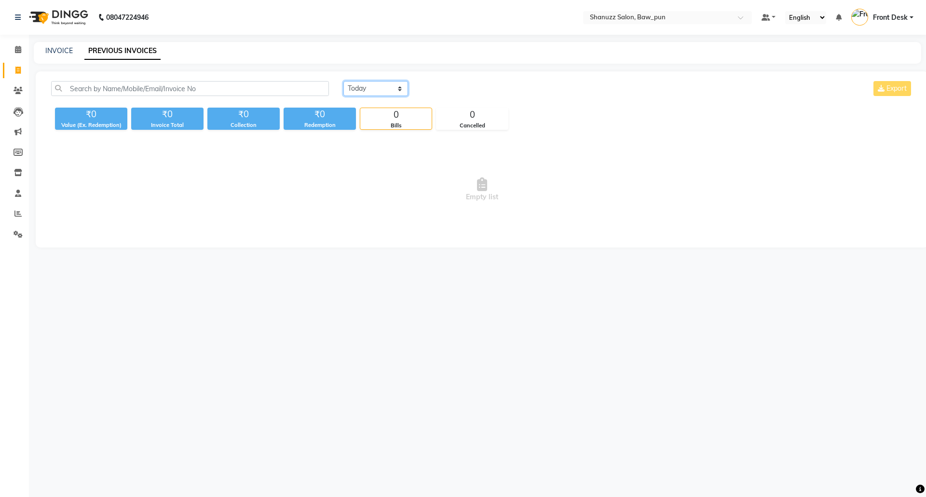
click at [367, 92] on select "[DATE] [DATE] Custom Range" at bounding box center [375, 88] width 65 height 15
click at [343, 81] on select "[DATE] [DATE] Custom Range" at bounding box center [375, 88] width 65 height 15
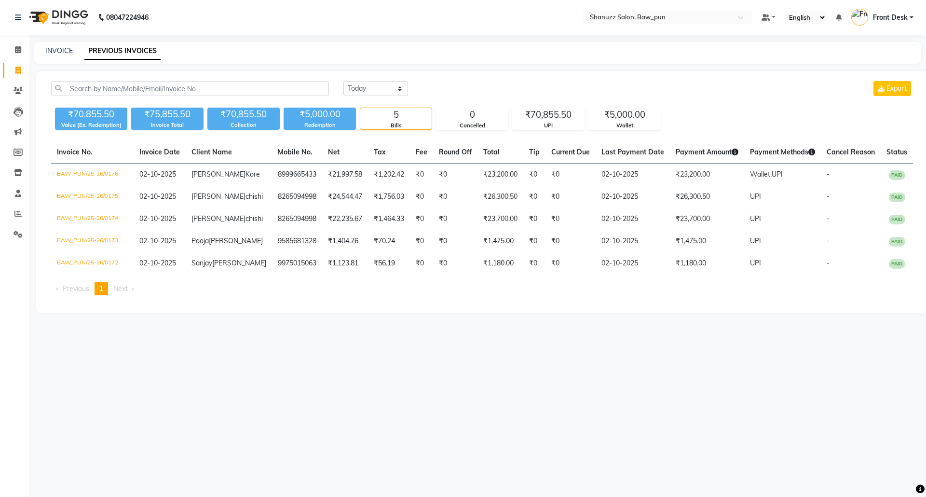
click at [128, 293] on span "Next page" at bounding box center [120, 288] width 14 height 9
click at [21, 53] on span at bounding box center [18, 49] width 17 height 11
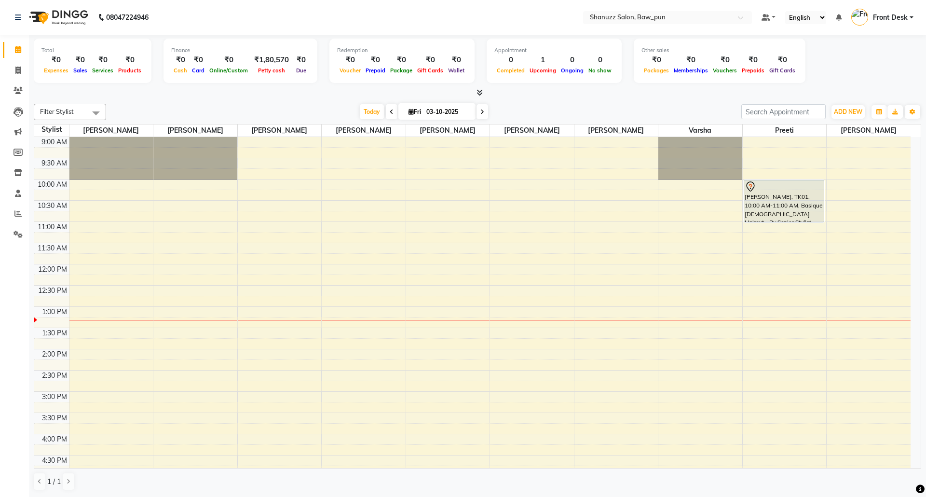
click at [390, 114] on icon at bounding box center [392, 112] width 4 height 6
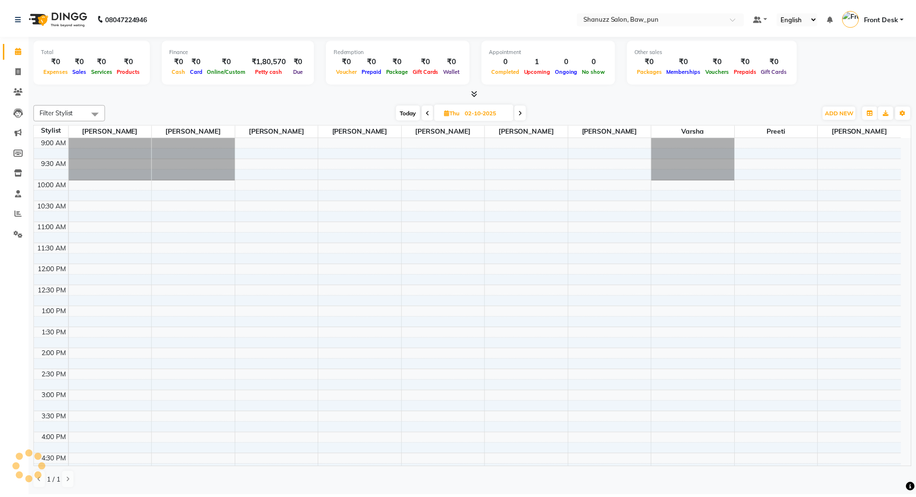
scroll to position [173, 0]
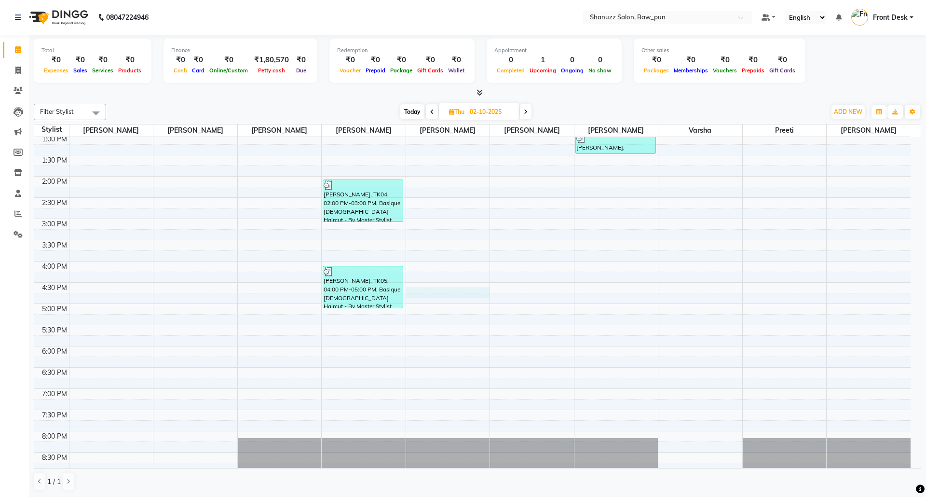
click at [441, 290] on div "9:00 AM 9:30 AM 10:00 AM 10:30 AM 11:00 AM 11:30 AM 12:00 PM 12:30 PM 1:00 PM 1…" at bounding box center [472, 261] width 876 height 594
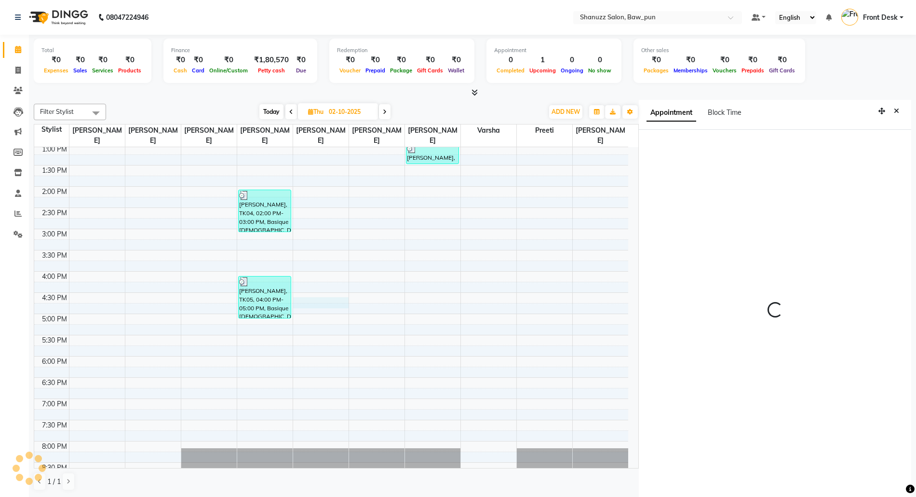
scroll to position [4, 0]
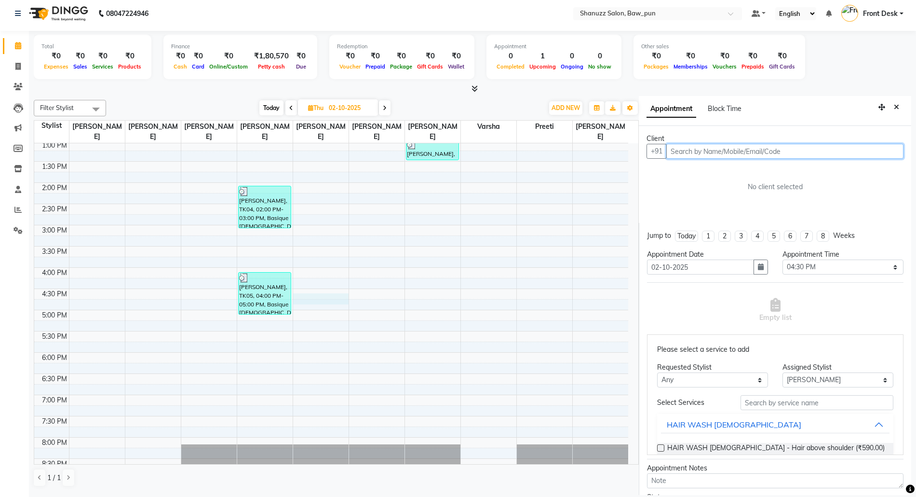
paste input "9823960802"
click at [880, 153] on span "Add Client" at bounding box center [884, 151] width 32 height 9
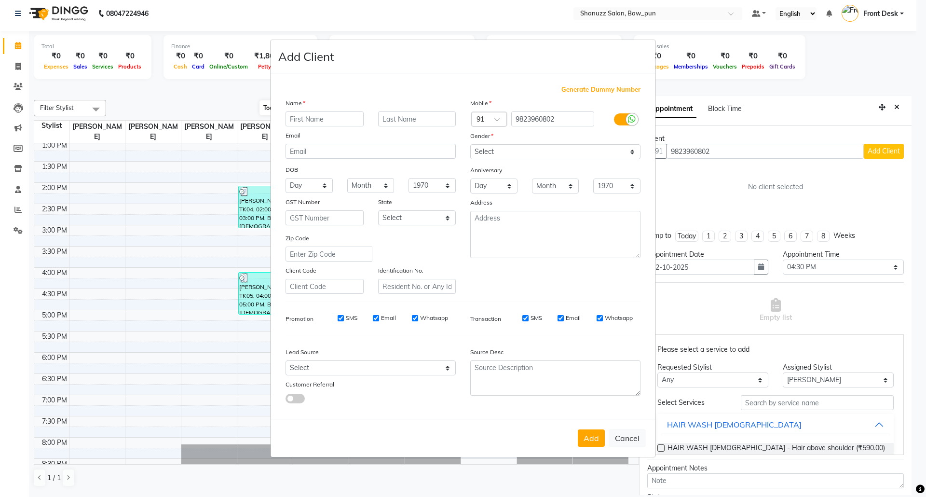
click at [869, 153] on ngb-modal-window "Add Client Generate Dummy Number Name Email DOB Day 01 02 03 04 05 06 07 08 09 …" at bounding box center [463, 248] width 926 height 497
click at [312, 122] on input "text" at bounding box center [325, 118] width 78 height 15
click at [490, 151] on select "Select [DEMOGRAPHIC_DATA] [DEMOGRAPHIC_DATA] Other Prefer Not To Say" at bounding box center [555, 151] width 170 height 15
click at [470, 145] on select "Select [DEMOGRAPHIC_DATA] [DEMOGRAPHIC_DATA] Other Prefer Not To Say" at bounding box center [555, 151] width 170 height 15
click at [593, 433] on button "Add" at bounding box center [591, 437] width 27 height 17
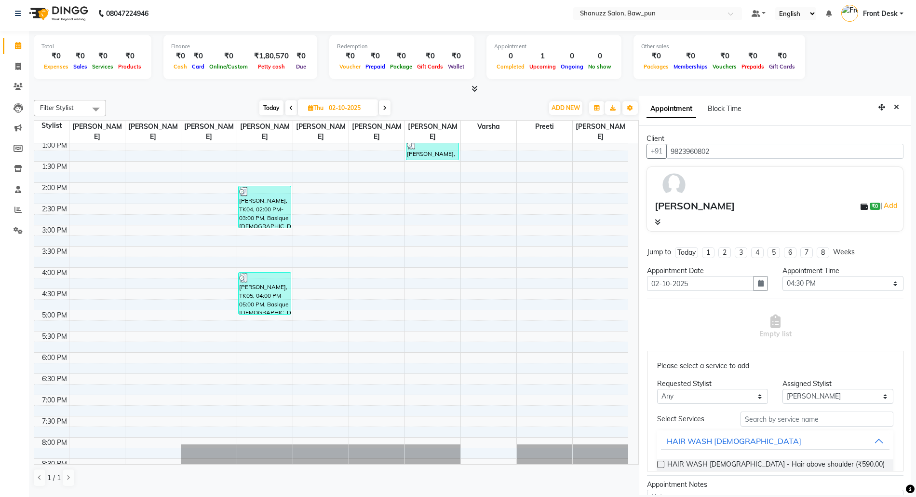
scroll to position [64, 0]
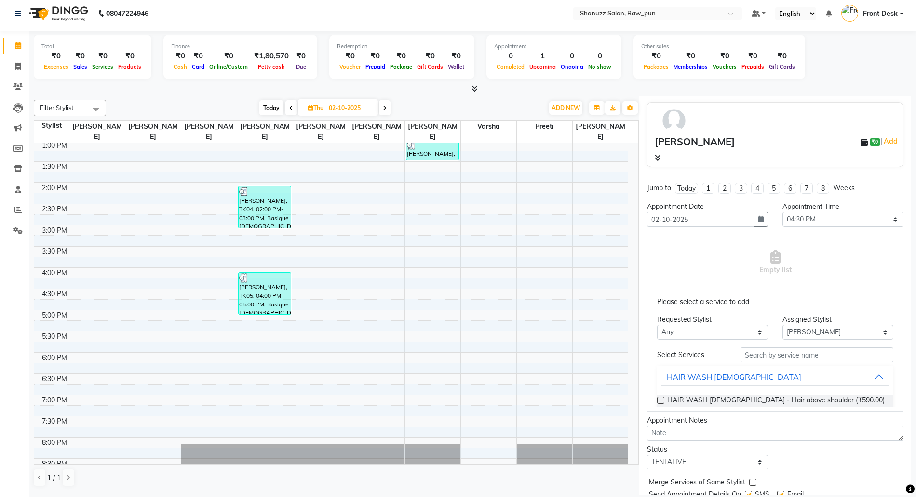
click at [697, 344] on div "Please select a service to add Requested Stylist Any [PERSON_NAME] [PERSON_NAME…" at bounding box center [775, 347] width 257 height 121
click at [699, 334] on select "Any [PERSON_NAME] [PERSON_NAME] [PERSON_NAME] [PERSON_NAME] [PERSON_NAME] [PERS…" at bounding box center [712, 332] width 111 height 15
click at [657, 337] on select "Any [PERSON_NAME] [PERSON_NAME] [PERSON_NAME] [PERSON_NAME] [PERSON_NAME] [PERS…" at bounding box center [712, 332] width 111 height 15
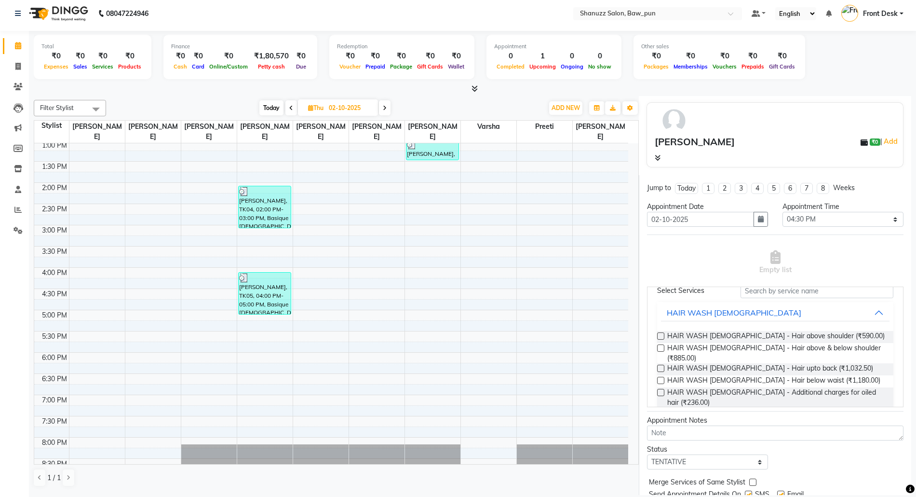
scroll to position [0, 0]
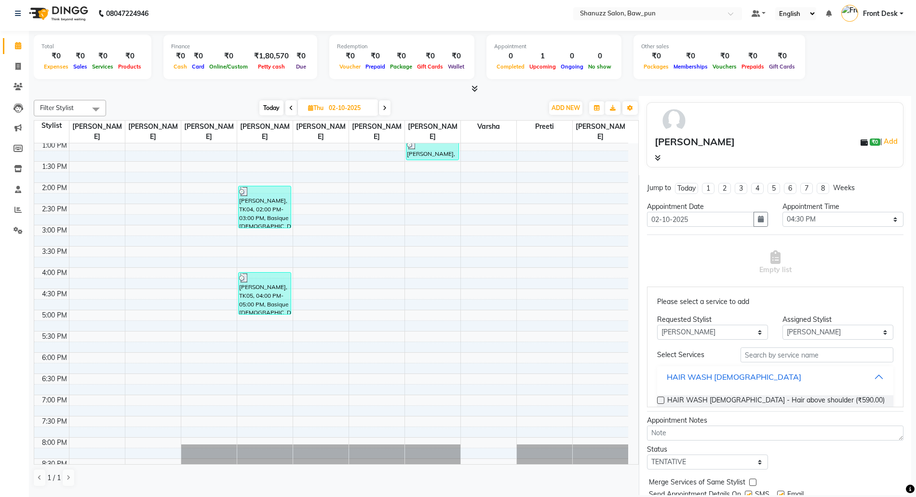
click at [703, 377] on div "HAIR WASH [DEMOGRAPHIC_DATA]" at bounding box center [734, 377] width 135 height 12
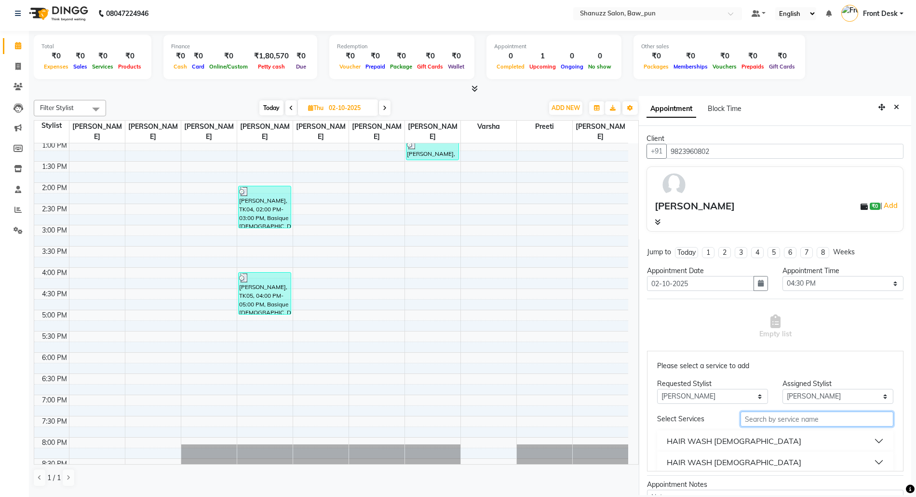
click at [779, 415] on input "text" at bounding box center [817, 418] width 153 height 15
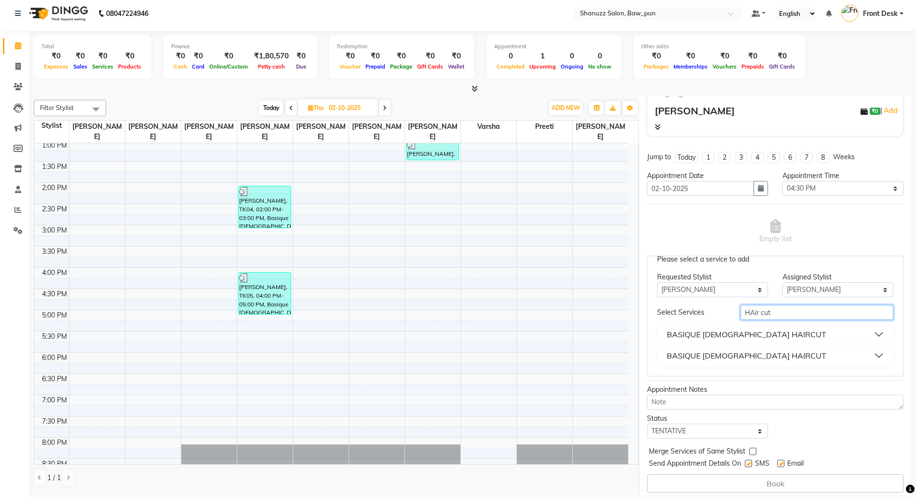
scroll to position [103, 0]
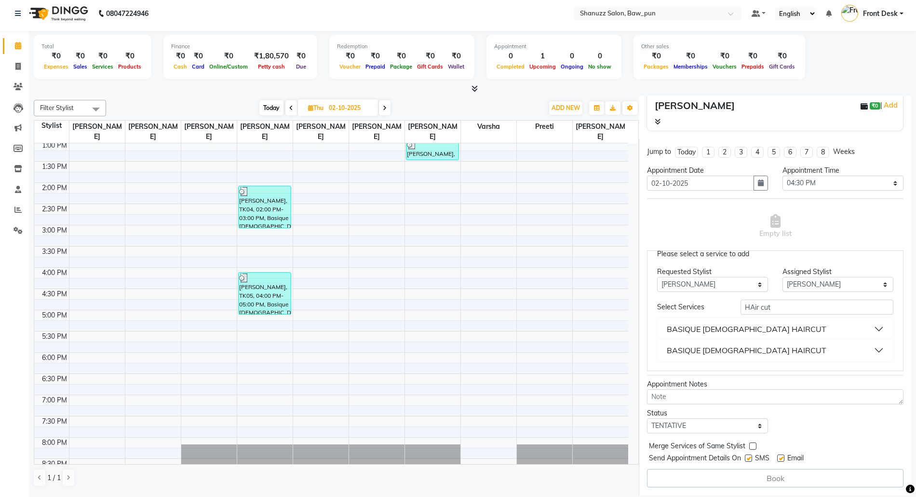
click at [787, 332] on button "BASIQUE [DEMOGRAPHIC_DATA] HAIRCUT" at bounding box center [775, 328] width 229 height 17
click at [662, 354] on label at bounding box center [660, 352] width 7 height 7
click at [662, 354] on input "checkbox" at bounding box center [660, 353] width 6 height 6
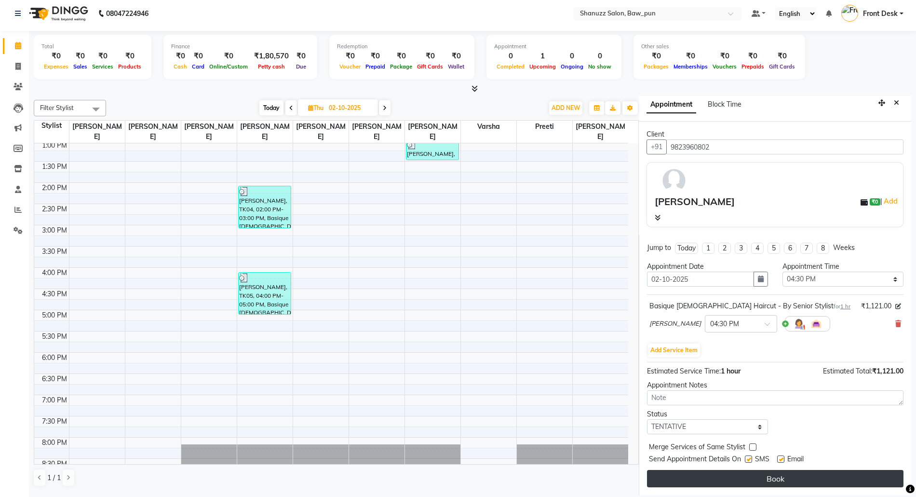
click at [730, 483] on button "Book" at bounding box center [775, 478] width 257 height 17
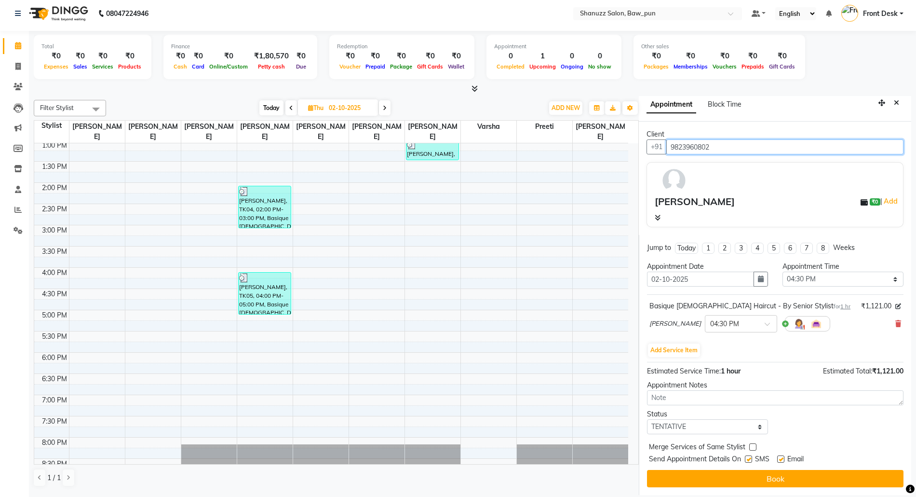
drag, startPoint x: 672, startPoint y: 149, endPoint x: 714, endPoint y: 135, distance: 44.5
click at [714, 135] on div "Client [PHONE_NUMBER] [PERSON_NAME] ₹0 | Add" at bounding box center [775, 178] width 273 height 113
click at [894, 101] on icon "Close" at bounding box center [896, 102] width 5 height 7
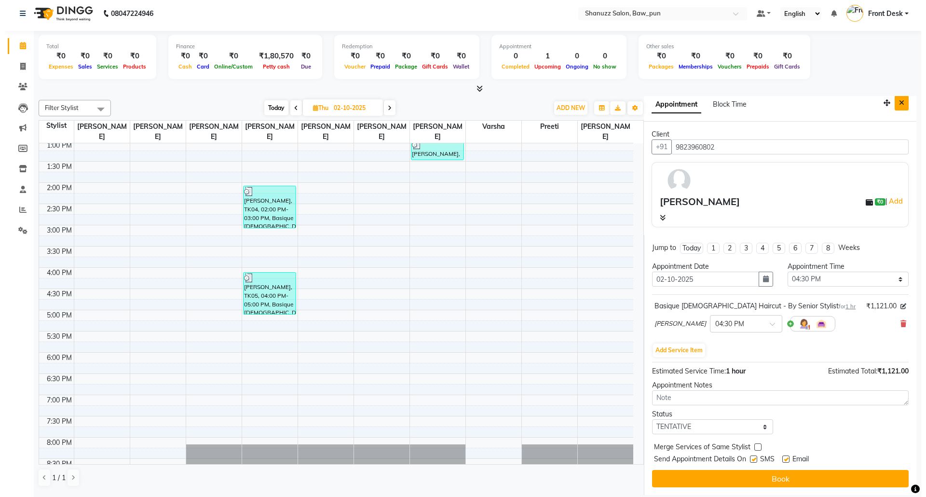
scroll to position [0, 0]
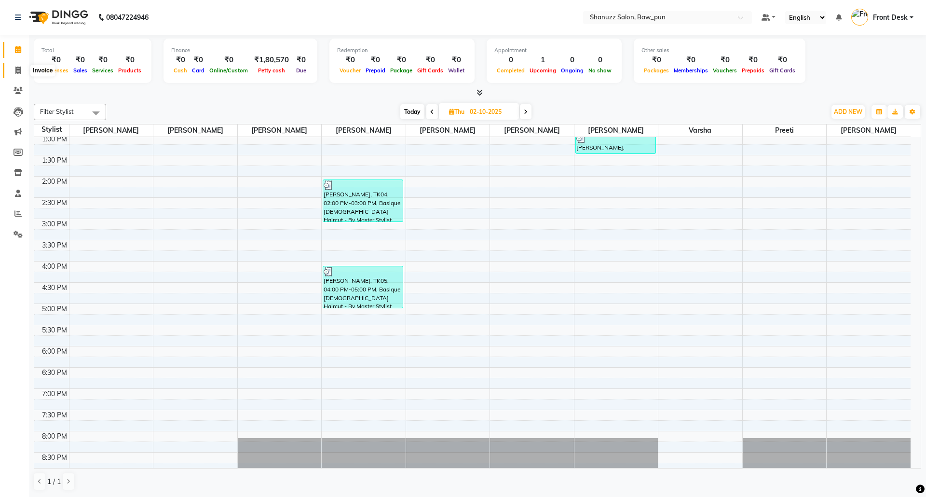
click at [23, 69] on span at bounding box center [18, 70] width 17 height 11
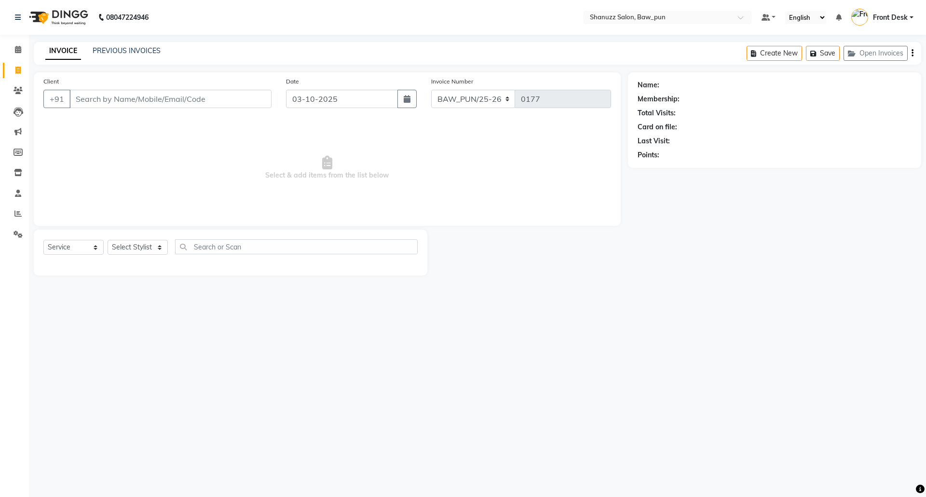
click at [210, 100] on input "Client" at bounding box center [170, 99] width 202 height 18
click at [53, 97] on button "+91" at bounding box center [56, 99] width 27 height 18
click at [120, 246] on select "Select Stylist [PERSON_NAME] AMIT [PERSON_NAME] Front Desk [PERSON_NAME] [PERSO…" at bounding box center [138, 247] width 60 height 15
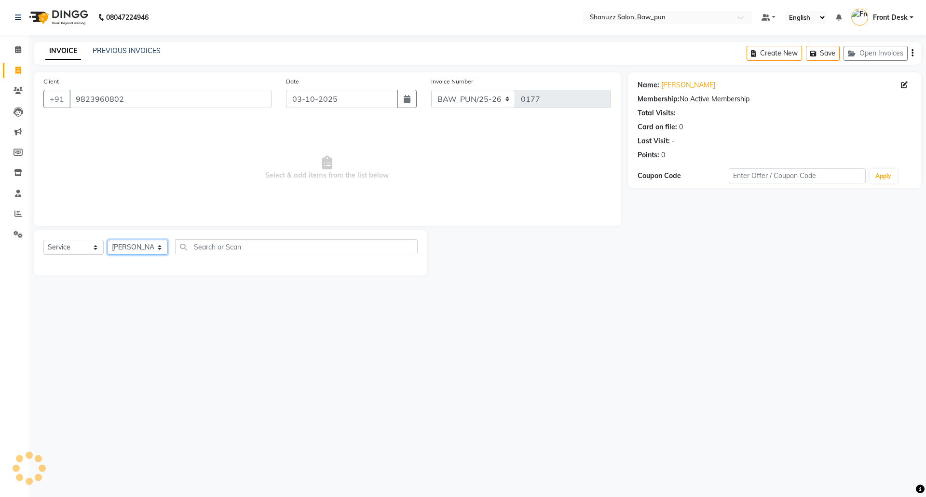
click at [108, 240] on select "Select Stylist [PERSON_NAME] AMIT [PERSON_NAME] Front Desk [PERSON_NAME] [PERSO…" at bounding box center [138, 247] width 60 height 15
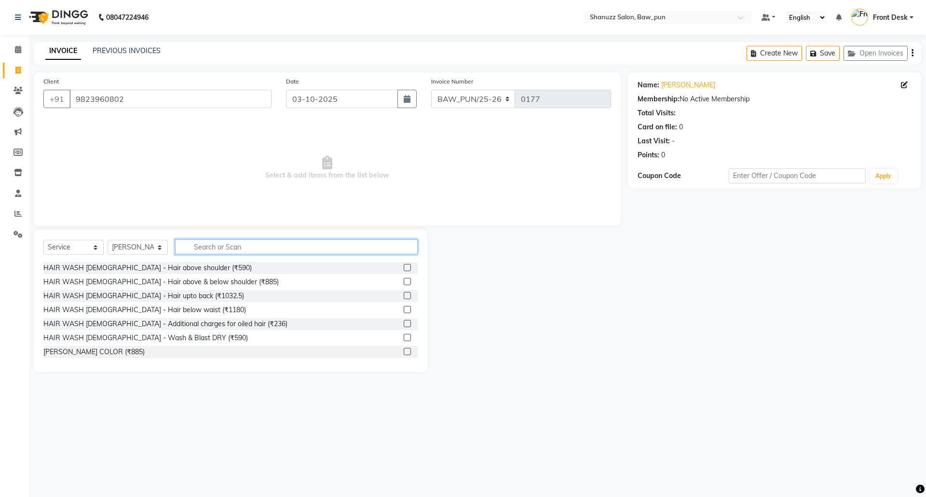
click at [296, 246] on input "text" at bounding box center [296, 246] width 243 height 15
click at [404, 270] on label at bounding box center [407, 267] width 7 height 7
click at [404, 270] on input "checkbox" at bounding box center [407, 268] width 6 height 6
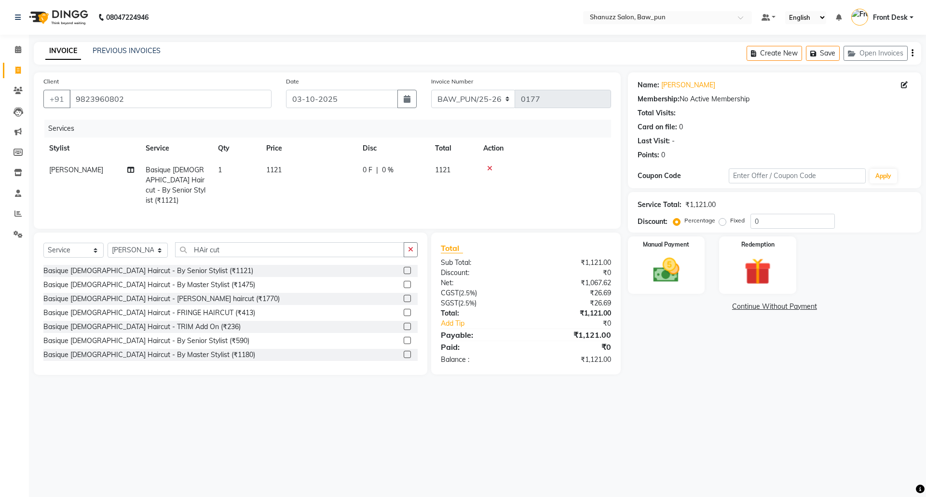
click at [289, 172] on td "1121" at bounding box center [308, 185] width 96 height 52
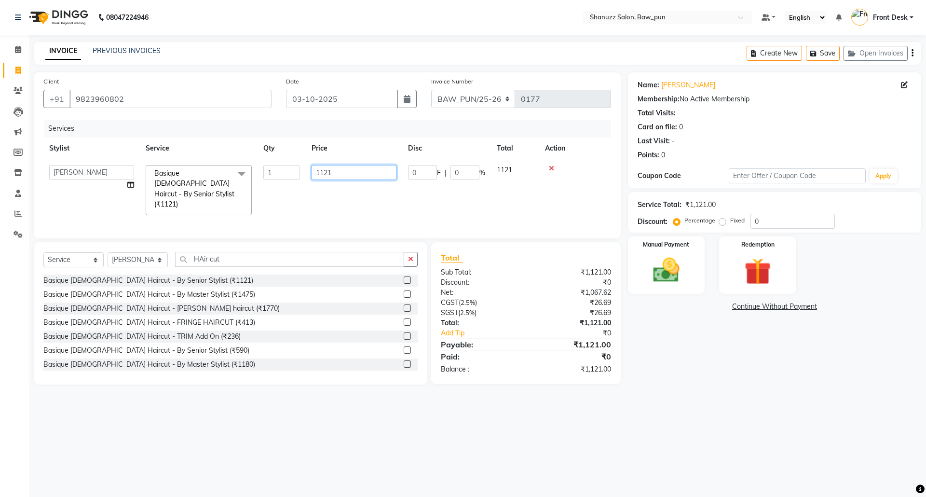
click at [336, 168] on input "1121" at bounding box center [354, 172] width 85 height 15
click at [332, 203] on div "Services Stylist Service Qty Price Disc Total Action [PERSON_NAME] AMIT [PERSON…" at bounding box center [327, 174] width 568 height 109
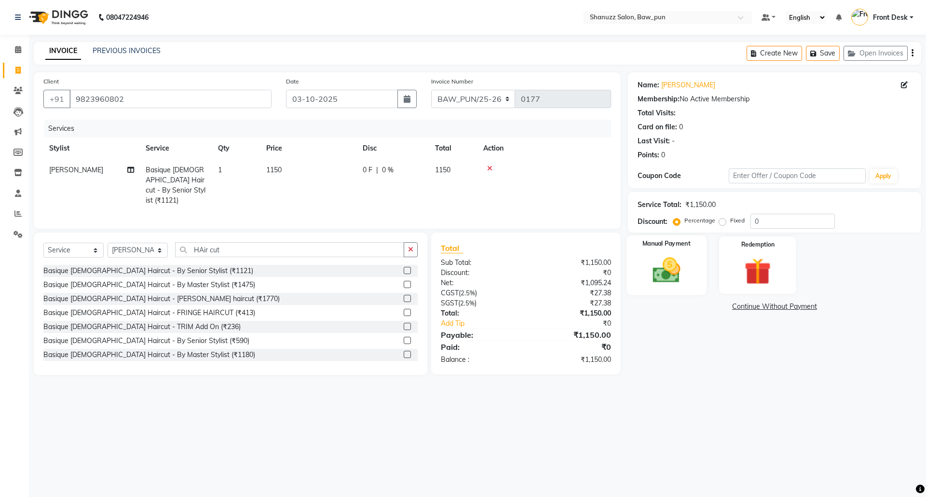
click at [663, 272] on img at bounding box center [666, 270] width 45 height 32
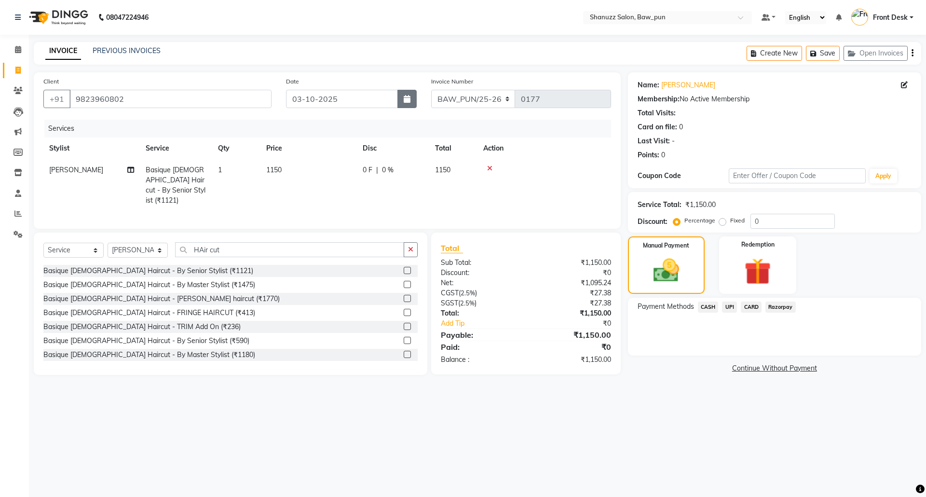
click at [404, 97] on icon "button" at bounding box center [407, 99] width 7 height 8
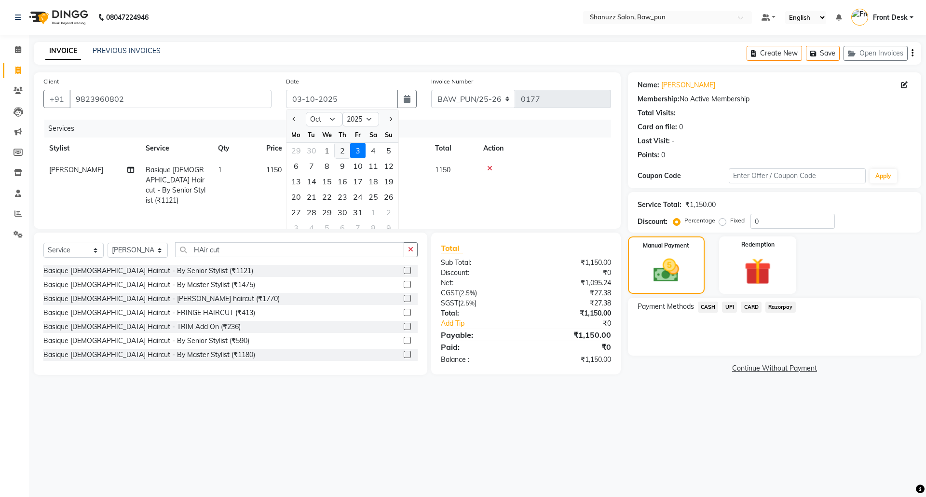
click at [344, 150] on div "2" at bounding box center [342, 150] width 15 height 15
click at [730, 304] on span "UPI" at bounding box center [729, 306] width 15 height 11
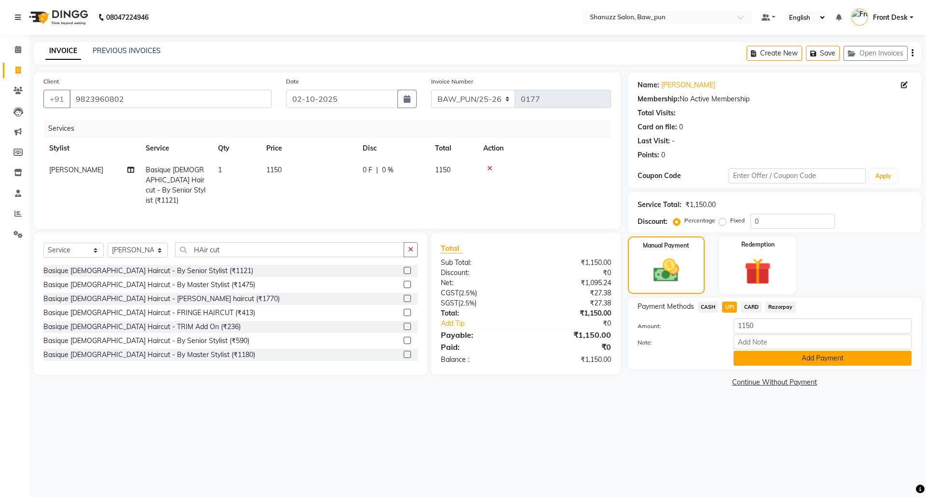
click at [761, 359] on button "Add Payment" at bounding box center [823, 358] width 178 height 15
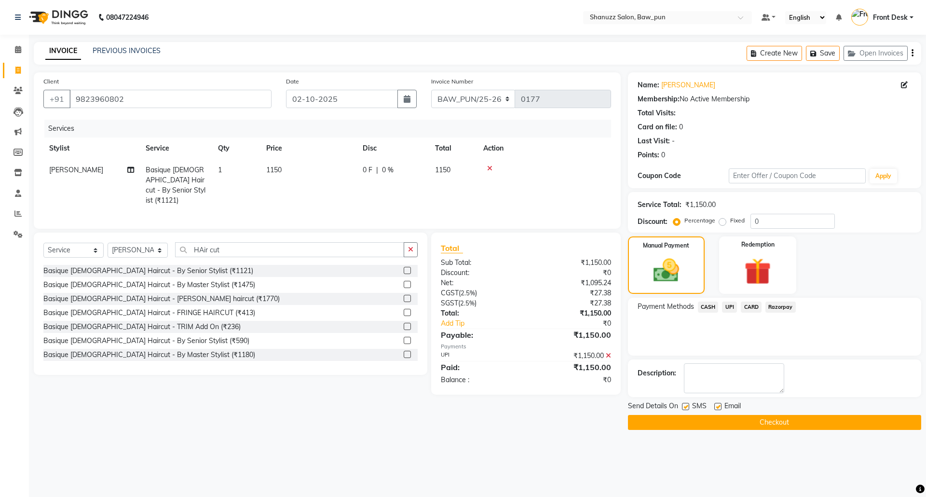
click at [791, 427] on button "Checkout" at bounding box center [774, 422] width 293 height 15
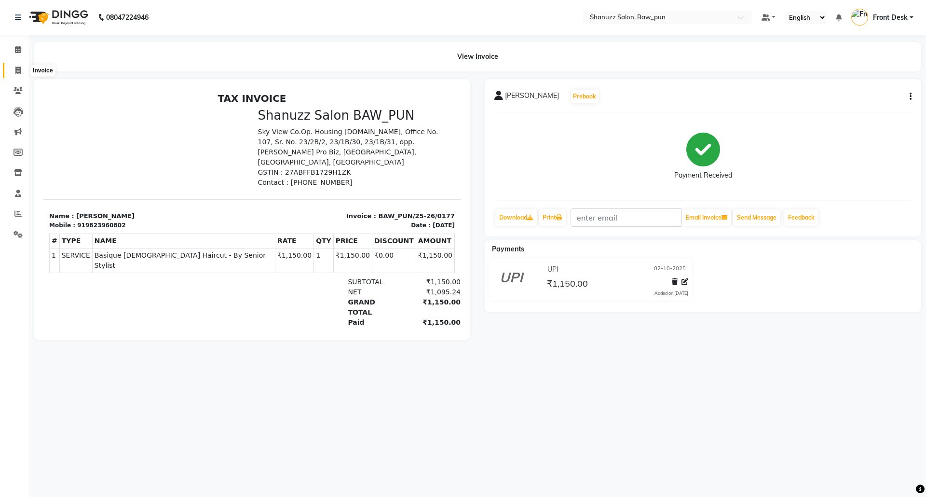
click at [15, 71] on icon at bounding box center [17, 70] width 5 height 7
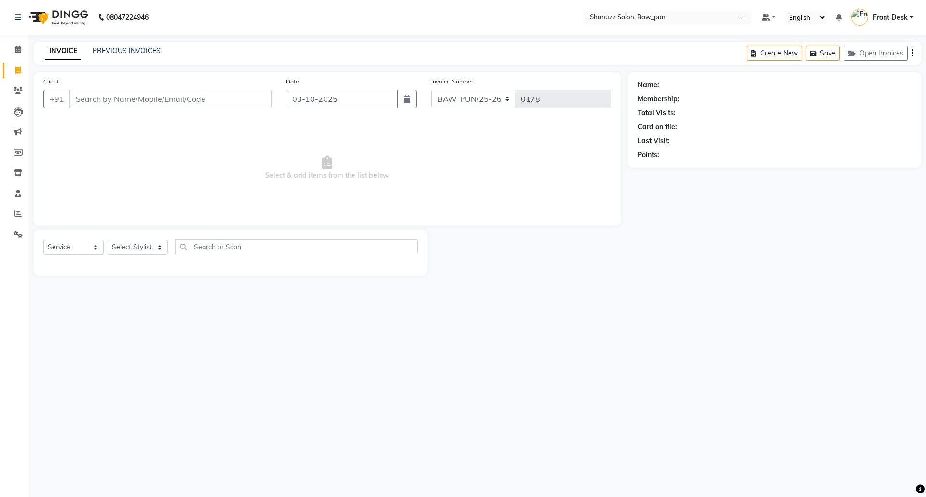
click at [106, 45] on div "INVOICE PREVIOUS INVOICES Create New Save Open Invoices" at bounding box center [478, 53] width 888 height 23
click at [109, 50] on link "PREVIOUS INVOICES" at bounding box center [127, 50] width 68 height 9
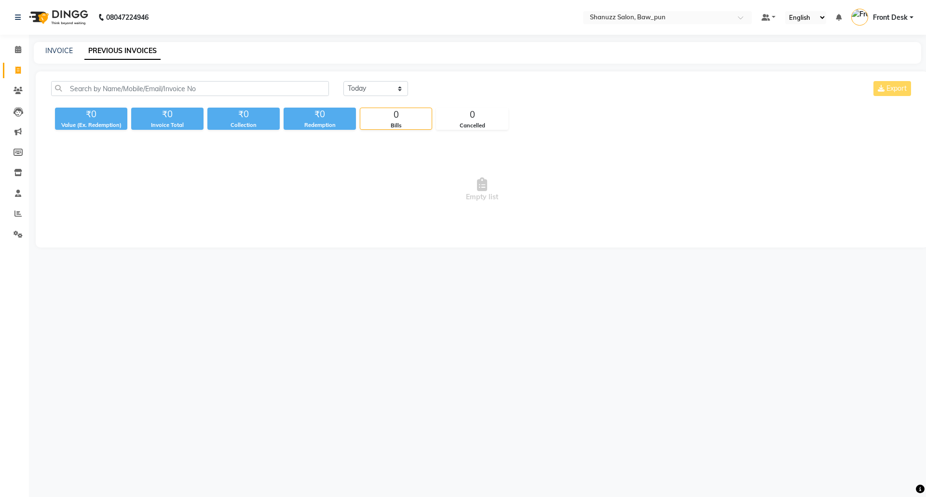
click at [205, 253] on main "INVOICE PREVIOUS INVOICES [DATE] [DATE] Custom Range Export ₹0 Value (Ex. Redem…" at bounding box center [477, 152] width 897 height 220
click at [381, 83] on select "[DATE] [DATE] Custom Range" at bounding box center [375, 88] width 65 height 15
click at [343, 81] on select "[DATE] [DATE] Custom Range" at bounding box center [375, 88] width 65 height 15
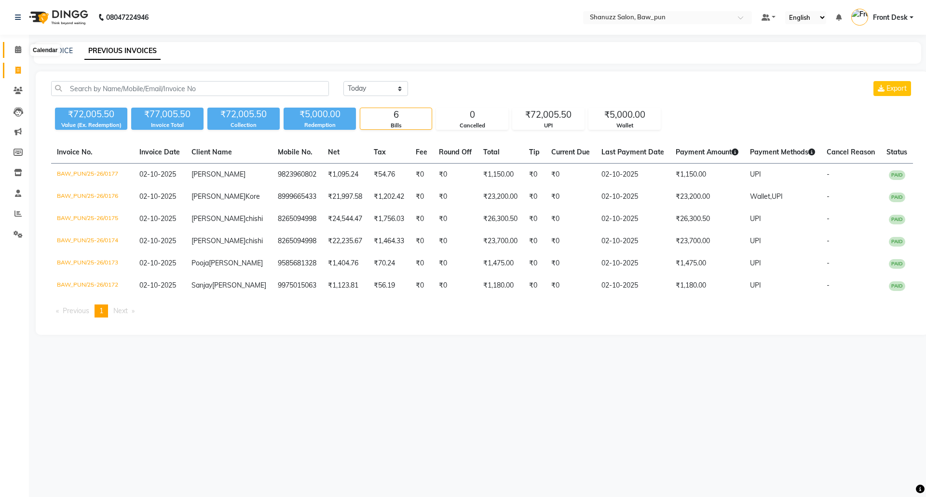
click at [14, 47] on span at bounding box center [18, 49] width 17 height 11
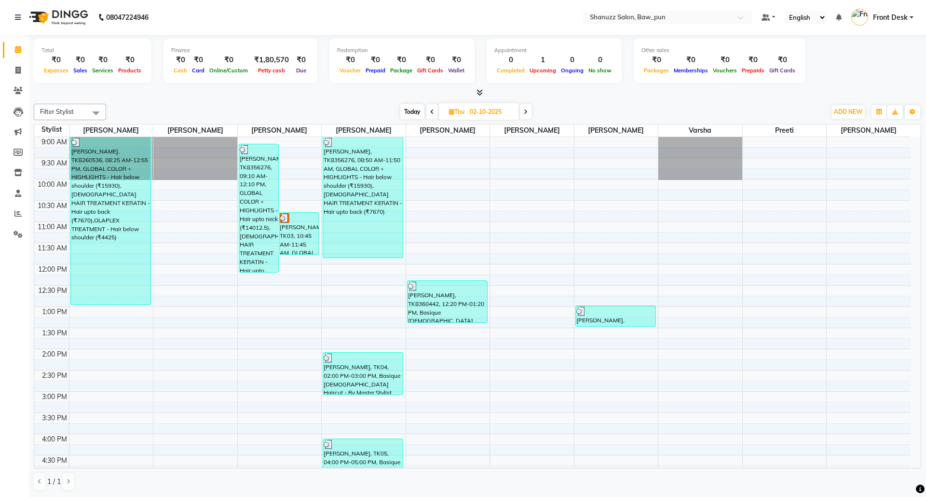
click at [527, 109] on icon at bounding box center [526, 112] width 4 height 6
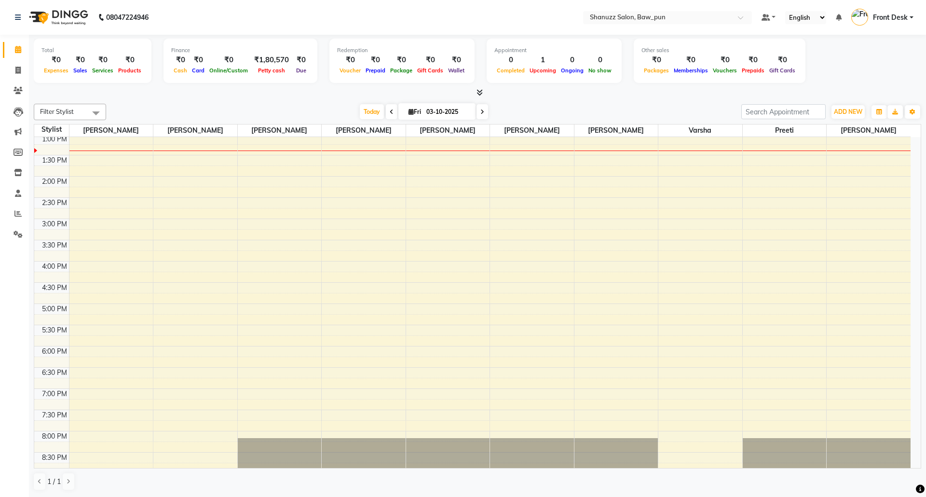
click at [243, 101] on div "Filter Stylist Select All [PERSON_NAME] [PERSON_NAME] [PERSON_NAME] [PERSON_NAM…" at bounding box center [478, 297] width 888 height 395
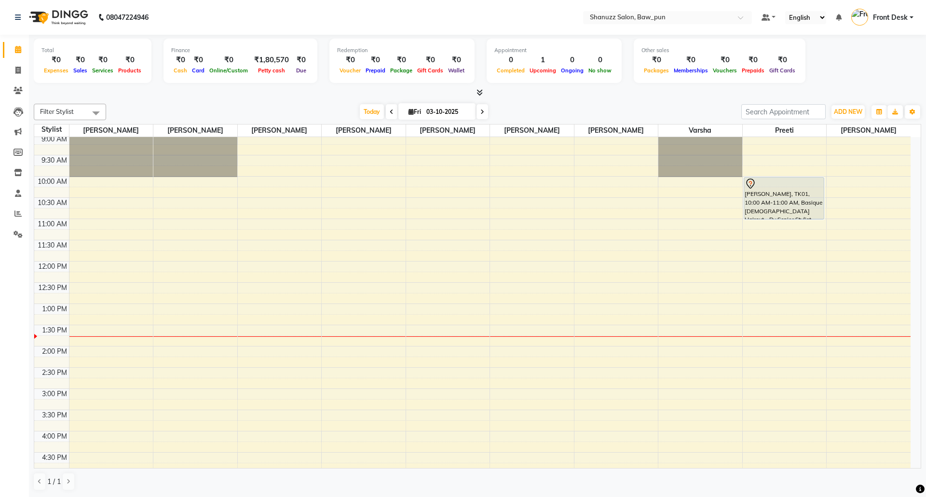
scroll to position [0, 0]
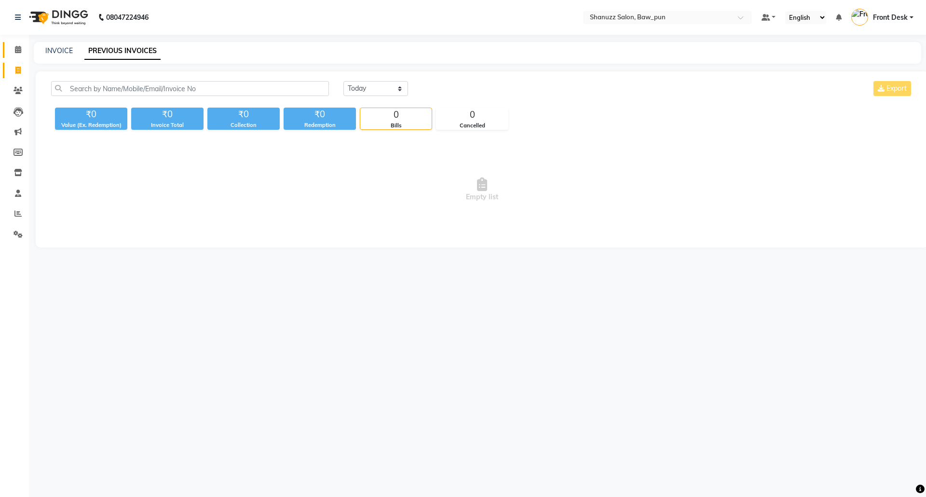
click at [18, 45] on span at bounding box center [18, 49] width 17 height 11
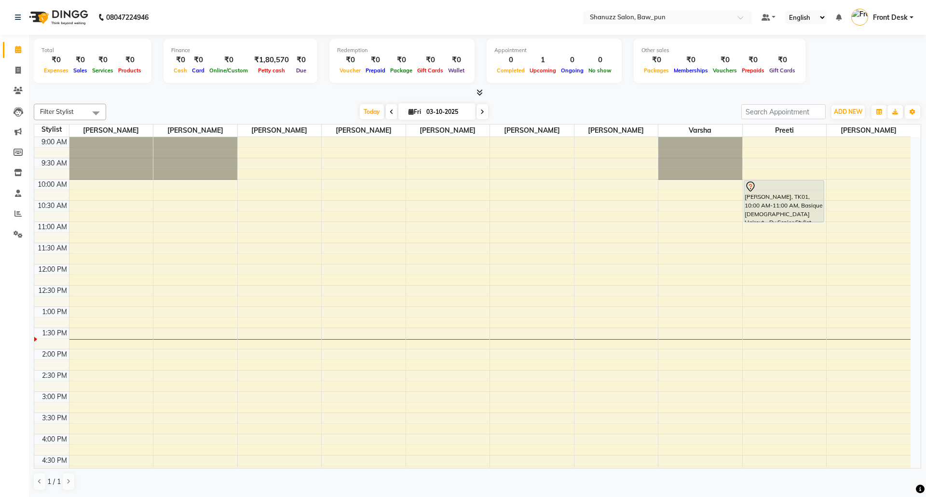
click at [346, 163] on td at bounding box center [490, 163] width 842 height 11
click at [768, 191] on div at bounding box center [784, 187] width 79 height 12
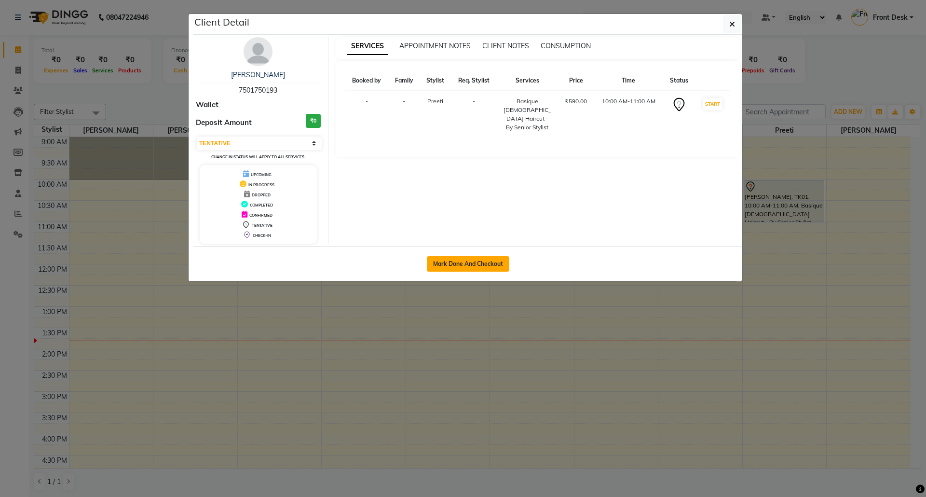
click at [471, 265] on button "Mark Done And Checkout" at bounding box center [468, 263] width 82 height 15
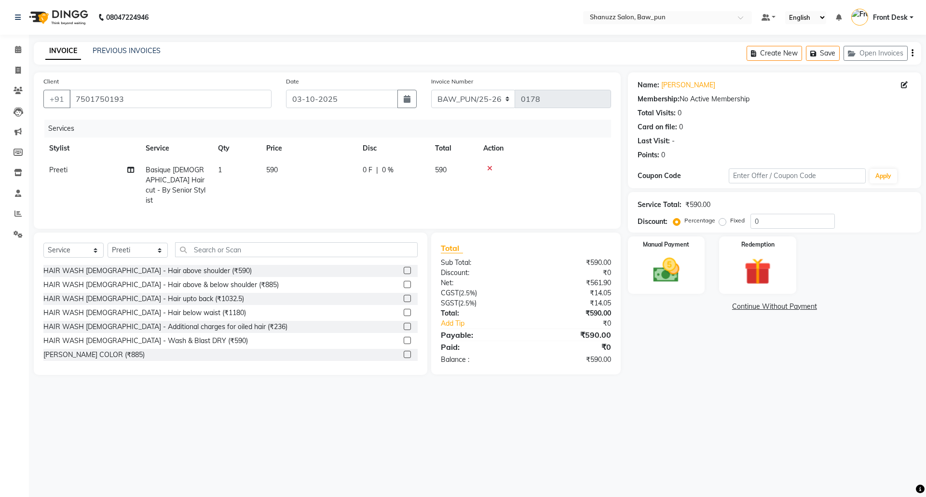
click at [191, 166] on span "Basique [DEMOGRAPHIC_DATA] Haircut - By Senior Stylist" at bounding box center [176, 184] width 60 height 39
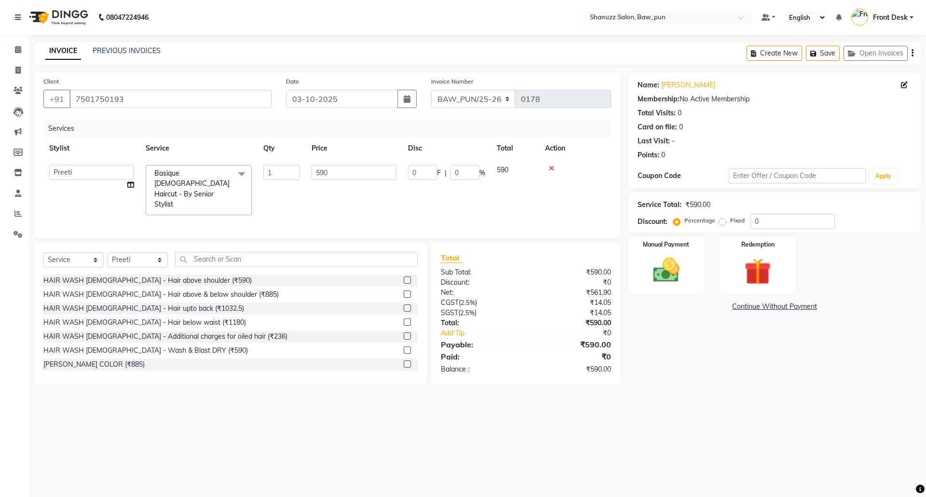
click at [203, 181] on span "Basique [DEMOGRAPHIC_DATA] Haircut - By Senior Stylist" at bounding box center [191, 189] width 75 height 40
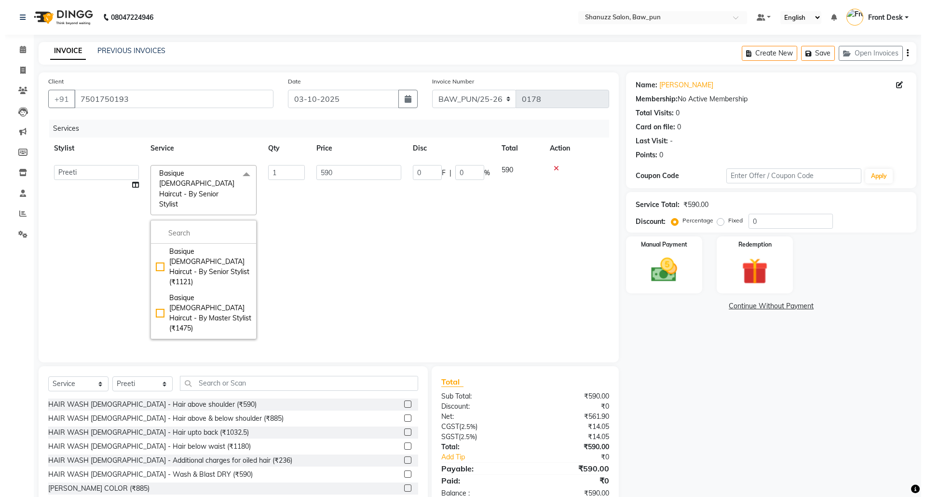
scroll to position [514, 0]
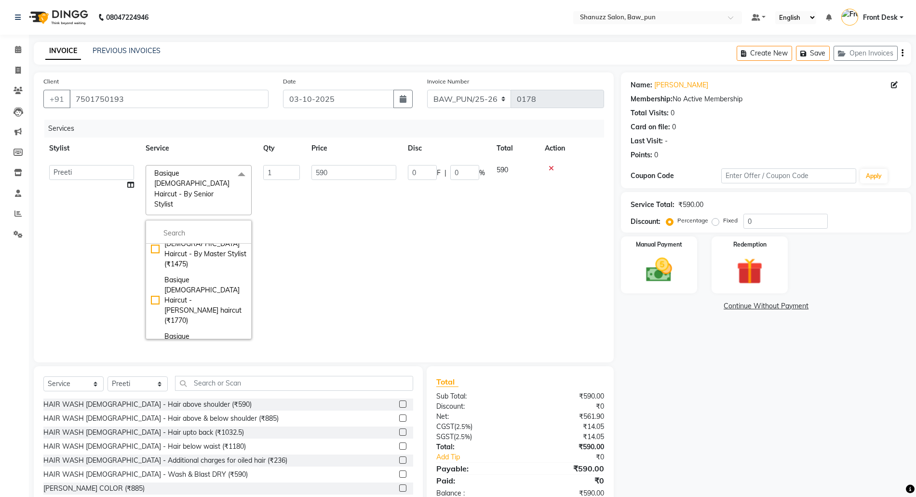
click at [154, 470] on div "Basique [DEMOGRAPHIC_DATA] Haircut - By Master Stylist (₹1180)" at bounding box center [199, 490] width 96 height 41
click at [360, 234] on td "1180" at bounding box center [354, 252] width 96 height 186
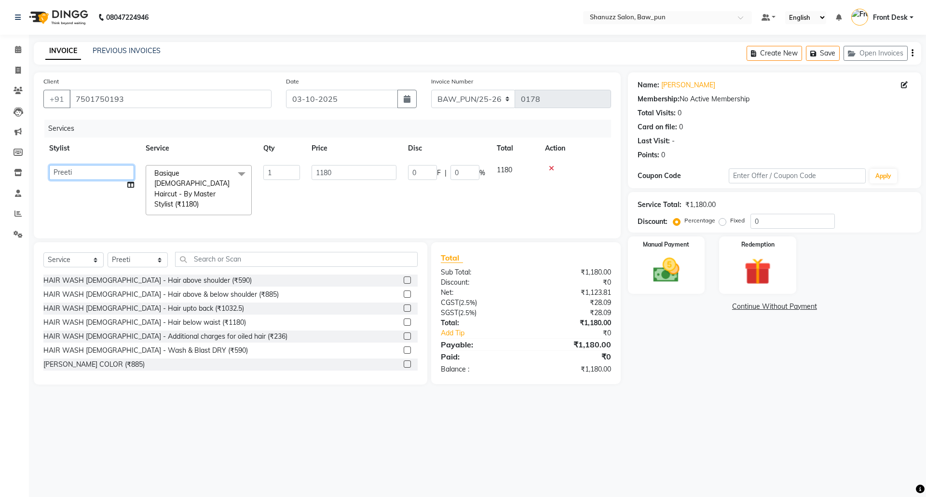
click at [99, 174] on select "[PERSON_NAME] AMIT [PERSON_NAME] Front Desk [PERSON_NAME] [PERSON_NAME] [PERSON…" at bounding box center [91, 172] width 85 height 15
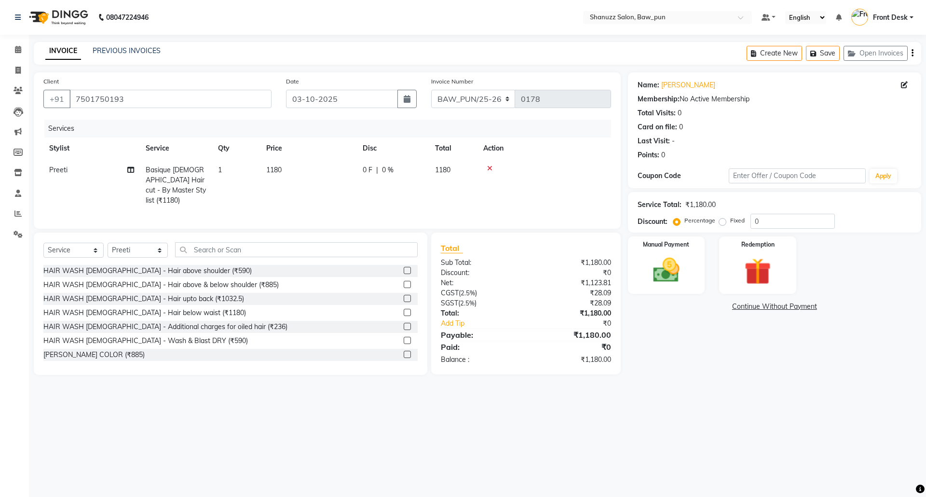
click at [73, 173] on td "Preeti" at bounding box center [91, 185] width 96 height 52
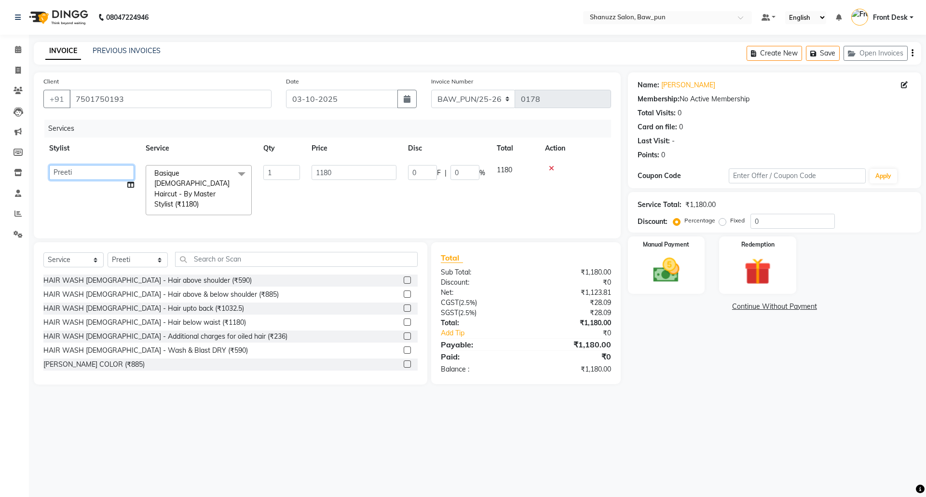
click at [70, 173] on select "[PERSON_NAME] AMIT [PERSON_NAME] Front Desk [PERSON_NAME] [PERSON_NAME] [PERSON…" at bounding box center [91, 172] width 85 height 15
drag, startPoint x: 352, startPoint y: 286, endPoint x: 290, endPoint y: 275, distance: 62.7
click at [352, 285] on div "HAIR WASH [DEMOGRAPHIC_DATA] - Hair above shoulder (₹590) HAIR WASH [DEMOGRAPHI…" at bounding box center [230, 322] width 374 height 96
click at [342, 201] on td "1180" at bounding box center [354, 190] width 96 height 62
click at [139, 262] on select "Select Stylist [PERSON_NAME] AMIT [PERSON_NAME] Front Desk [PERSON_NAME] [PERSO…" at bounding box center [138, 259] width 60 height 15
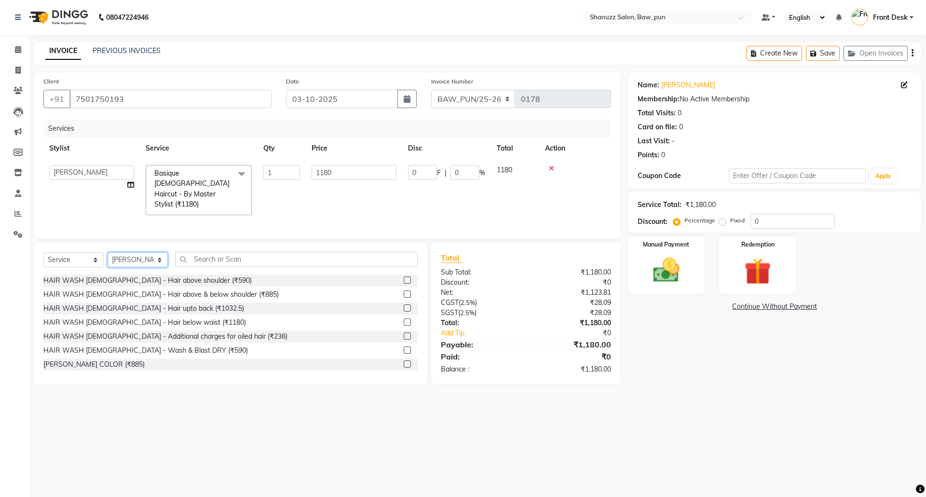
click at [108, 252] on select "Select Stylist [PERSON_NAME] AMIT [PERSON_NAME] Front Desk [PERSON_NAME] [PERSO…" at bounding box center [138, 259] width 60 height 15
click at [242, 265] on input "text" at bounding box center [296, 259] width 243 height 15
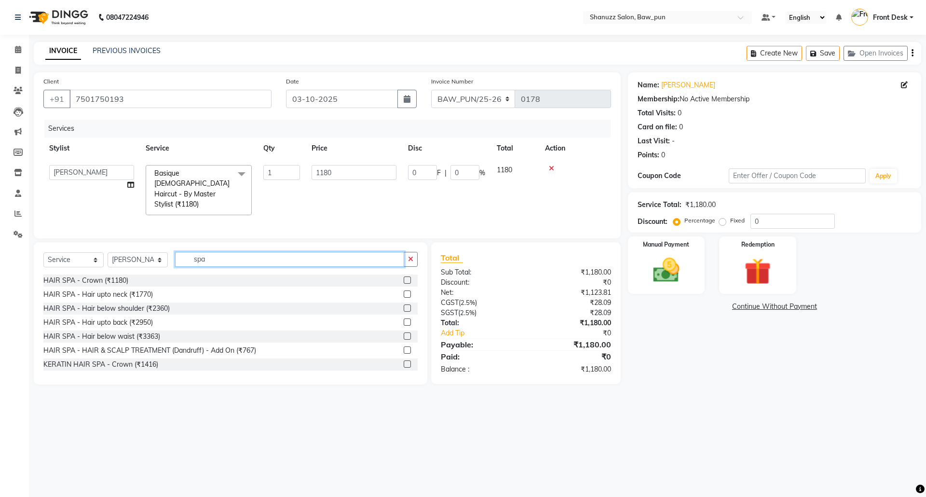
scroll to position [64, 0]
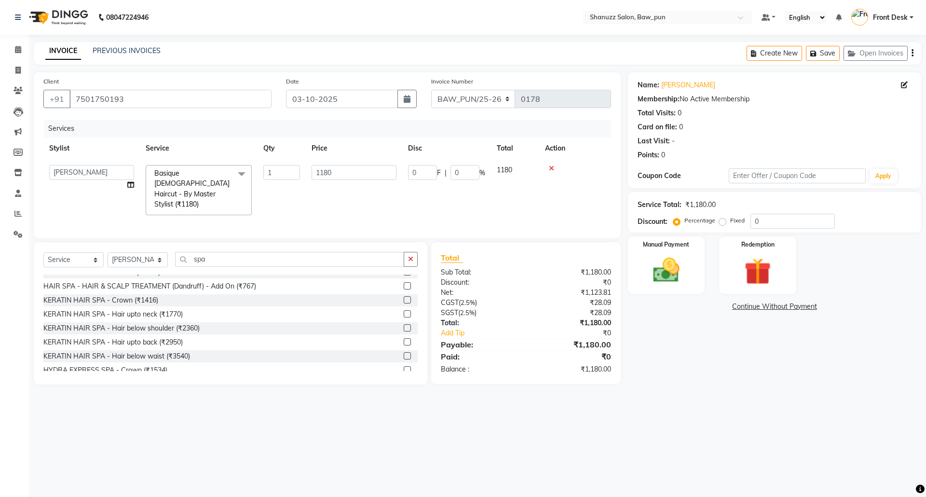
click at [404, 328] on label at bounding box center [407, 327] width 7 height 7
click at [404, 328] on input "checkbox" at bounding box center [407, 328] width 6 height 6
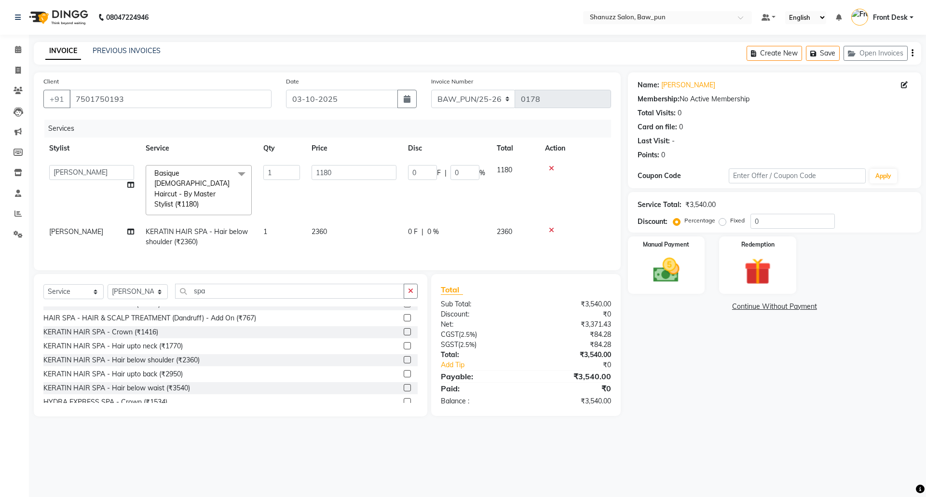
click at [437, 227] on span "0 %" at bounding box center [433, 232] width 12 height 10
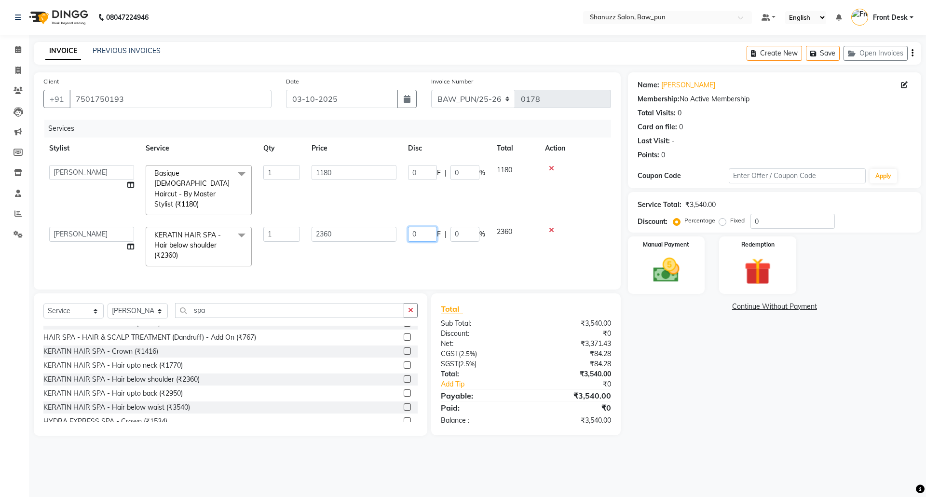
click at [421, 227] on input "0" at bounding box center [422, 234] width 29 height 15
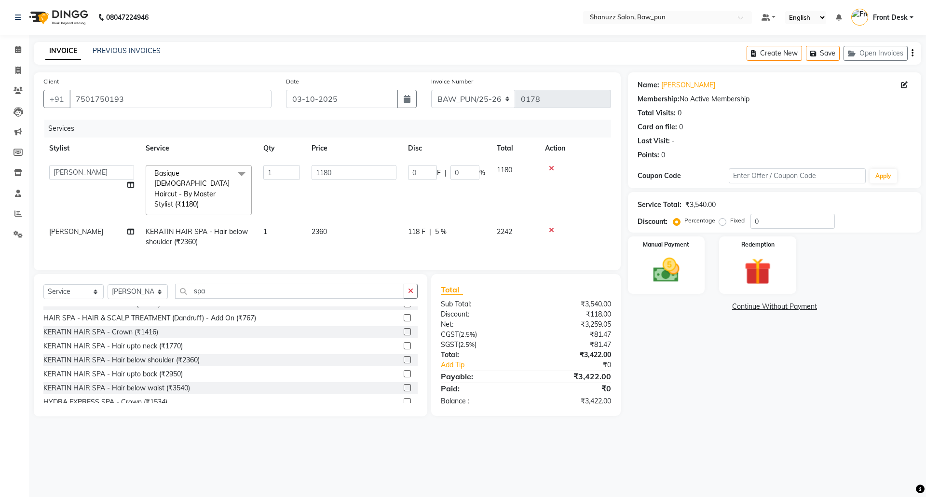
click at [391, 236] on td "2360" at bounding box center [354, 237] width 96 height 32
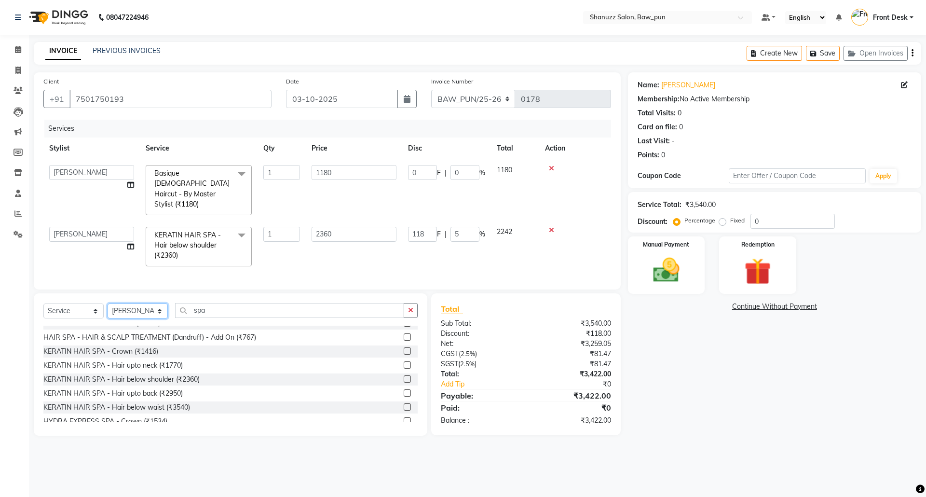
click at [119, 313] on select "Select Stylist [PERSON_NAME] AMIT [PERSON_NAME] Front Desk [PERSON_NAME] [PERSO…" at bounding box center [138, 310] width 60 height 15
click at [142, 313] on select "Select Stylist [PERSON_NAME] AMIT [PERSON_NAME] Front Desk [PERSON_NAME] [PERSO…" at bounding box center [138, 310] width 60 height 15
click at [108, 303] on select "Select Stylist [PERSON_NAME] AMIT [PERSON_NAME] Front Desk [PERSON_NAME] [PERSO…" at bounding box center [138, 310] width 60 height 15
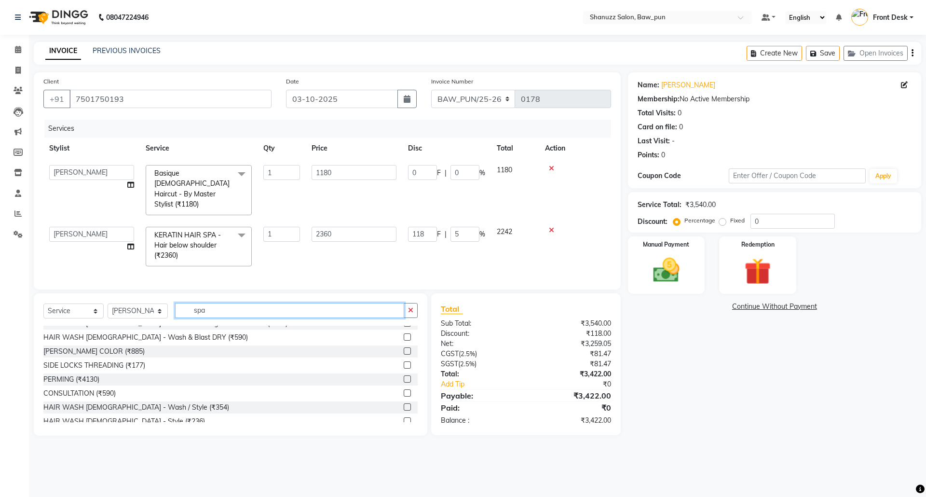
click at [262, 314] on input "spa" at bounding box center [289, 310] width 229 height 15
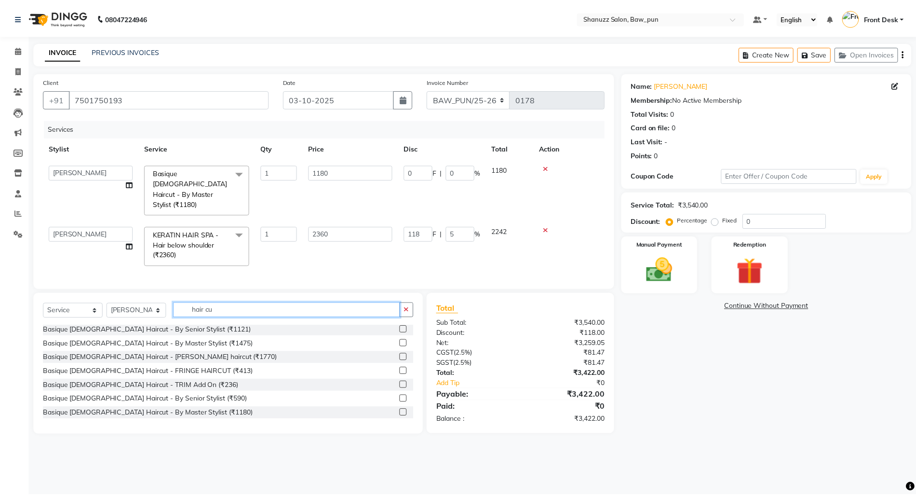
scroll to position [1, 0]
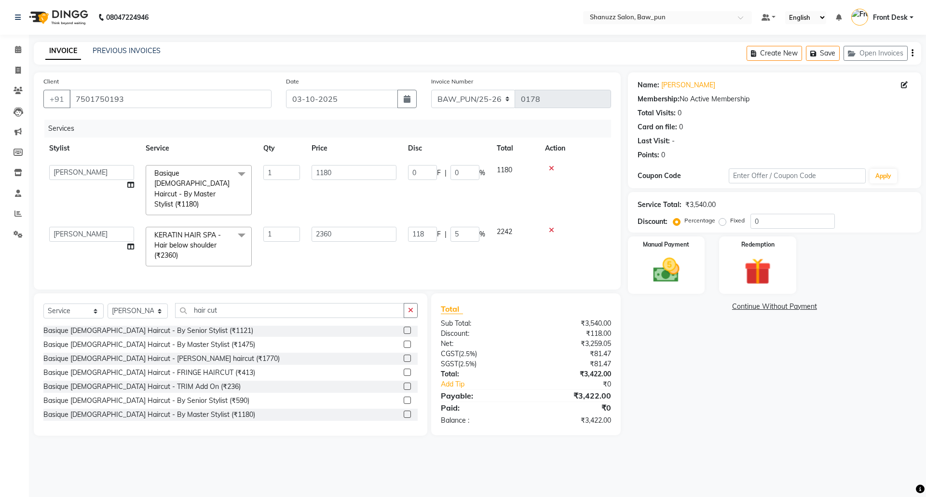
click at [404, 344] on label at bounding box center [407, 344] width 7 height 7
click at [404, 344] on input "checkbox" at bounding box center [407, 345] width 6 height 6
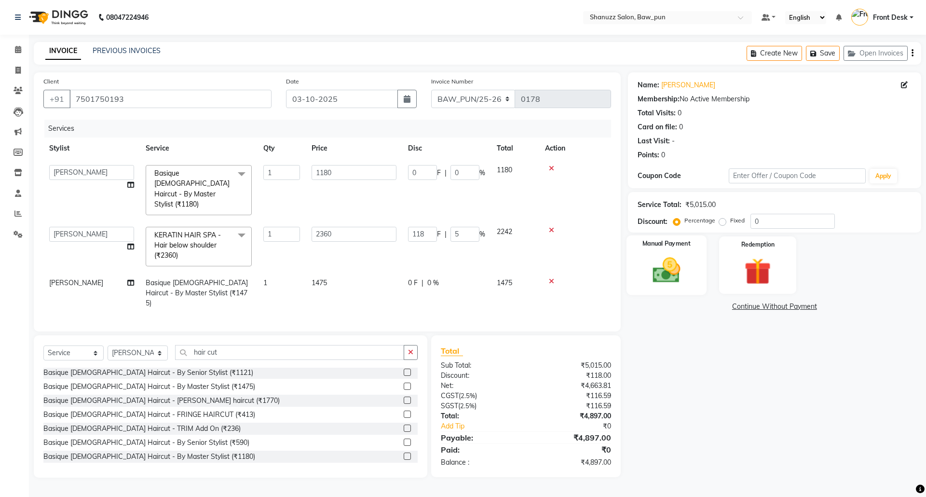
click at [647, 267] on img at bounding box center [666, 270] width 45 height 32
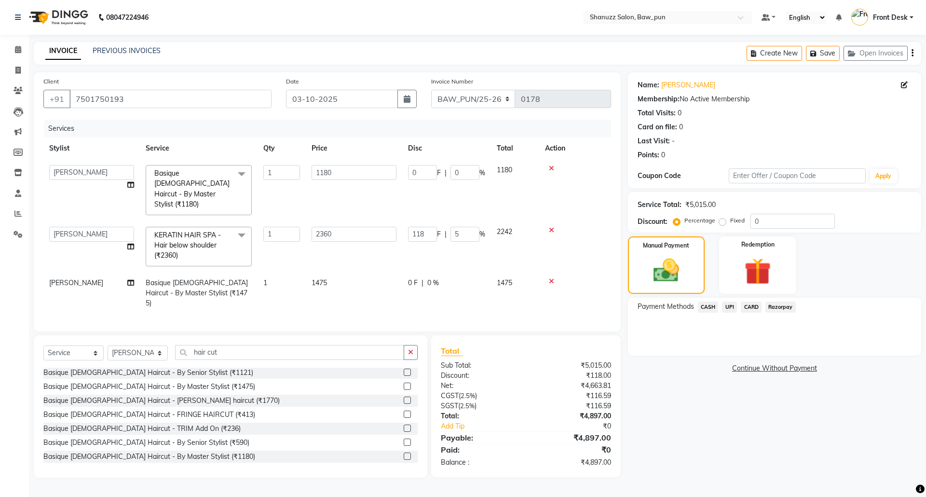
click at [706, 305] on span "CASH" at bounding box center [708, 306] width 21 height 11
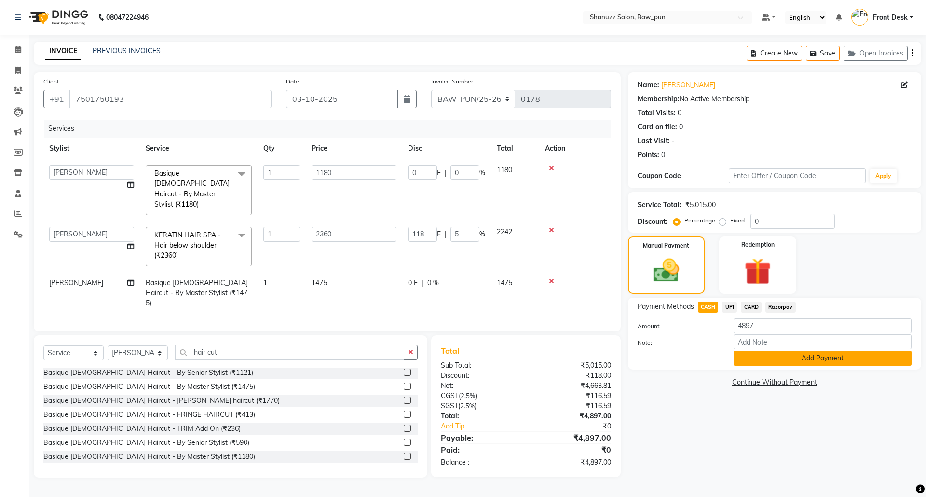
click at [802, 365] on button "Add Payment" at bounding box center [823, 358] width 178 height 15
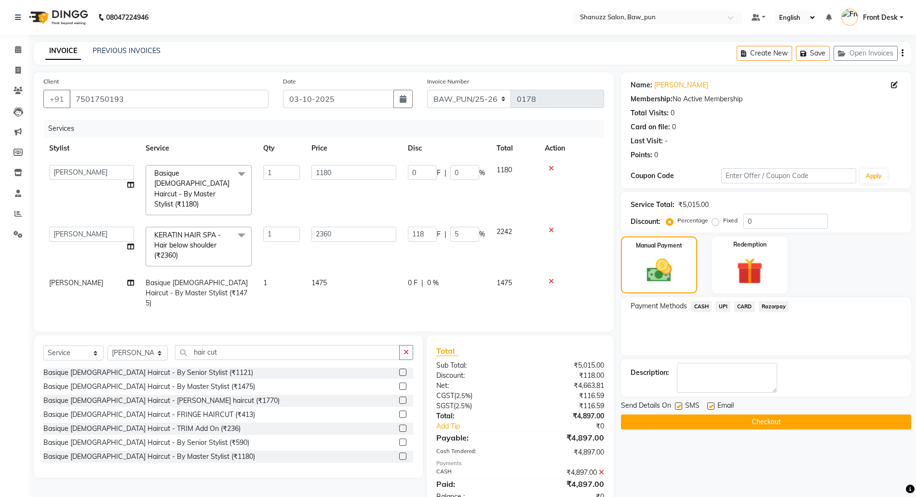
scroll to position [18, 0]
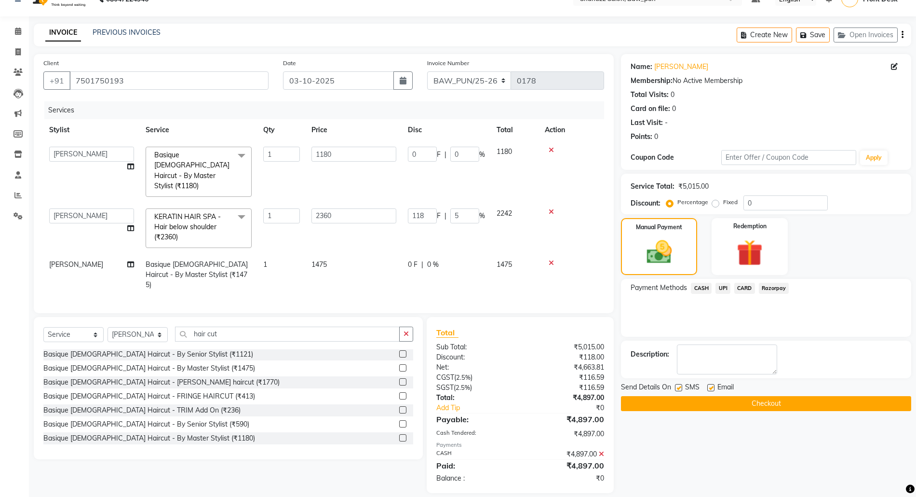
click at [812, 407] on button "Checkout" at bounding box center [766, 403] width 290 height 15
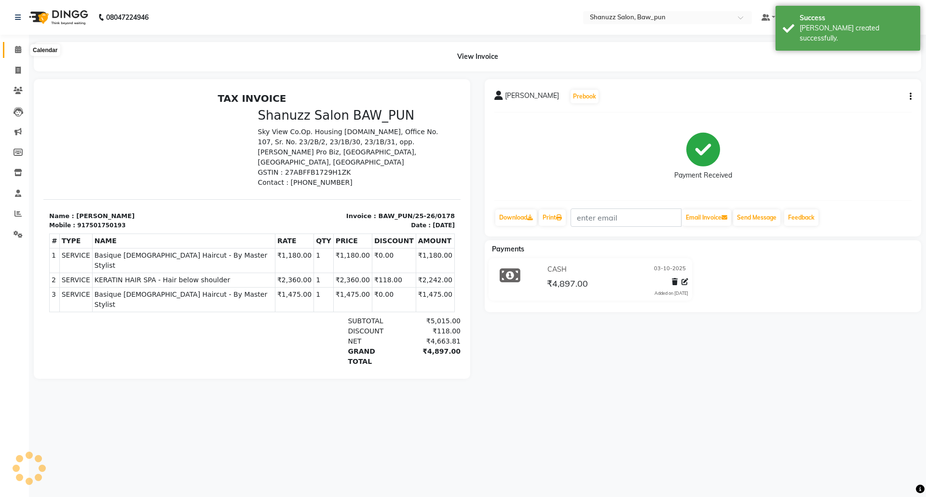
click at [15, 47] on icon at bounding box center [18, 49] width 6 height 7
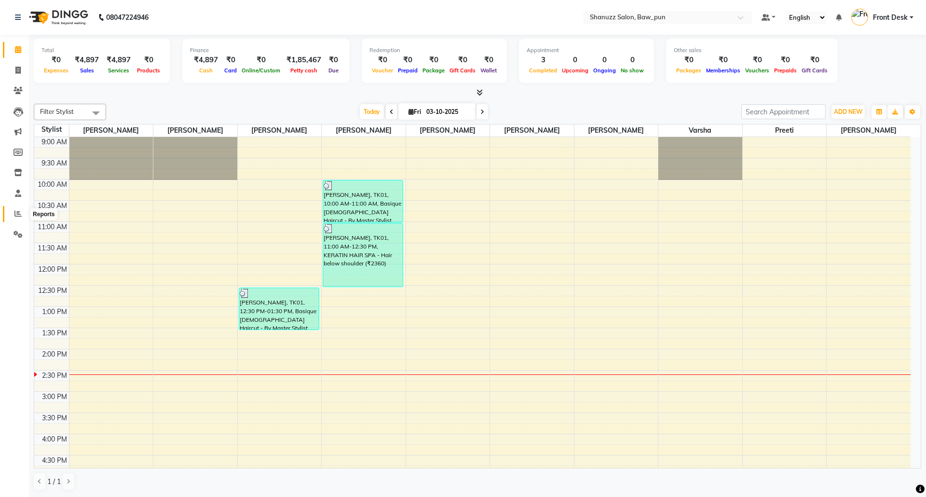
click at [13, 212] on span at bounding box center [18, 213] width 17 height 11
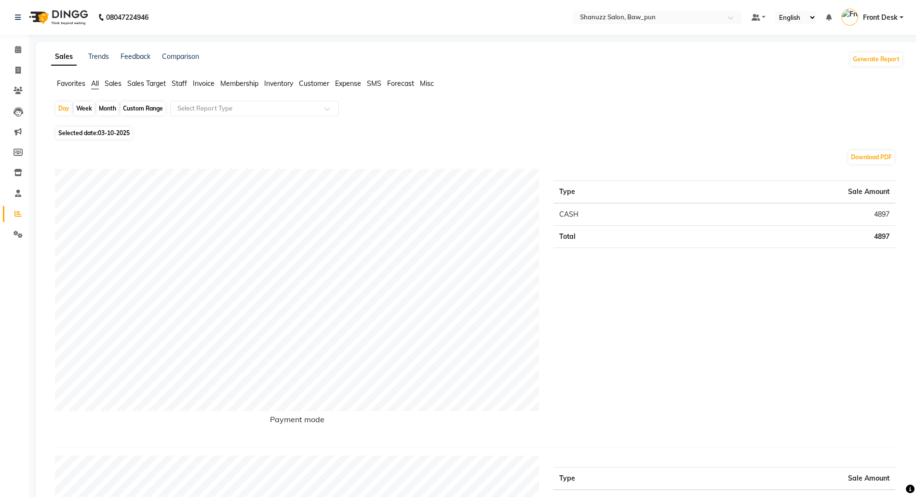
click at [139, 84] on span "Sales Target" at bounding box center [146, 83] width 39 height 9
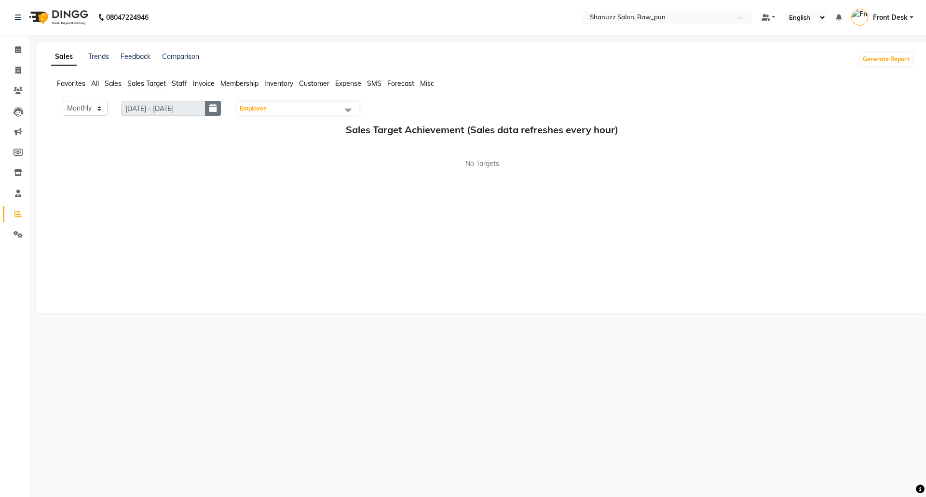
click at [217, 109] on icon "button" at bounding box center [212, 108] width 7 height 0
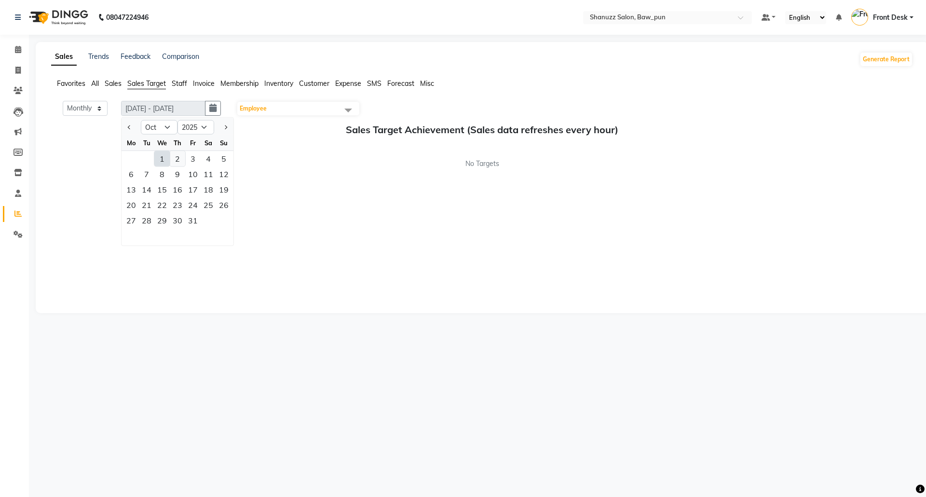
click at [180, 160] on div "2" at bounding box center [177, 158] width 15 height 15
click at [111, 82] on span "Sales" at bounding box center [113, 83] width 17 height 9
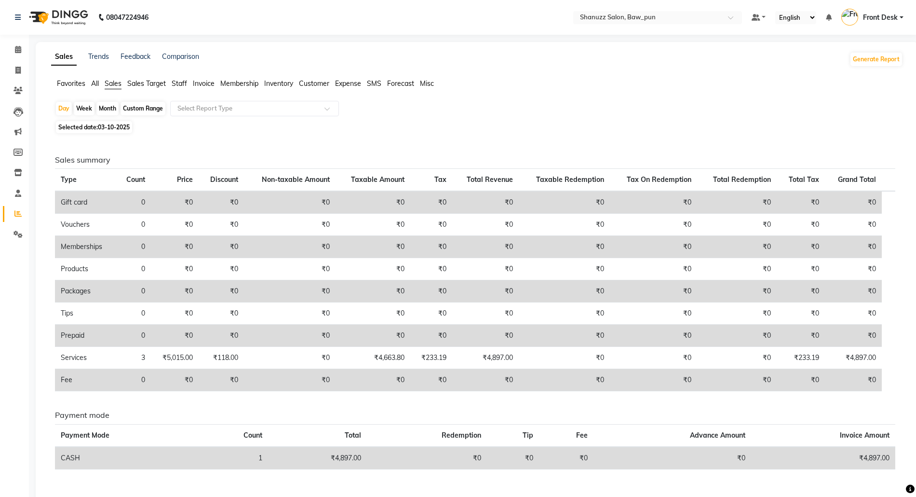
click at [102, 109] on div "Month" at bounding box center [107, 109] width 22 height 14
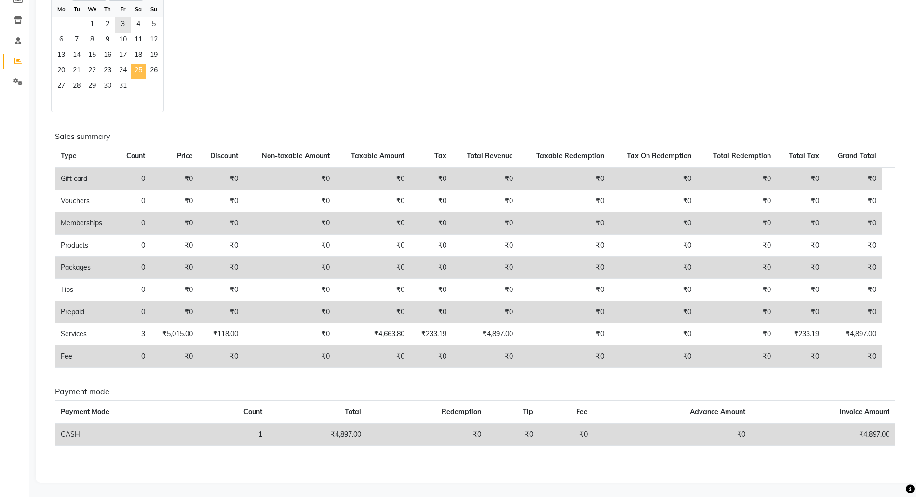
scroll to position [26, 0]
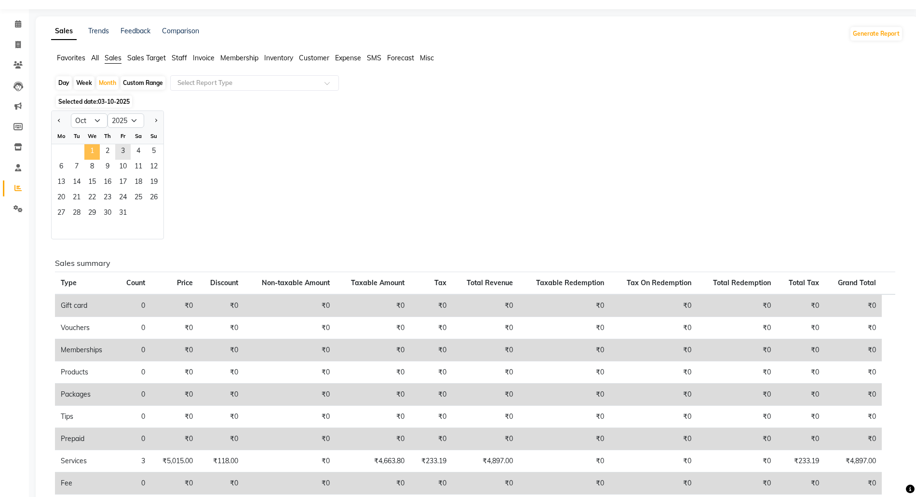
click at [94, 149] on span "1" at bounding box center [91, 151] width 15 height 15
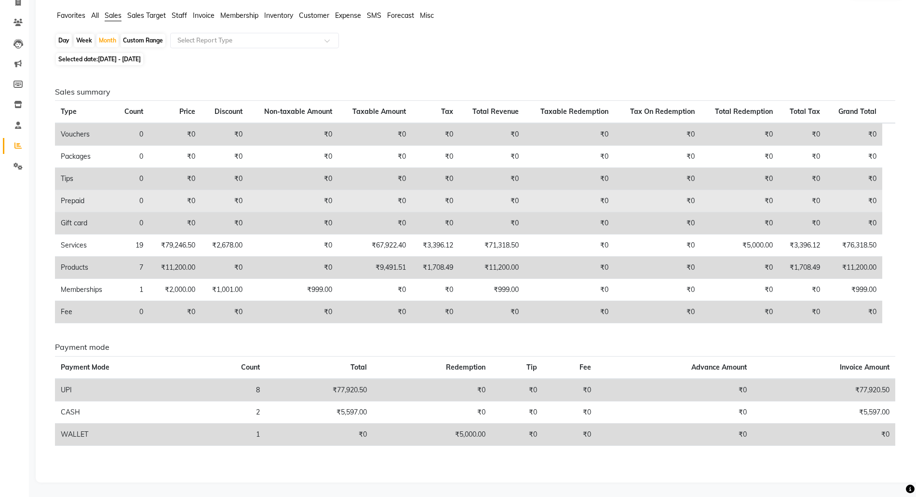
scroll to position [0, 0]
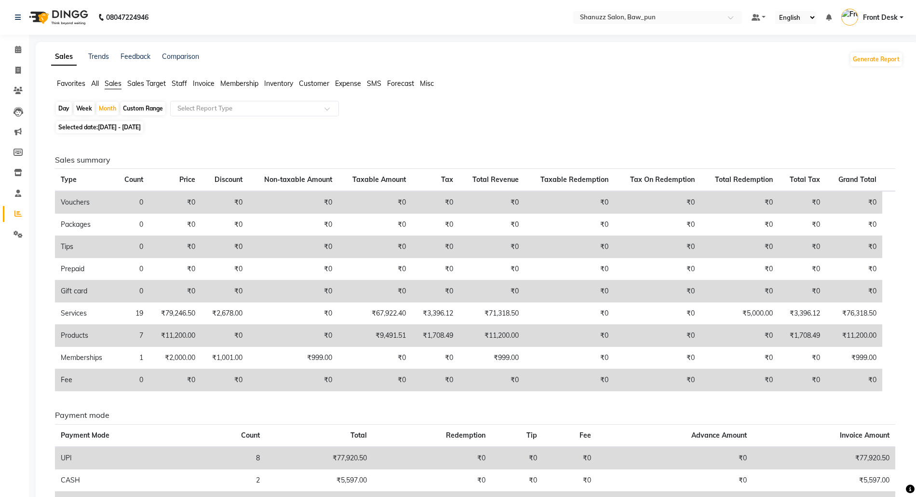
click at [149, 111] on div "Custom Range" at bounding box center [143, 109] width 45 height 14
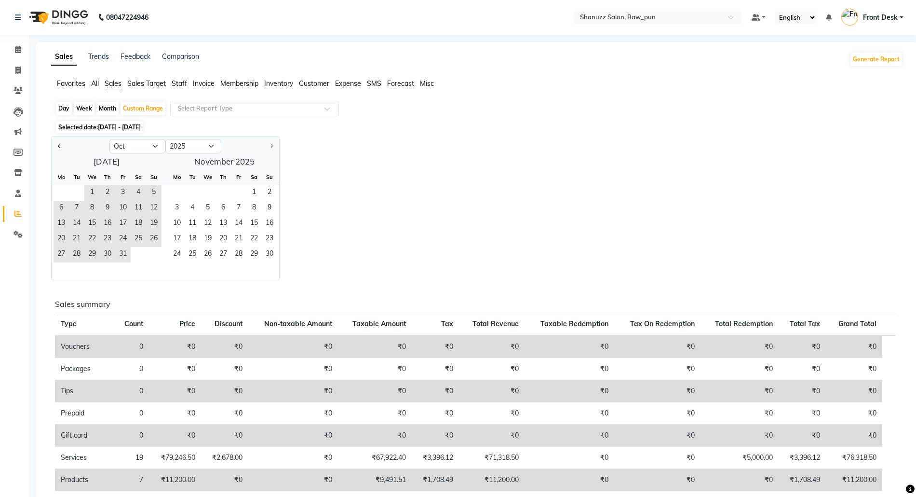
click at [97, 85] on span "All" at bounding box center [95, 83] width 8 height 9
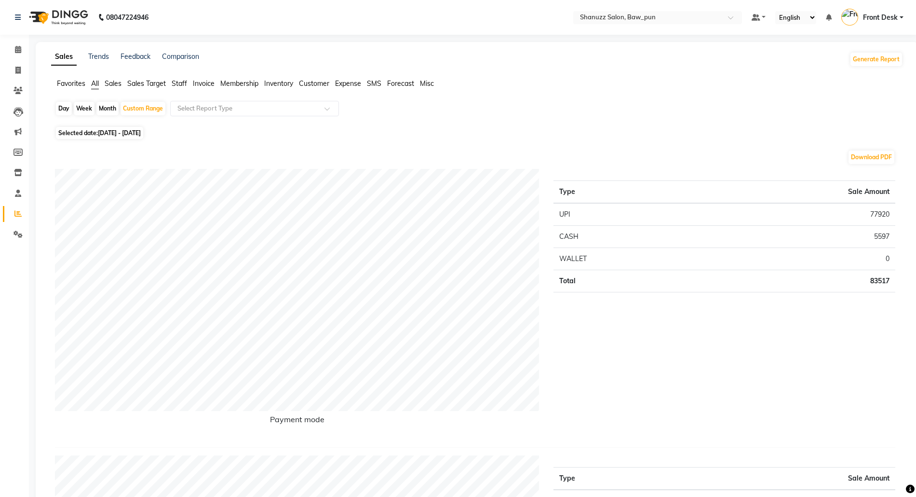
click at [16, 52] on icon at bounding box center [18, 49] width 6 height 7
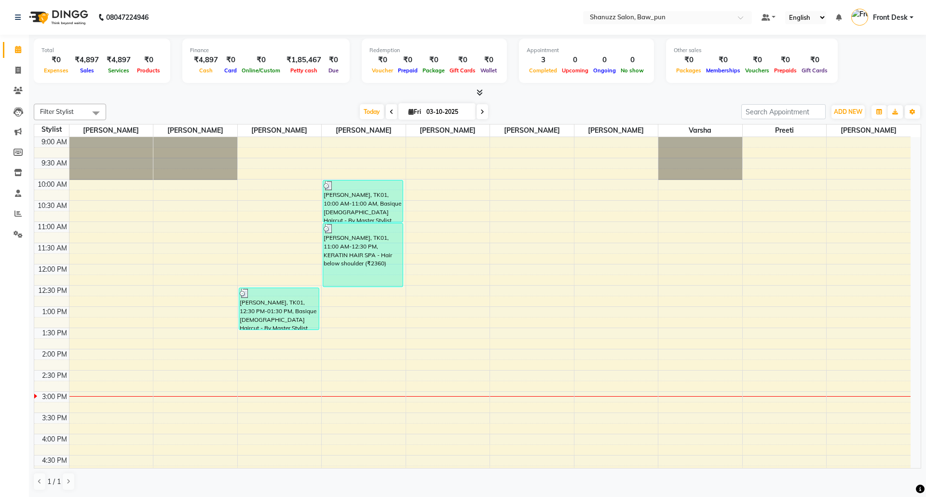
click at [87, 115] on span at bounding box center [95, 113] width 19 height 18
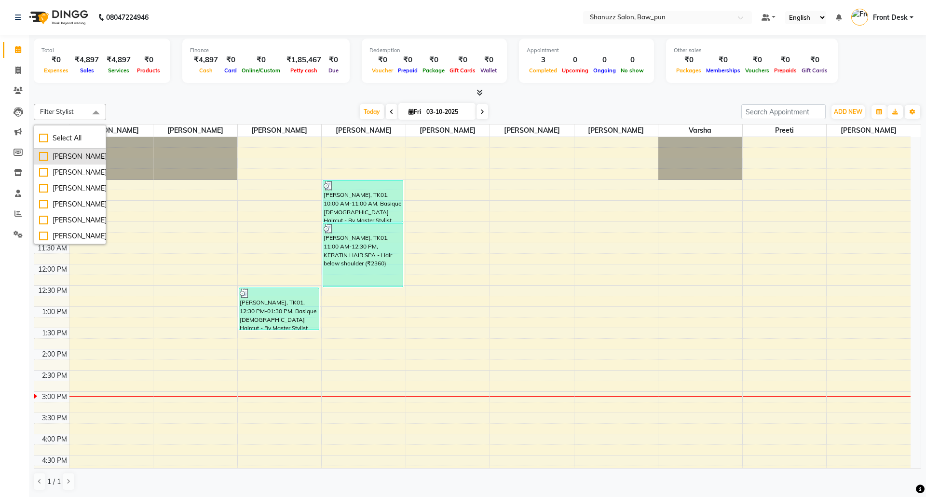
click at [46, 156] on div "[PERSON_NAME]" at bounding box center [70, 156] width 62 height 10
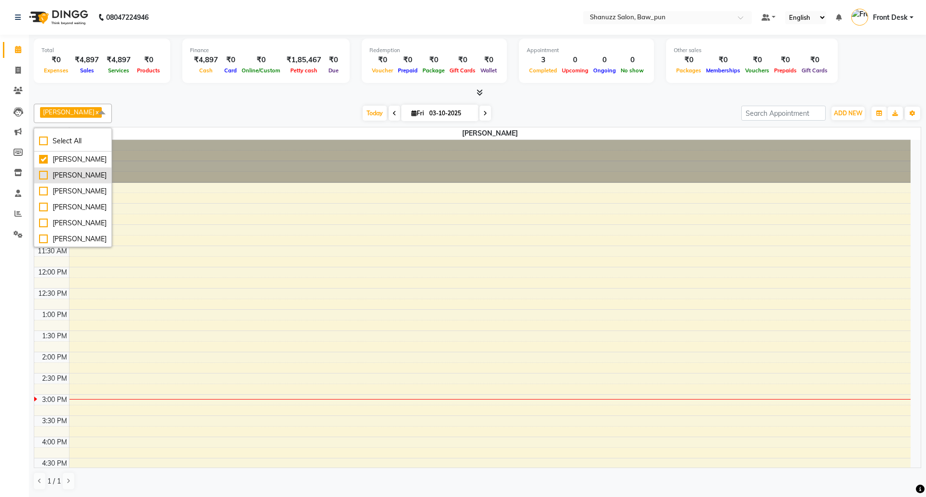
click at [45, 177] on div "[PERSON_NAME]" at bounding box center [73, 175] width 68 height 10
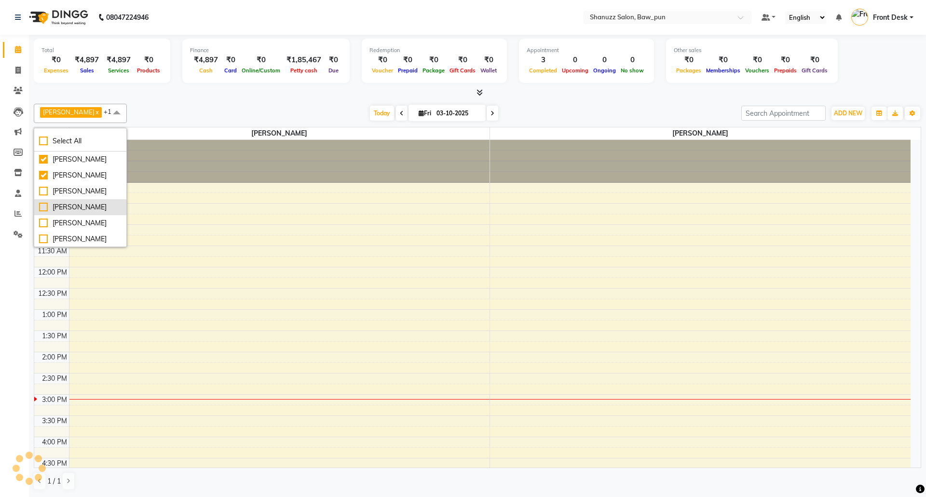
drag, startPoint x: 47, startPoint y: 194, endPoint x: 45, endPoint y: 201, distance: 6.9
click at [46, 198] on li "[PERSON_NAME]" at bounding box center [80, 191] width 92 height 16
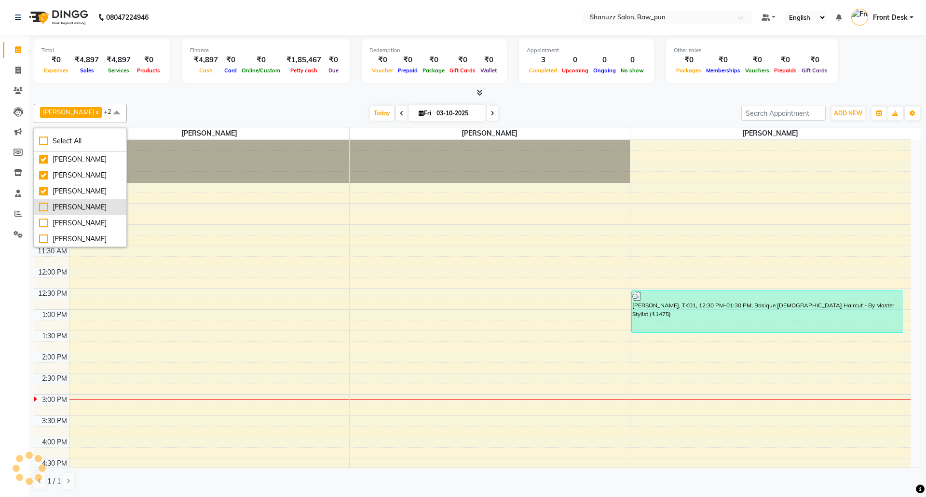
click at [43, 207] on div "[PERSON_NAME]" at bounding box center [80, 207] width 82 height 10
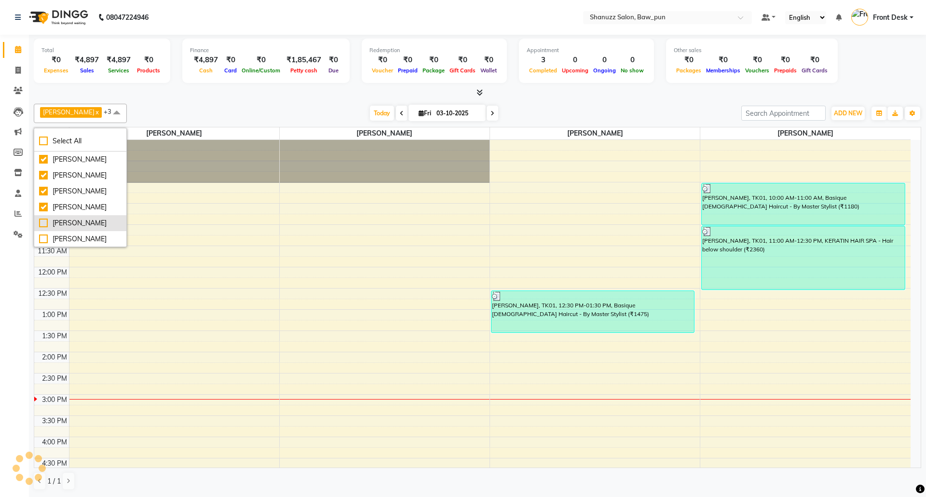
click at [43, 223] on div "[PERSON_NAME]" at bounding box center [80, 223] width 82 height 10
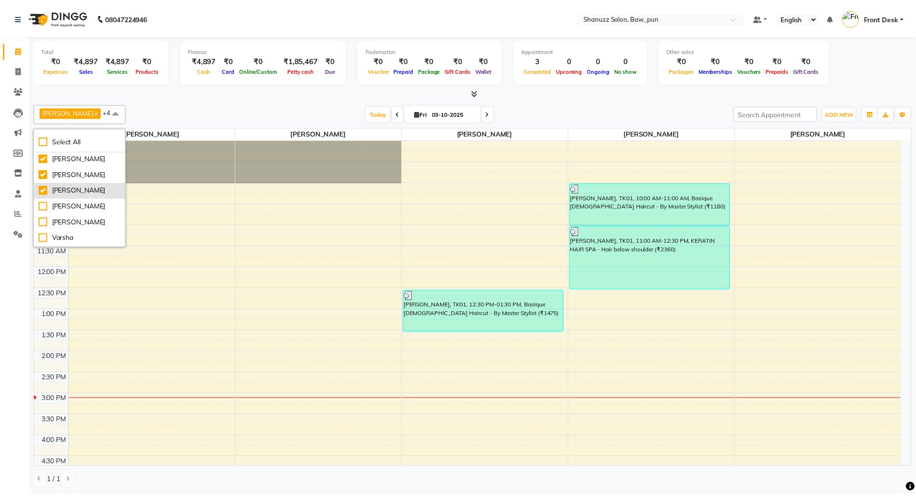
scroll to position [64, 0]
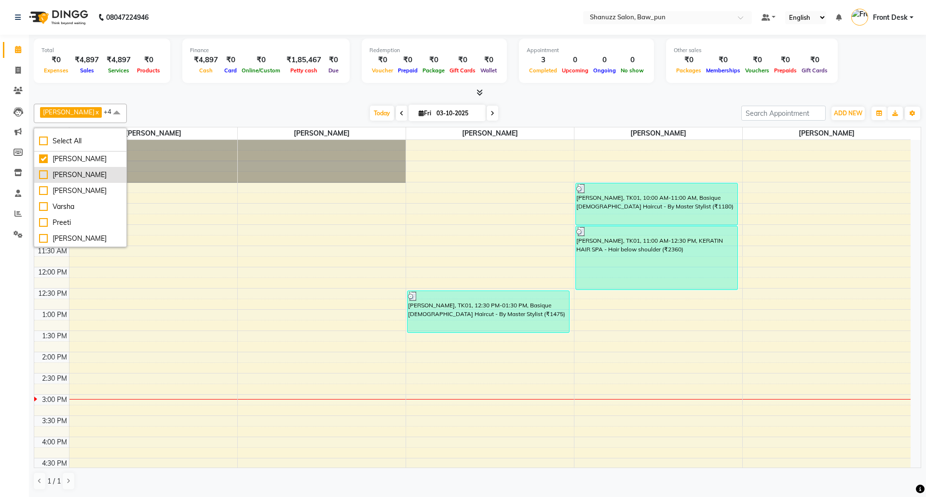
click at [41, 178] on div "[PERSON_NAME]" at bounding box center [80, 175] width 82 height 10
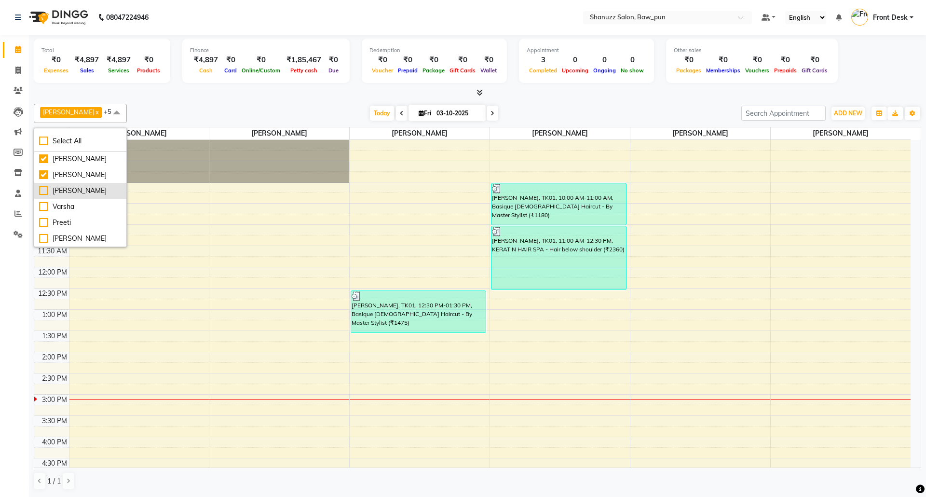
click at [43, 193] on div "[PERSON_NAME]" at bounding box center [80, 191] width 82 height 10
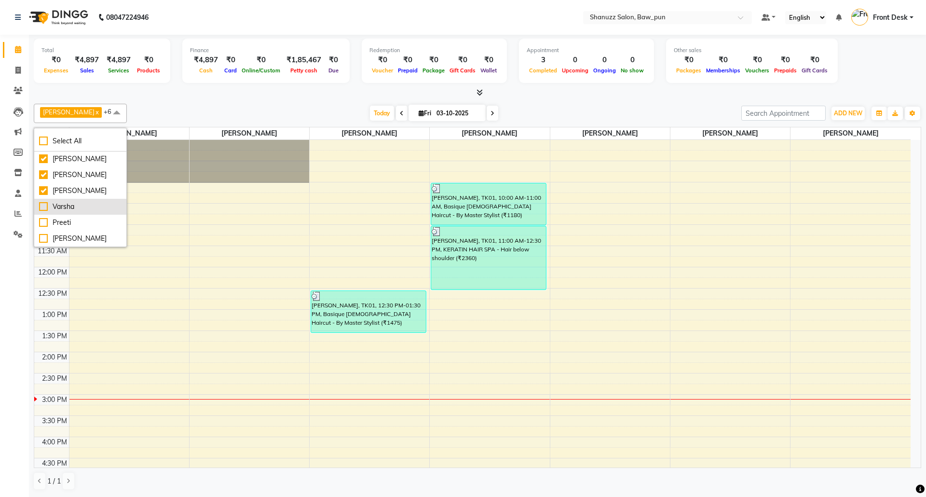
click at [43, 208] on div "Varsha" at bounding box center [80, 207] width 82 height 10
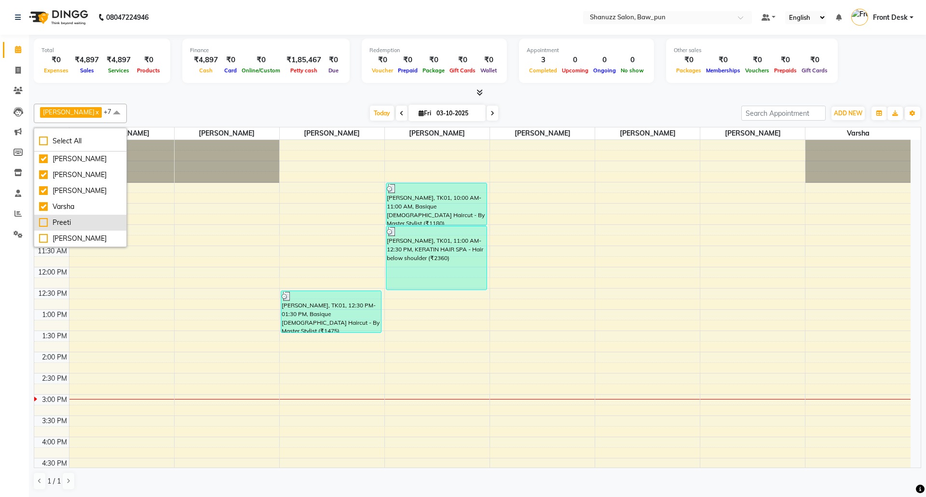
click at [47, 226] on div "Preeti" at bounding box center [80, 223] width 82 height 10
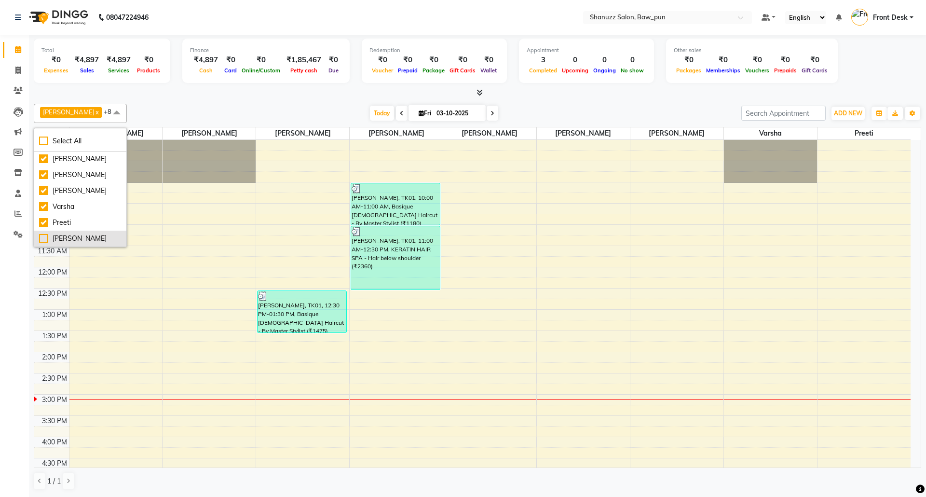
click at [43, 236] on div "[PERSON_NAME]" at bounding box center [80, 238] width 82 height 10
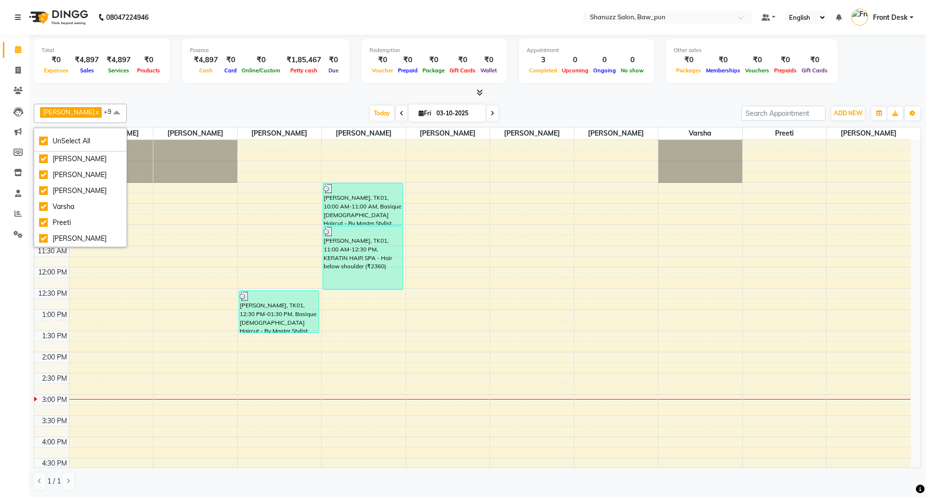
click at [141, 96] on div at bounding box center [478, 93] width 888 height 10
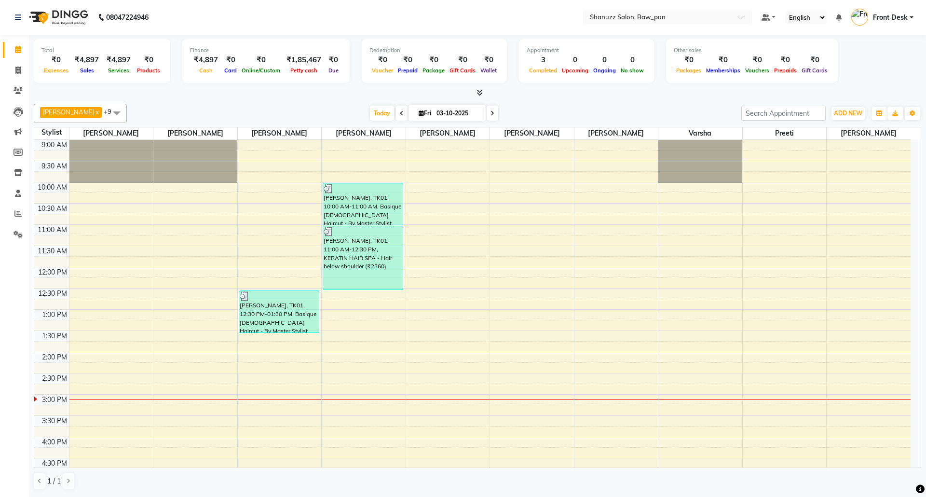
click at [390, 356] on td at bounding box center [490, 357] width 842 height 11
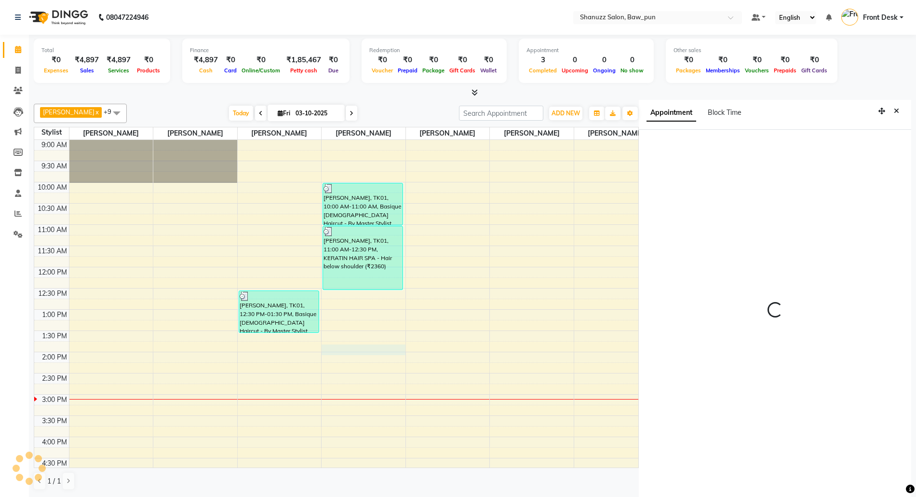
scroll to position [4, 0]
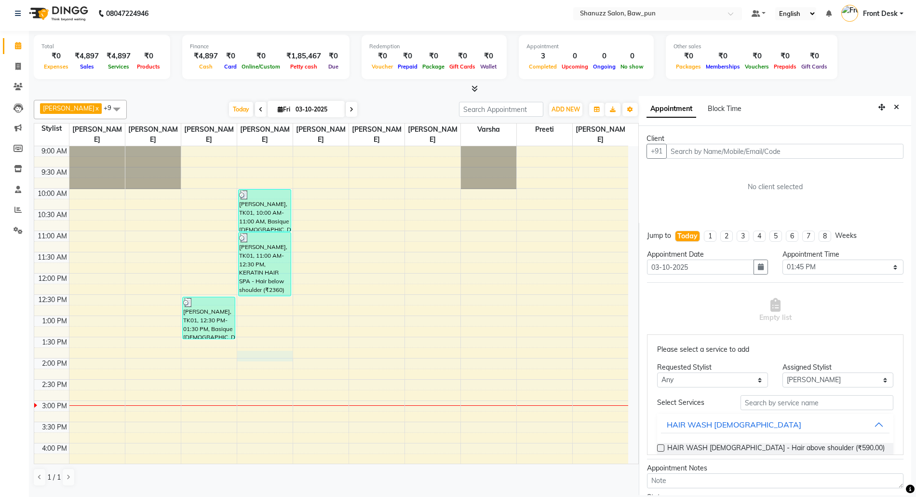
click at [894, 108] on icon "Close" at bounding box center [896, 107] width 5 height 7
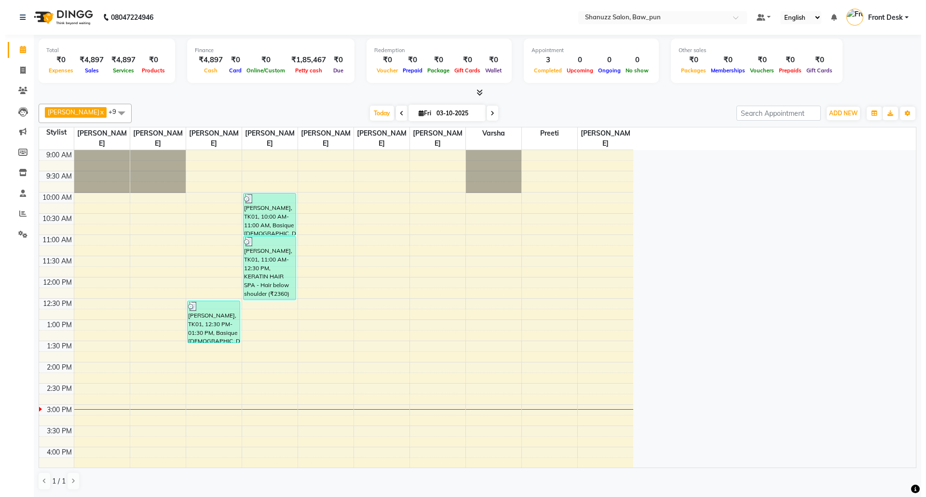
scroll to position [0, 0]
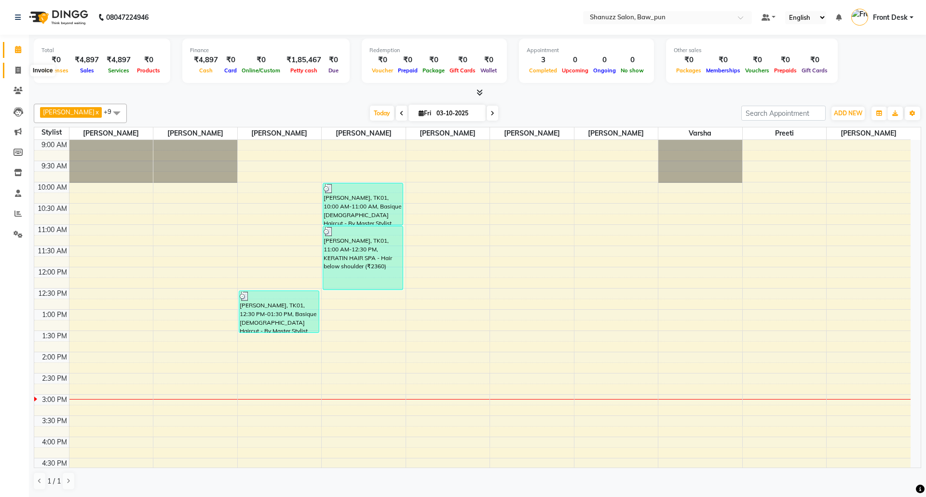
click at [14, 67] on span at bounding box center [18, 70] width 17 height 11
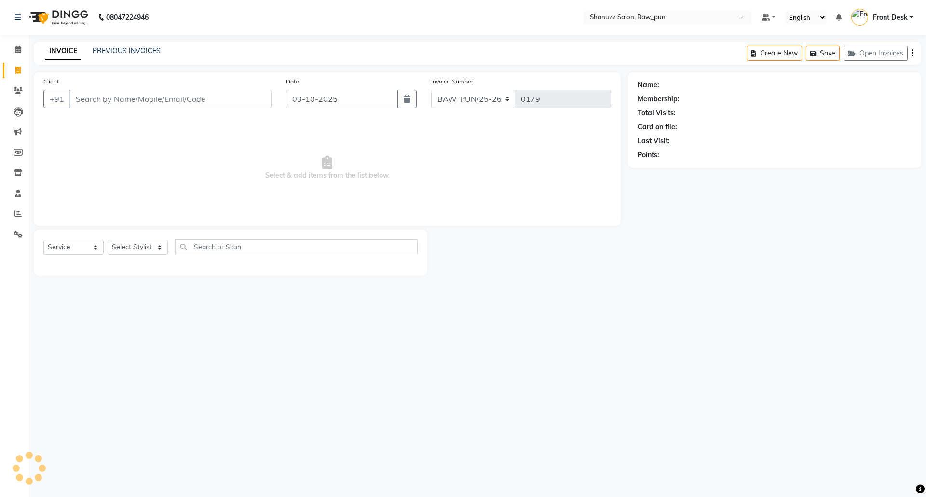
click at [118, 99] on input "Client" at bounding box center [170, 99] width 202 height 18
click at [235, 99] on span "Add Client" at bounding box center [247, 99] width 38 height 10
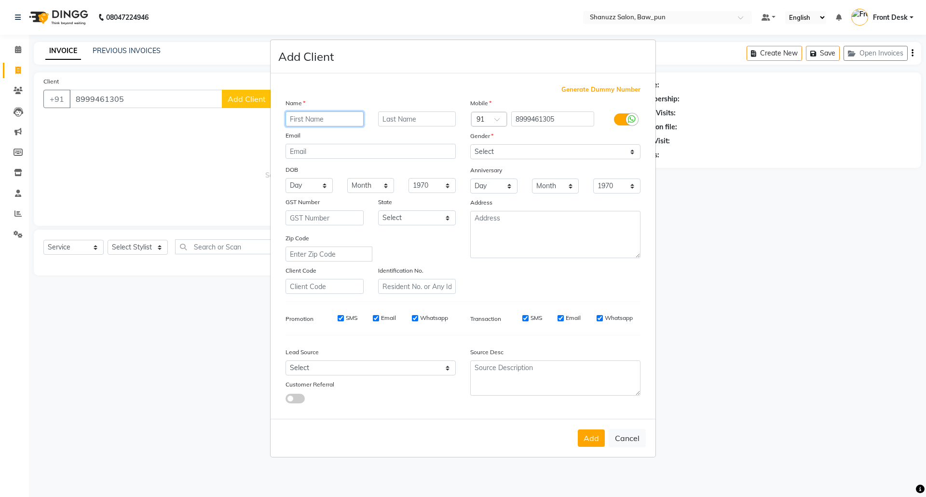
paste input "[PERSON_NAME]"
drag, startPoint x: 325, startPoint y: 122, endPoint x: 357, endPoint y: 123, distance: 32.3
click at [357, 123] on input "[PERSON_NAME]" at bounding box center [325, 118] width 78 height 15
click at [422, 118] on input "text" at bounding box center [417, 118] width 78 height 15
paste input "[PERSON_NAME]"
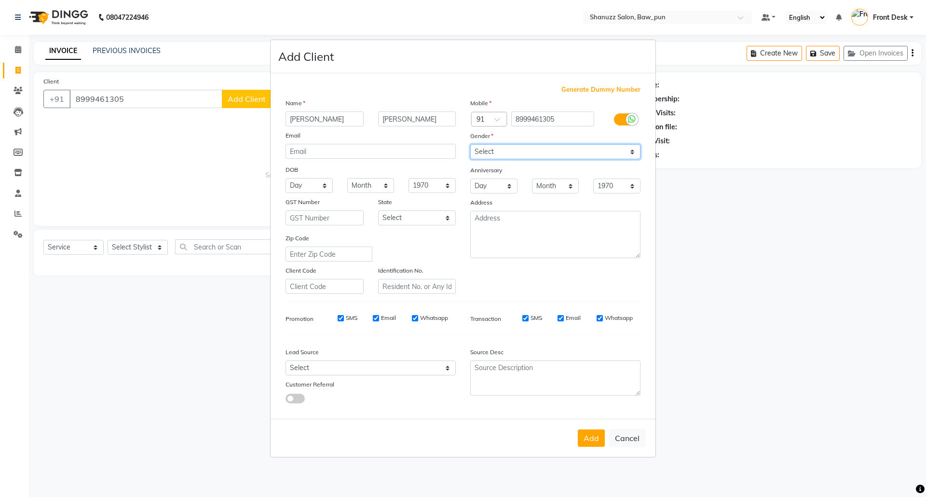
click at [500, 154] on select "Select [DEMOGRAPHIC_DATA] [DEMOGRAPHIC_DATA] Other Prefer Not To Say" at bounding box center [555, 151] width 170 height 15
click at [470, 145] on select "Select [DEMOGRAPHIC_DATA] [DEMOGRAPHIC_DATA] Other Prefer Not To Say" at bounding box center [555, 151] width 170 height 15
click at [589, 436] on button "Add" at bounding box center [591, 437] width 27 height 17
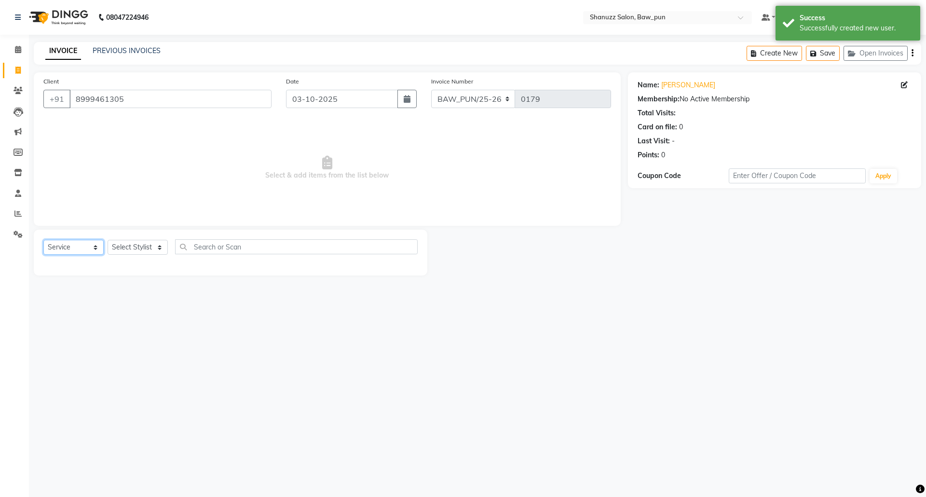
click at [73, 248] on select "Select Service Product Membership Package Voucher Prepaid Gift Card" at bounding box center [73, 247] width 60 height 15
click at [43, 240] on select "Select Service Product Membership Package Voucher Prepaid Gift Card" at bounding box center [73, 247] width 60 height 15
click at [145, 236] on div "Select Service Product Membership Package Voucher Prepaid Gift Card Select Styl…" at bounding box center [231, 253] width 394 height 46
click at [139, 242] on select "Select Stylist [PERSON_NAME] AMIT [PERSON_NAME] Front Desk [PERSON_NAME] [PERSO…" at bounding box center [138, 247] width 60 height 15
click at [108, 240] on select "Select Stylist [PERSON_NAME] AMIT [PERSON_NAME] Front Desk [PERSON_NAME] [PERSO…" at bounding box center [138, 247] width 60 height 15
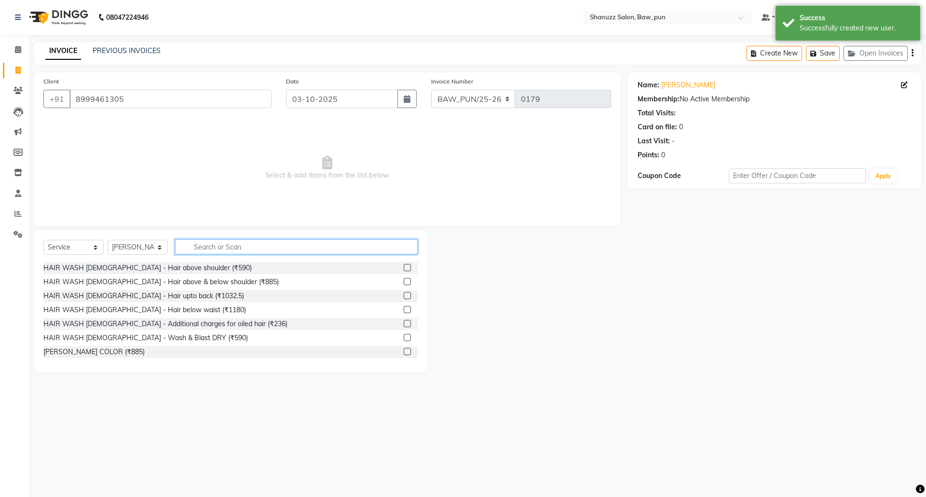
click at [218, 245] on input "text" at bounding box center [296, 246] width 243 height 15
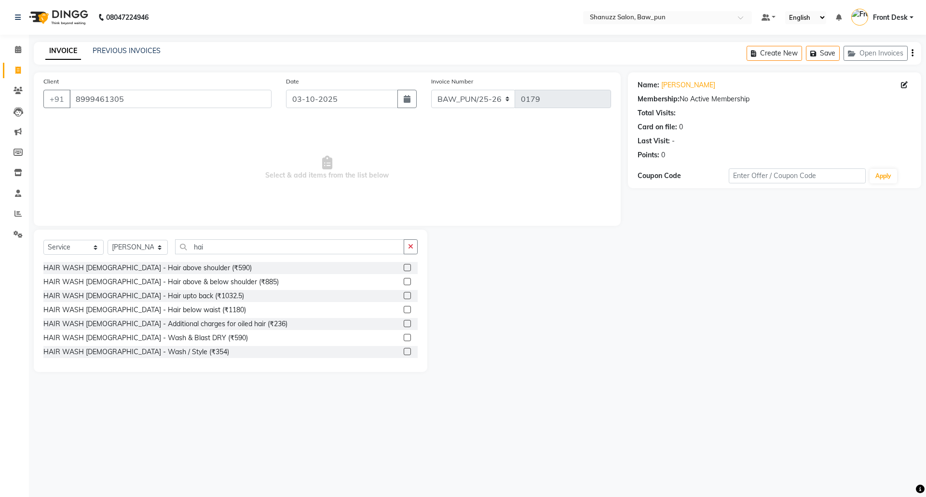
click at [404, 268] on label at bounding box center [407, 267] width 7 height 7
click at [404, 268] on input "checkbox" at bounding box center [407, 268] width 6 height 6
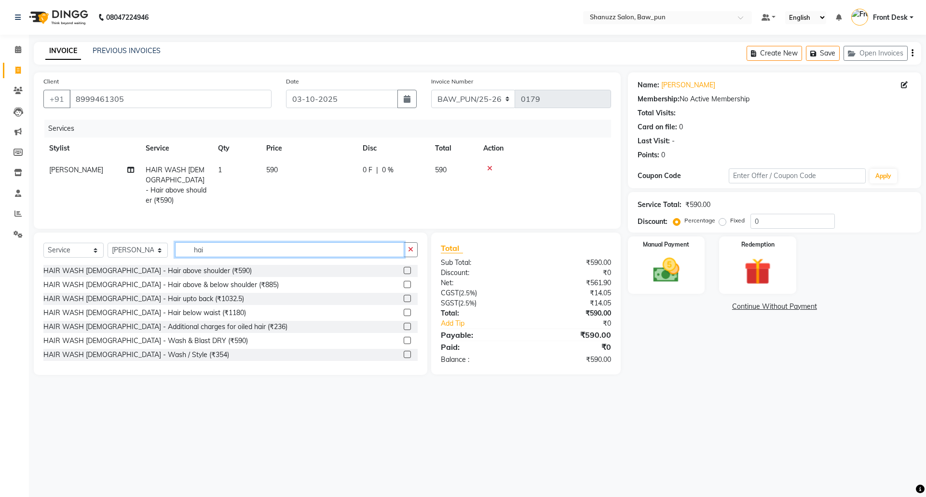
click at [276, 242] on input "hai" at bounding box center [289, 249] width 229 height 15
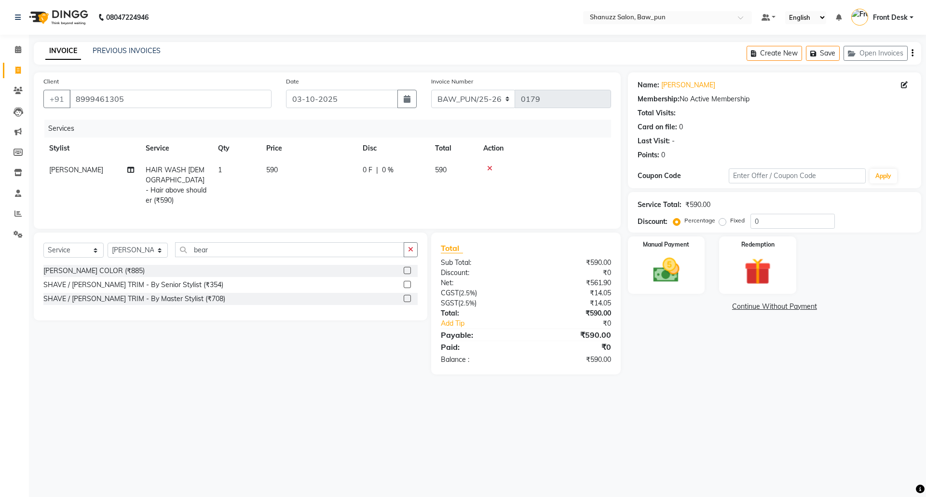
click at [408, 284] on label at bounding box center [407, 284] width 7 height 7
click at [408, 284] on input "checkbox" at bounding box center [407, 285] width 6 height 6
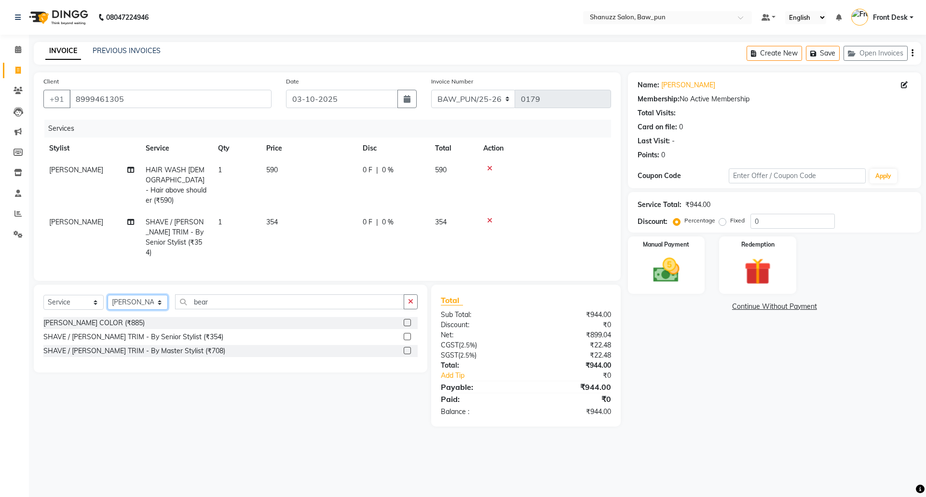
click at [129, 295] on select "Select Stylist [PERSON_NAME] AMIT [PERSON_NAME] Front Desk [PERSON_NAME] [PERSO…" at bounding box center [138, 302] width 60 height 15
click at [108, 295] on select "Select Stylist [PERSON_NAME] AMIT [PERSON_NAME] Front Desk [PERSON_NAME] [PERSO…" at bounding box center [138, 302] width 60 height 15
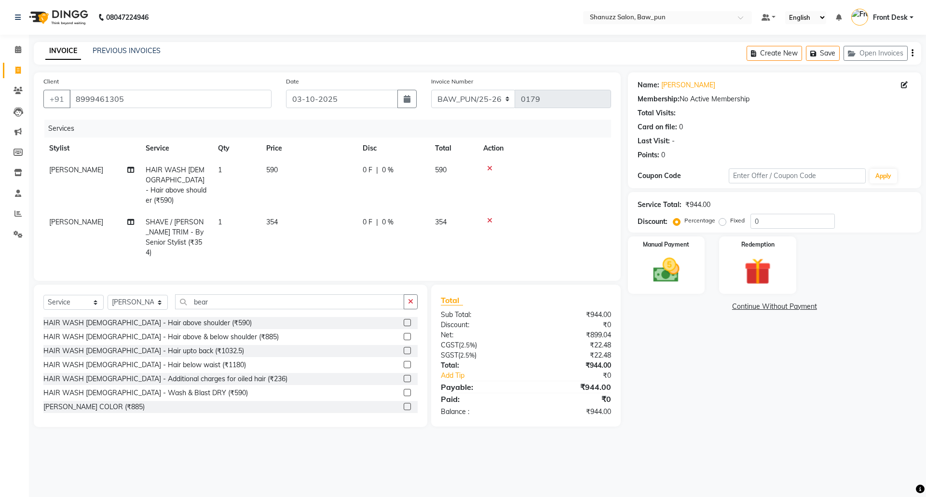
click at [489, 170] on icon at bounding box center [489, 168] width 5 height 7
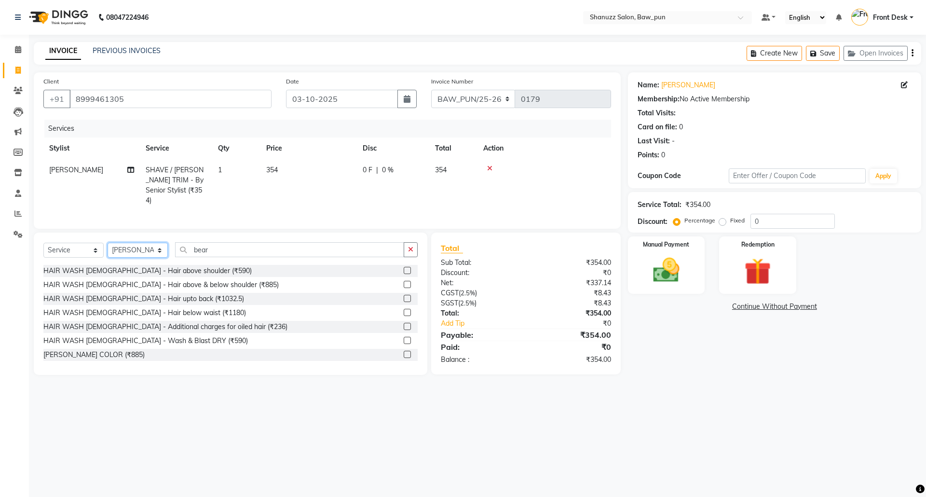
click at [122, 249] on select "Select Stylist [PERSON_NAME] AMIT [PERSON_NAME] Front Desk [PERSON_NAME] [PERSO…" at bounding box center [138, 250] width 60 height 15
click at [108, 243] on select "Select Stylist [PERSON_NAME] AMIT [PERSON_NAME] Front Desk [PERSON_NAME] [PERSO…" at bounding box center [138, 250] width 60 height 15
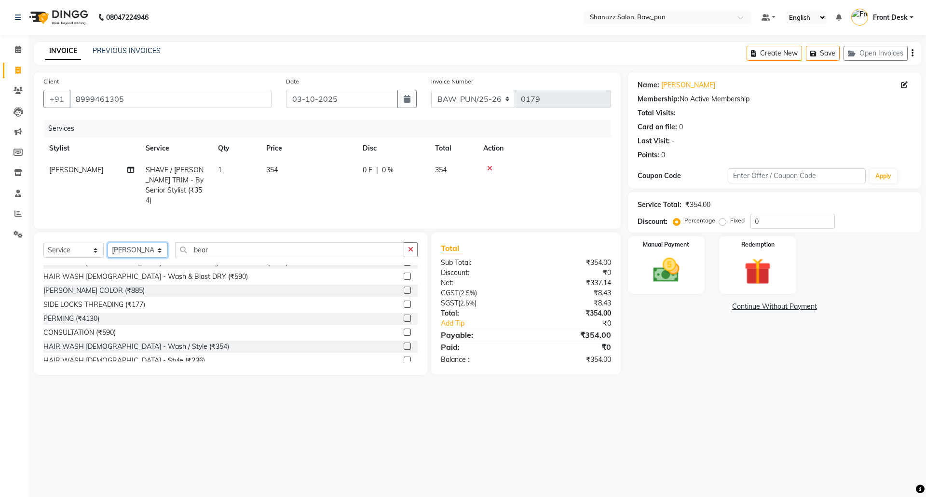
scroll to position [128, 0]
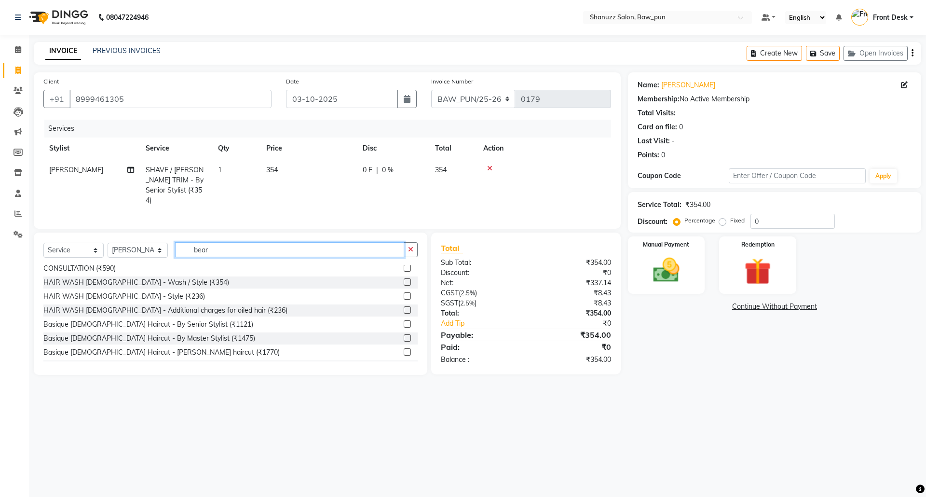
click at [250, 248] on input "bear" at bounding box center [289, 249] width 229 height 15
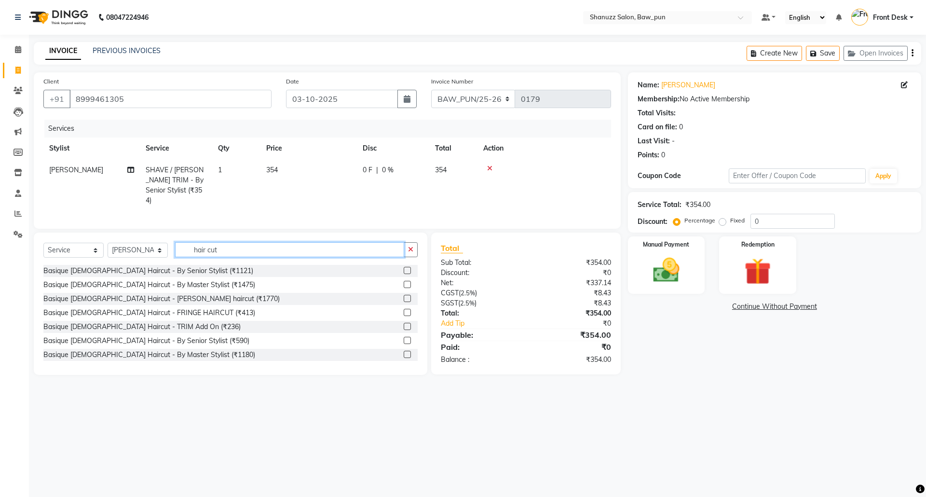
scroll to position [1, 0]
click at [404, 342] on label at bounding box center [407, 339] width 7 height 7
click at [404, 342] on input "checkbox" at bounding box center [407, 340] width 6 height 6
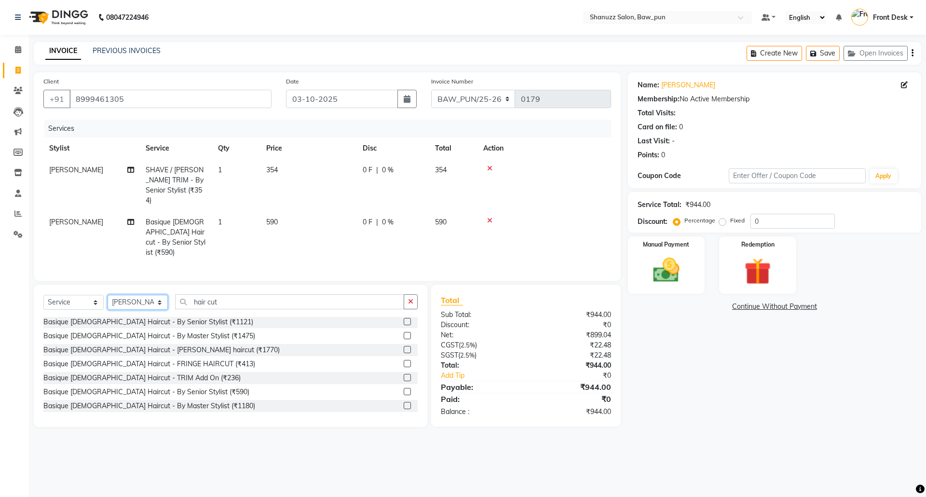
click at [126, 295] on select "Select Stylist [PERSON_NAME] AMIT [PERSON_NAME] Front Desk [PERSON_NAME] [PERSO…" at bounding box center [138, 302] width 60 height 15
click at [108, 295] on select "Select Stylist [PERSON_NAME] AMIT [PERSON_NAME] Front Desk [PERSON_NAME] [PERSO…" at bounding box center [138, 302] width 60 height 15
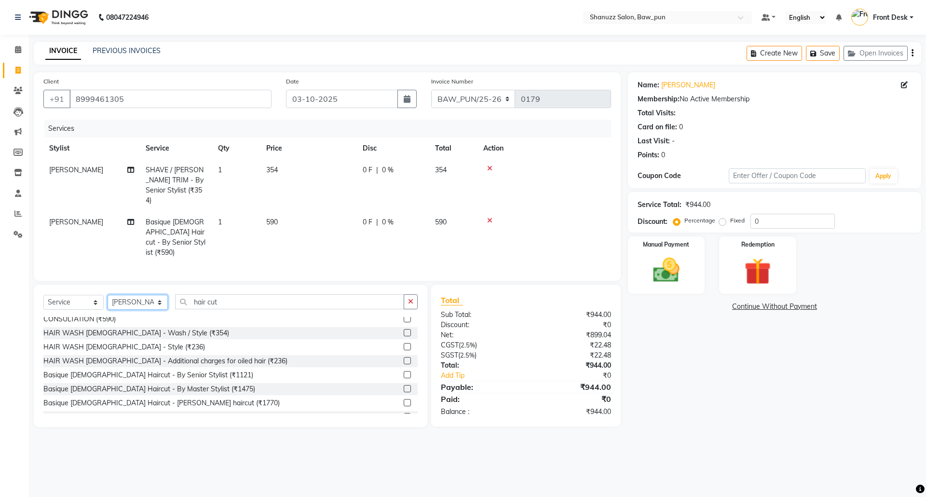
scroll to position [194, 0]
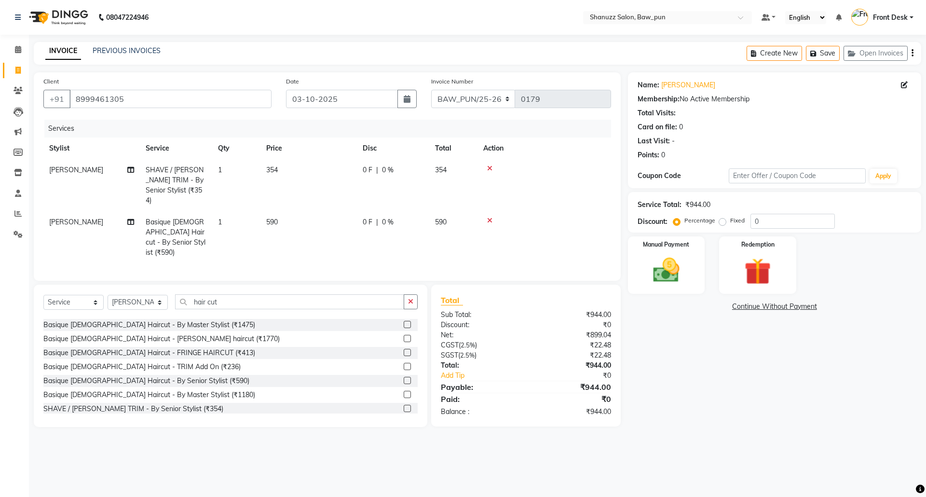
click at [404, 377] on label at bounding box center [407, 380] width 7 height 7
click at [404, 378] on input "checkbox" at bounding box center [407, 381] width 6 height 6
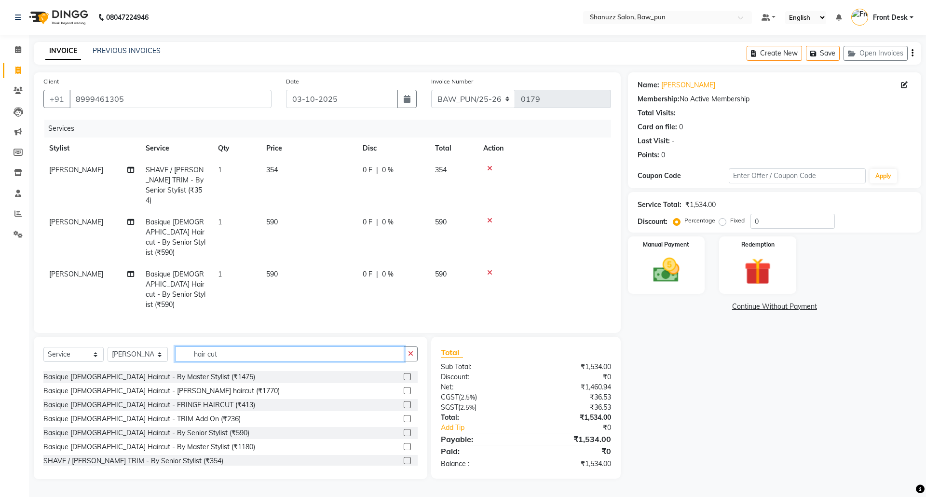
click at [282, 346] on input "hair cut" at bounding box center [289, 353] width 229 height 15
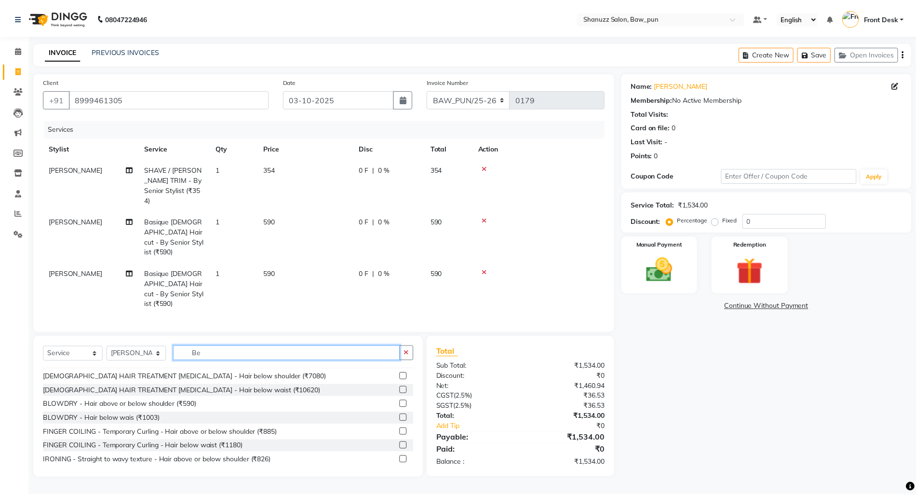
scroll to position [0, 0]
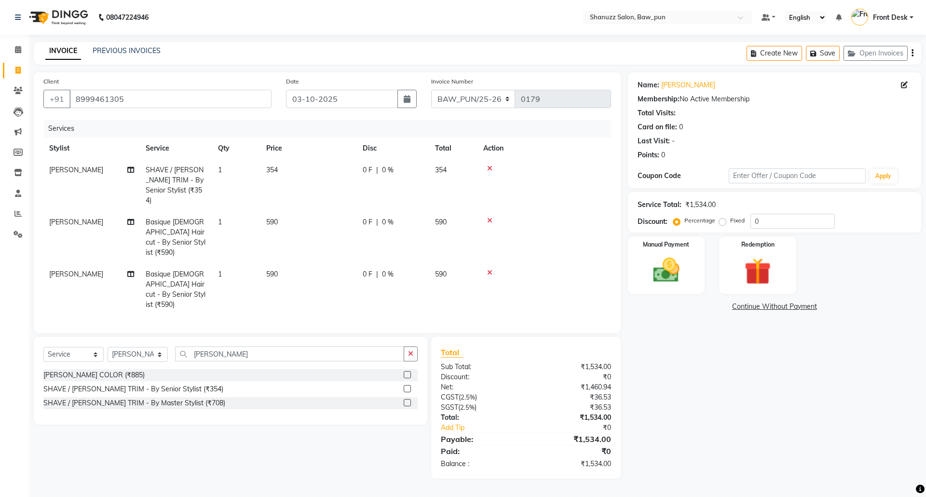
click at [408, 385] on label at bounding box center [407, 388] width 7 height 7
click at [408, 386] on input "checkbox" at bounding box center [407, 389] width 6 height 6
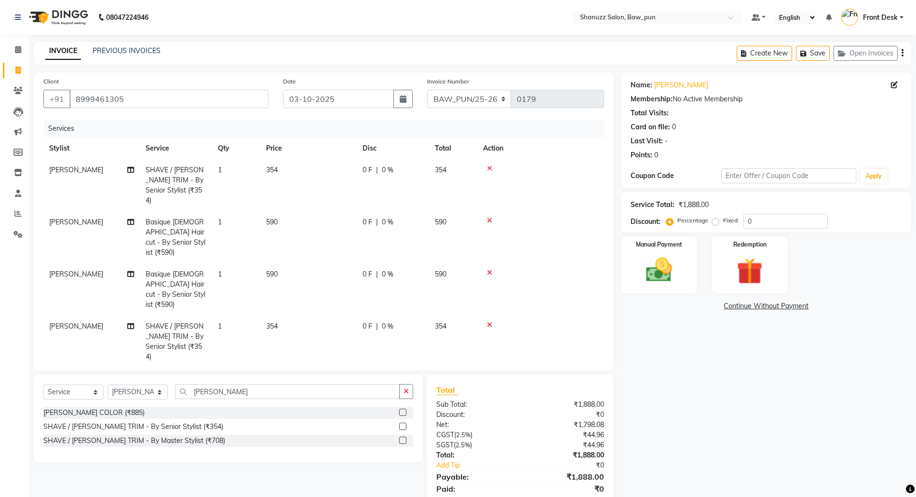
scroll to position [17, 0]
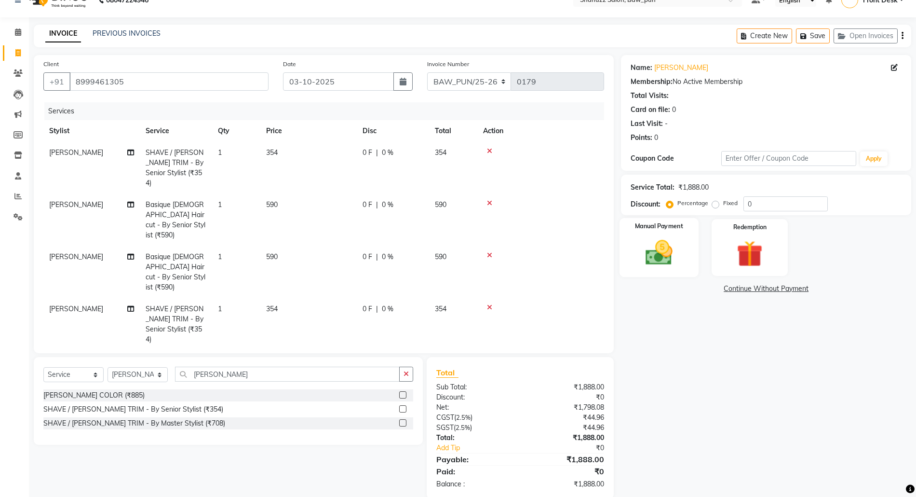
click at [672, 263] on img at bounding box center [659, 252] width 44 height 31
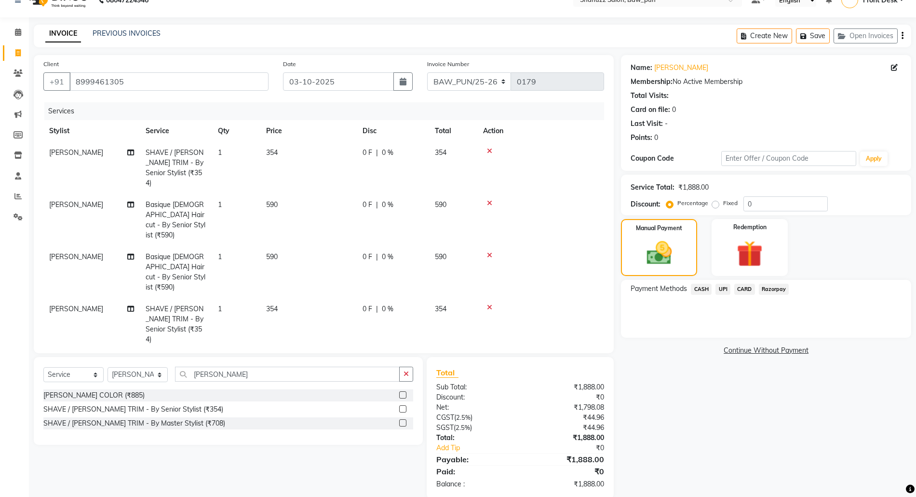
click at [722, 286] on span "UPI" at bounding box center [723, 289] width 15 height 11
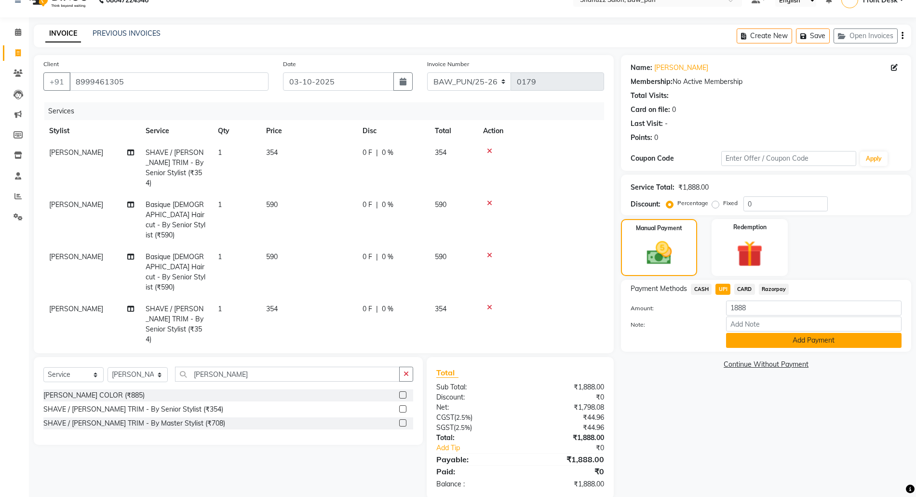
click at [756, 343] on button "Add Payment" at bounding box center [814, 340] width 176 height 15
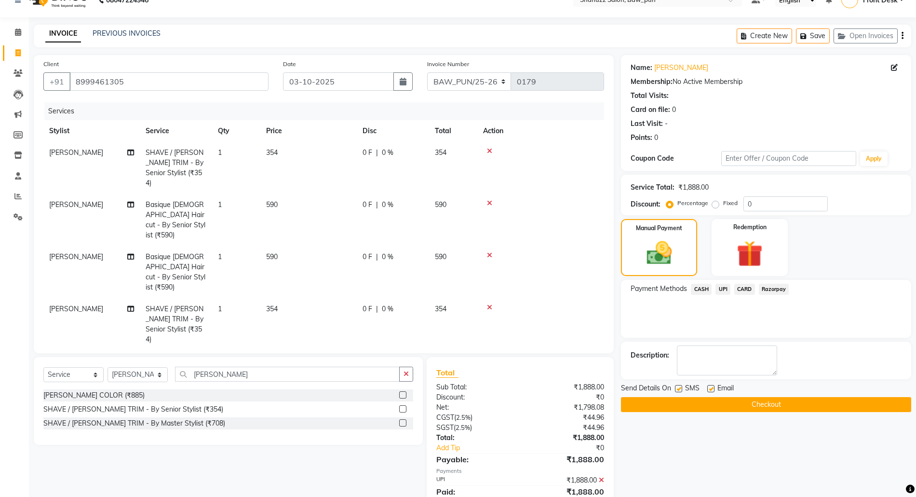
click at [731, 407] on button "Checkout" at bounding box center [766, 404] width 290 height 15
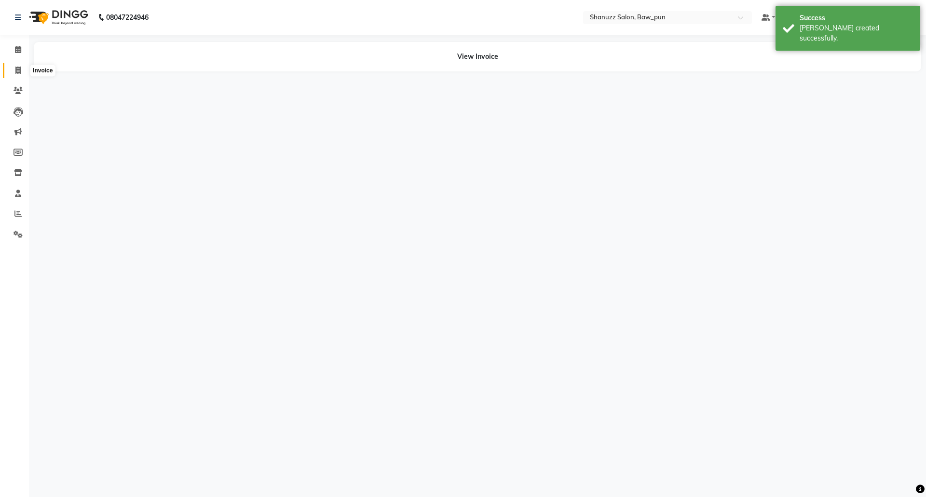
click at [19, 68] on icon at bounding box center [17, 70] width 5 height 7
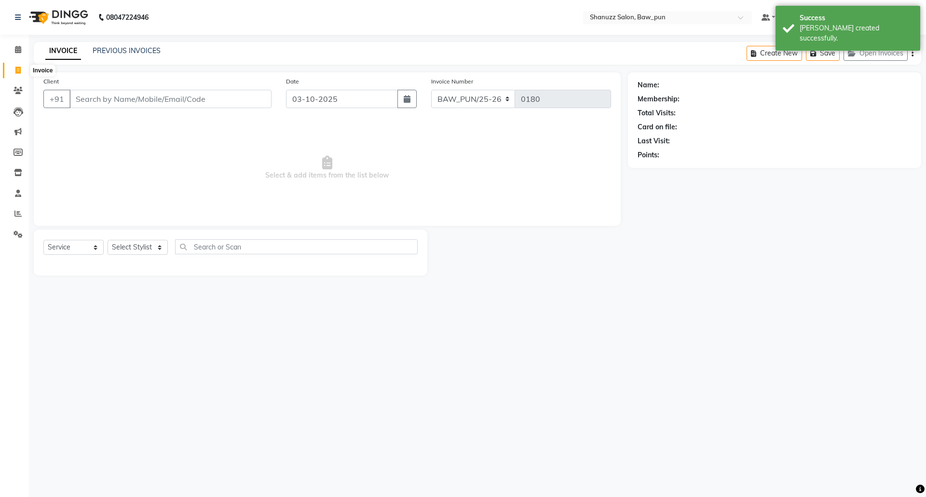
click at [20, 72] on icon at bounding box center [17, 70] width 5 height 7
click at [150, 53] on link "PREVIOUS INVOICES" at bounding box center [127, 50] width 68 height 9
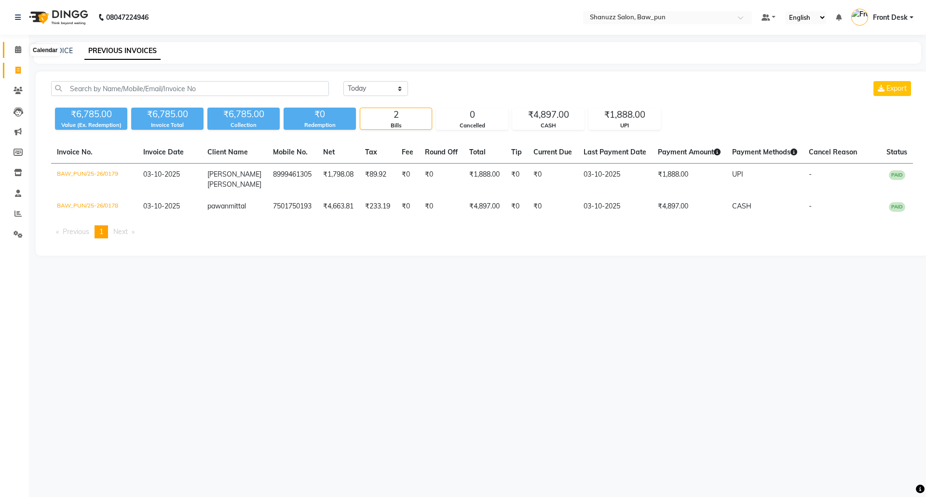
click at [22, 45] on span at bounding box center [18, 49] width 17 height 11
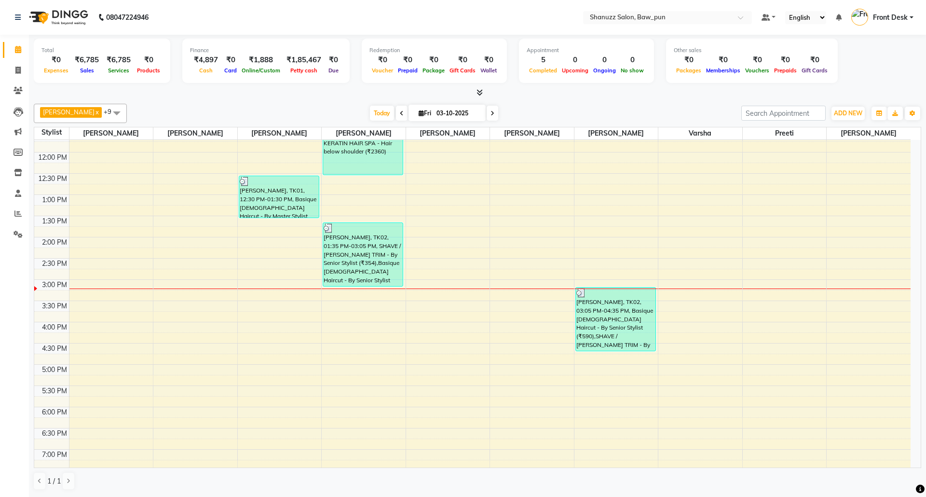
scroll to position [128, 0]
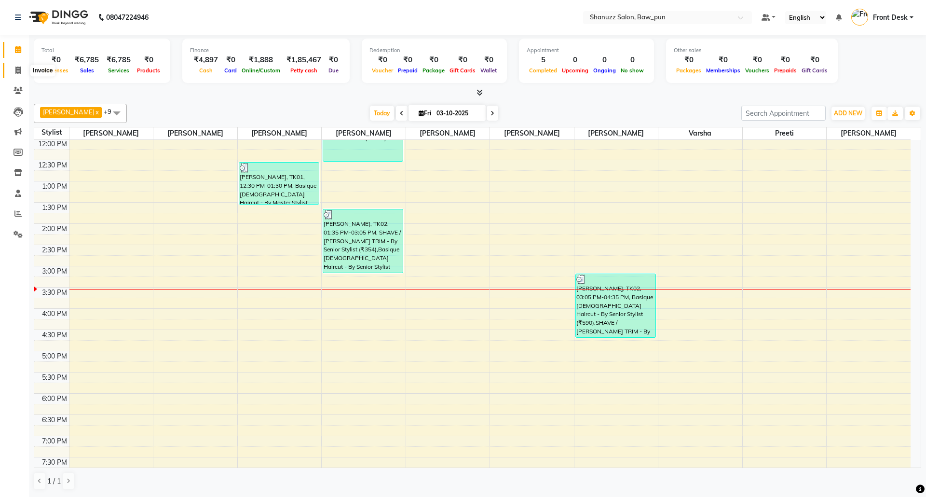
click at [18, 68] on icon at bounding box center [17, 70] width 5 height 7
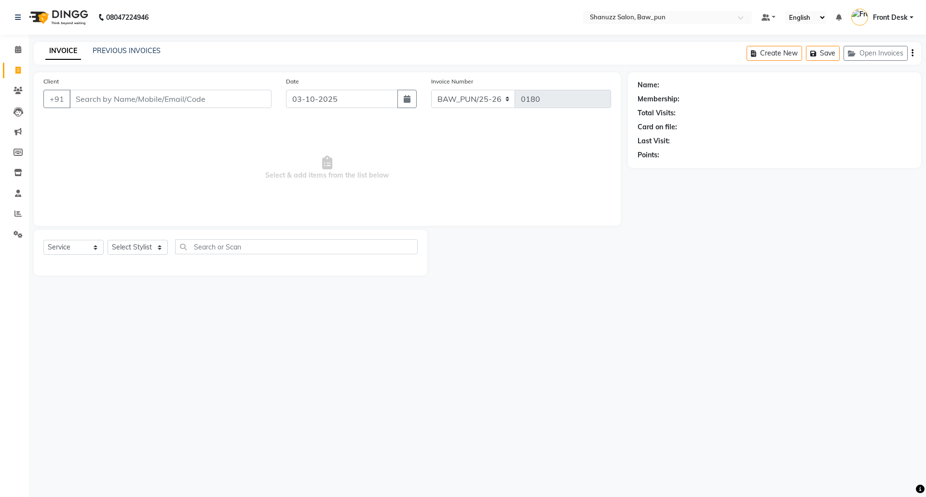
click at [147, 97] on input "Client" at bounding box center [170, 99] width 202 height 18
click at [242, 243] on input "text" at bounding box center [296, 246] width 243 height 15
click at [122, 100] on input "Client" at bounding box center [170, 99] width 202 height 18
paste input "8999461305"
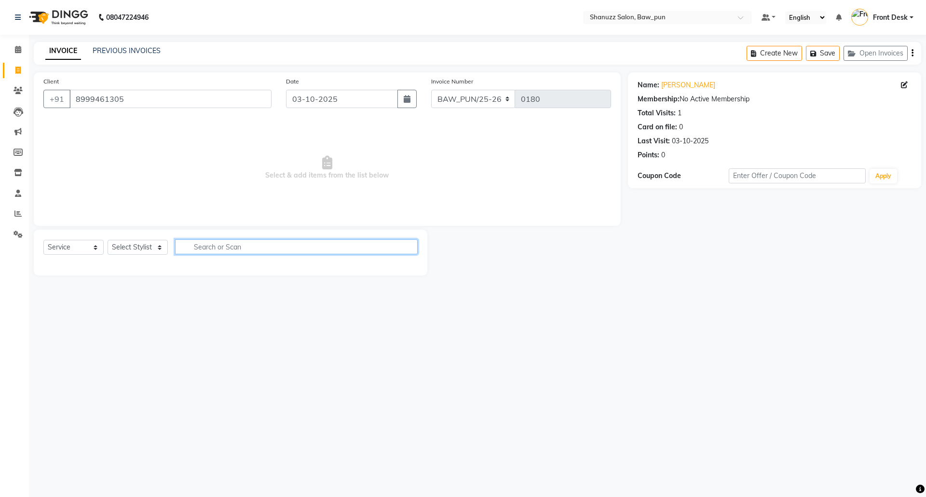
click at [242, 248] on input "text" at bounding box center [296, 246] width 243 height 15
click at [138, 245] on select "Select Stylist [PERSON_NAME] AMIT [PERSON_NAME] Front Desk [PERSON_NAME] [PERSO…" at bounding box center [138, 247] width 60 height 15
click at [54, 246] on select "Select Service Product Membership Package Voucher Prepaid Gift Card" at bounding box center [73, 247] width 60 height 15
click at [43, 240] on select "Select Service Product Membership Package Voucher Prepaid Gift Card" at bounding box center [73, 247] width 60 height 15
drag, startPoint x: 147, startPoint y: 240, endPoint x: 141, endPoint y: 247, distance: 9.3
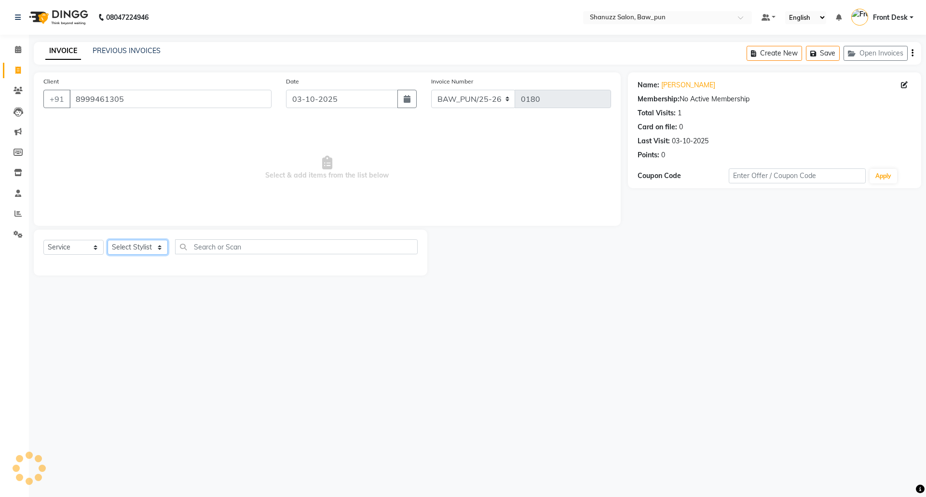
click at [147, 240] on select "Select Stylist [PERSON_NAME] AMIT [PERSON_NAME] Front Desk [PERSON_NAME] [PERSO…" at bounding box center [138, 247] width 60 height 15
click at [108, 240] on select "Select Stylist [PERSON_NAME] AMIT [PERSON_NAME] Front Desk [PERSON_NAME] [PERSO…" at bounding box center [138, 247] width 60 height 15
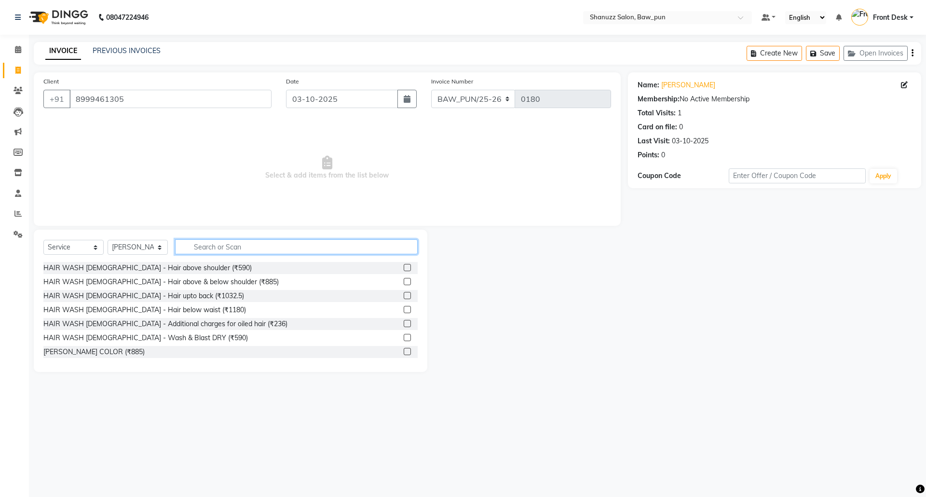
click at [222, 247] on input "text" at bounding box center [296, 246] width 243 height 15
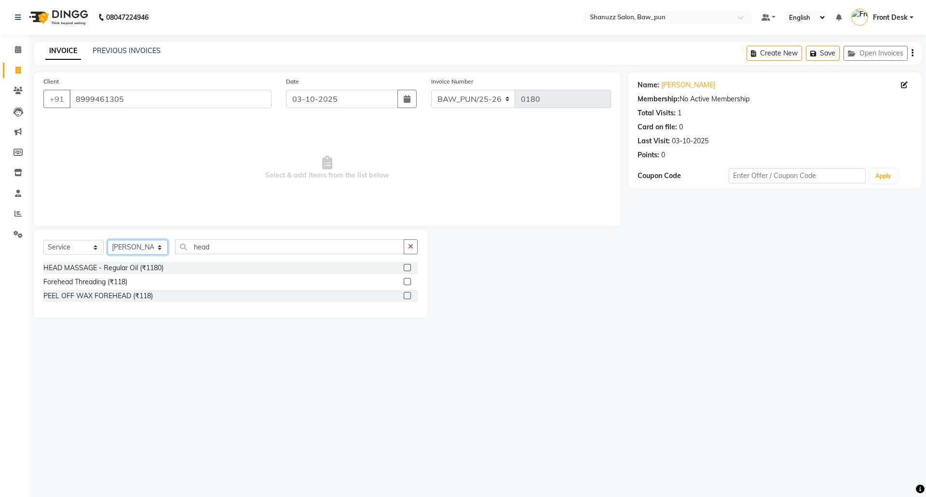
click at [119, 248] on select "Select Stylist [PERSON_NAME] AMIT [PERSON_NAME] Front Desk [PERSON_NAME] [PERSO…" at bounding box center [138, 247] width 60 height 15
click at [108, 240] on select "Select Stylist [PERSON_NAME] AMIT [PERSON_NAME] Front Desk [PERSON_NAME] [PERSO…" at bounding box center [138, 247] width 60 height 15
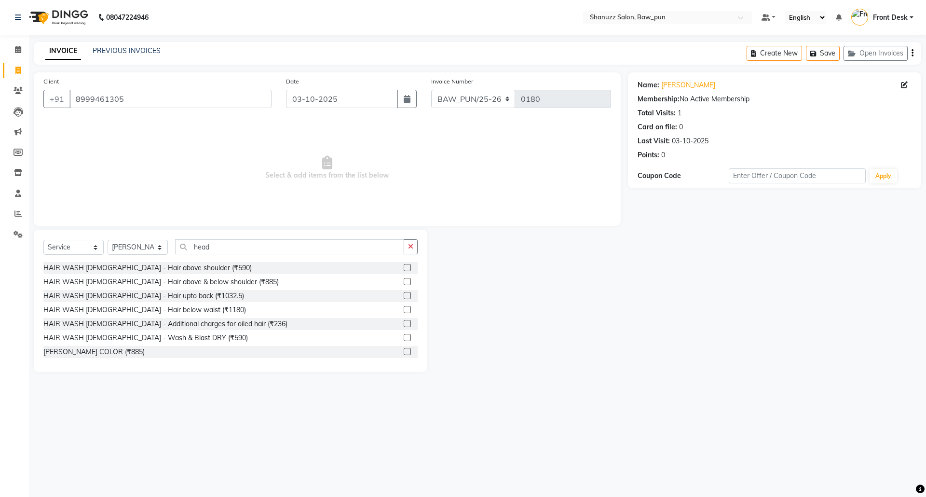
click at [338, 419] on div "08047224946 Select Location × Shanuzz Salon, Baw_pun Default Panel My Panel Eng…" at bounding box center [463, 248] width 926 height 497
click at [249, 252] on input "head" at bounding box center [289, 246] width 229 height 15
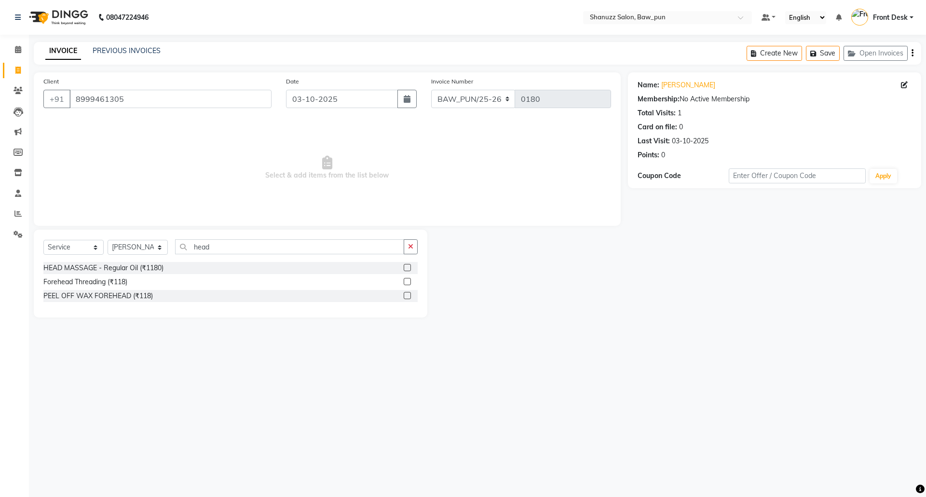
click at [407, 270] on label at bounding box center [407, 267] width 7 height 7
click at [407, 270] on input "checkbox" at bounding box center [407, 268] width 6 height 6
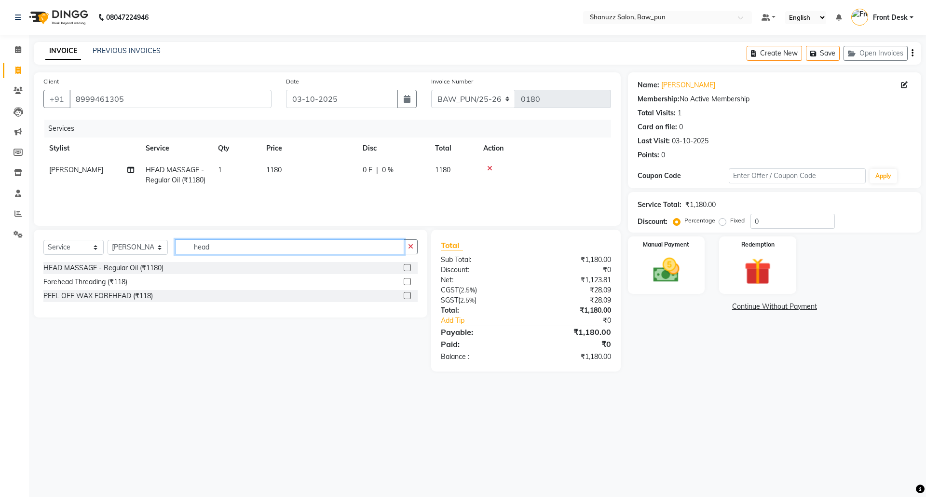
click at [287, 244] on input "head" at bounding box center [289, 246] width 229 height 15
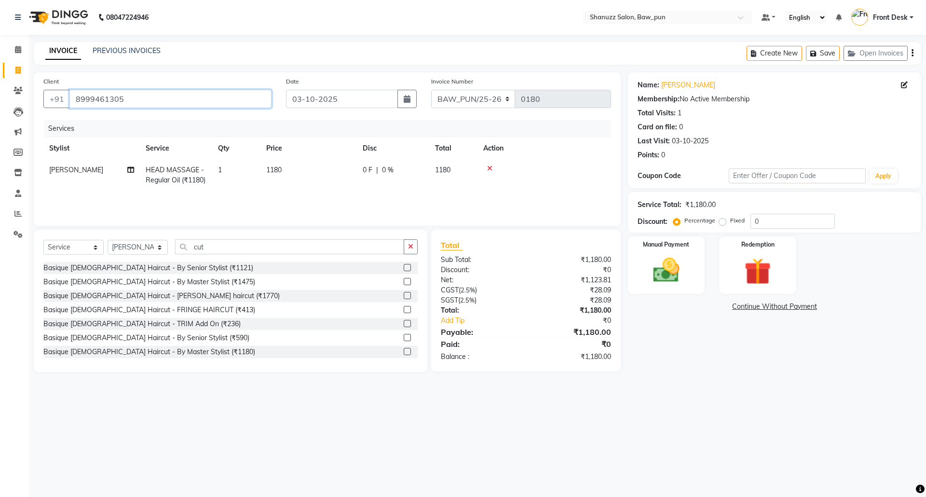
click at [161, 101] on input "8999461305" at bounding box center [170, 99] width 202 height 18
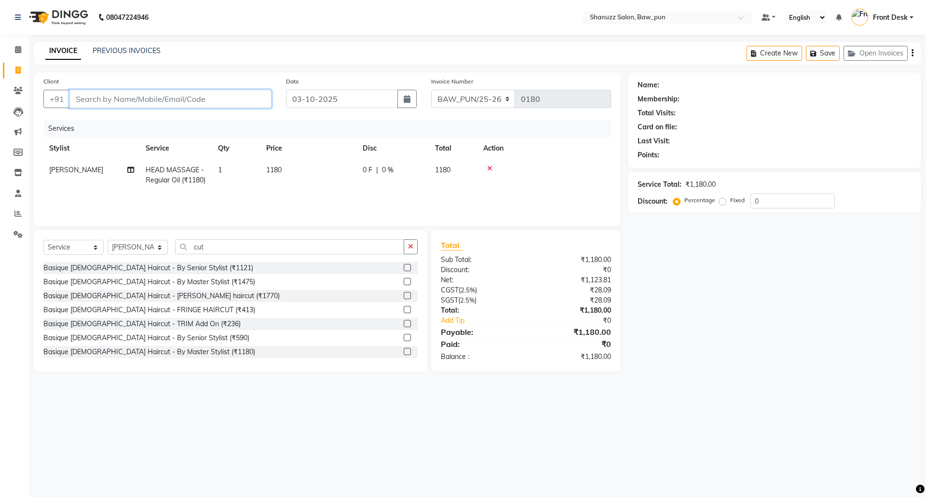
paste input "9823156577"
click at [236, 99] on span "Add Client" at bounding box center [247, 99] width 38 height 10
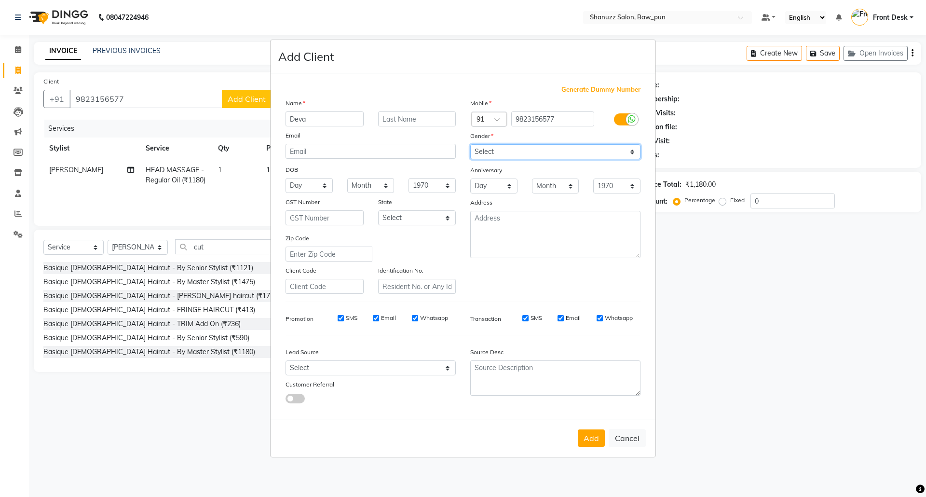
drag, startPoint x: 492, startPoint y: 150, endPoint x: 493, endPoint y: 155, distance: 5.3
click at [492, 150] on select "Select [DEMOGRAPHIC_DATA] [DEMOGRAPHIC_DATA] Other Prefer Not To Say" at bounding box center [555, 151] width 170 height 15
click at [470, 145] on select "Select [DEMOGRAPHIC_DATA] [DEMOGRAPHIC_DATA] Other Prefer Not To Say" at bounding box center [555, 151] width 170 height 15
click at [591, 439] on button "Add" at bounding box center [591, 437] width 27 height 17
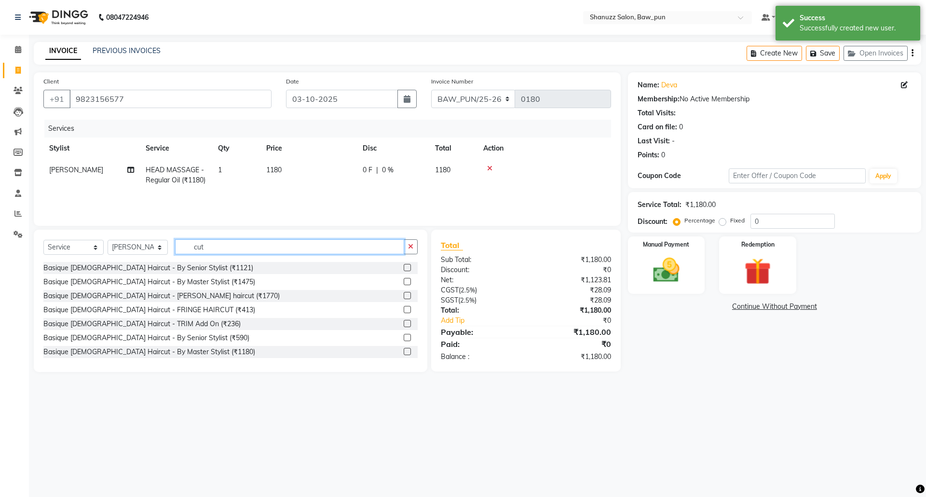
click at [249, 251] on input "cut" at bounding box center [289, 246] width 229 height 15
click at [404, 340] on label at bounding box center [407, 337] width 7 height 7
click at [404, 340] on input "checkbox" at bounding box center [407, 338] width 6 height 6
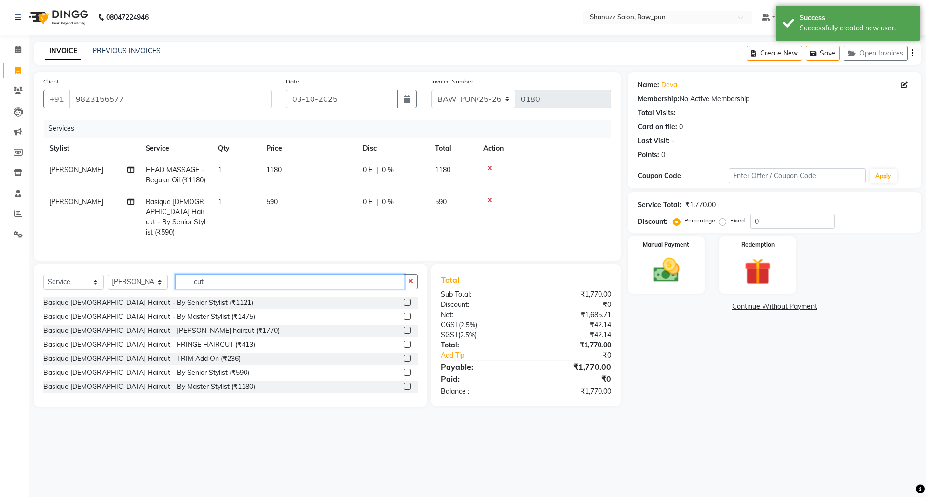
click at [332, 287] on input "cut" at bounding box center [289, 281] width 229 height 15
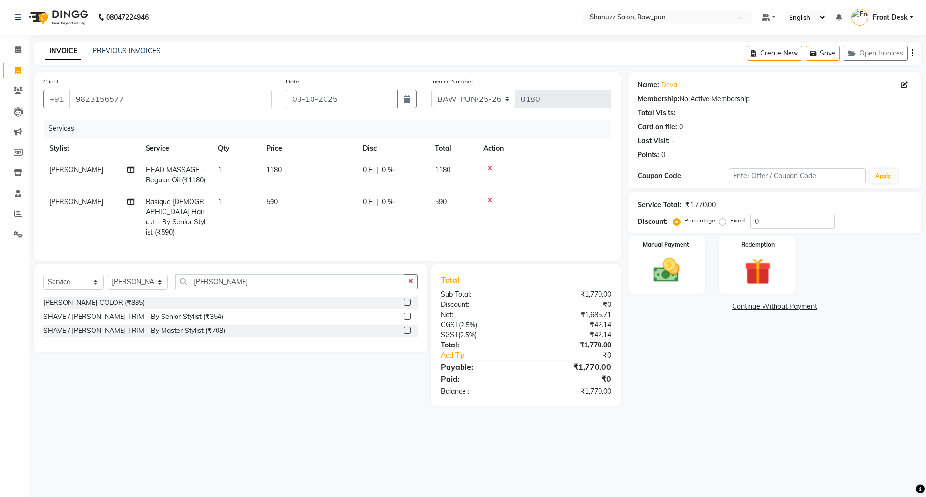
click at [408, 320] on label at bounding box center [407, 316] width 7 height 7
click at [408, 320] on input "checkbox" at bounding box center [407, 317] width 6 height 6
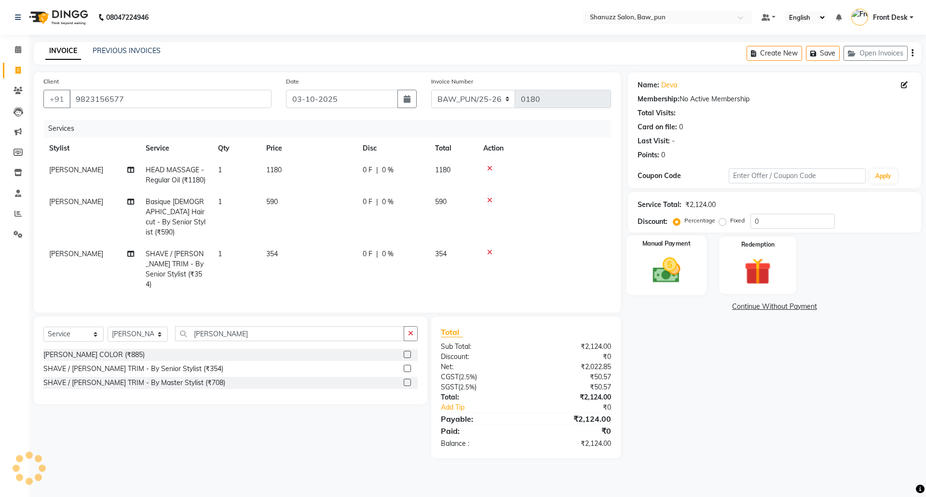
drag, startPoint x: 641, startPoint y: 271, endPoint x: 652, endPoint y: 273, distance: 11.3
click at [646, 272] on div "Manual Payment" at bounding box center [666, 264] width 80 height 59
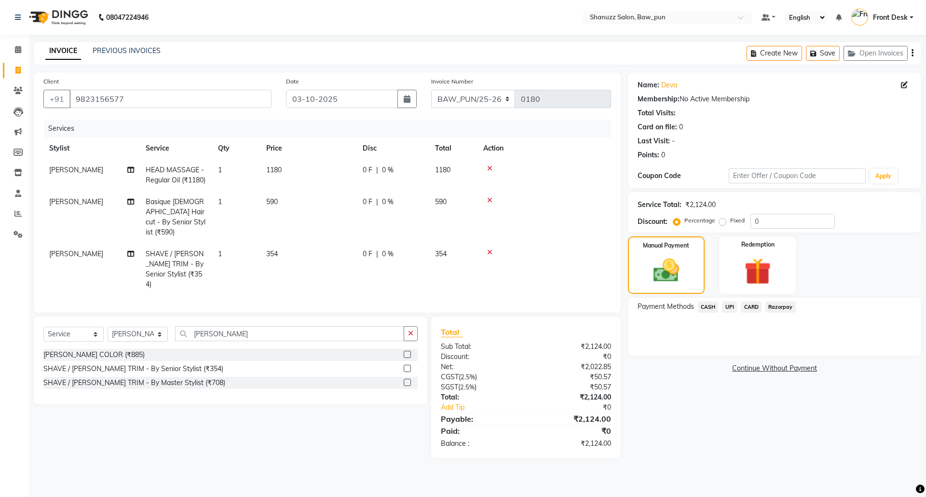
click at [733, 307] on span "UPI" at bounding box center [729, 306] width 15 height 11
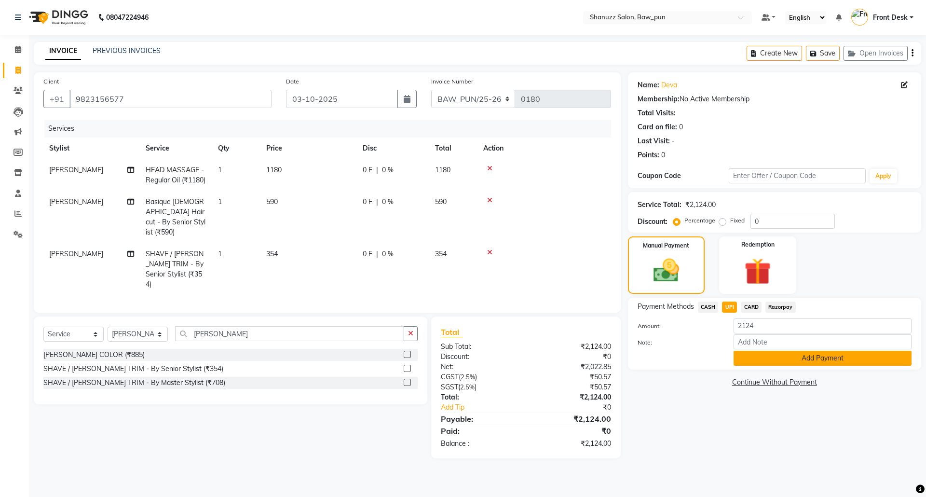
click at [766, 359] on button "Add Payment" at bounding box center [823, 358] width 178 height 15
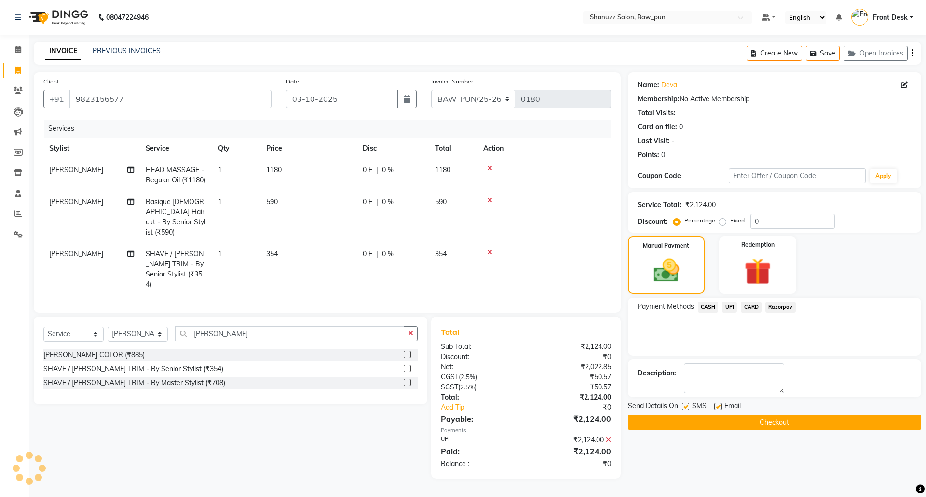
click at [768, 415] on button "Checkout" at bounding box center [774, 422] width 293 height 15
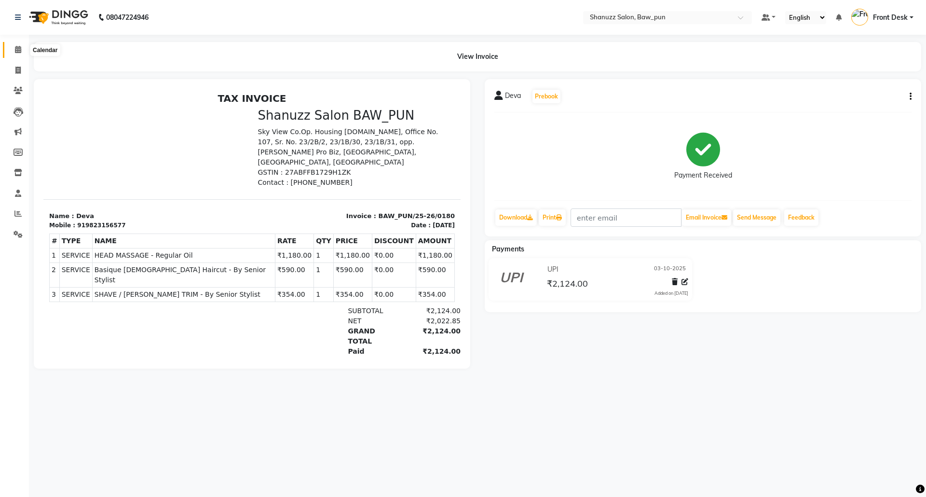
click at [13, 49] on span at bounding box center [18, 49] width 17 height 11
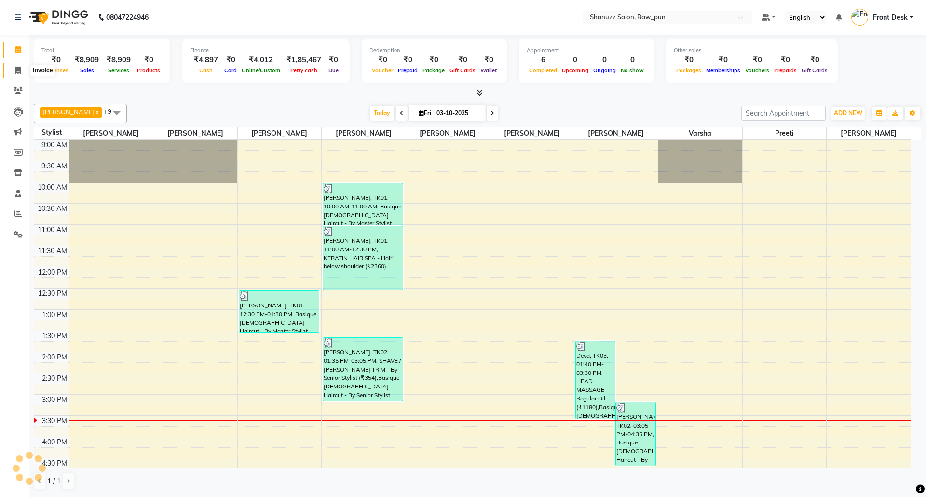
click at [20, 65] on span at bounding box center [18, 70] width 17 height 11
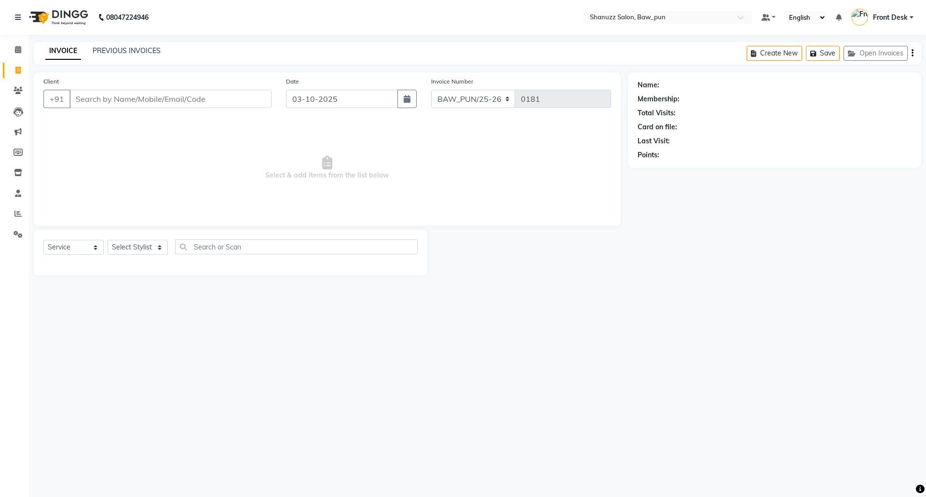
click at [16, 68] on icon at bounding box center [17, 70] width 5 height 7
click at [108, 45] on div "INVOICE PREVIOUS INVOICES Create New Save Open Invoices" at bounding box center [478, 53] width 888 height 23
click at [109, 46] on link "PREVIOUS INVOICES" at bounding box center [127, 50] width 68 height 9
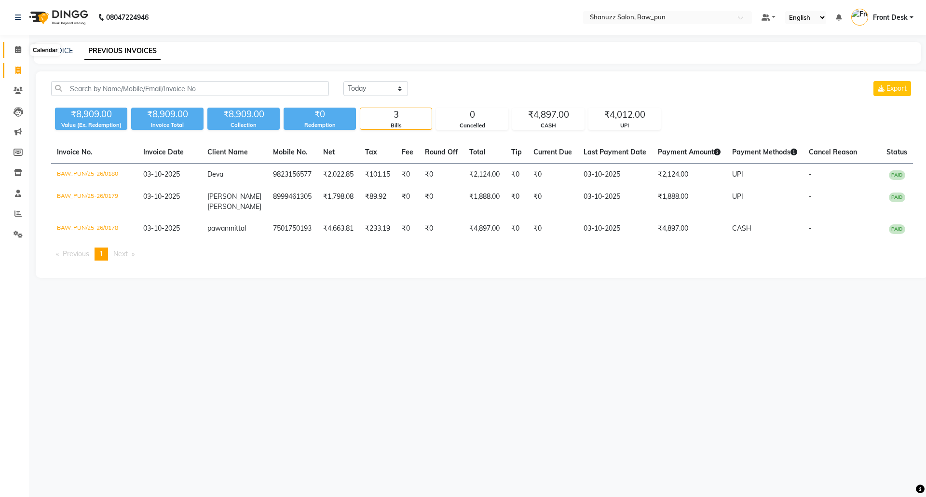
click at [21, 49] on span at bounding box center [18, 49] width 17 height 11
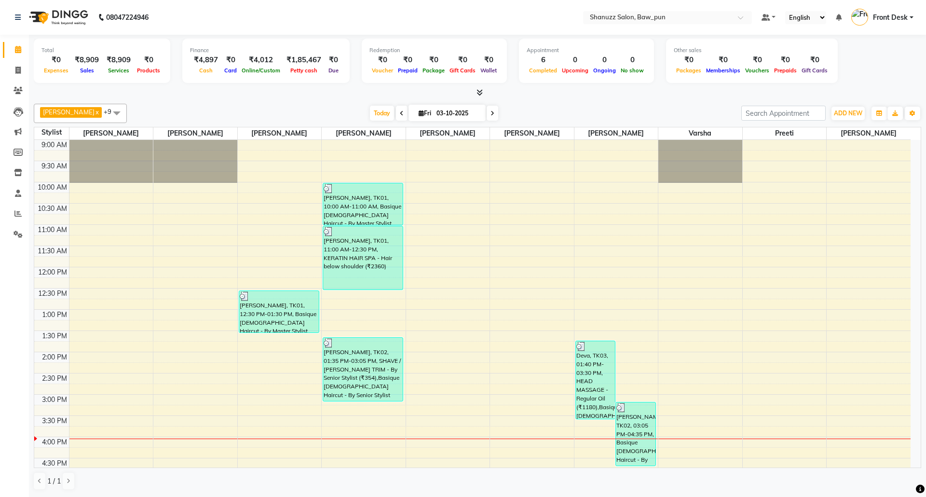
click at [29, 74] on div "Total ₹0 Expenses ₹8,909 Sales ₹8,909 Services ₹0 Products Finance ₹4,897 Cash …" at bounding box center [477, 266] width 897 height 462
click at [14, 74] on span at bounding box center [18, 70] width 17 height 11
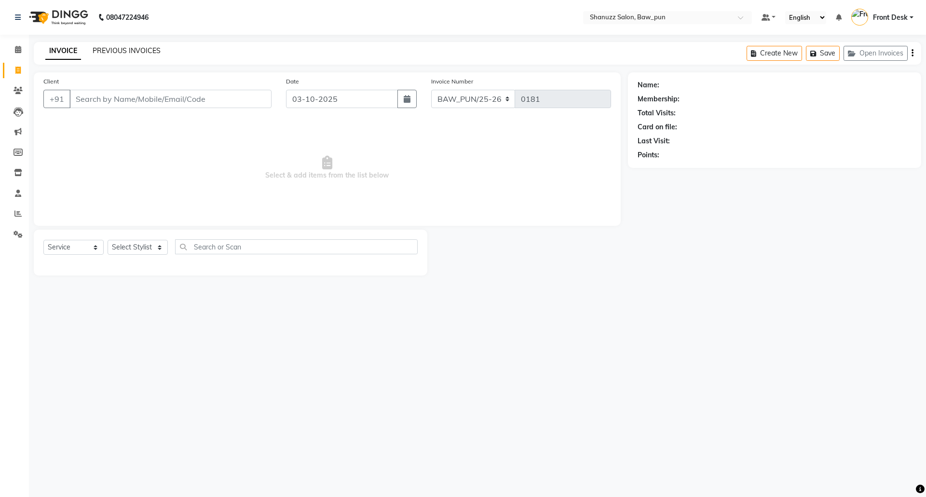
click at [149, 47] on link "PREVIOUS INVOICES" at bounding box center [127, 50] width 68 height 9
